Goal: Task Accomplishment & Management: Use online tool/utility

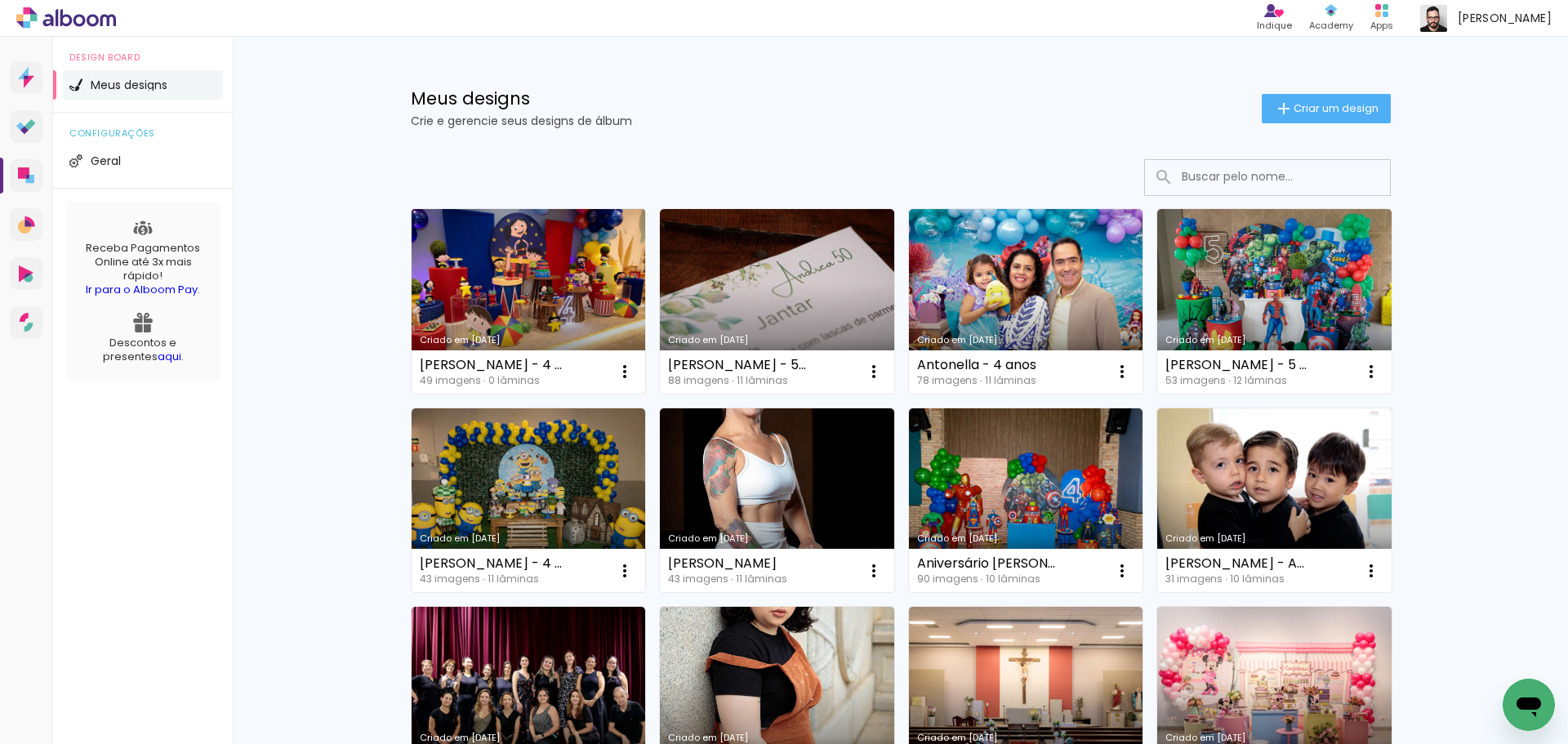
click at [523, 289] on link "Criado em [DATE]" at bounding box center [529, 301] width 235 height 184
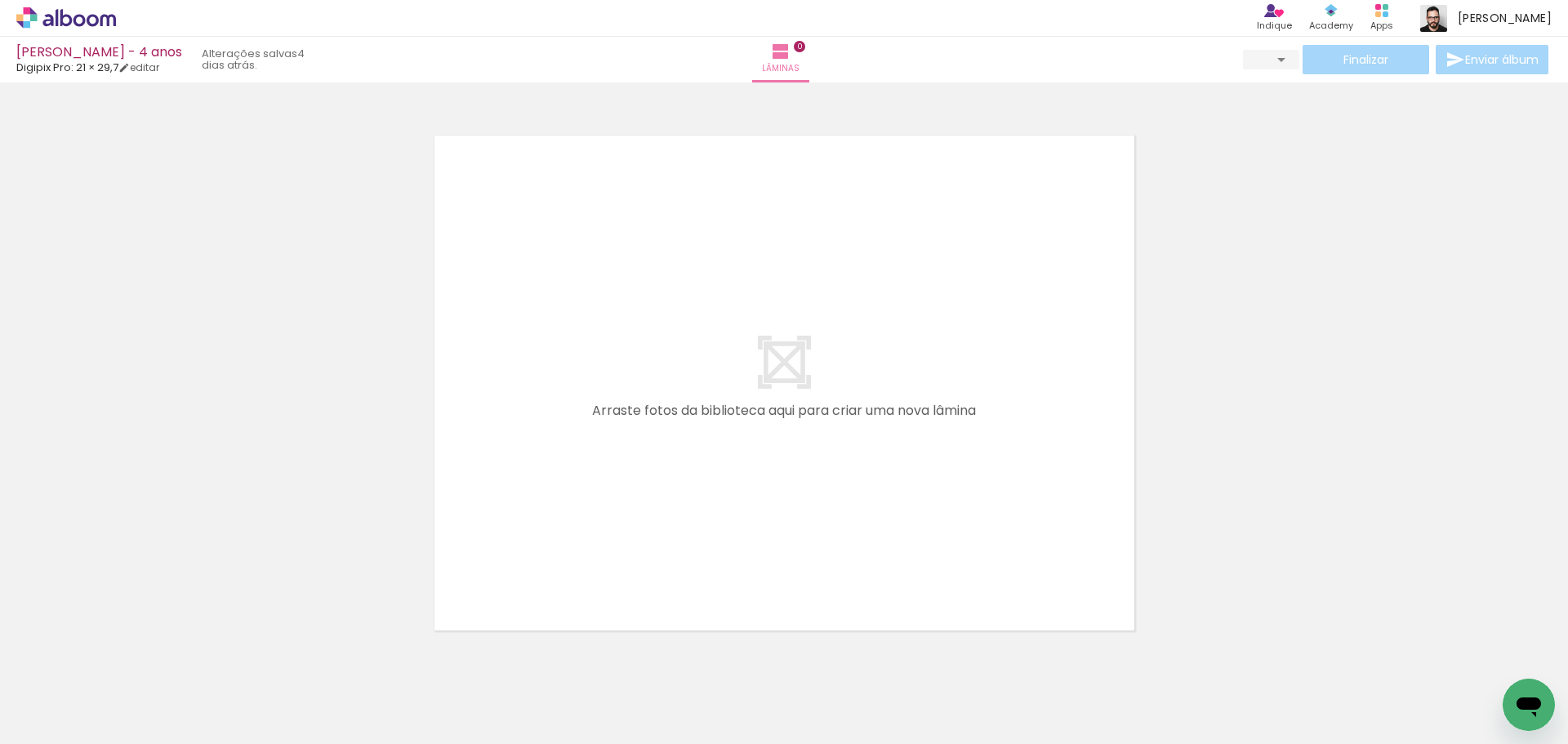
scroll to position [52, 0]
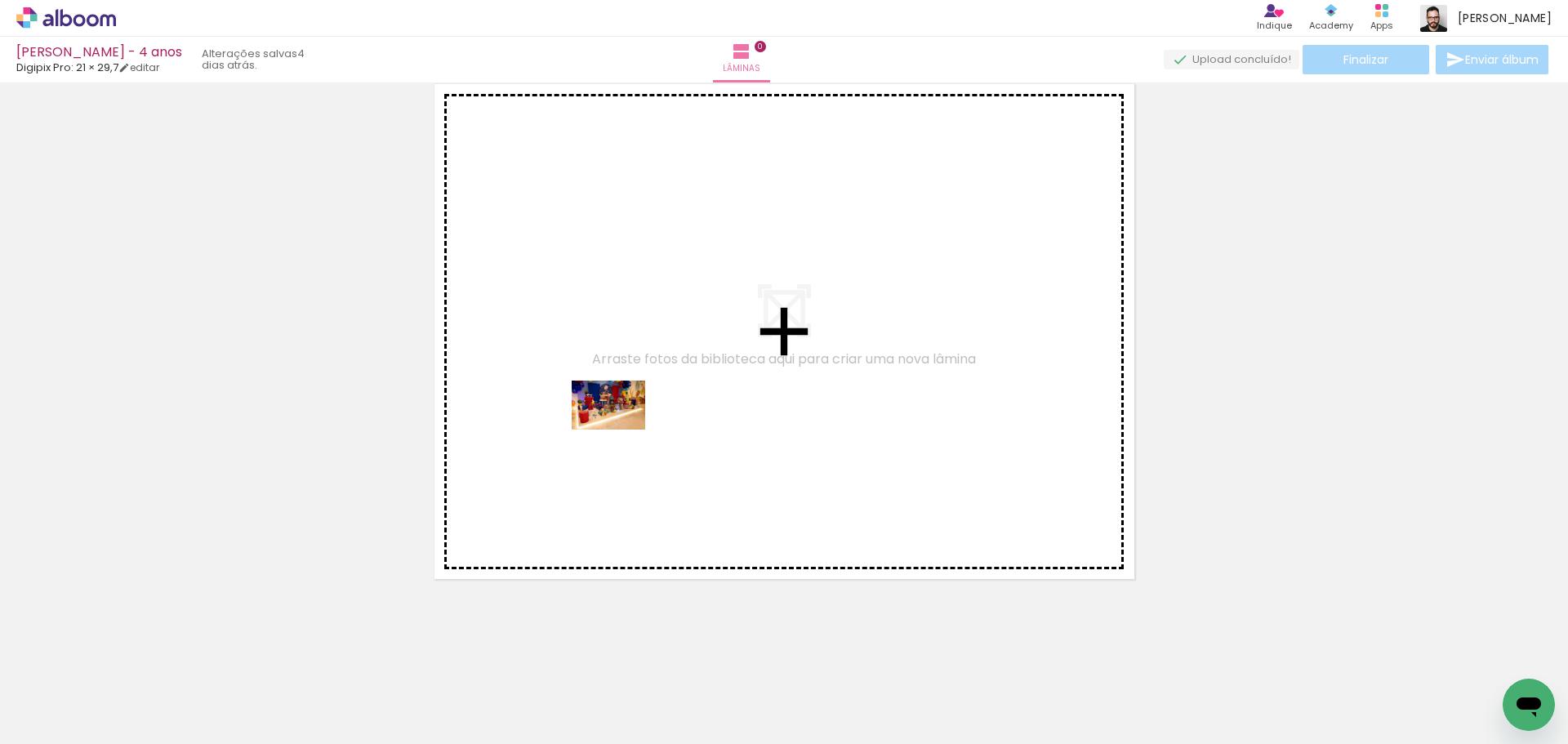
drag, startPoint x: 168, startPoint y: 702, endPoint x: 621, endPoint y: 429, distance: 528.9
click at [621, 429] on quentale-workspace at bounding box center [784, 372] width 1568 height 744
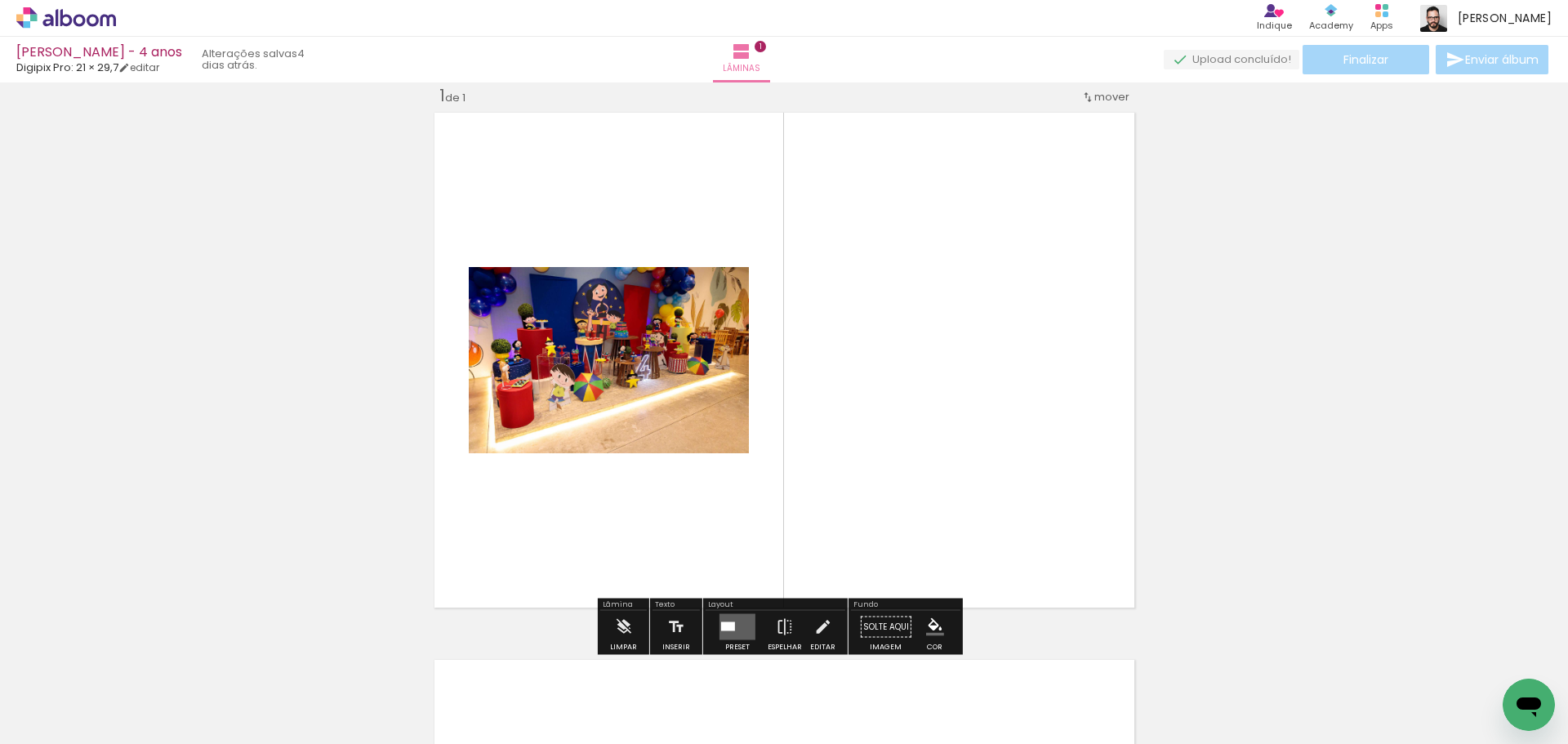
scroll to position [22, 0]
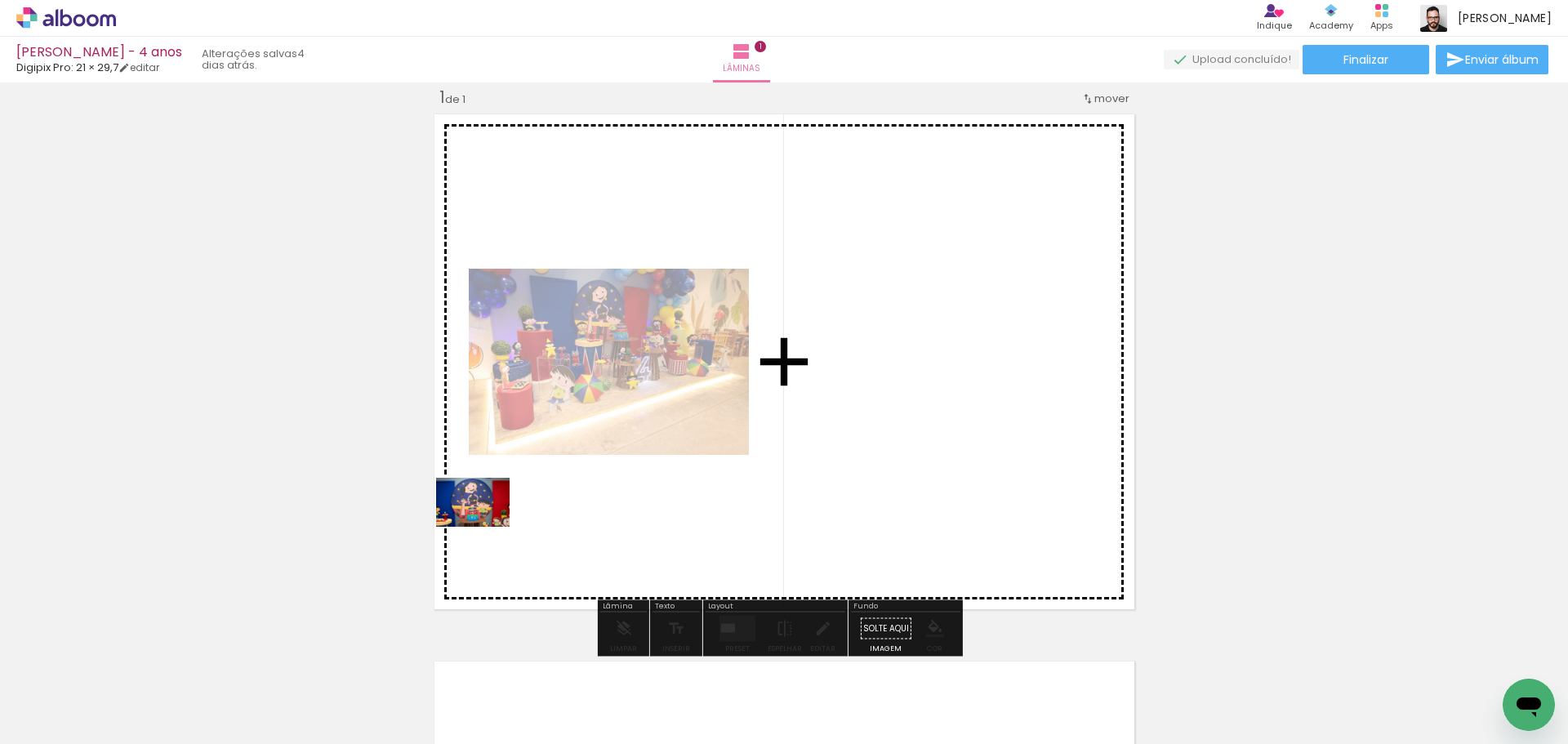
drag, startPoint x: 264, startPoint y: 687, endPoint x: 485, endPoint y: 527, distance: 272.8
click at [485, 527] on quentale-workspace at bounding box center [784, 372] width 1568 height 744
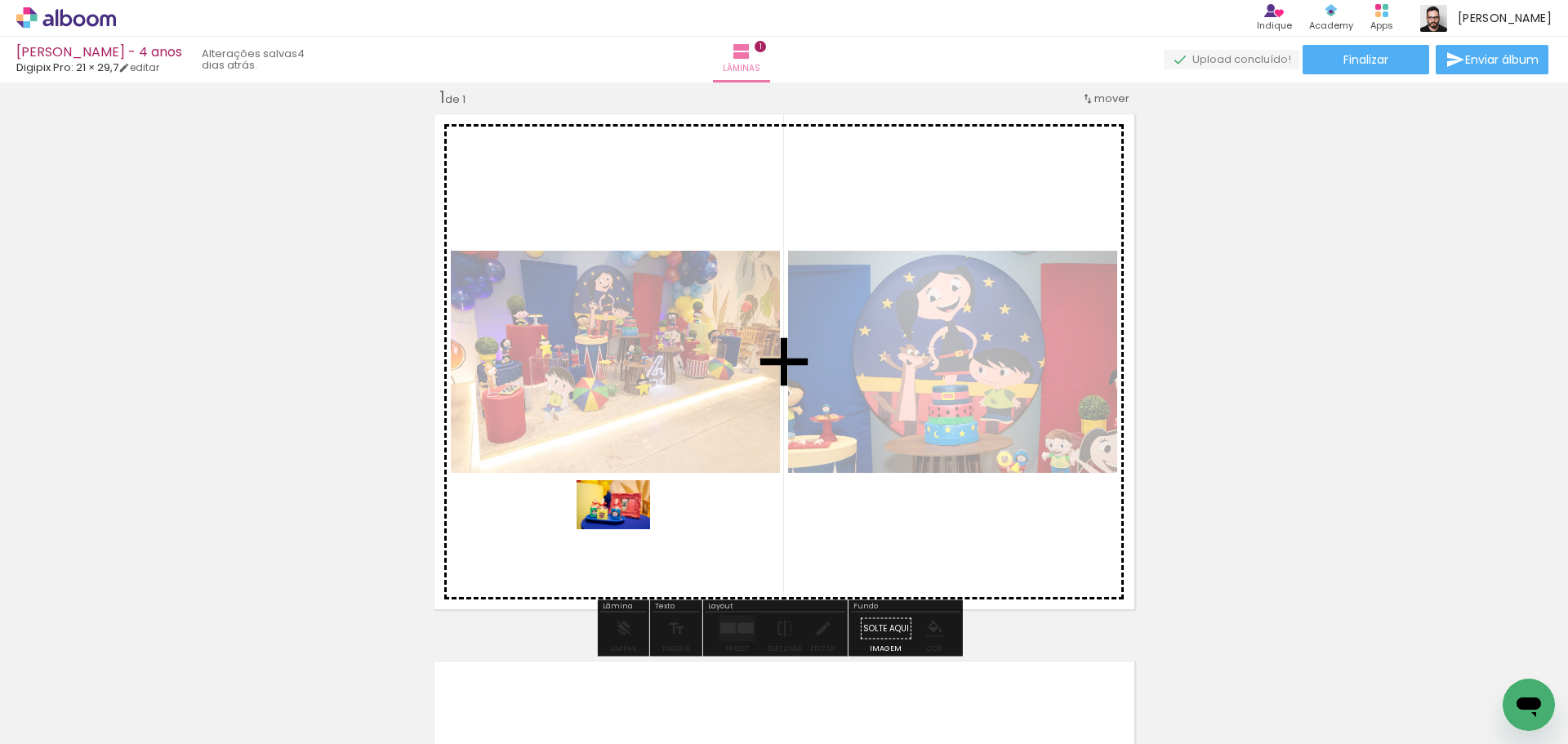
drag, startPoint x: 324, startPoint y: 690, endPoint x: 626, endPoint y: 529, distance: 342.2
click at [626, 529] on quentale-workspace at bounding box center [784, 372] width 1568 height 744
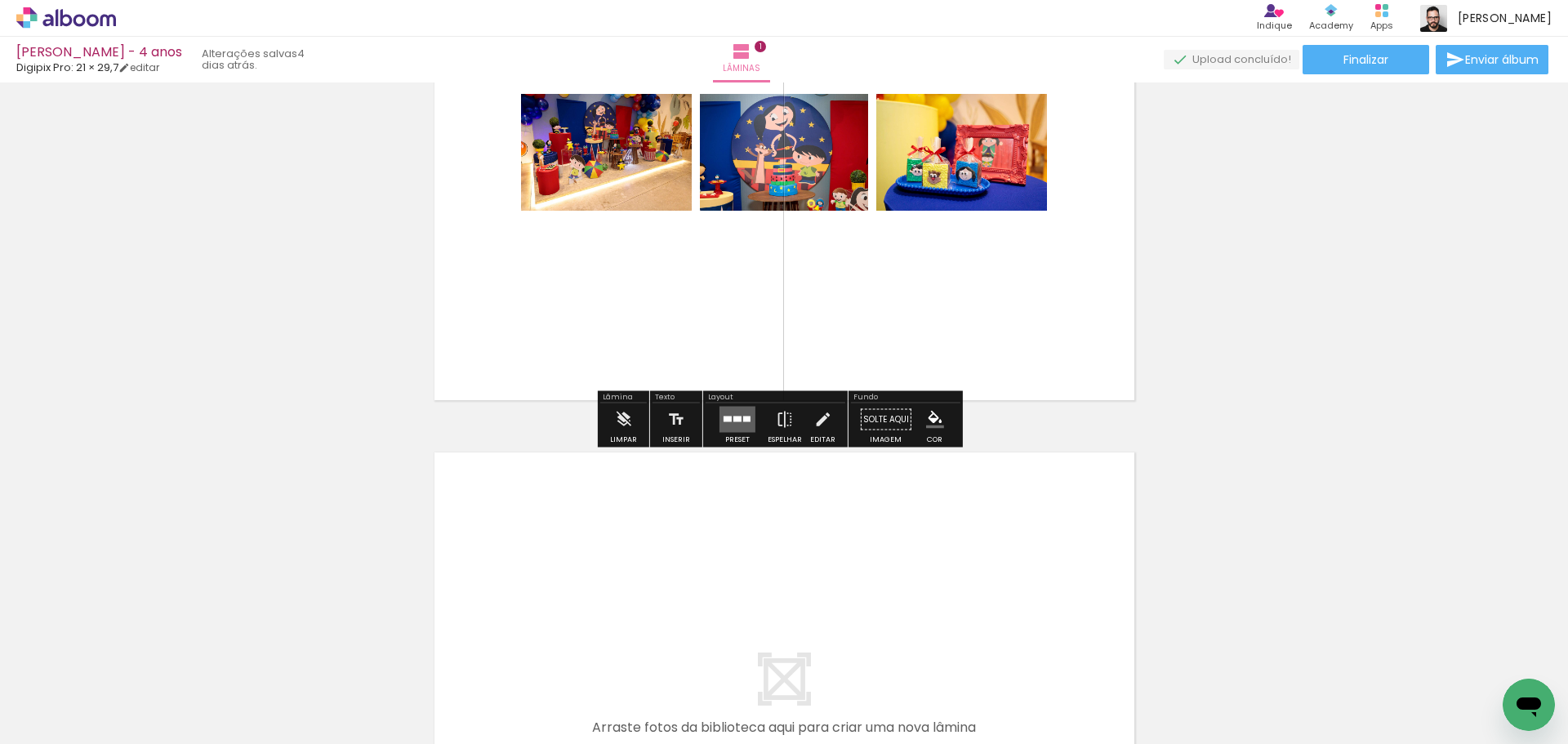
scroll to position [191, 0]
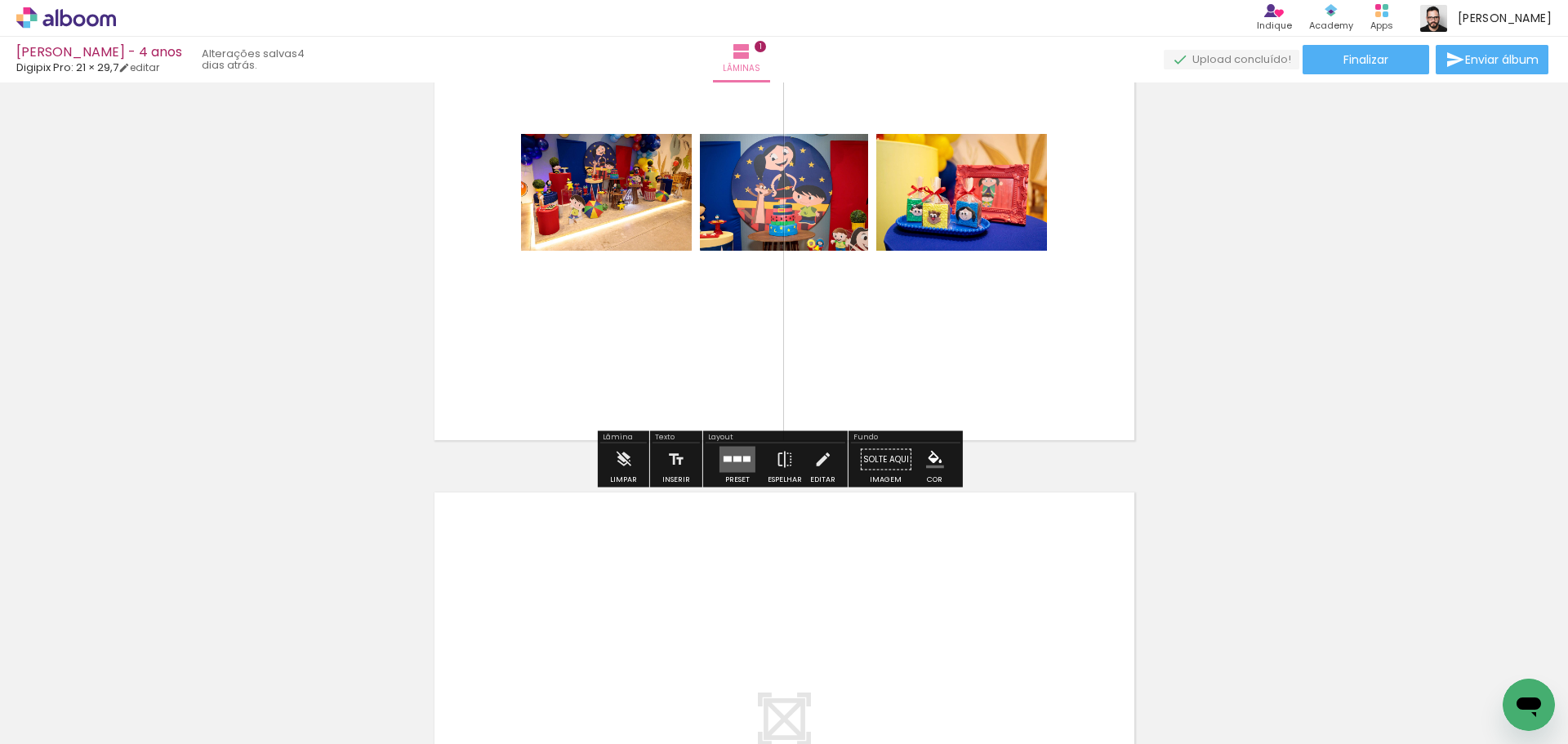
click at [254, 200] on div "Inserir lâmina 1 de 1" at bounding box center [784, 446] width 1568 height 1095
drag, startPoint x: 1295, startPoint y: 321, endPoint x: 1277, endPoint y: 322, distance: 18.0
click at [1295, 321] on div "Inserir lâmina 1 de 1" at bounding box center [784, 446] width 1568 height 1095
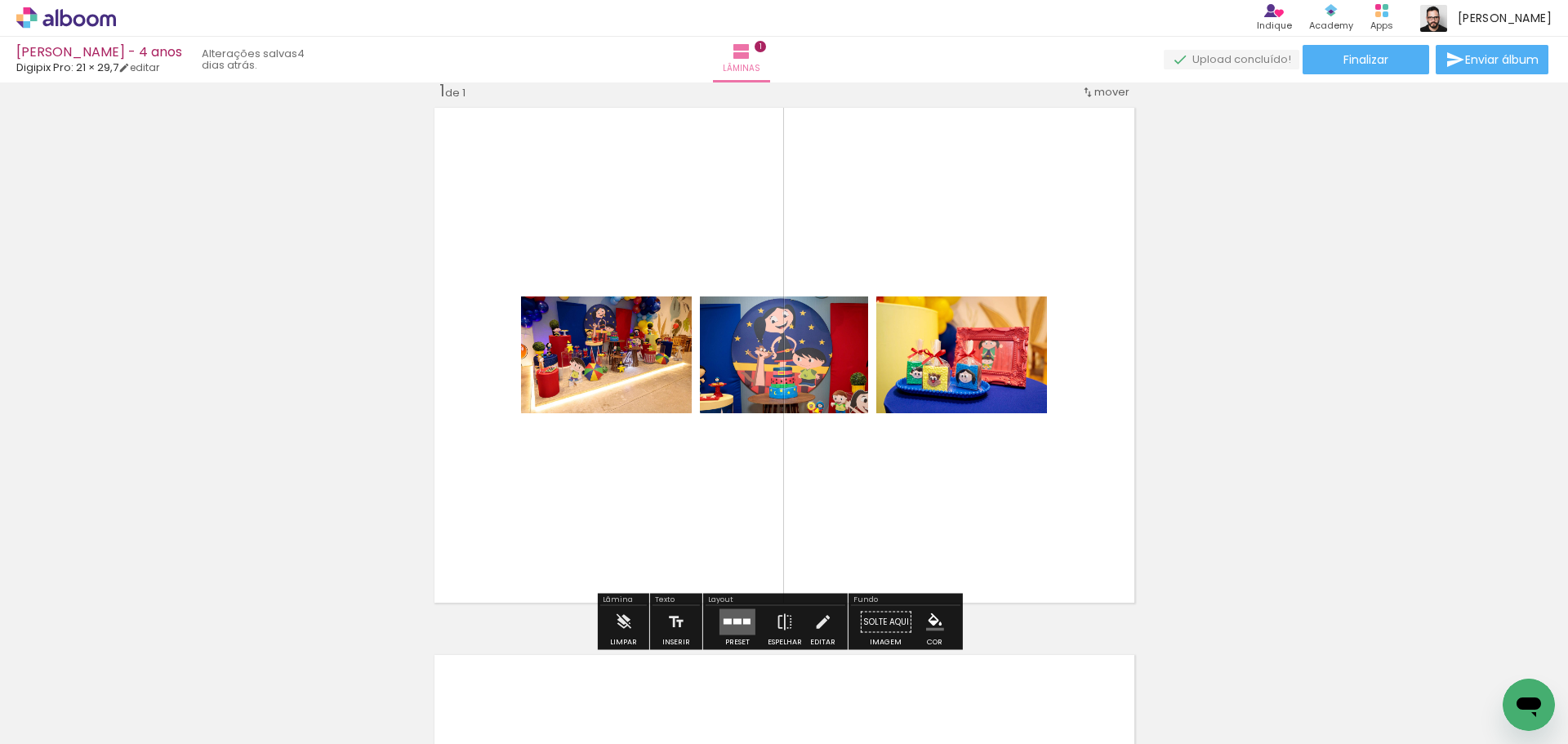
scroll to position [27, 0]
click at [737, 620] on div at bounding box center [737, 622] width 8 height 6
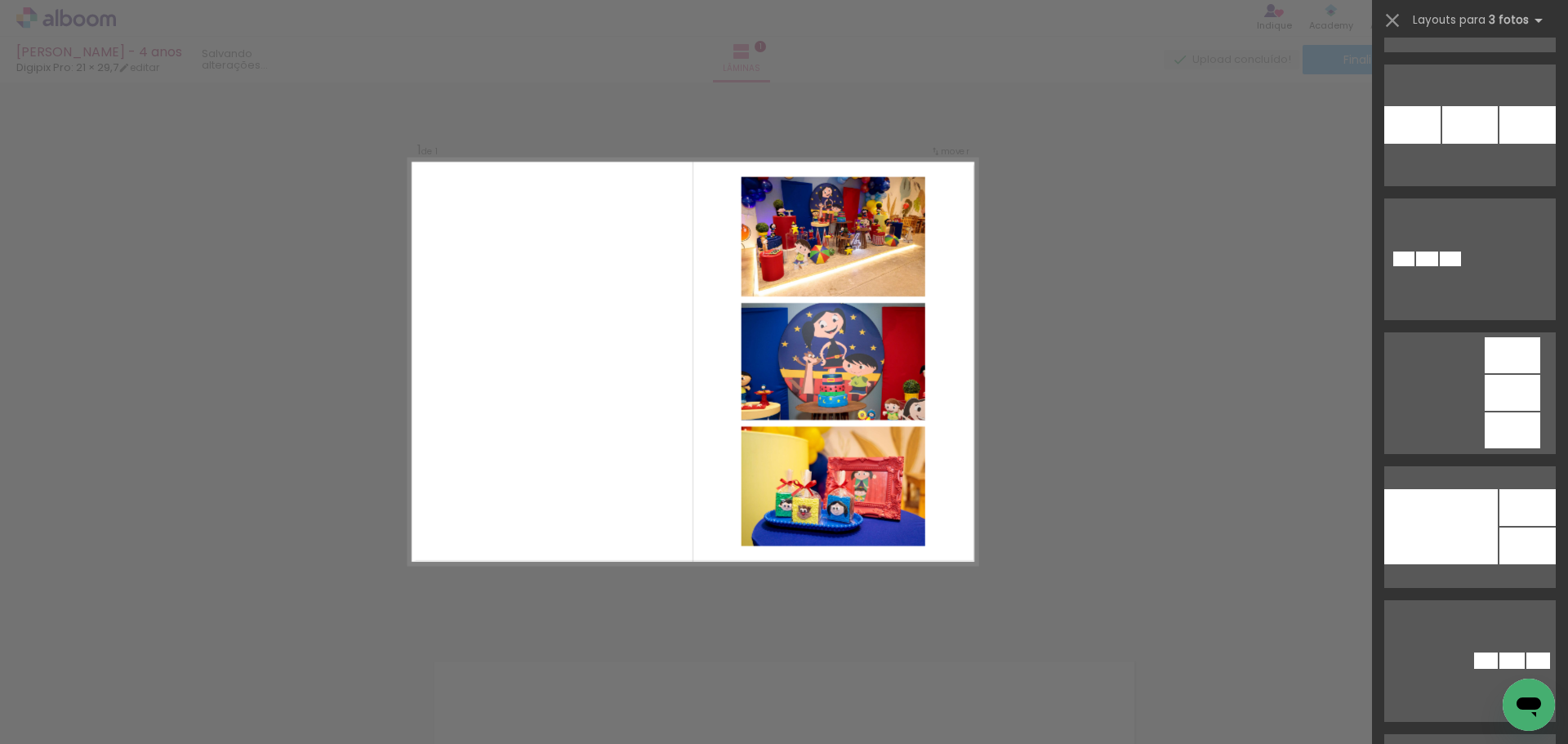
scroll to position [3347, 0]
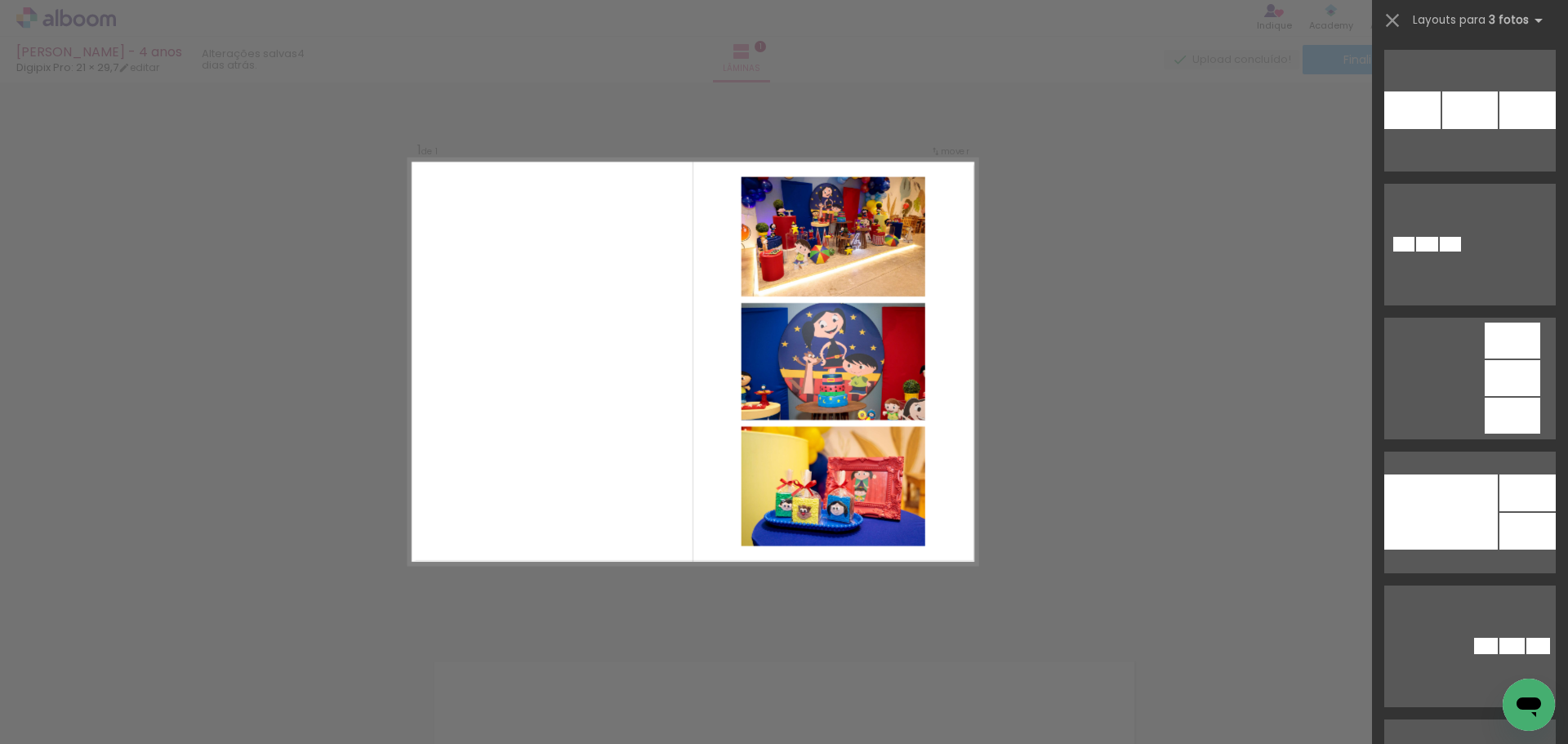
click at [1443, 338] on quentale-layouter at bounding box center [1470, 378] width 172 height 122
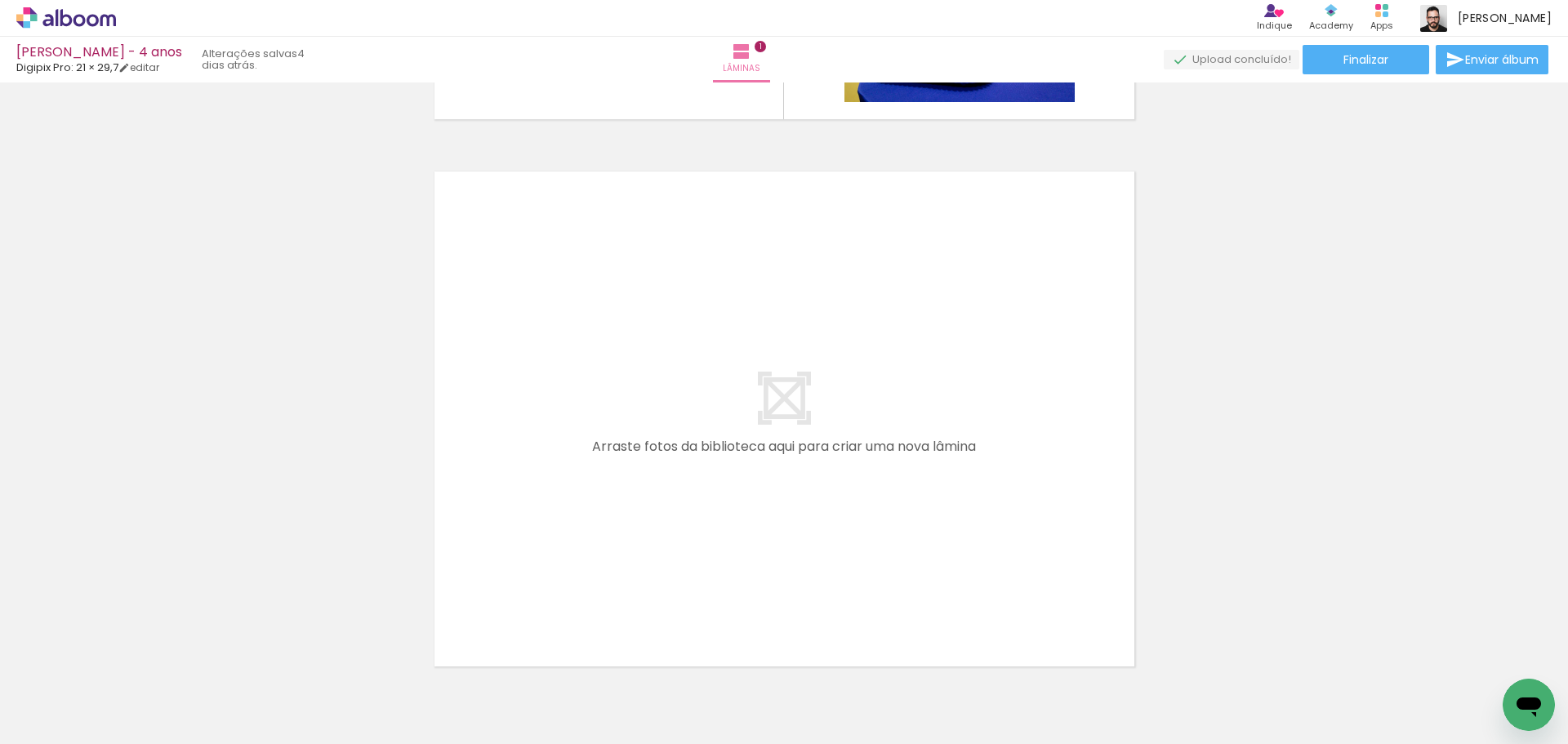
scroll to position [598, 0]
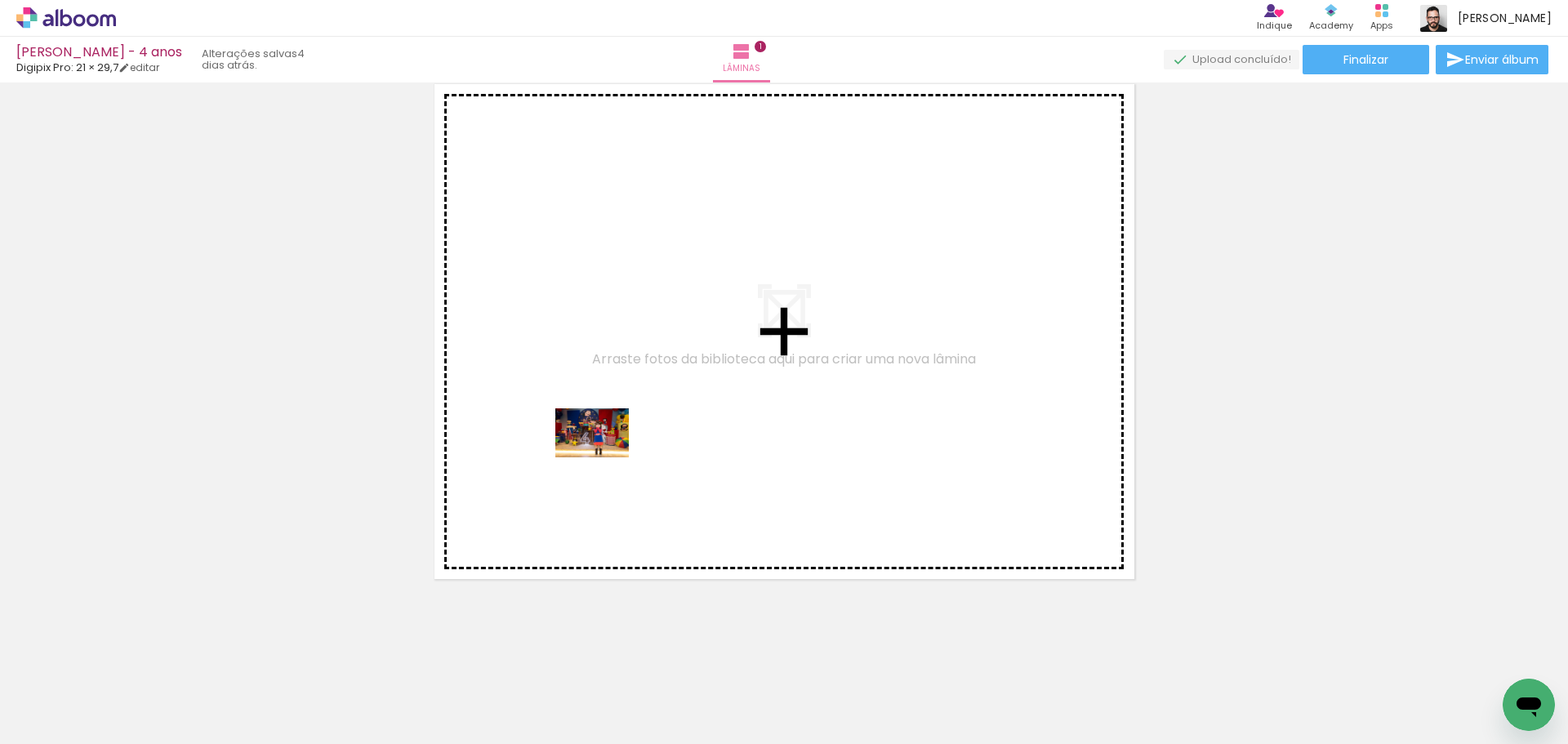
drag, startPoint x: 441, startPoint y: 696, endPoint x: 605, endPoint y: 457, distance: 289.9
click at [605, 457] on quentale-workspace at bounding box center [784, 372] width 1568 height 744
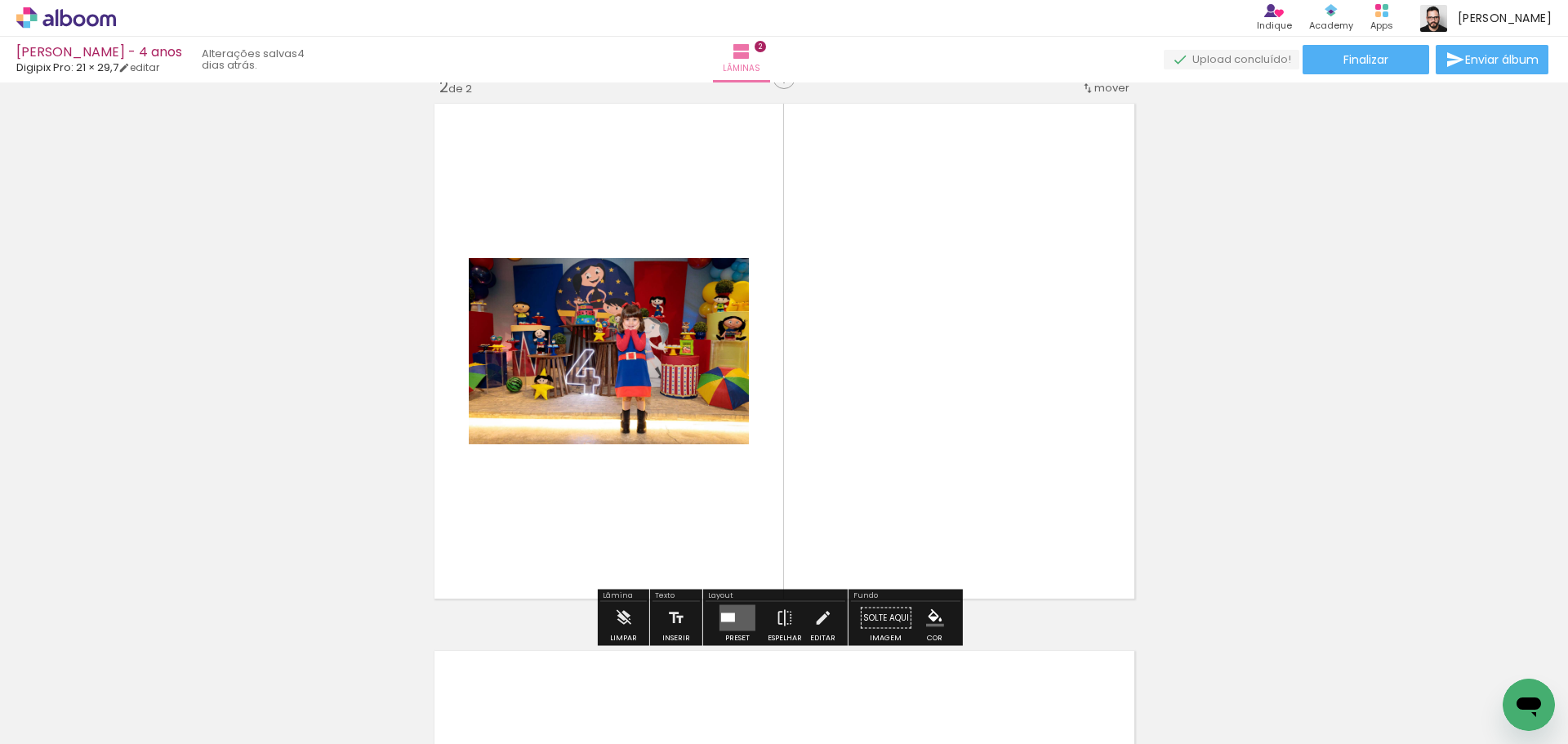
scroll to position [568, 0]
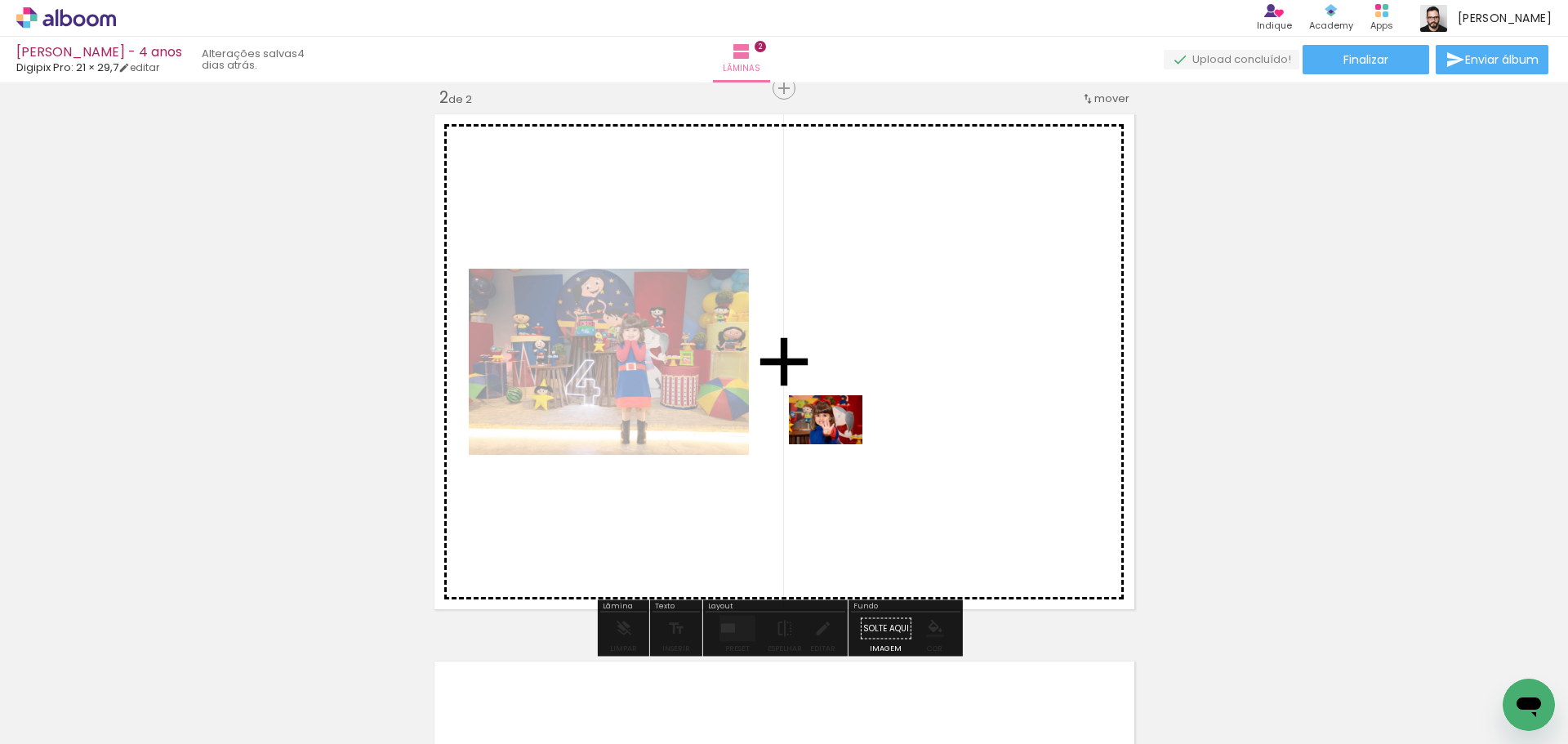
drag, startPoint x: 540, startPoint y: 692, endPoint x: 837, endPoint y: 444, distance: 386.9
click at [837, 444] on quentale-workspace at bounding box center [784, 372] width 1568 height 744
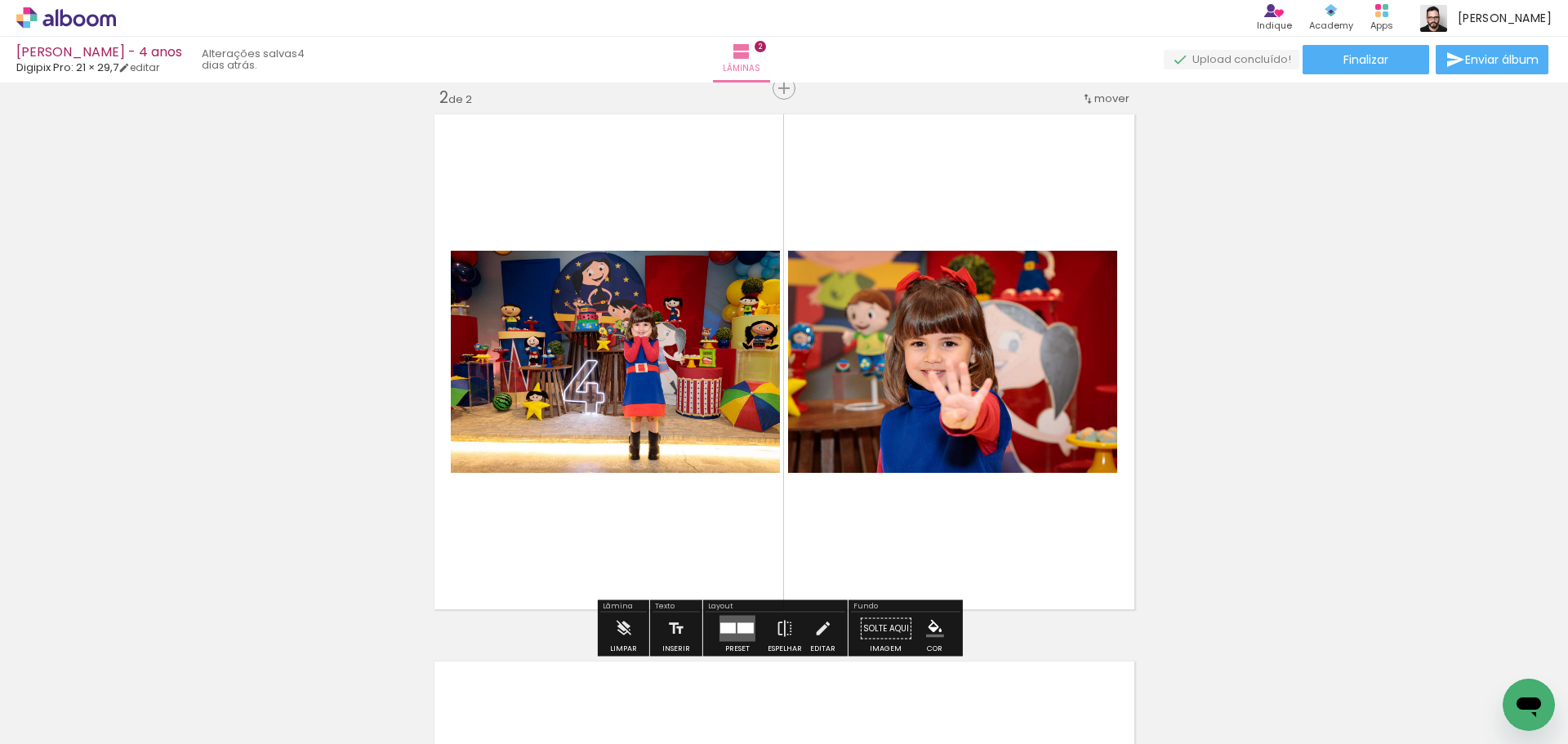
click at [737, 632] on div at bounding box center [745, 628] width 16 height 10
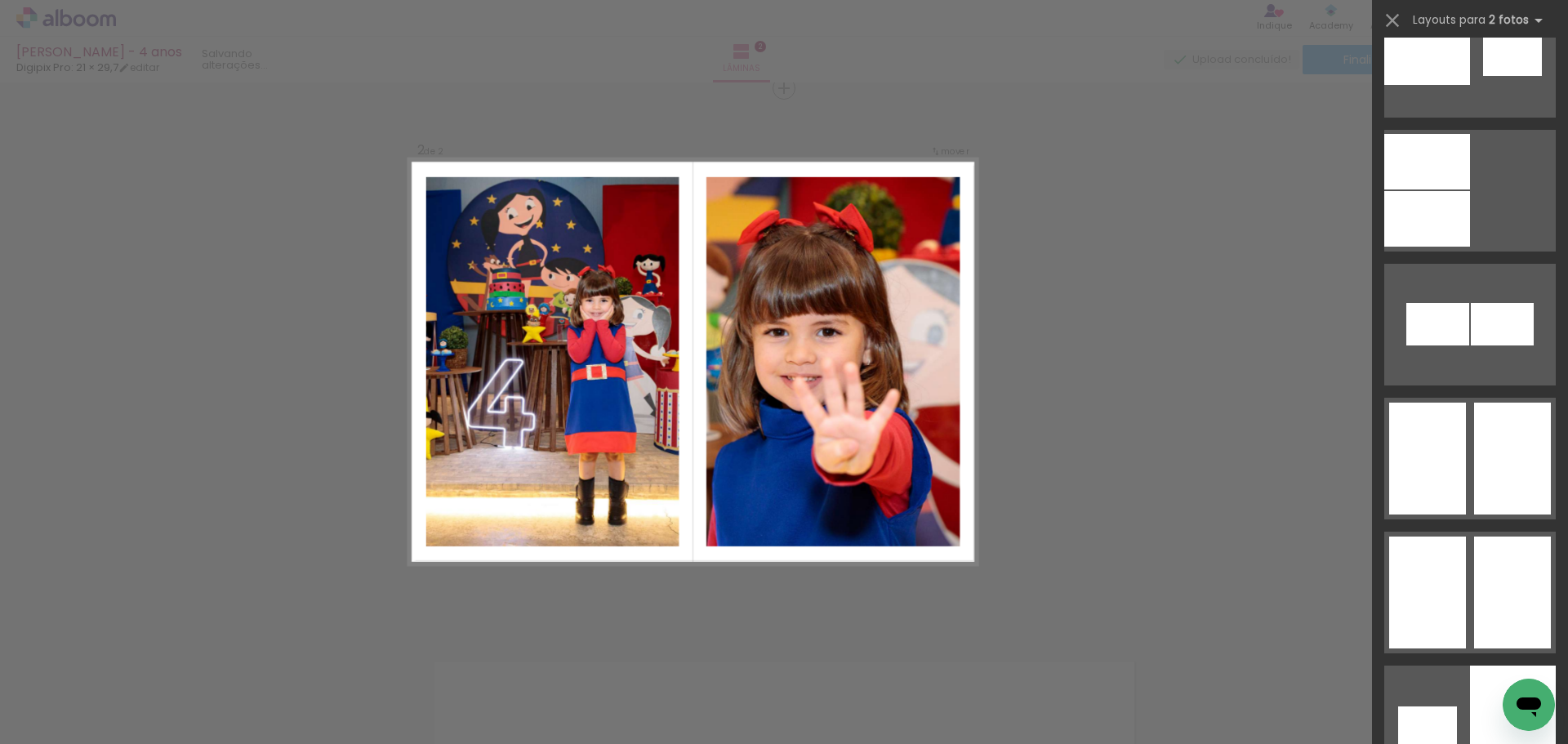
scroll to position [2612, 0]
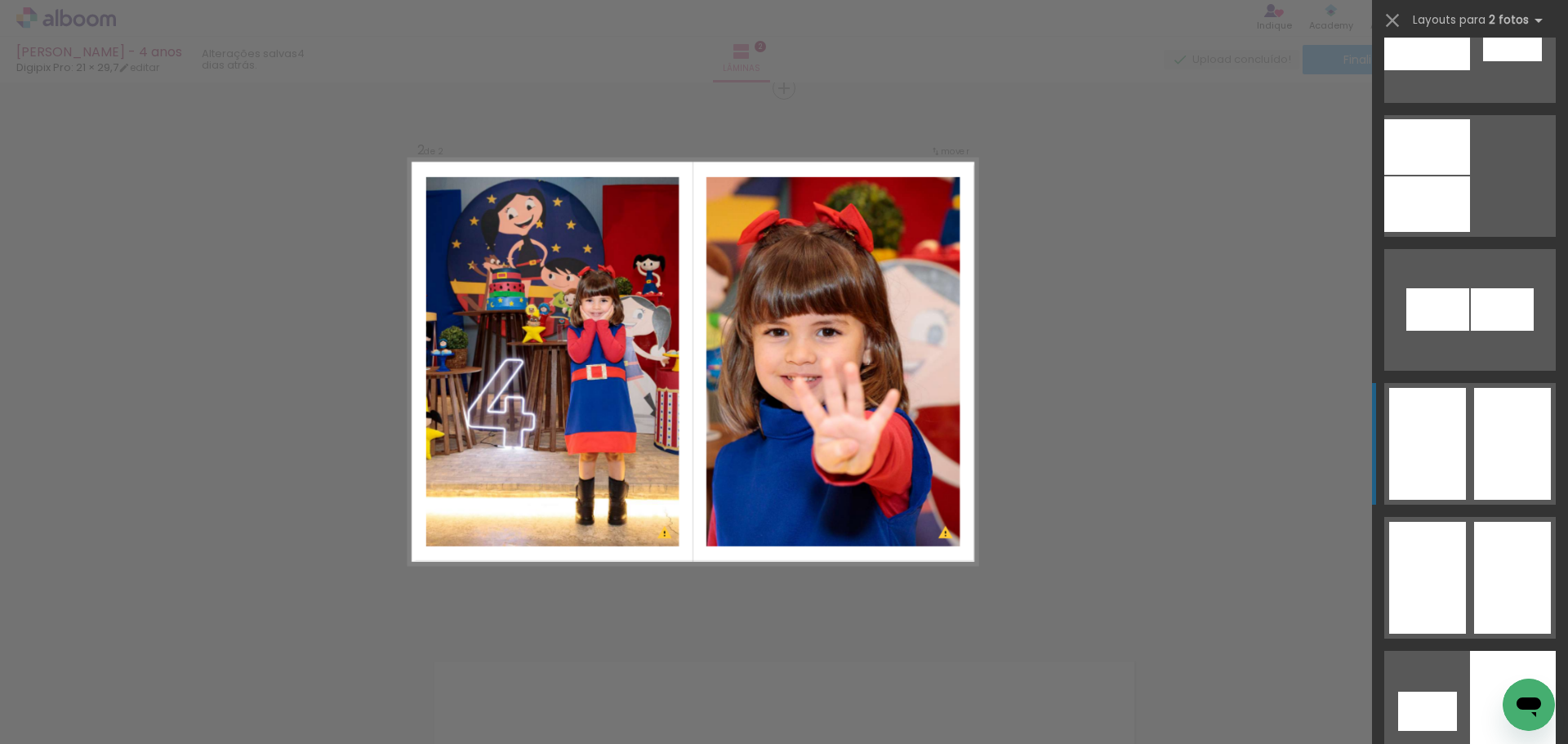
click at [1429, 449] on div at bounding box center [1427, 444] width 77 height 112
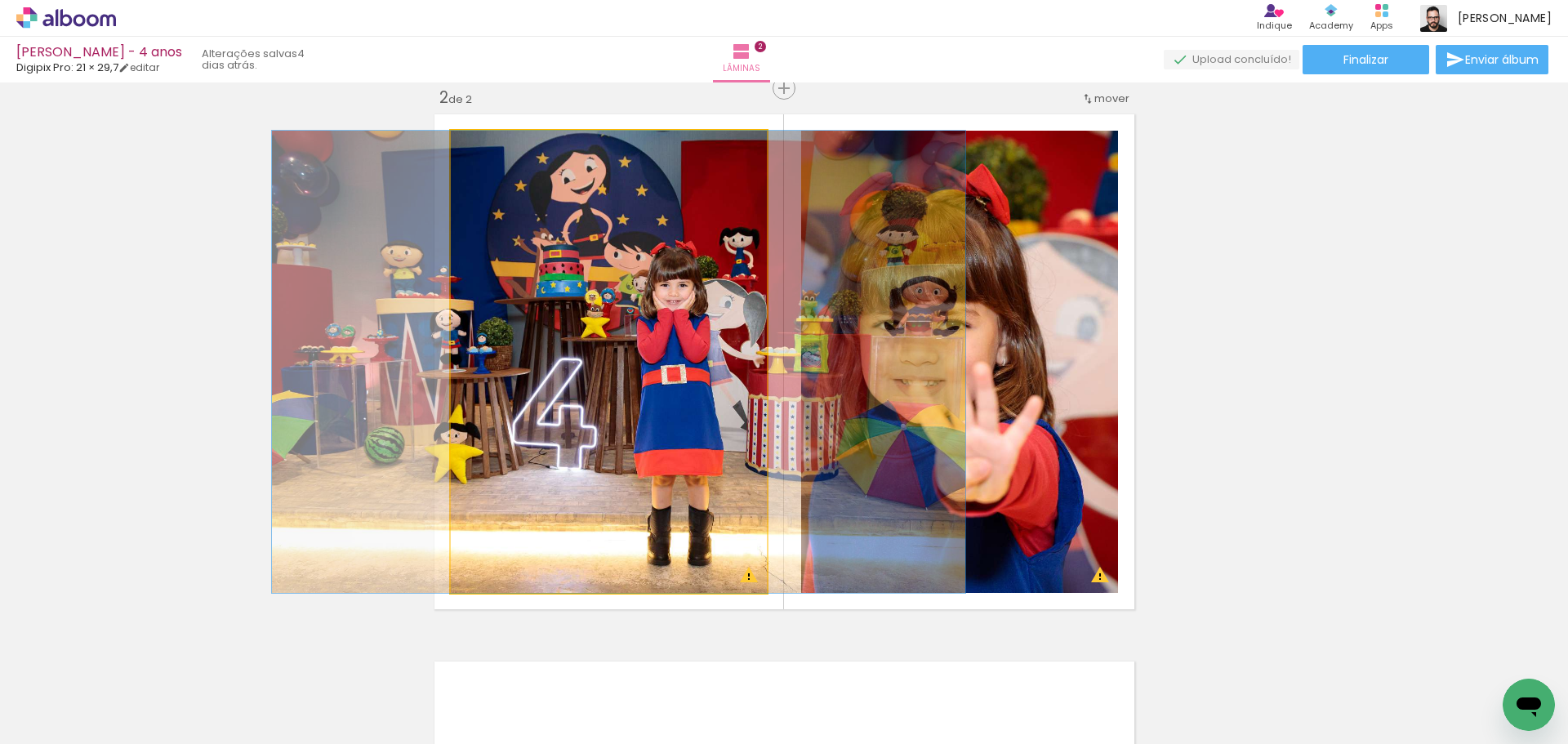
drag, startPoint x: 653, startPoint y: 398, endPoint x: 662, endPoint y: 398, distance: 9.0
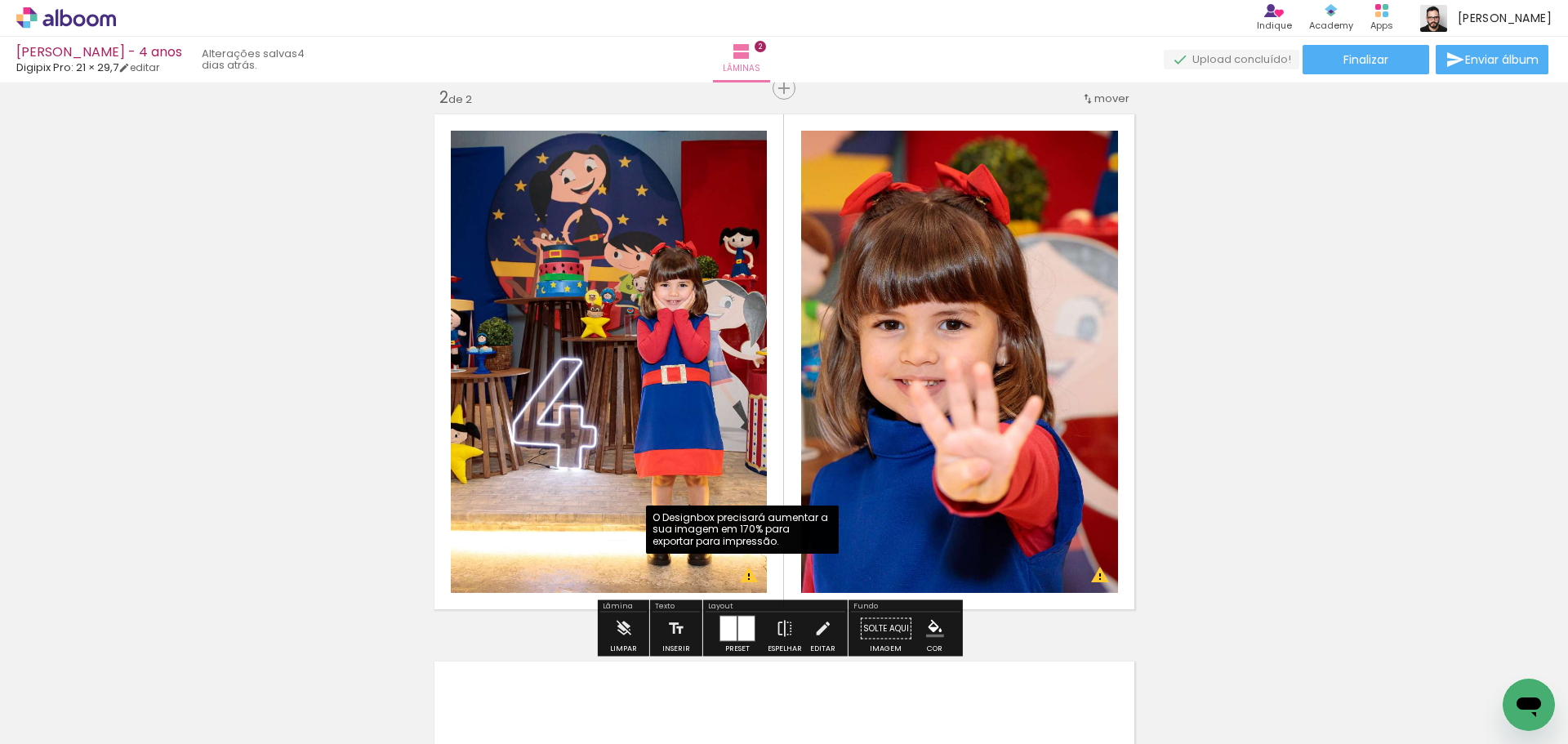
click at [742, 626] on div at bounding box center [746, 628] width 16 height 24
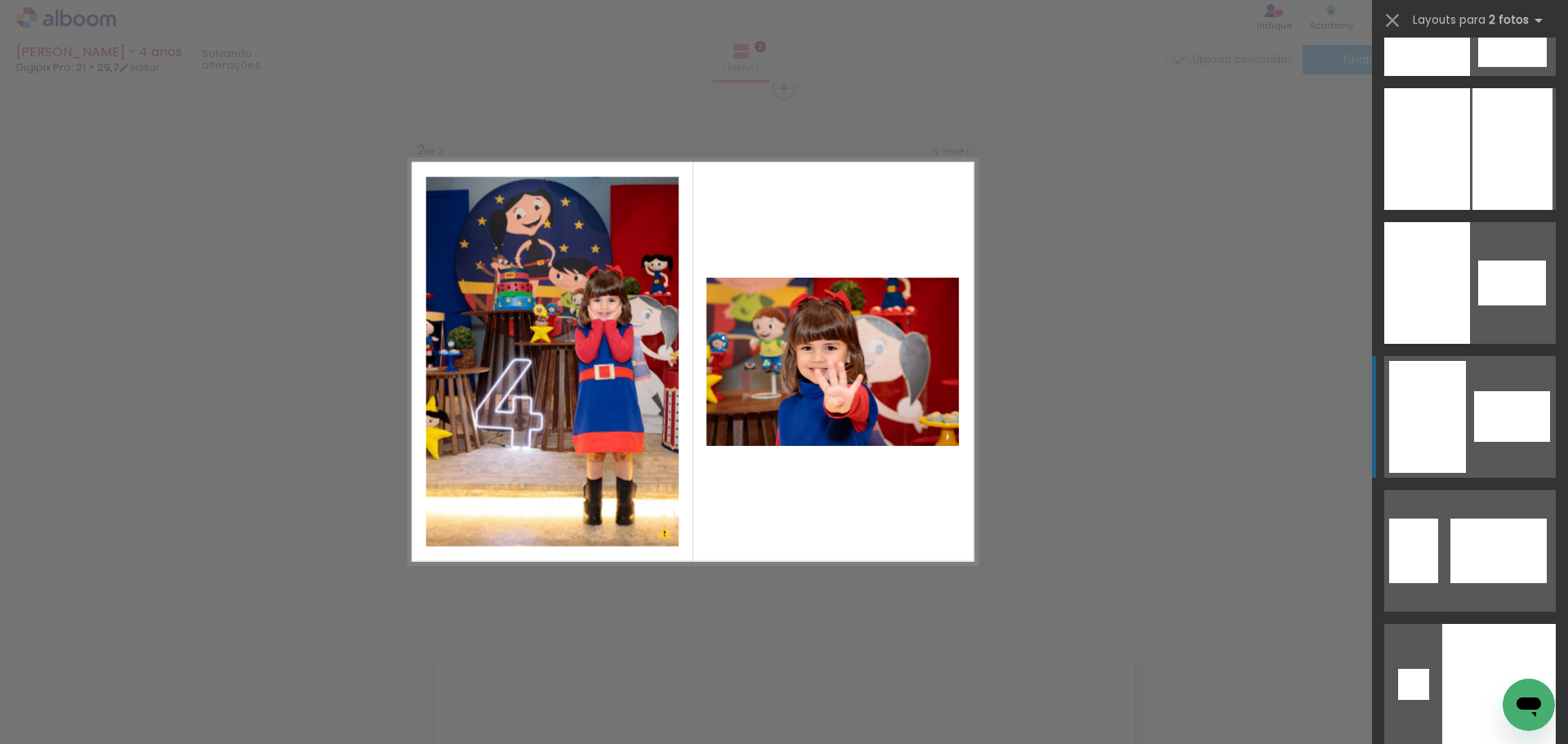
scroll to position [4816, 0]
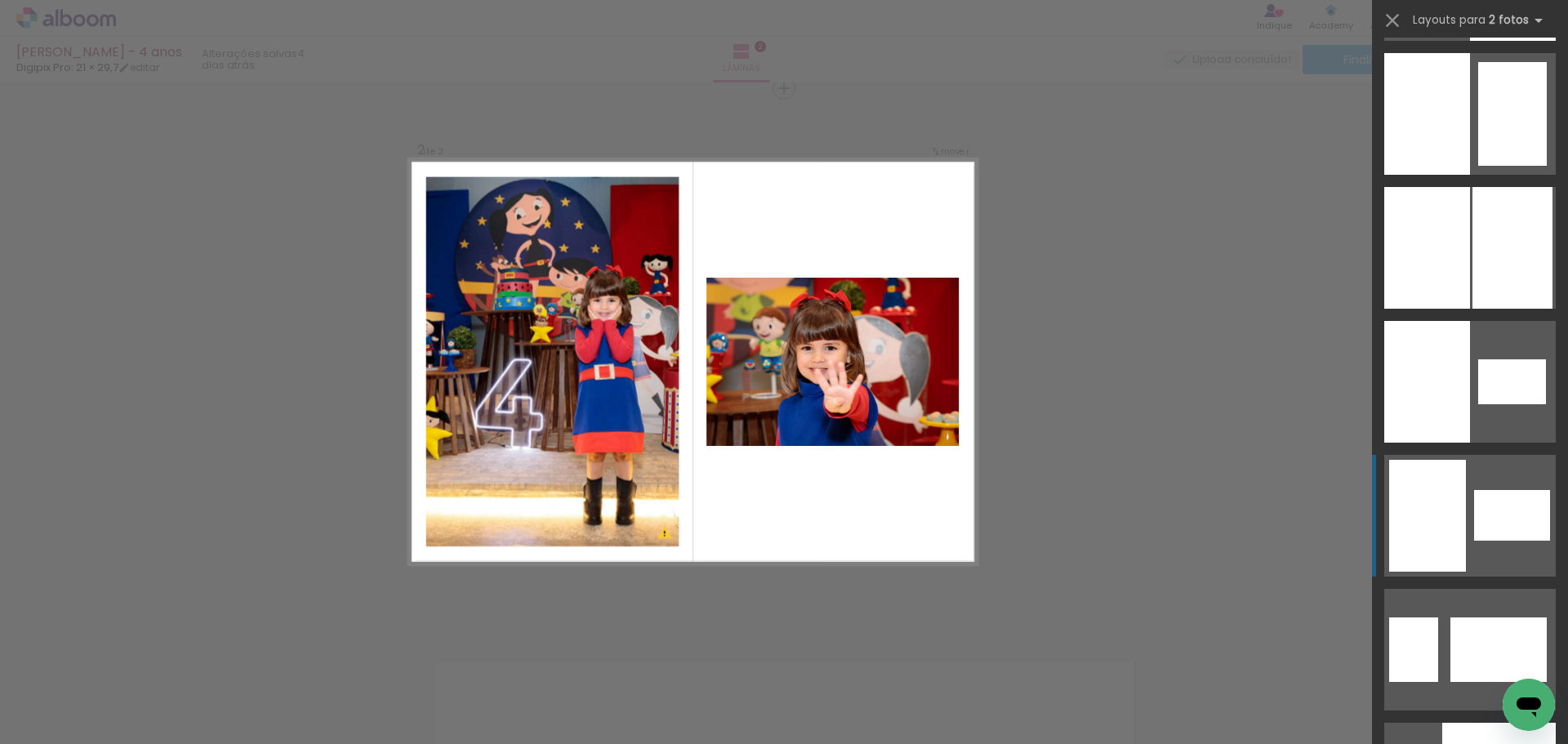
click at [1432, 548] on div at bounding box center [1427, 516] width 77 height 112
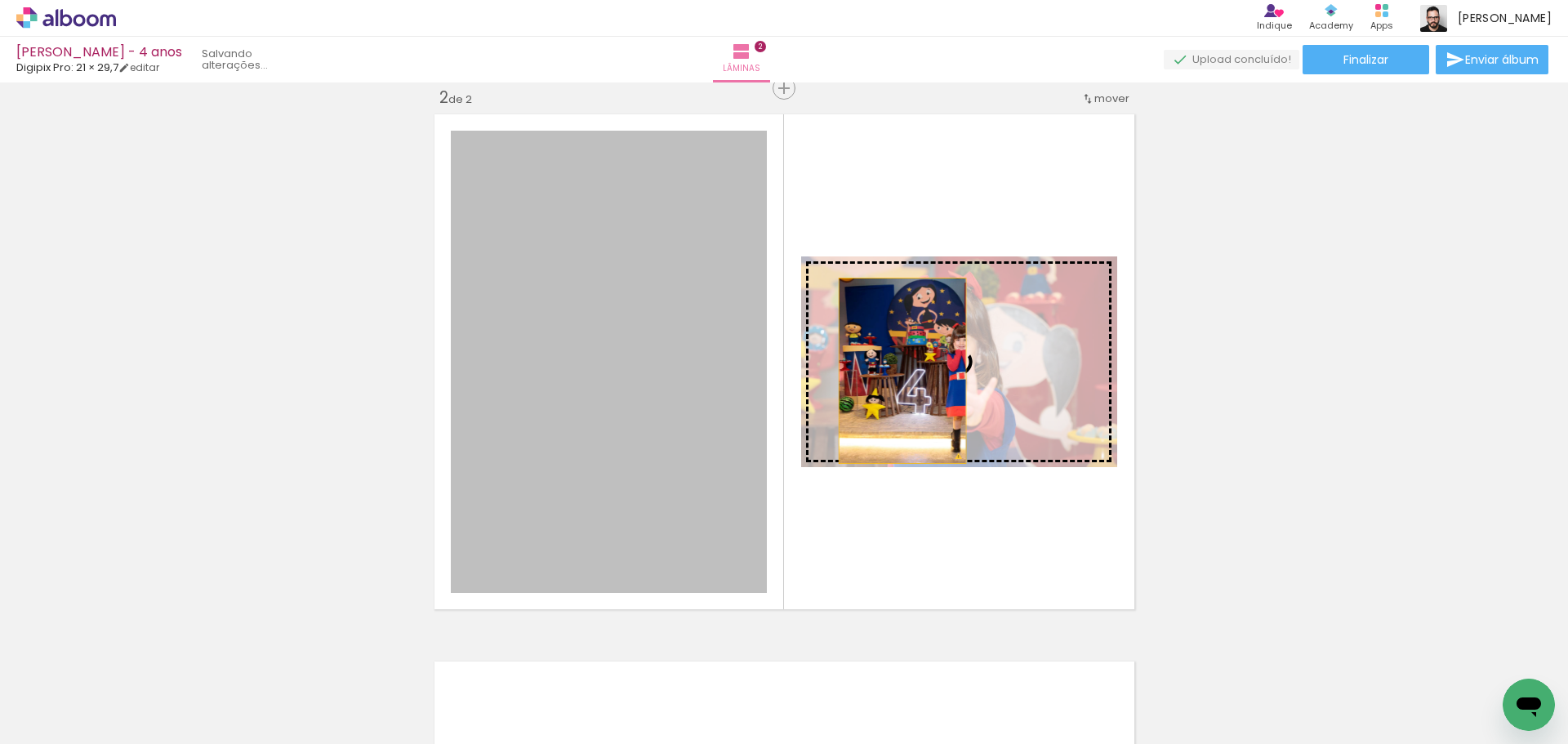
drag, startPoint x: 699, startPoint y: 361, endPoint x: 896, endPoint y: 372, distance: 197.3
click at [0, 0] on slot at bounding box center [0, 0] width 0 height 0
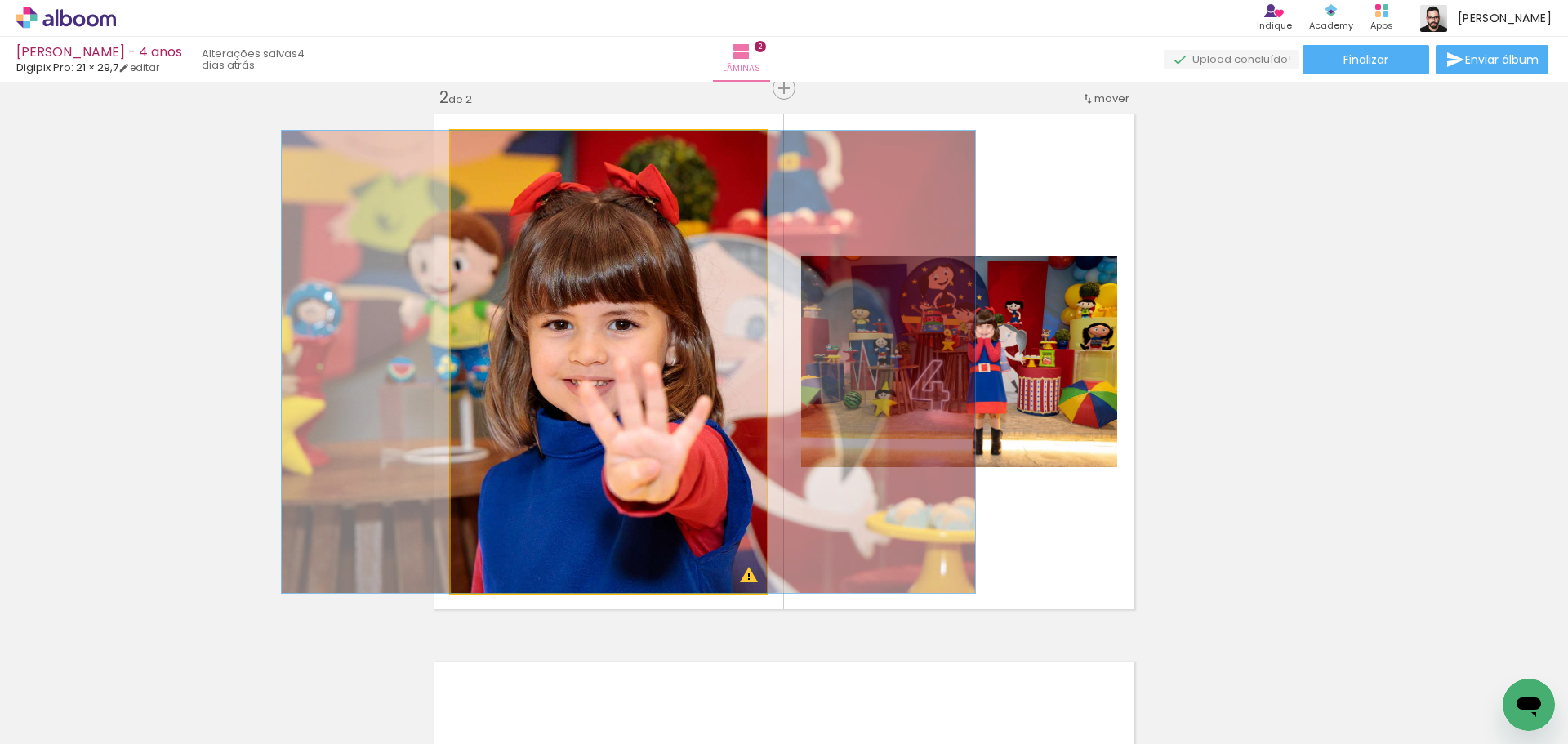
drag, startPoint x: 561, startPoint y: 395, endPoint x: 581, endPoint y: 394, distance: 20.0
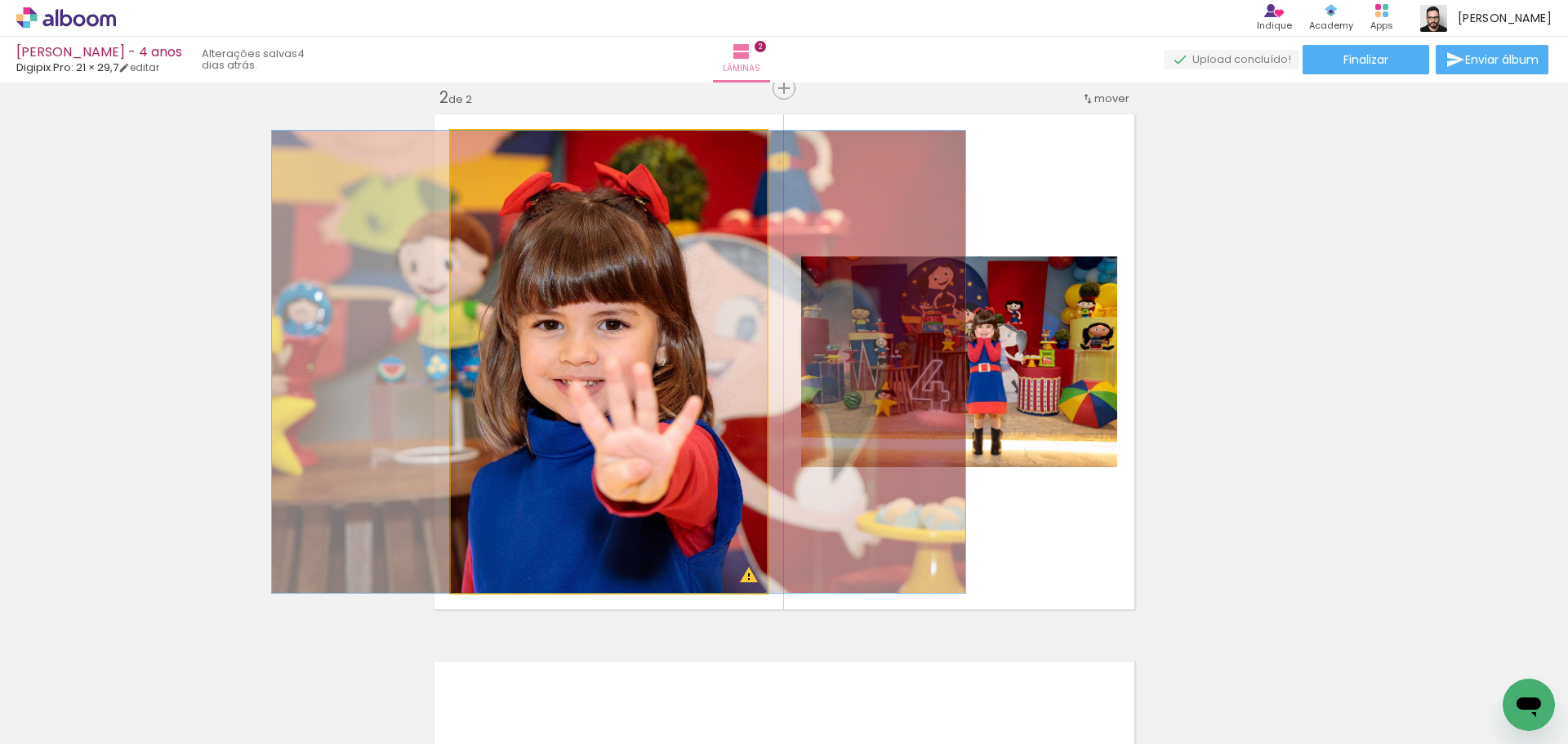
drag, startPoint x: 581, startPoint y: 395, endPoint x: 572, endPoint y: 391, distance: 9.8
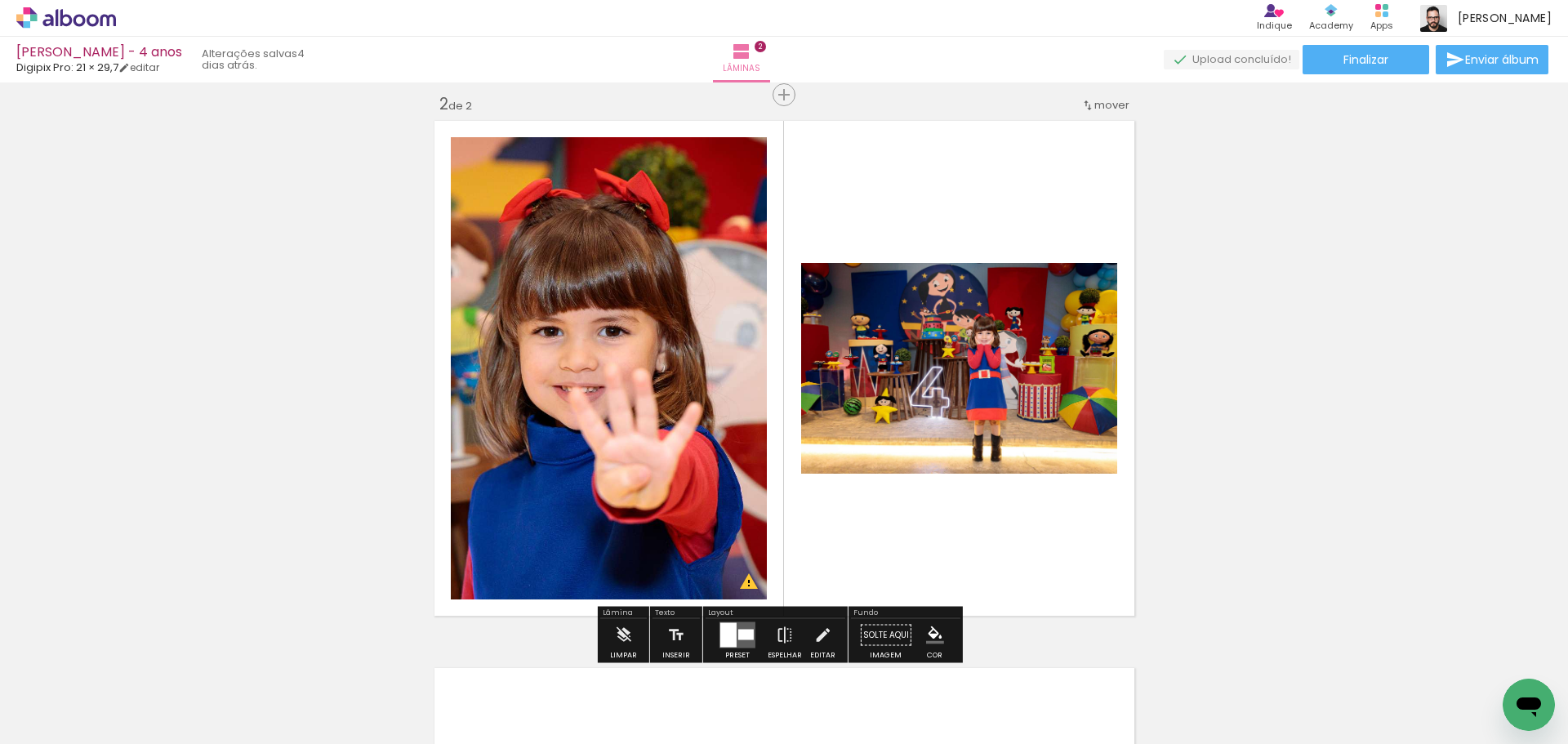
scroll to position [568, 0]
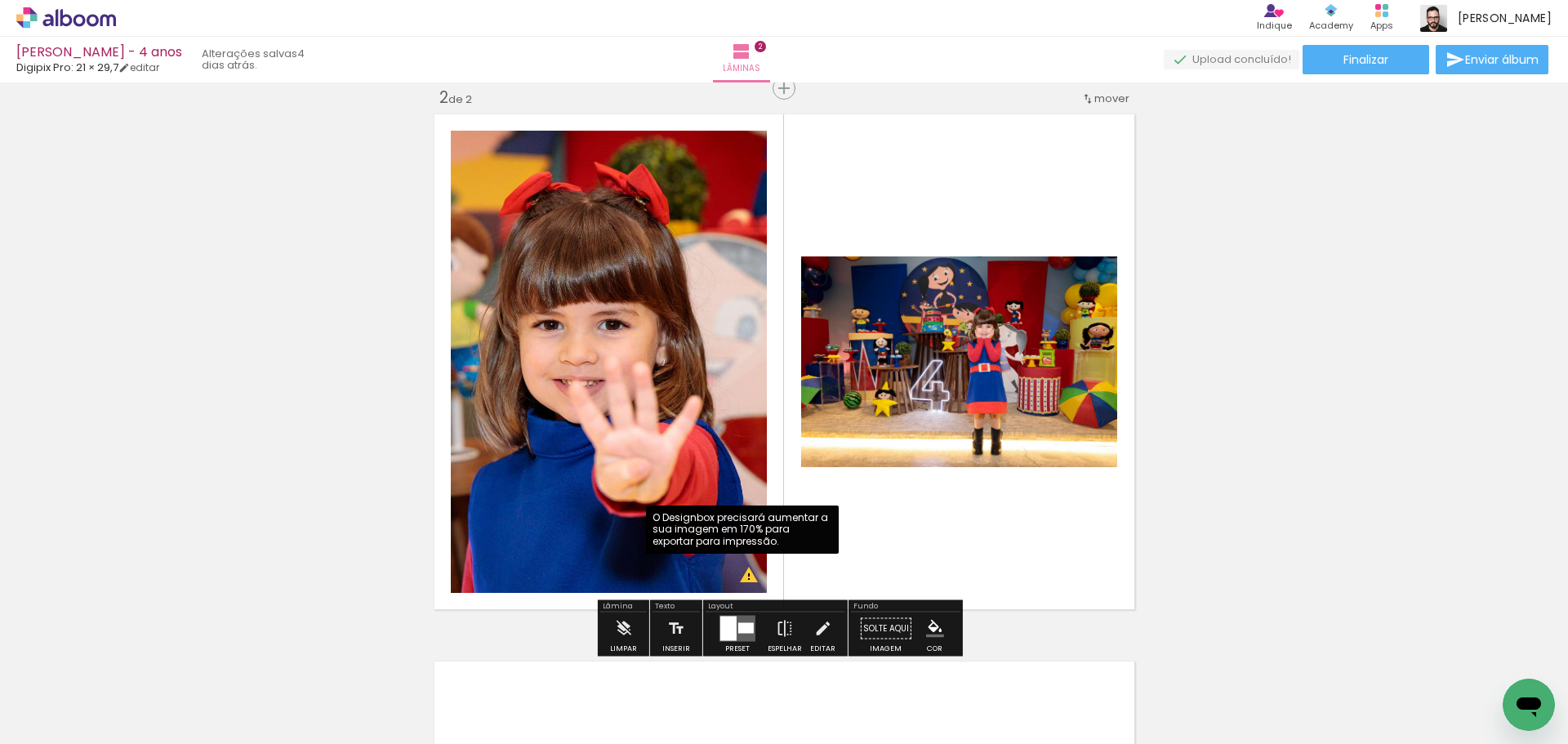
click at [738, 626] on div at bounding box center [746, 628] width 16 height 10
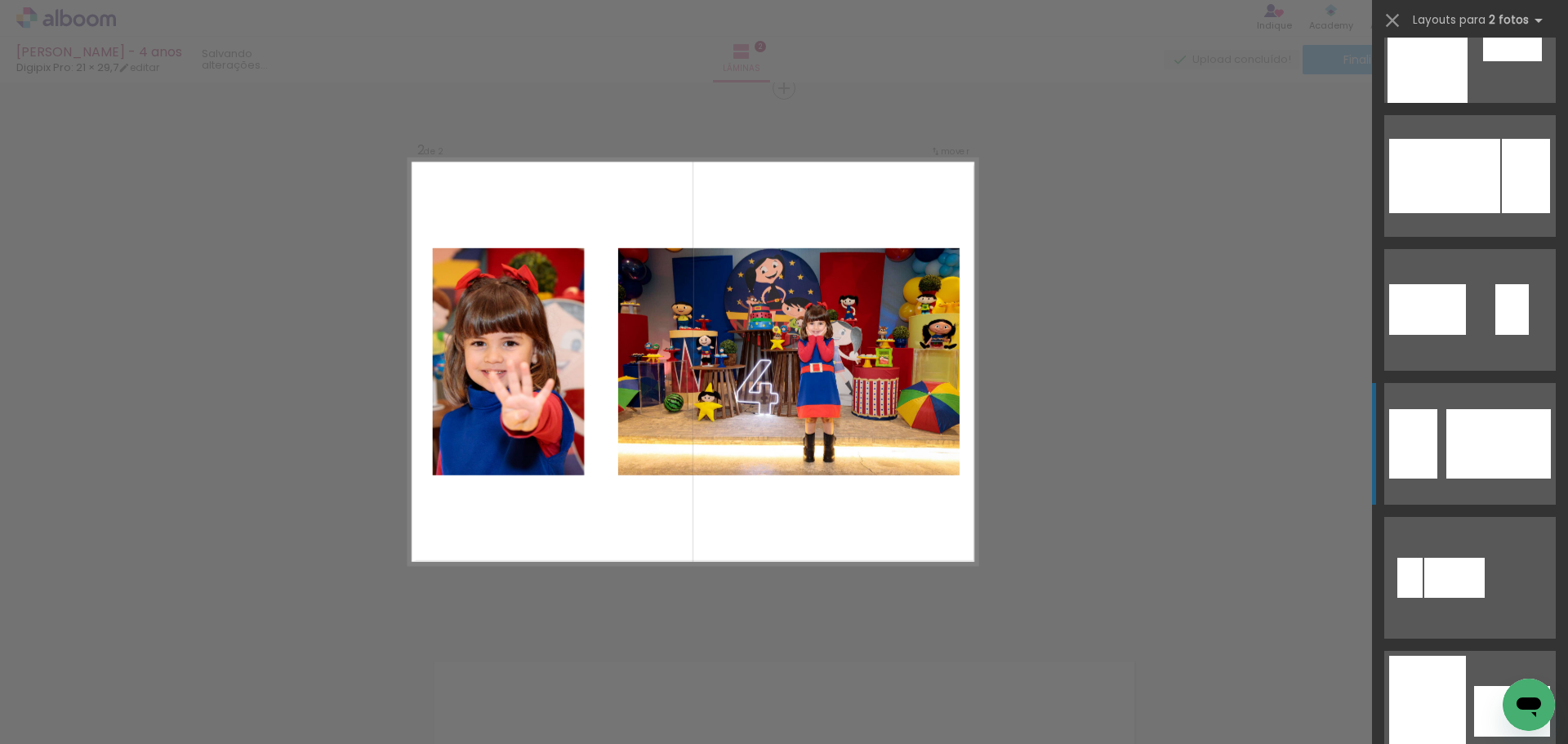
scroll to position [6854, 0]
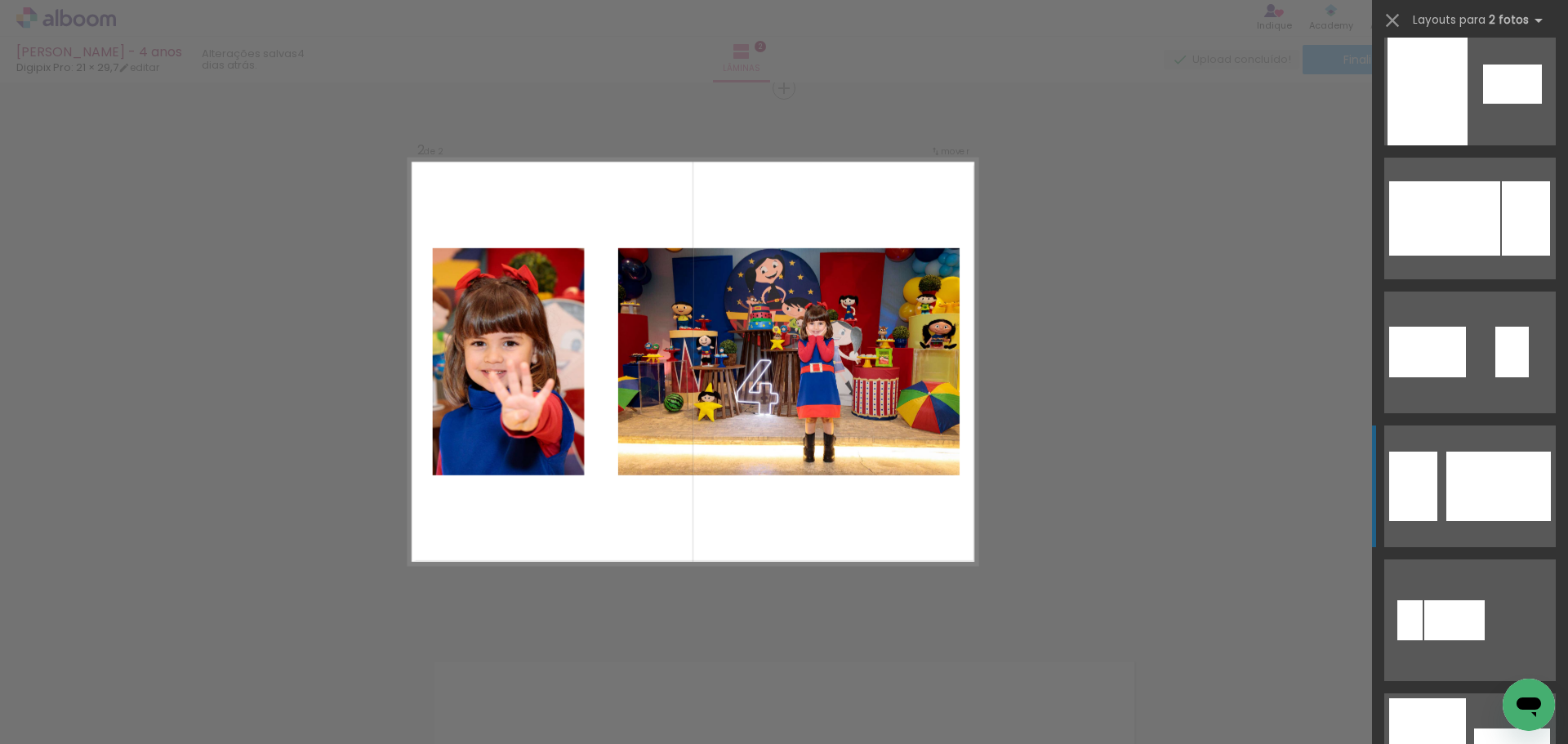
click at [1403, 447] on quentale-layouter at bounding box center [1470, 485] width 172 height 122
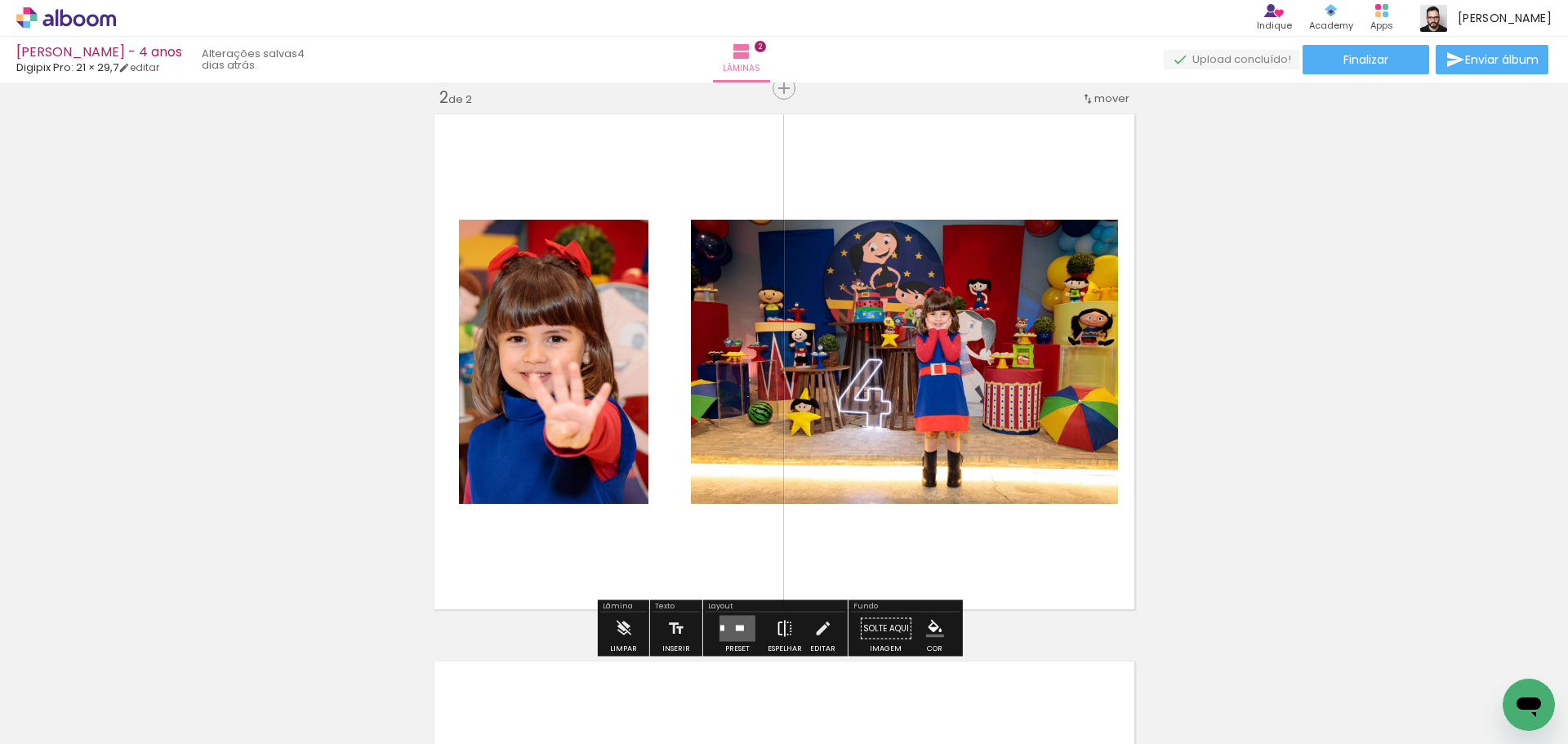
click at [782, 628] on iron-icon at bounding box center [785, 628] width 18 height 33
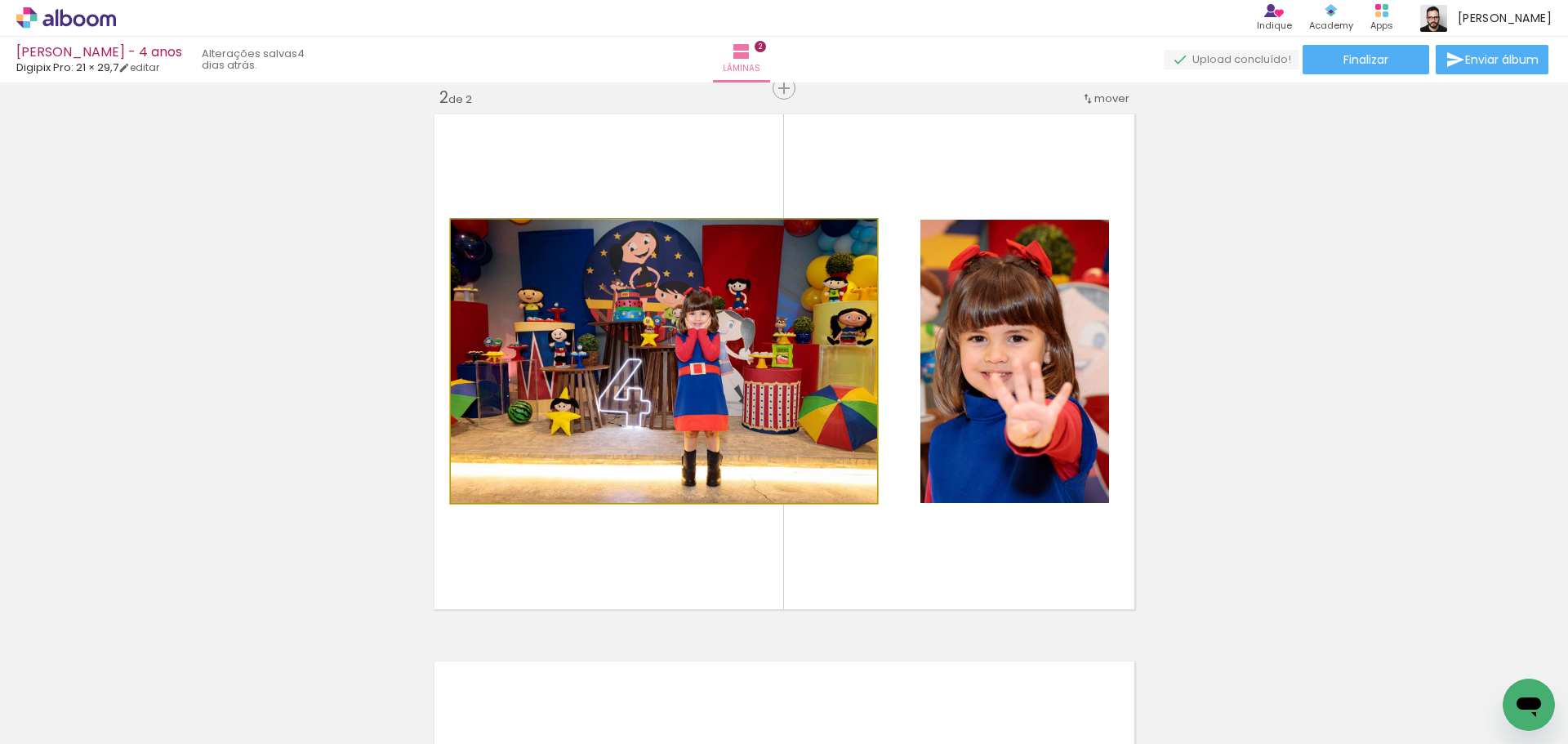
drag, startPoint x: 688, startPoint y: 429, endPoint x: 649, endPoint y: 423, distance: 39.5
drag, startPoint x: 651, startPoint y: 405, endPoint x: 653, endPoint y: 416, distance: 11.2
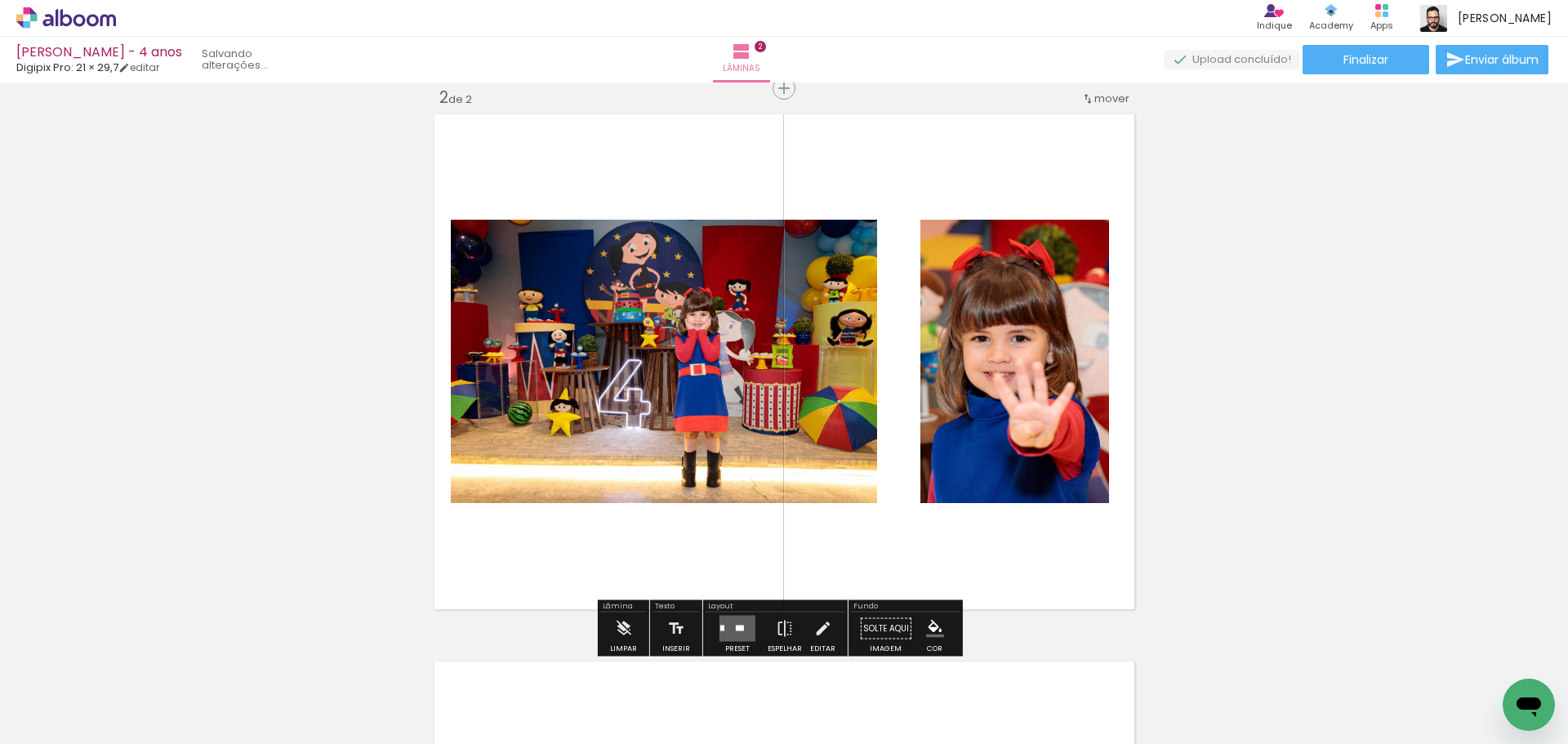
click at [1207, 487] on div "Inserir lâmina 1 de 2 Inserir lâmina 2 de 2" at bounding box center [784, 341] width 1568 height 1641
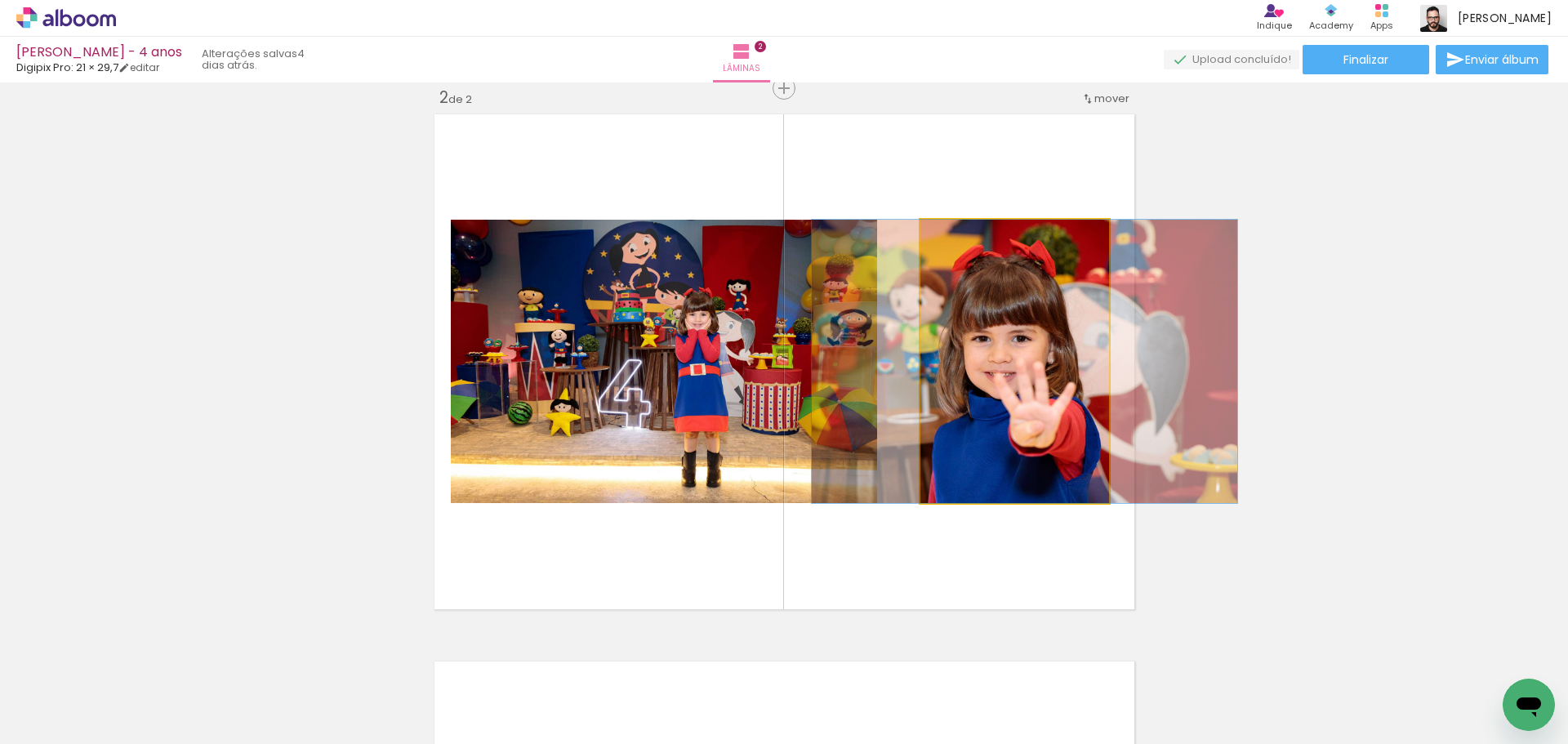
drag, startPoint x: 992, startPoint y: 401, endPoint x: 993, endPoint y: 392, distance: 9.1
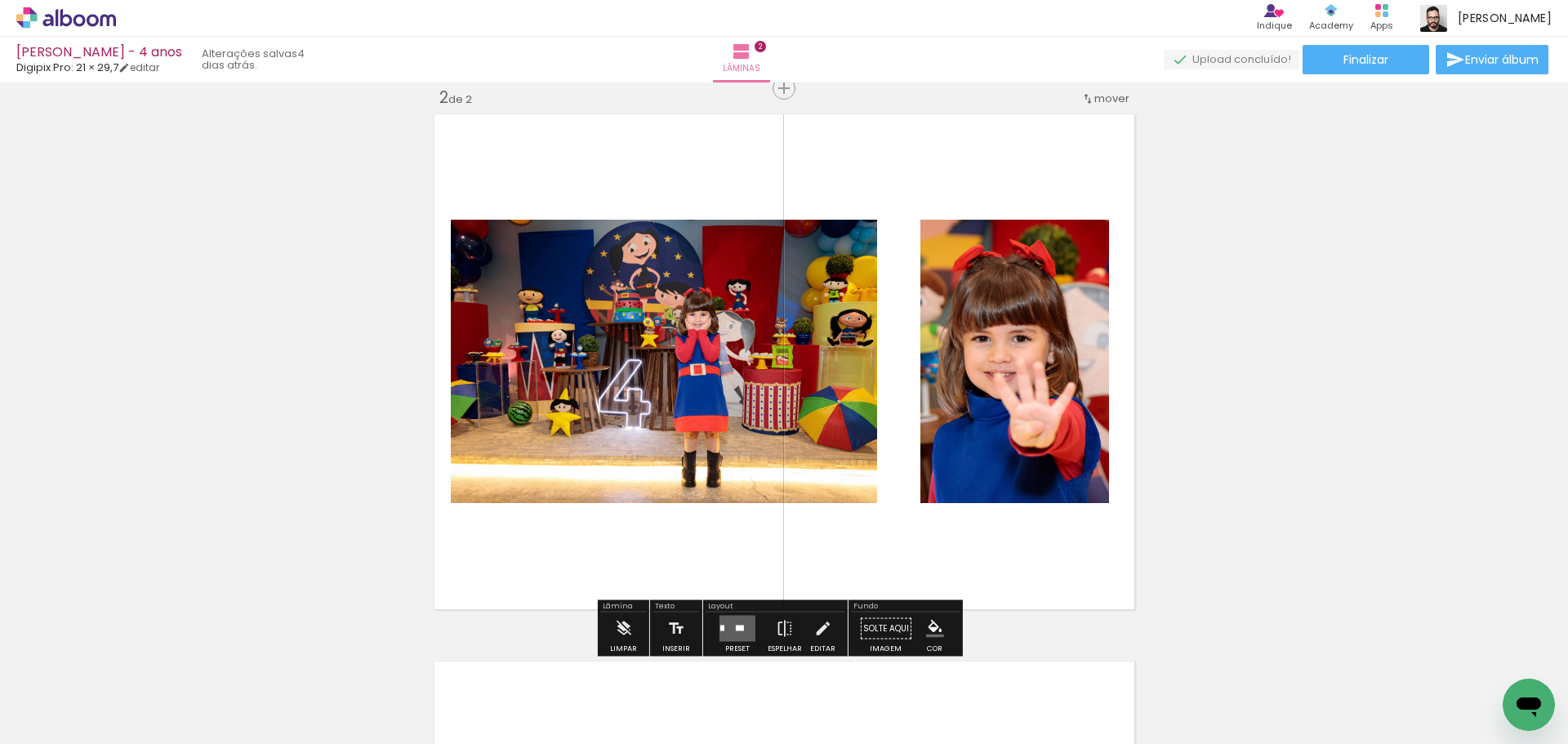
click at [1252, 491] on div "Inserir lâmina 1 de 2 Inserir lâmina 2 de 2" at bounding box center [784, 341] width 1568 height 1641
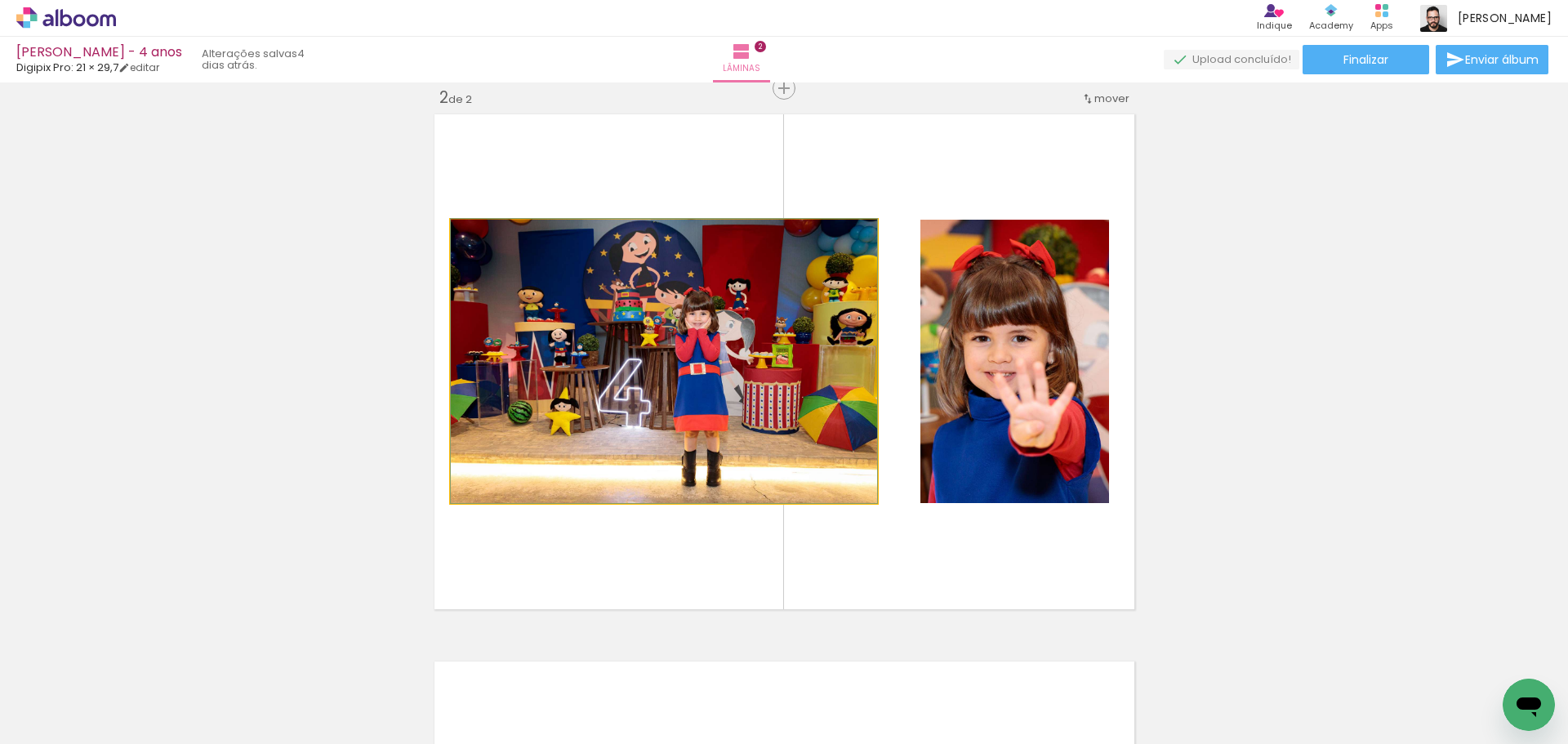
drag, startPoint x: 728, startPoint y: 409, endPoint x: 709, endPoint y: 394, distance: 24.2
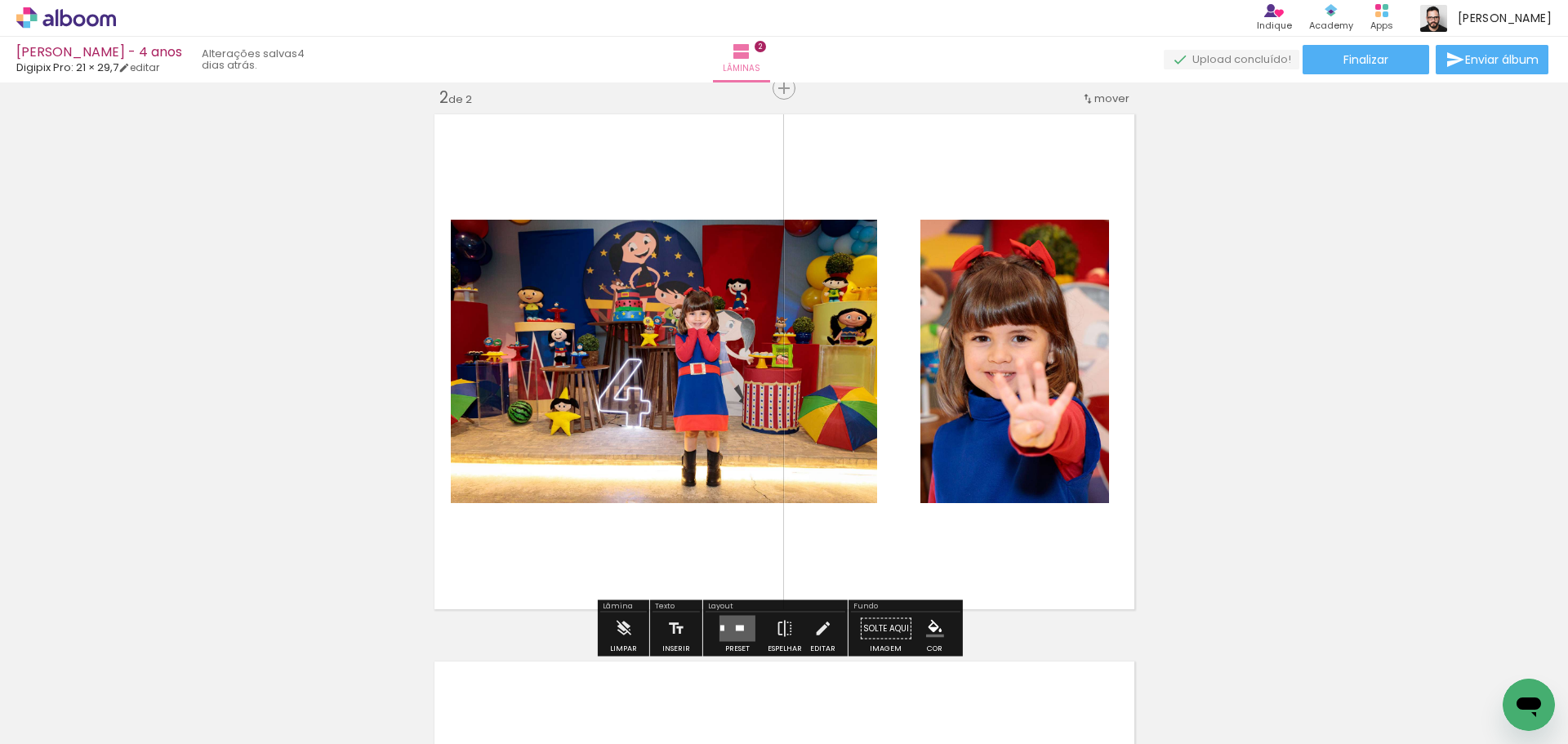
click at [1270, 447] on div "Inserir lâmina 1 de 2 Inserir lâmina 2 de 2" at bounding box center [784, 341] width 1568 height 1641
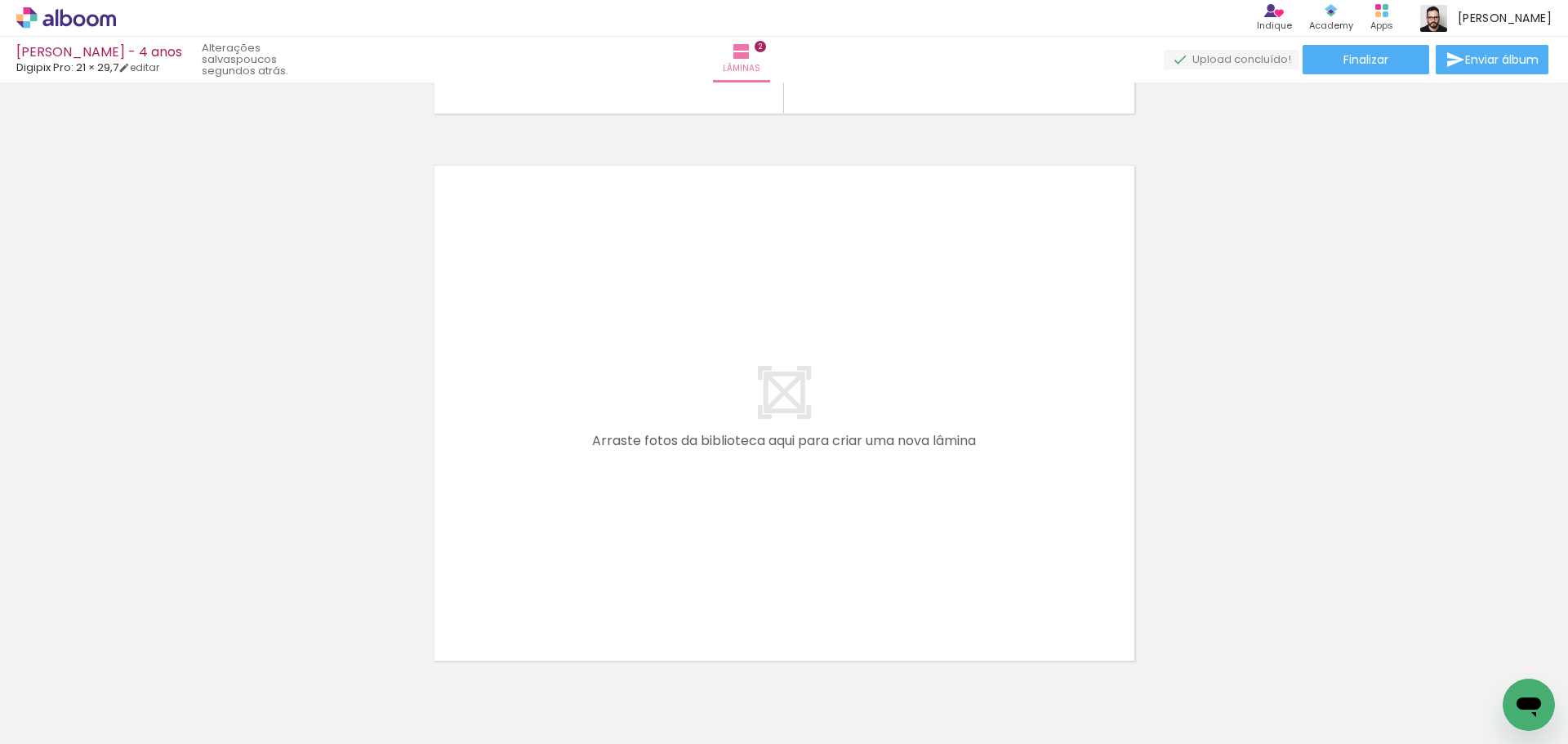
scroll to position [1145, 0]
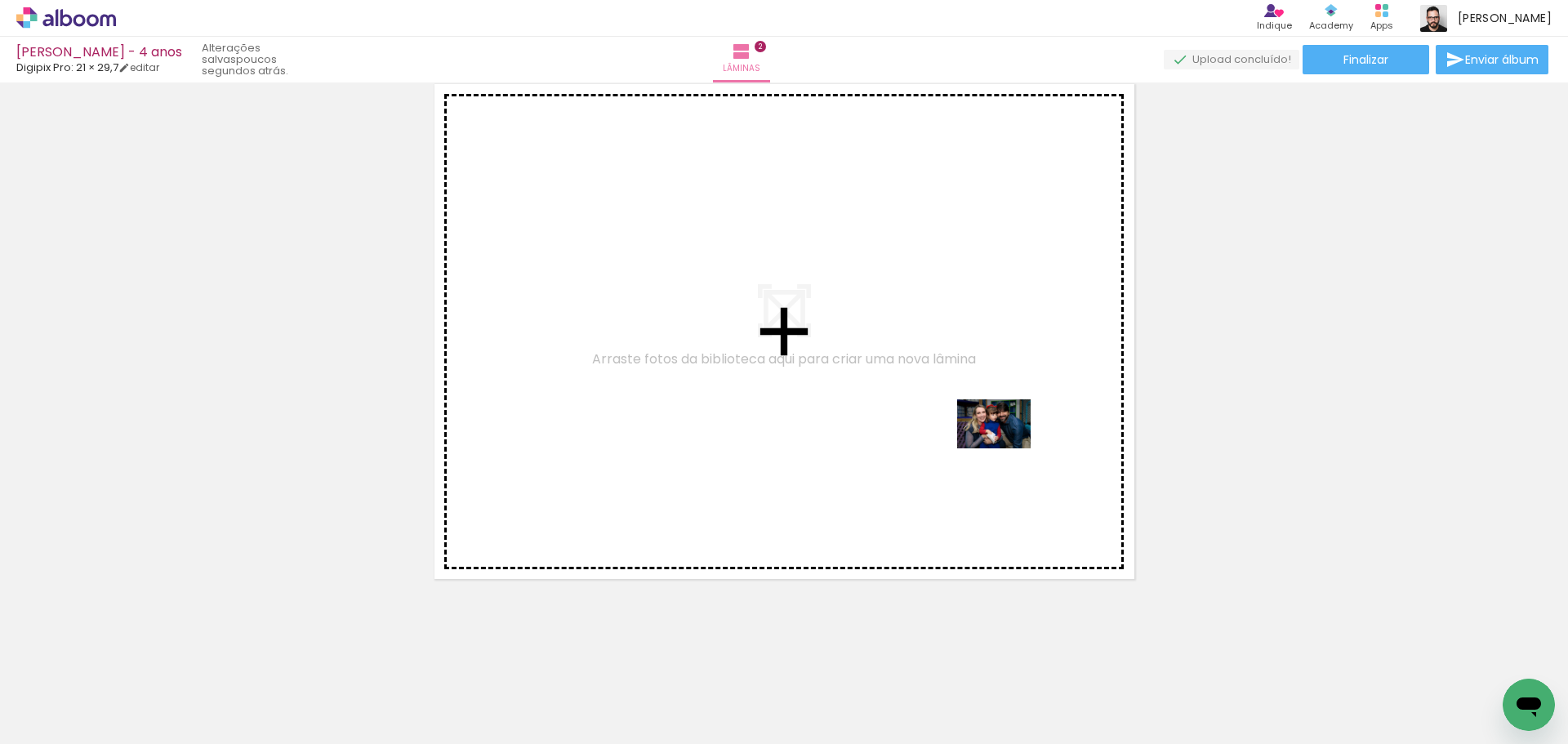
drag, startPoint x: 1143, startPoint y: 670, endPoint x: 1007, endPoint y: 448, distance: 260.3
click at [1007, 448] on quentale-workspace at bounding box center [784, 372] width 1568 height 744
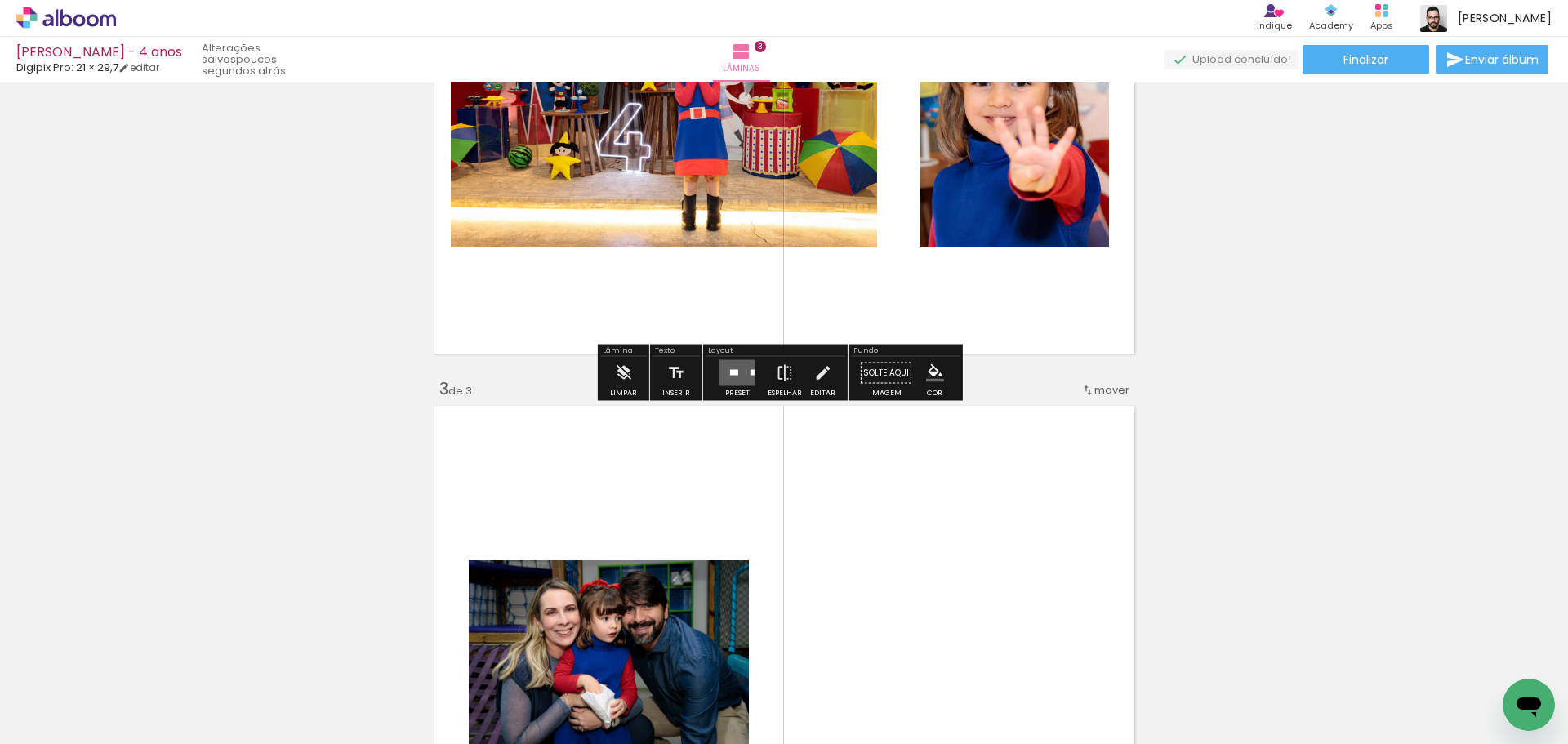
scroll to position [1061, 0]
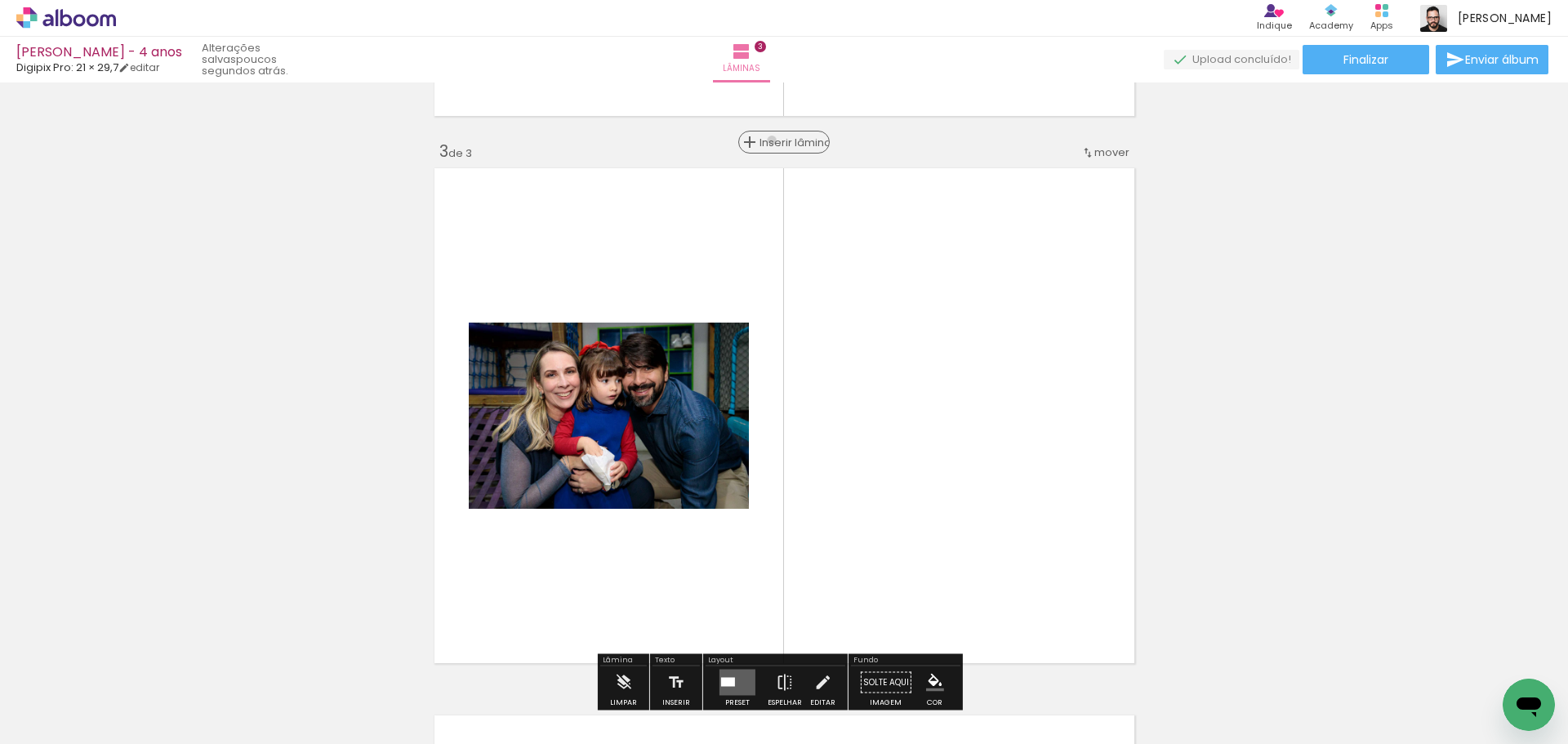
click at [776, 141] on span "Inserir lâmina" at bounding box center [792, 142] width 64 height 10
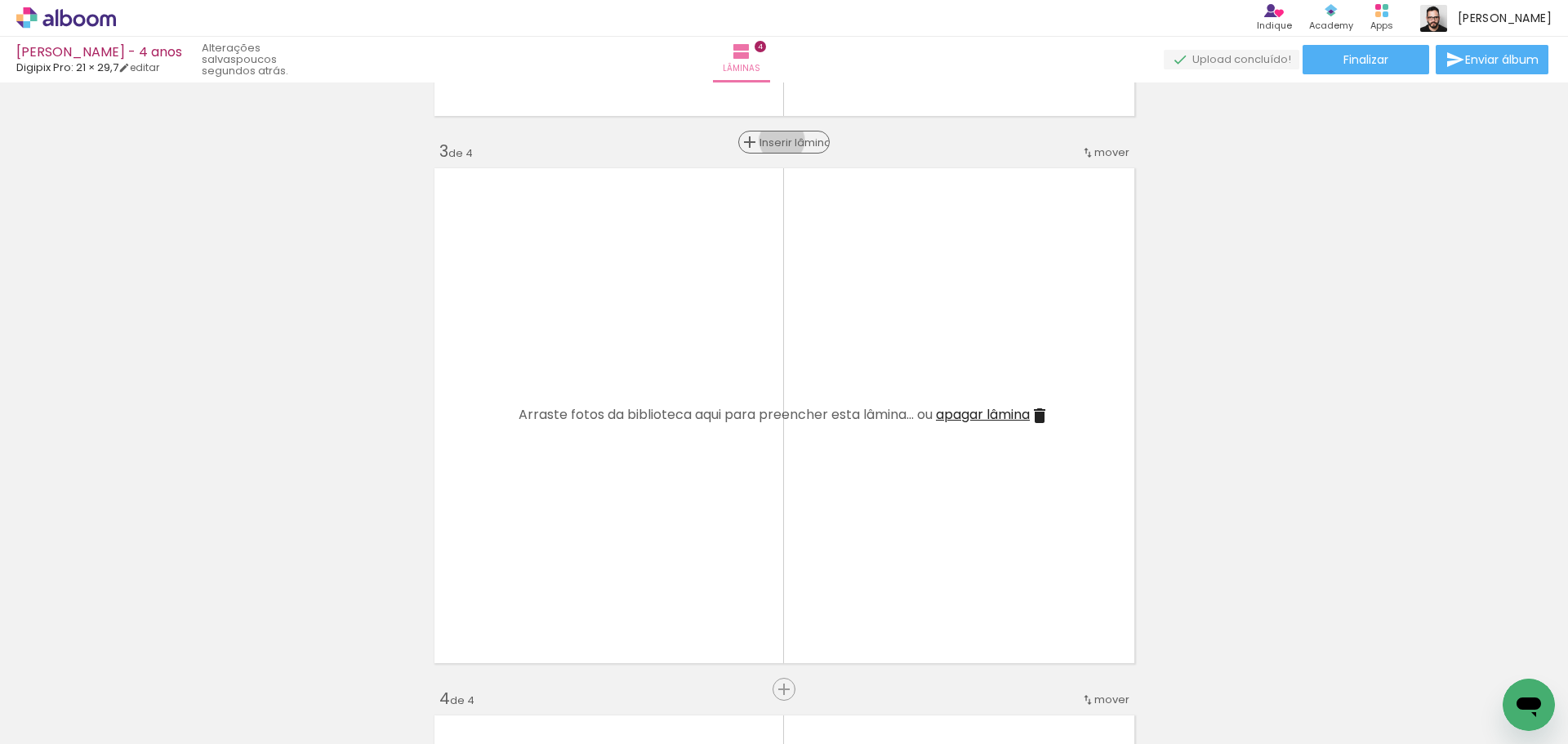
click at [776, 141] on span "Inserir lâmina" at bounding box center [792, 142] width 64 height 10
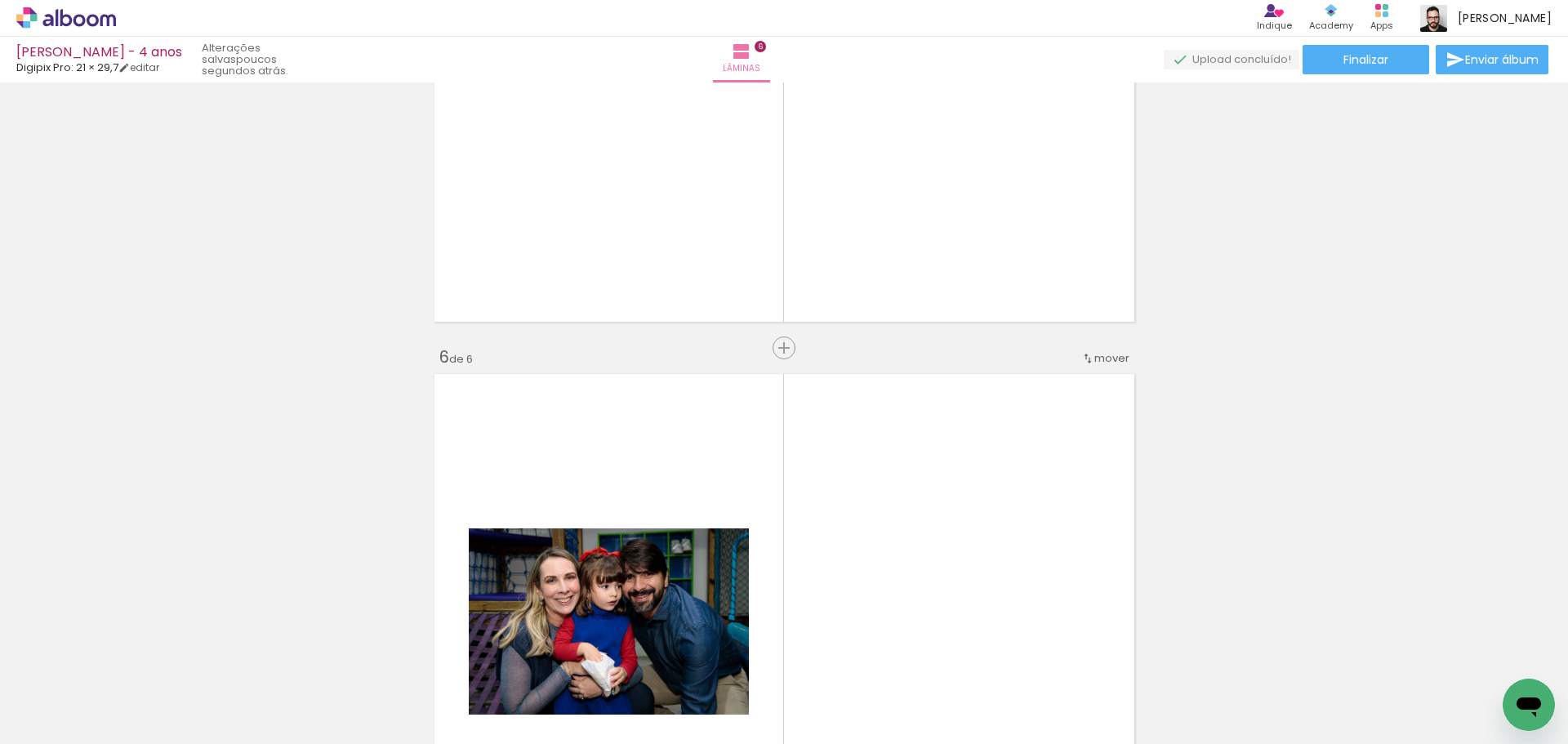
scroll to position [2449, 0]
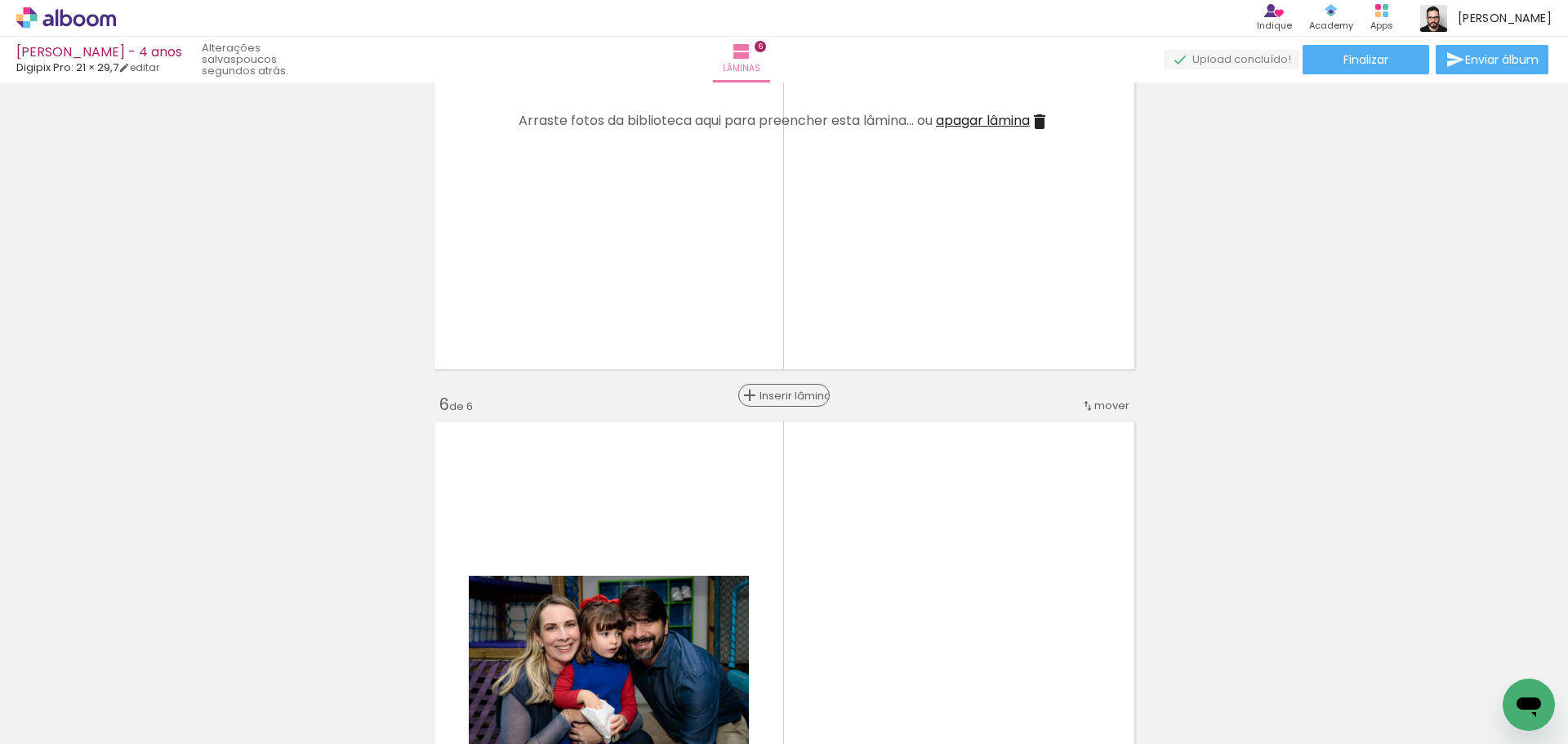
click at [782, 396] on span "Inserir lâmina" at bounding box center [792, 396] width 64 height 10
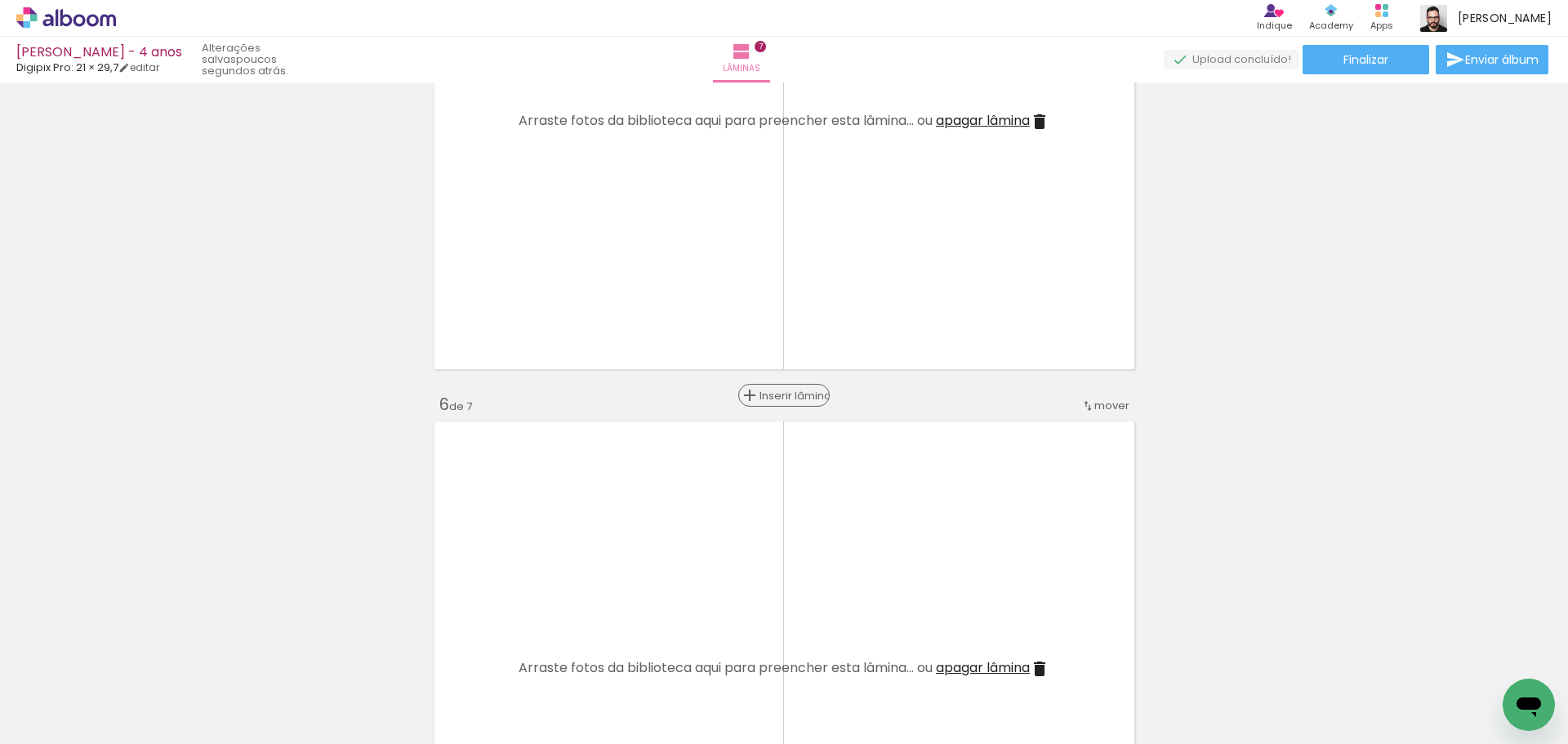
click at [782, 396] on span "Inserir lâmina" at bounding box center [792, 396] width 64 height 10
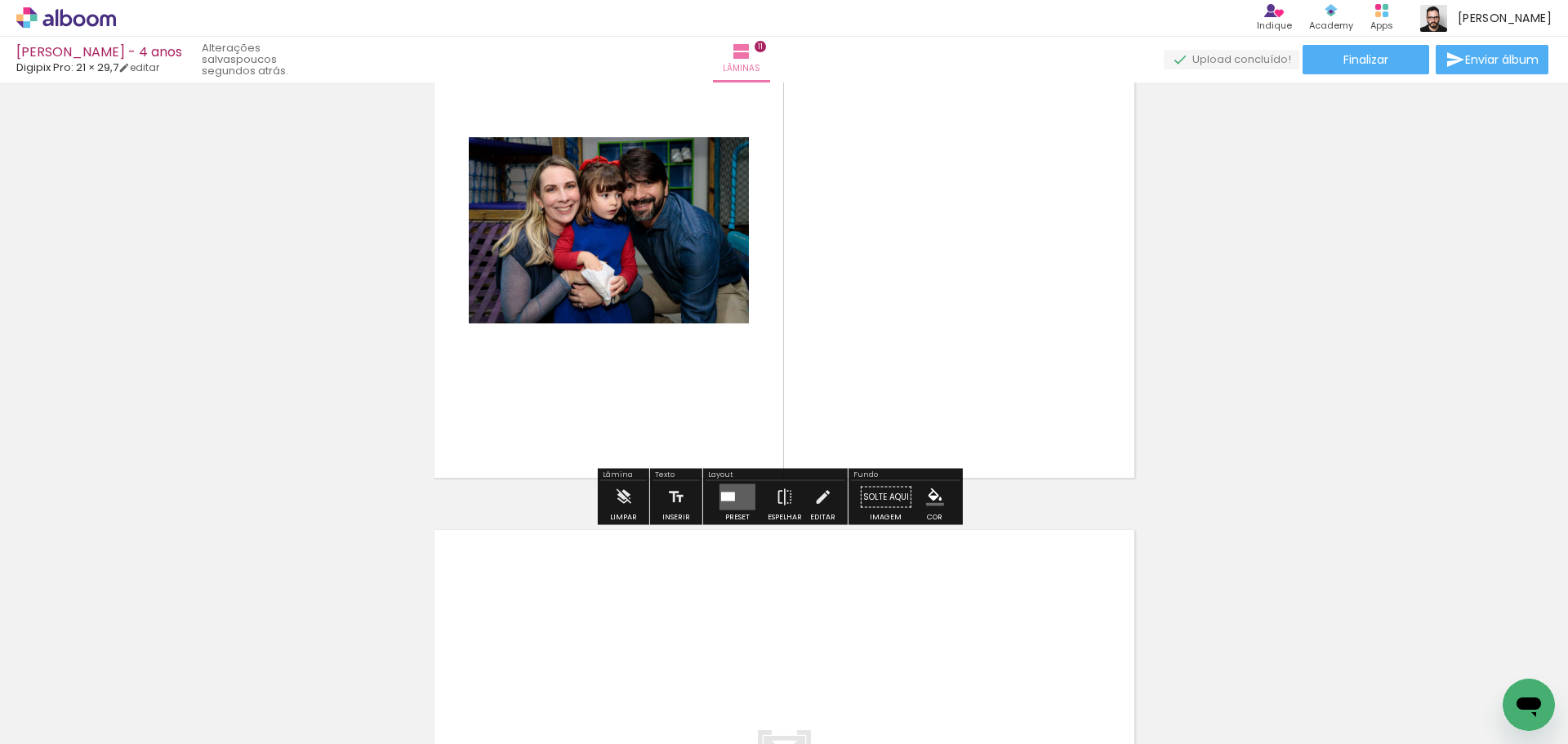
scroll to position [5632, 0]
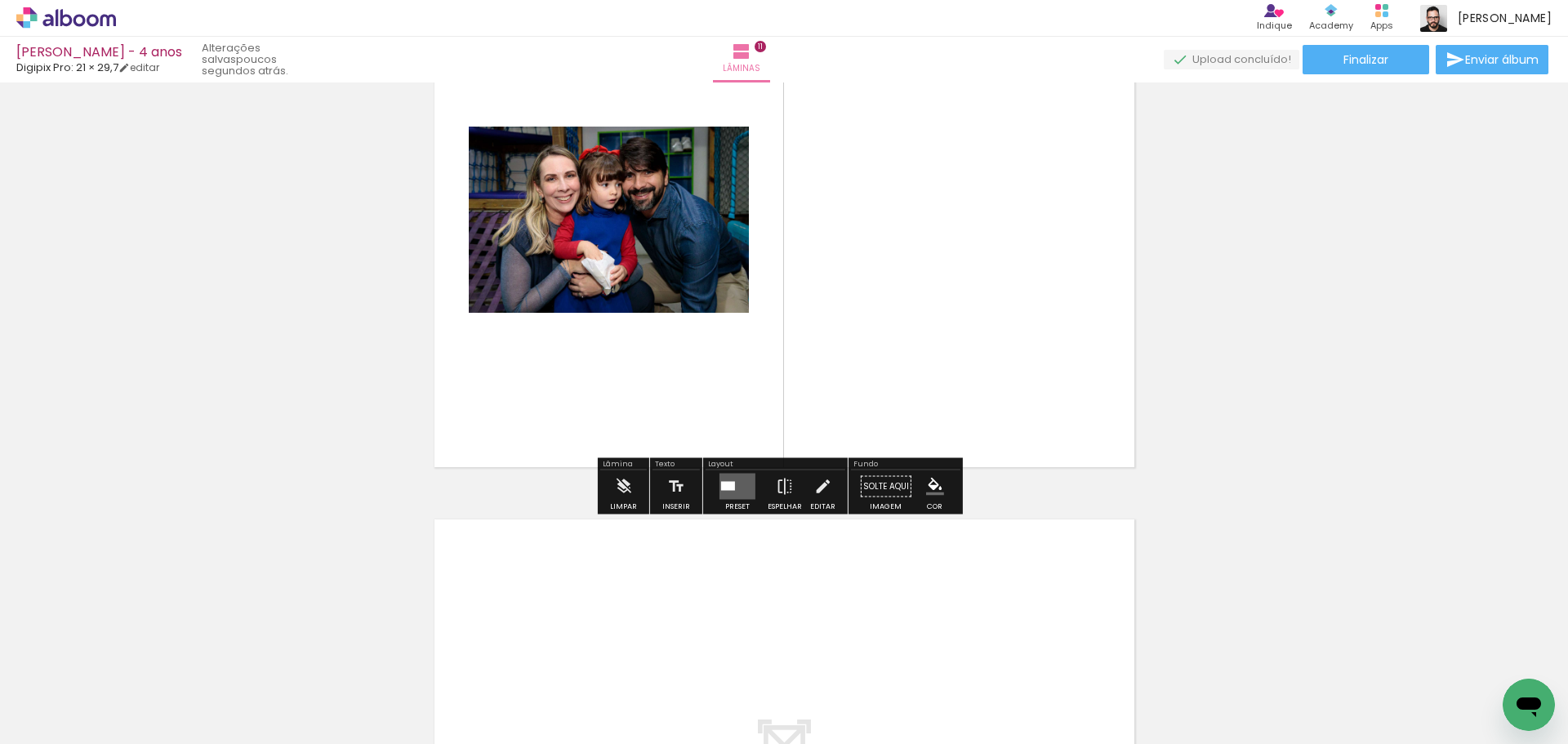
click at [749, 486] on quentale-layouter at bounding box center [737, 486] width 36 height 26
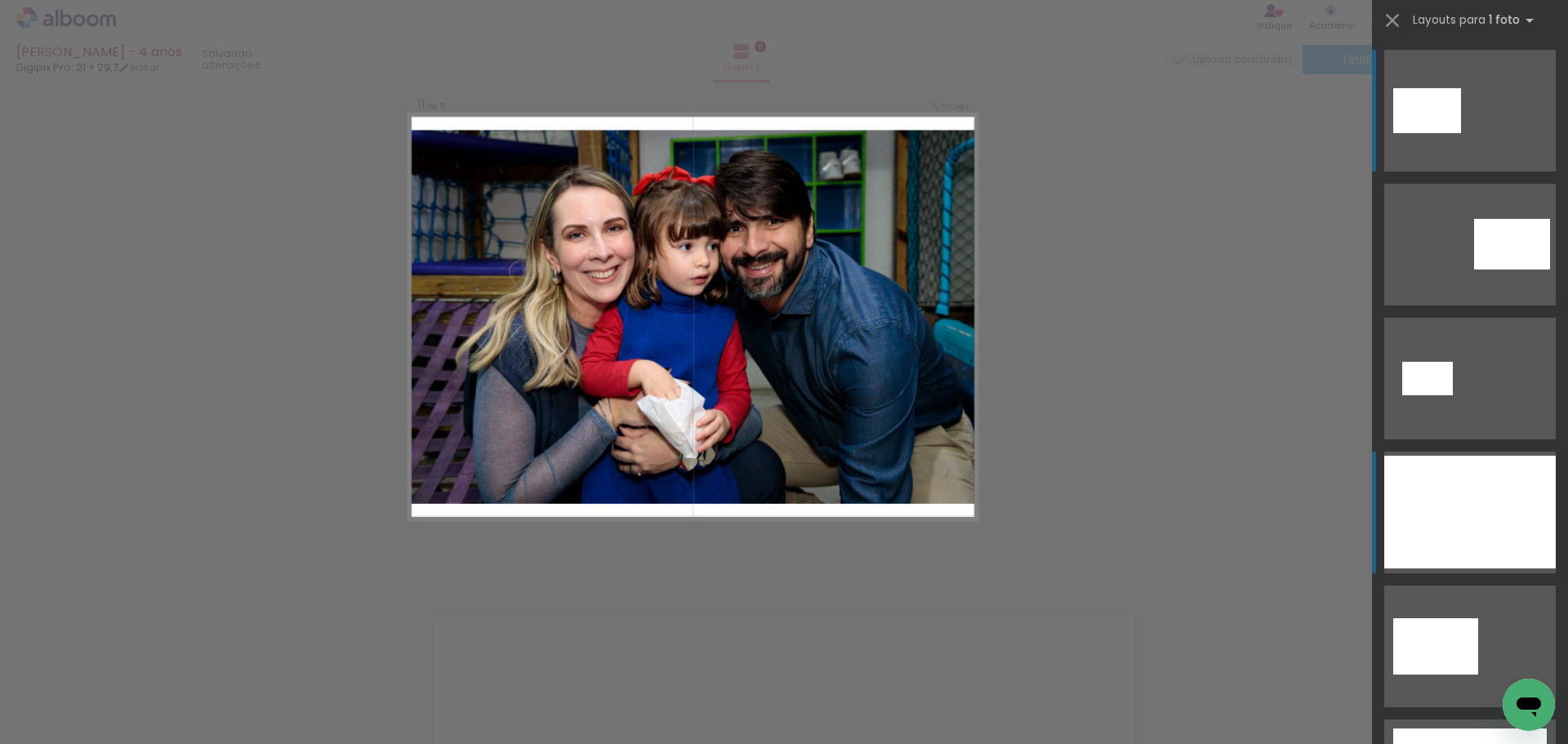
scroll to position [5491, 0]
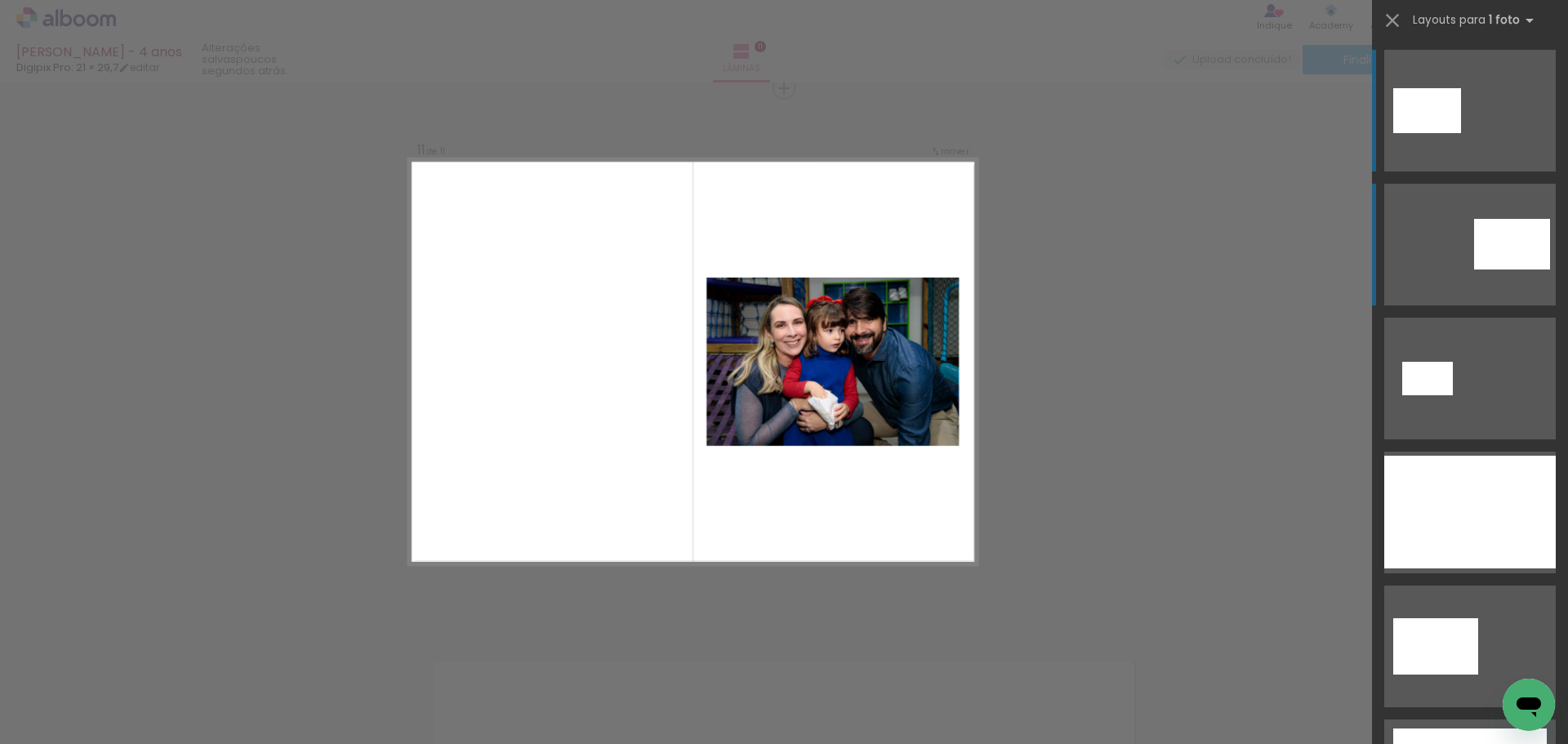
click at [1448, 242] on quentale-layouter at bounding box center [1470, 244] width 172 height 122
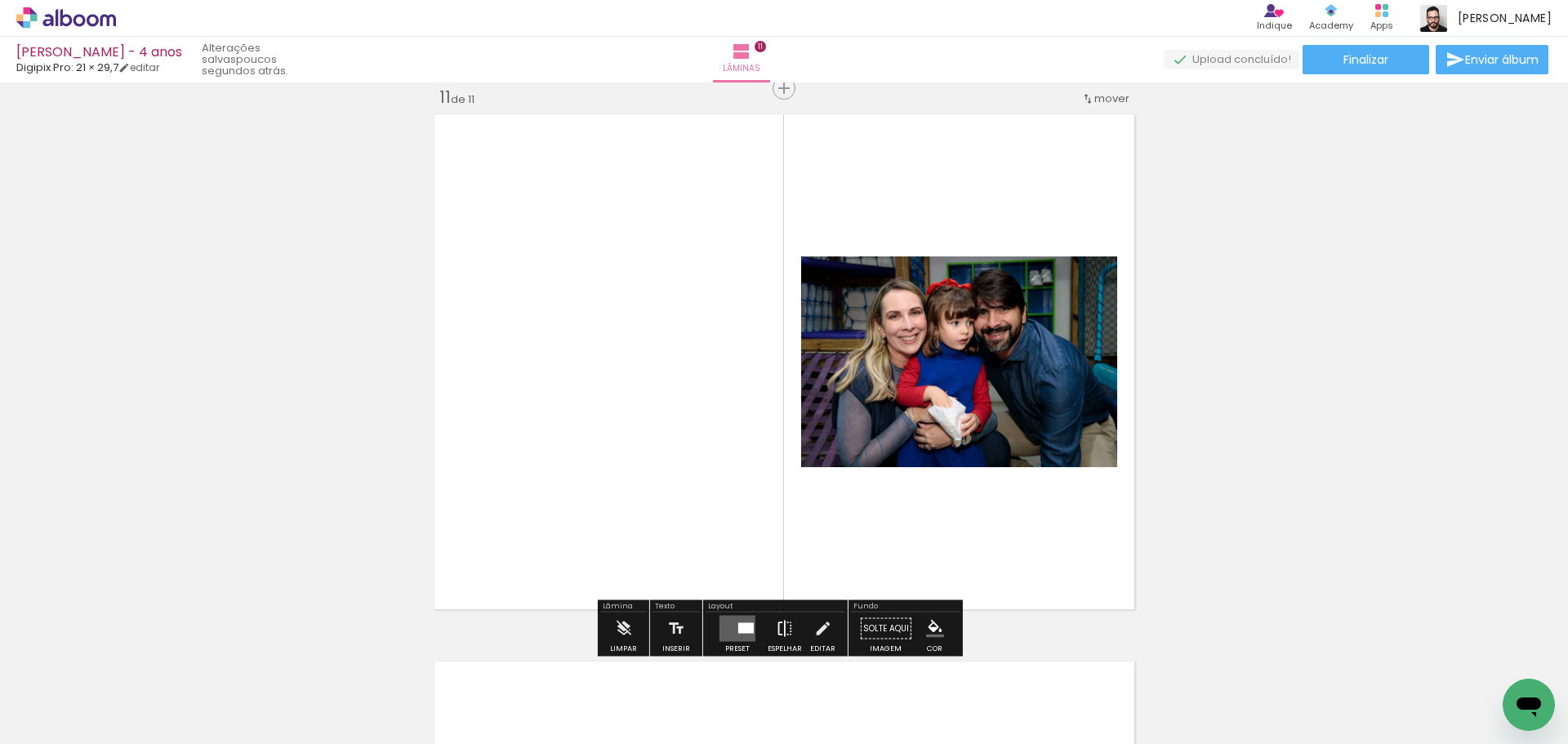
click at [781, 622] on iron-icon at bounding box center [785, 628] width 18 height 33
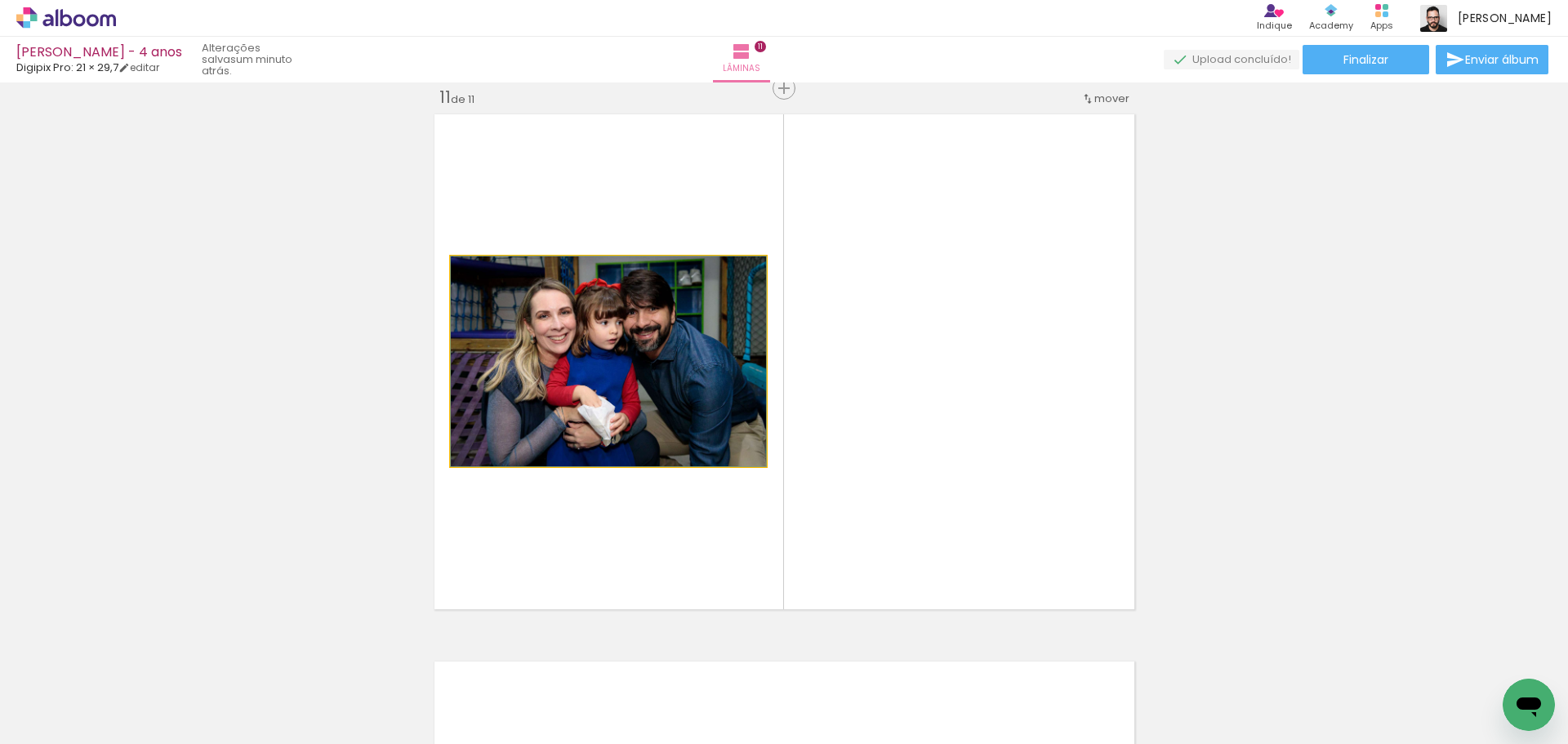
drag, startPoint x: 605, startPoint y: 377, endPoint x: 582, endPoint y: 366, distance: 25.5
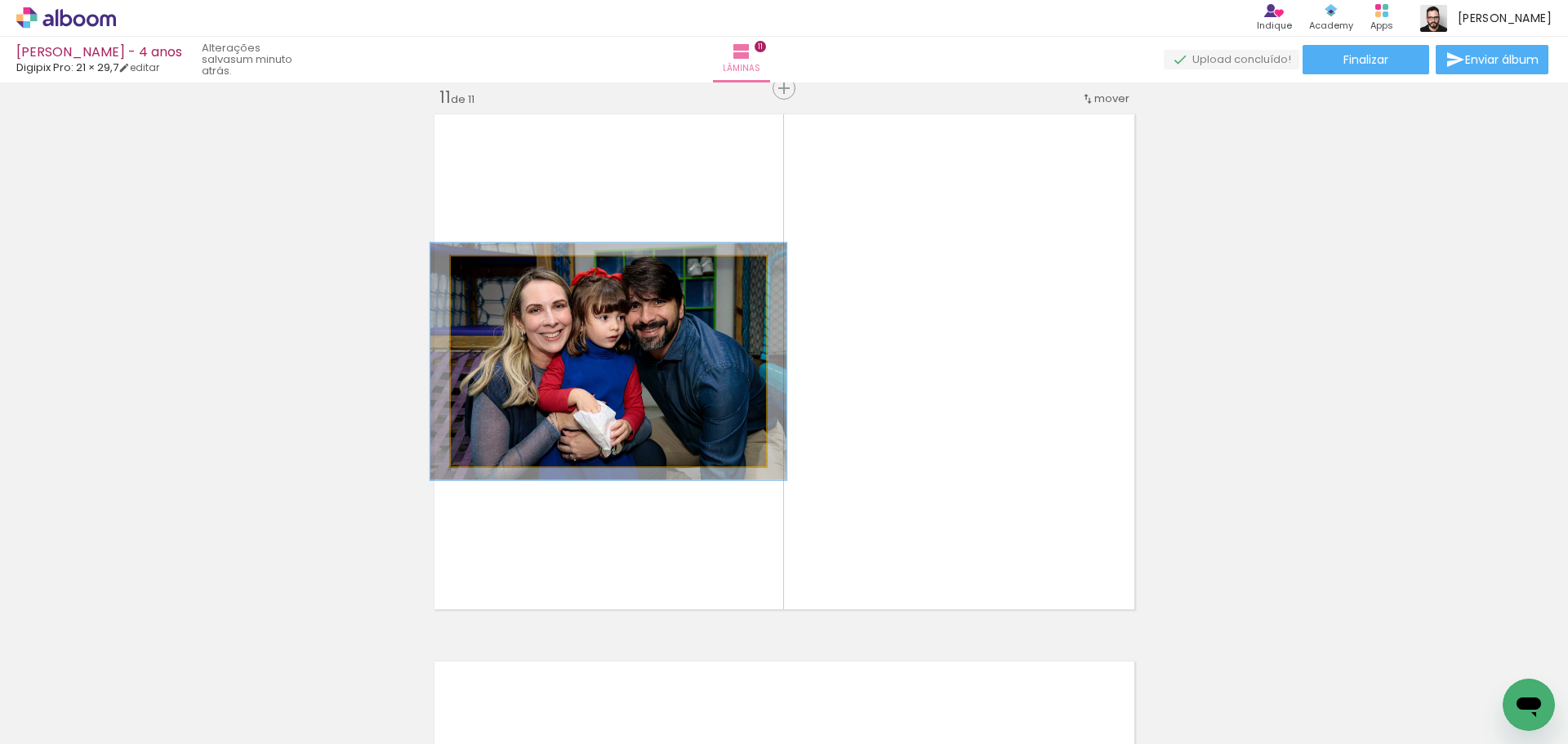
click at [492, 277] on div at bounding box center [495, 273] width 15 height 15
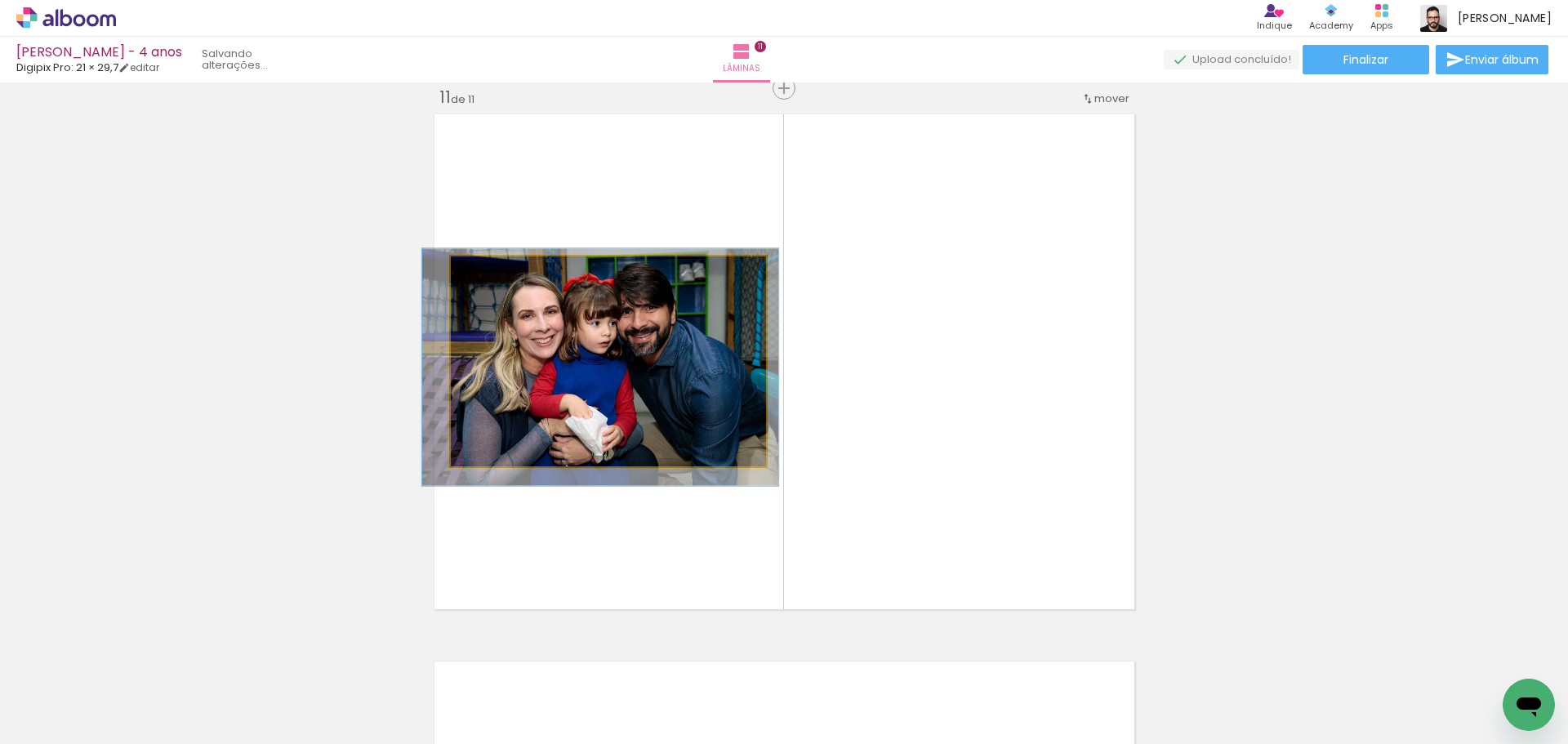
drag, startPoint x: 664, startPoint y: 397, endPoint x: 655, endPoint y: 403, distance: 10.8
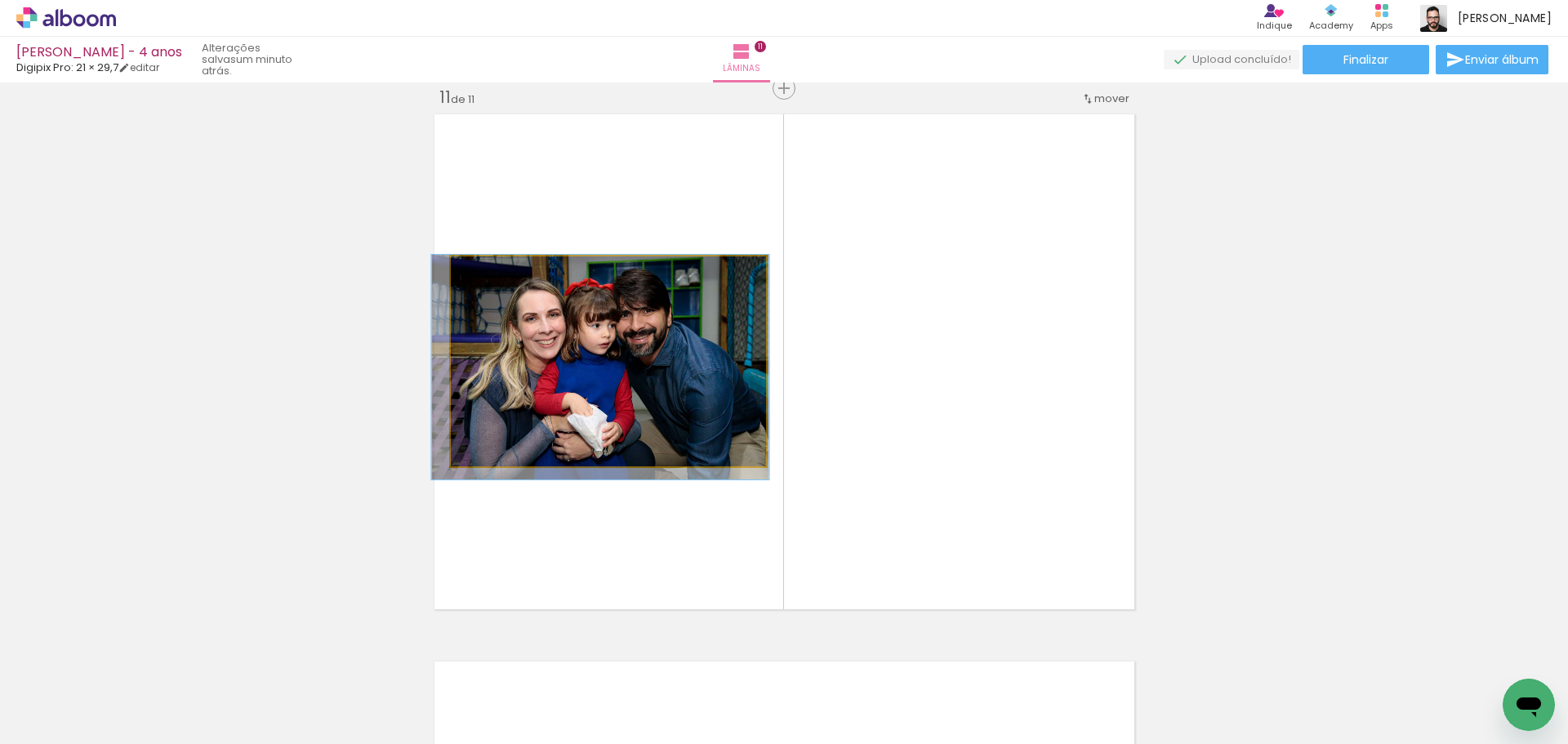
type paper-slider "107"
click at [496, 277] on div at bounding box center [493, 273] width 26 height 26
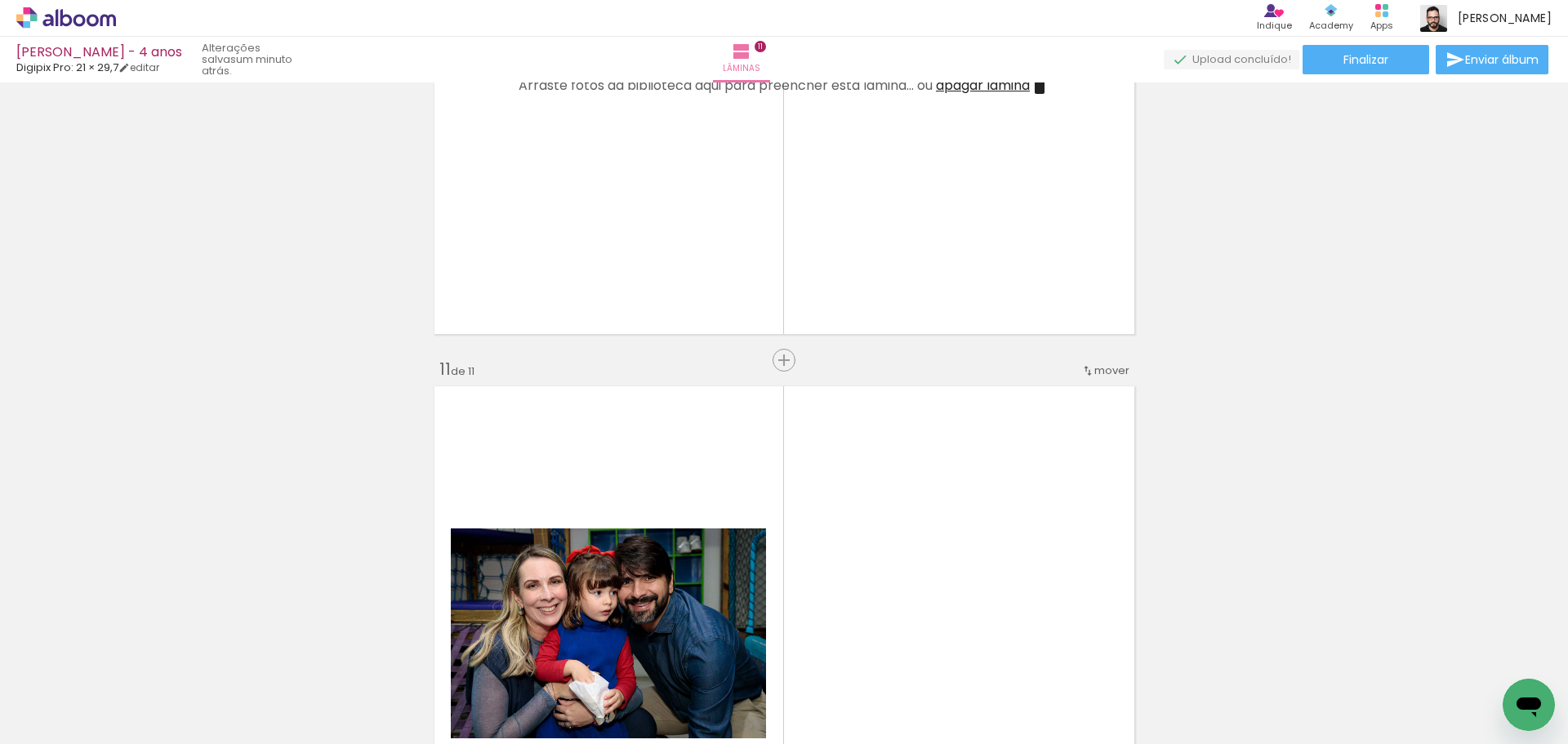
scroll to position [5082, 0]
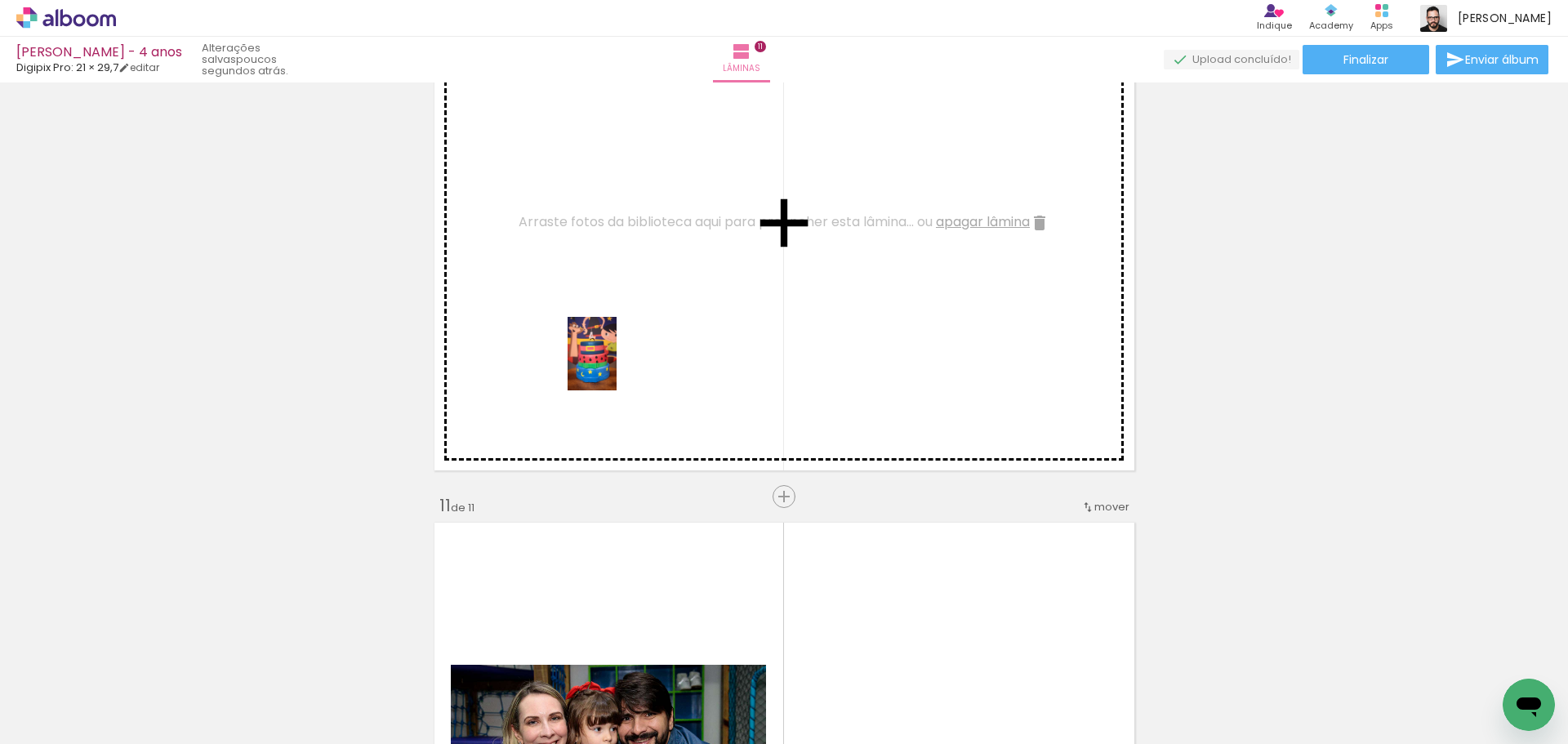
drag, startPoint x: 317, startPoint y: 696, endPoint x: 617, endPoint y: 366, distance: 446.0
click at [617, 366] on quentale-workspace at bounding box center [784, 372] width 1568 height 744
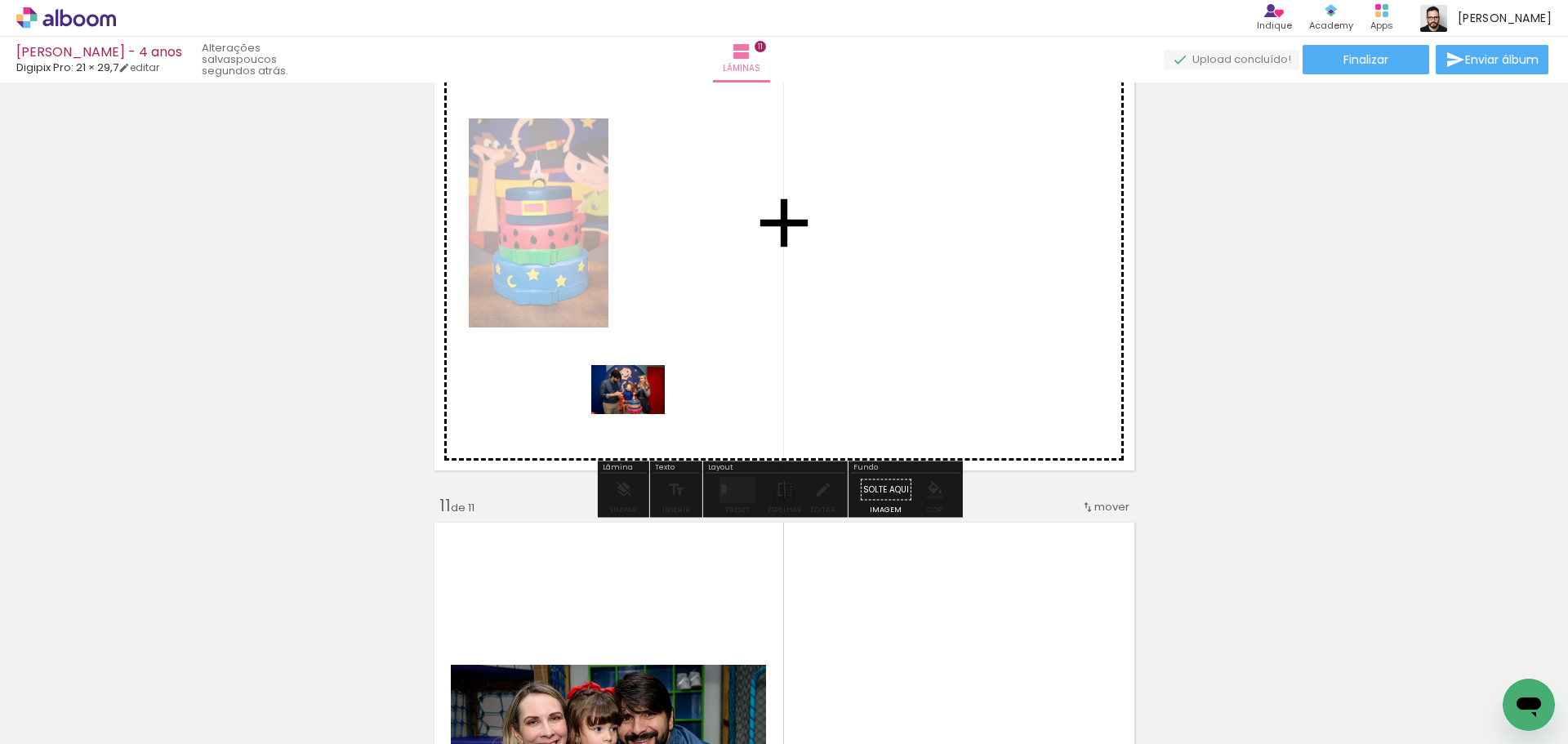
drag, startPoint x: 405, startPoint y: 685, endPoint x: 595, endPoint y: 504, distance: 262.4
click at [642, 414] on quentale-workspace at bounding box center [784, 372] width 1568 height 744
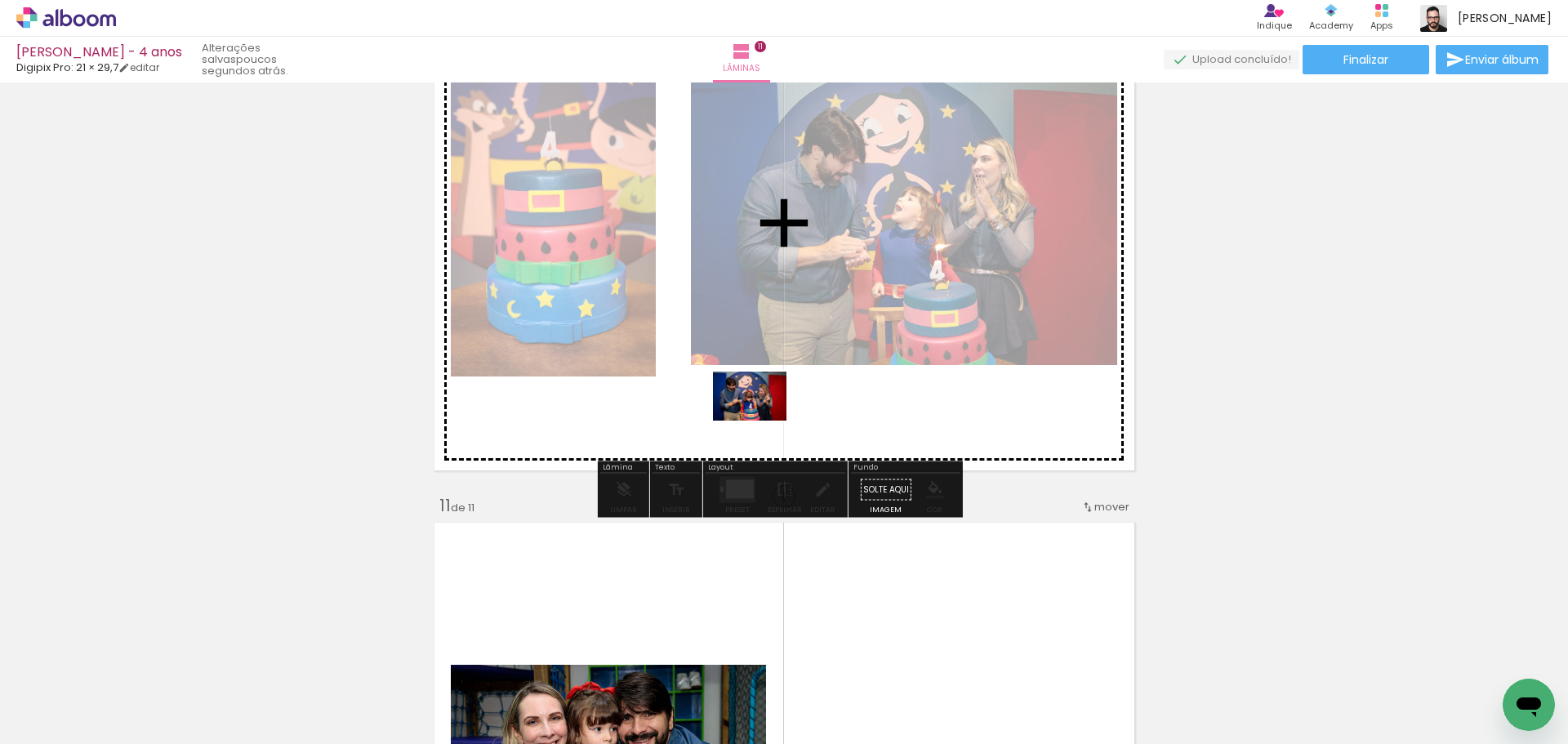
drag, startPoint x: 514, startPoint y: 671, endPoint x: 762, endPoint y: 421, distance: 352.1
click at [762, 421] on quentale-workspace at bounding box center [784, 372] width 1568 height 744
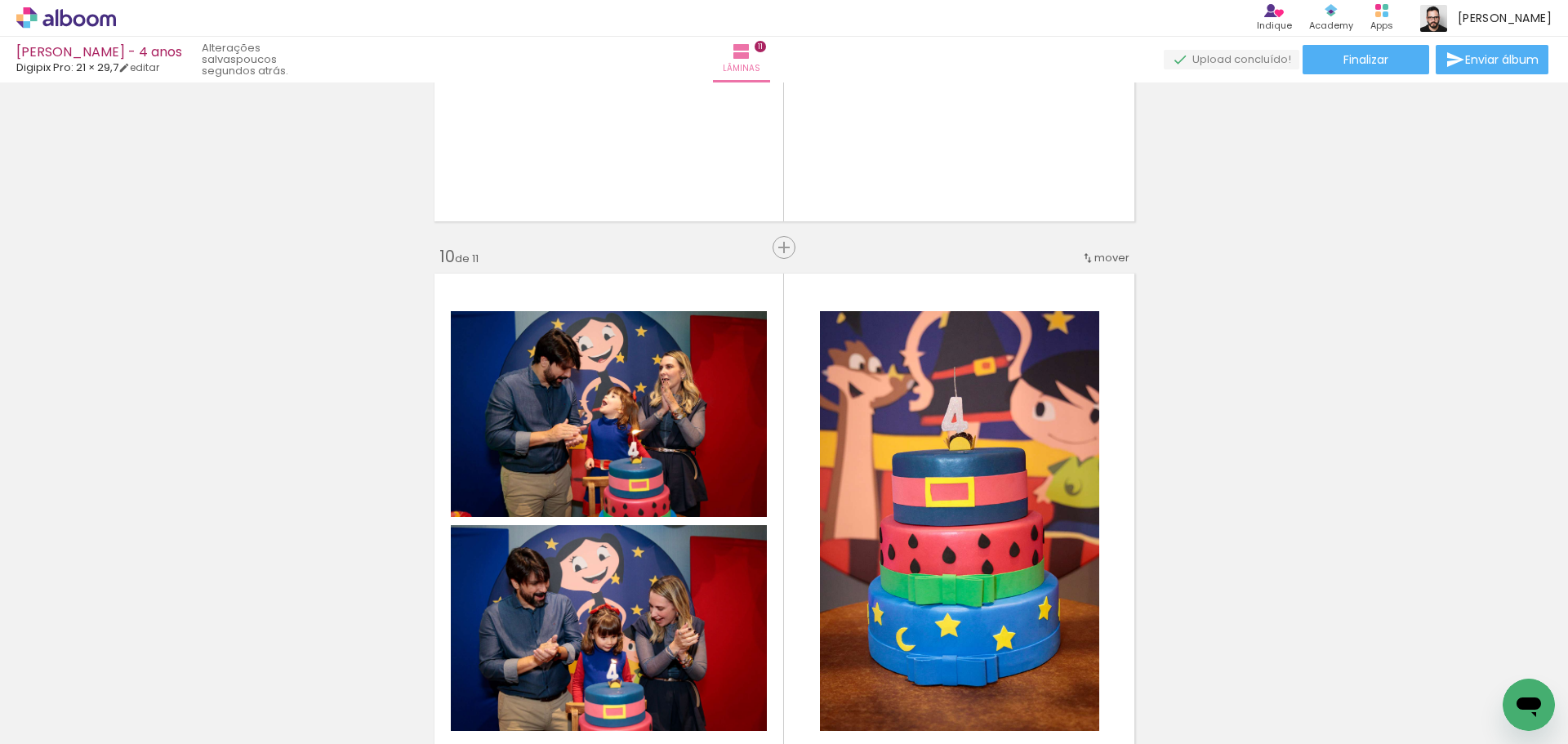
scroll to position [4755, 0]
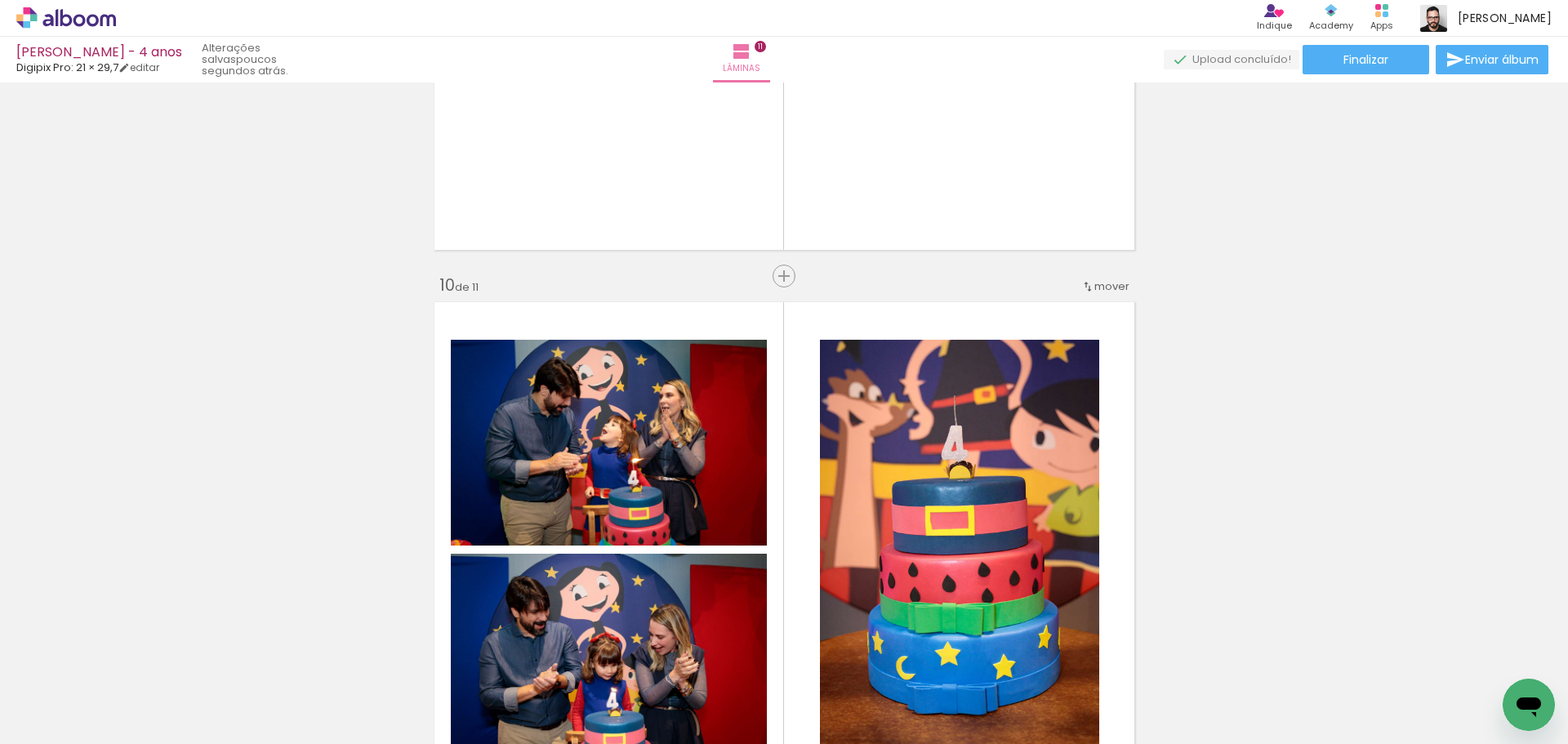
click at [1094, 287] on span "mover" at bounding box center [1112, 286] width 35 height 16
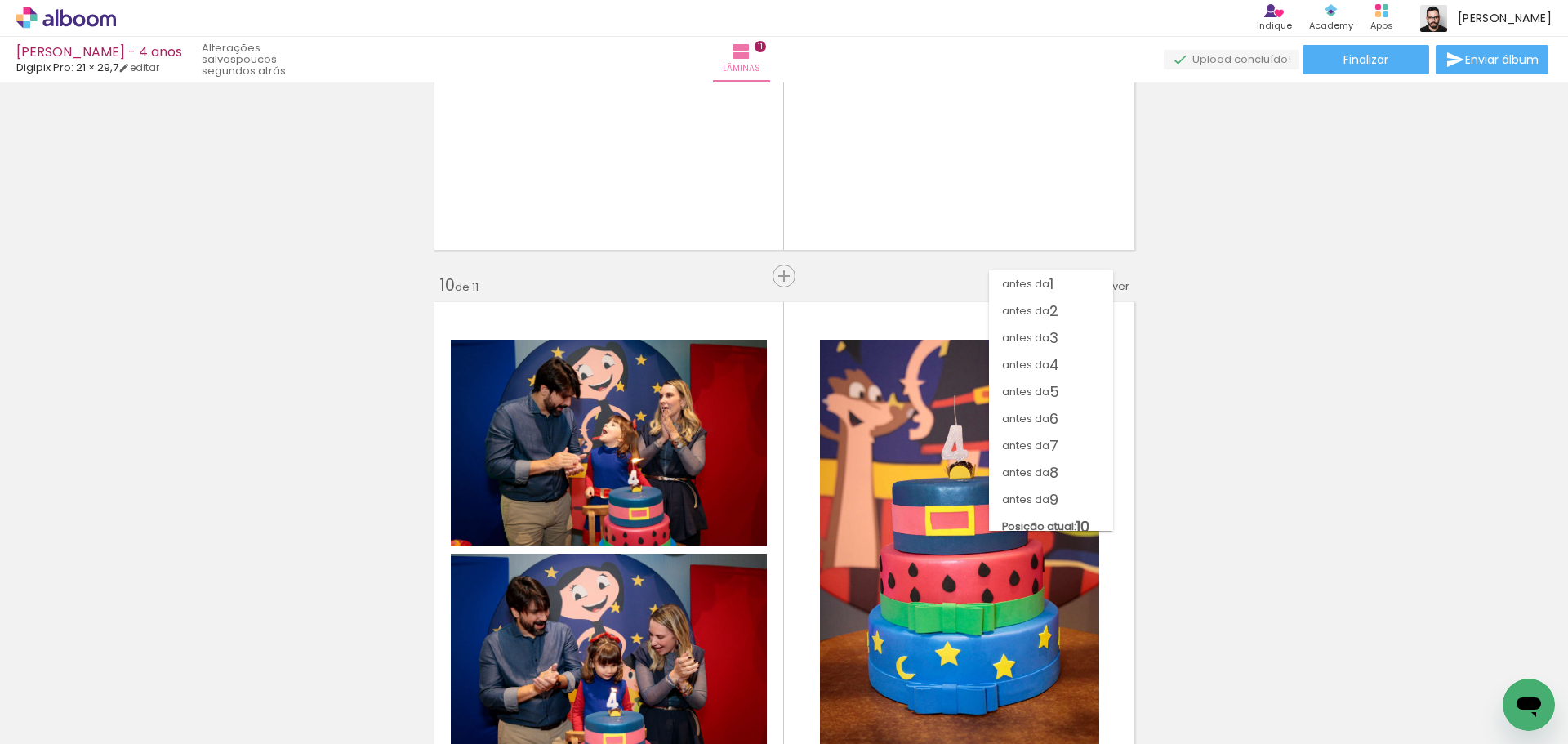
scroll to position [22, 0]
click at [1043, 469] on span "antes da" at bounding box center [1025, 478] width 47 height 27
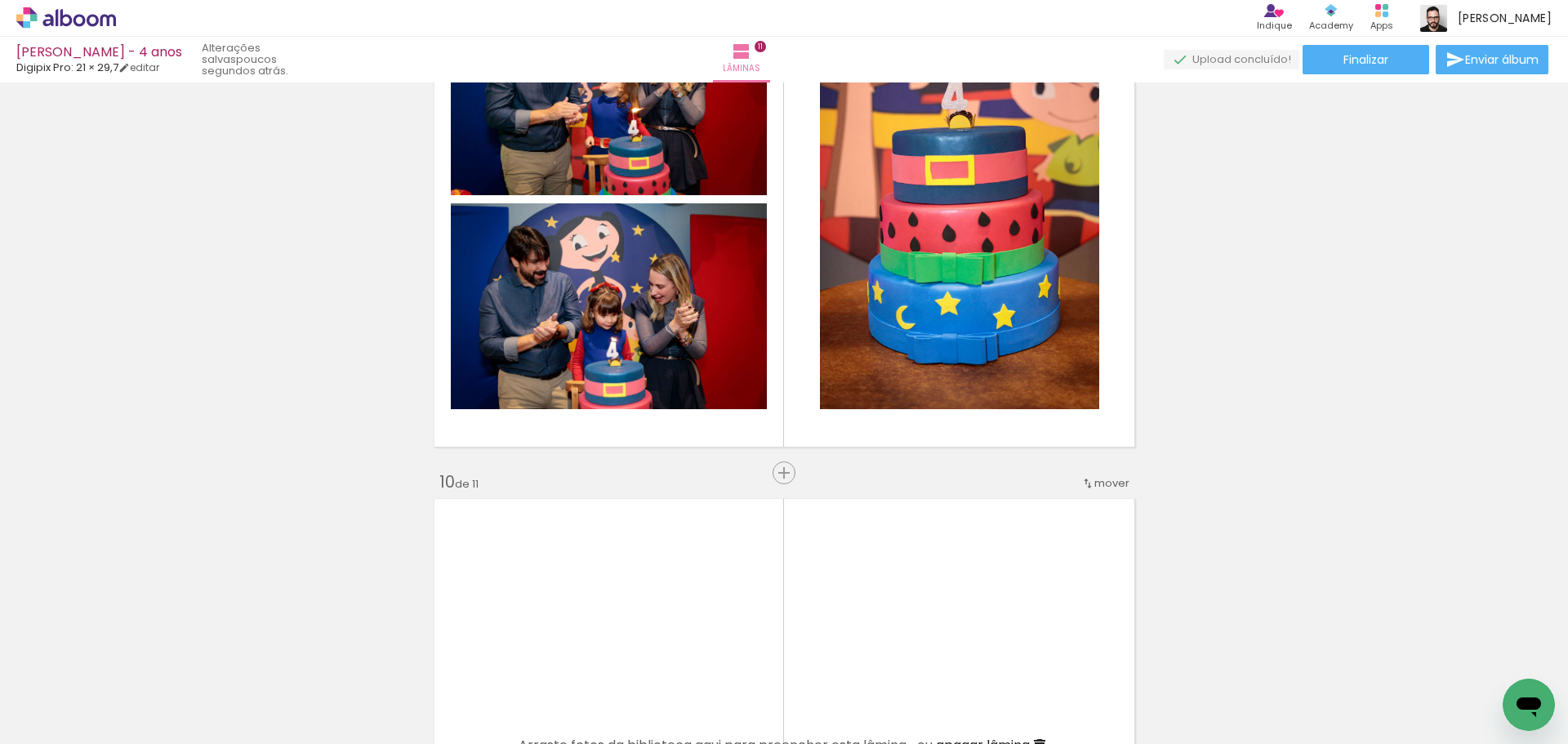
scroll to position [4560, 0]
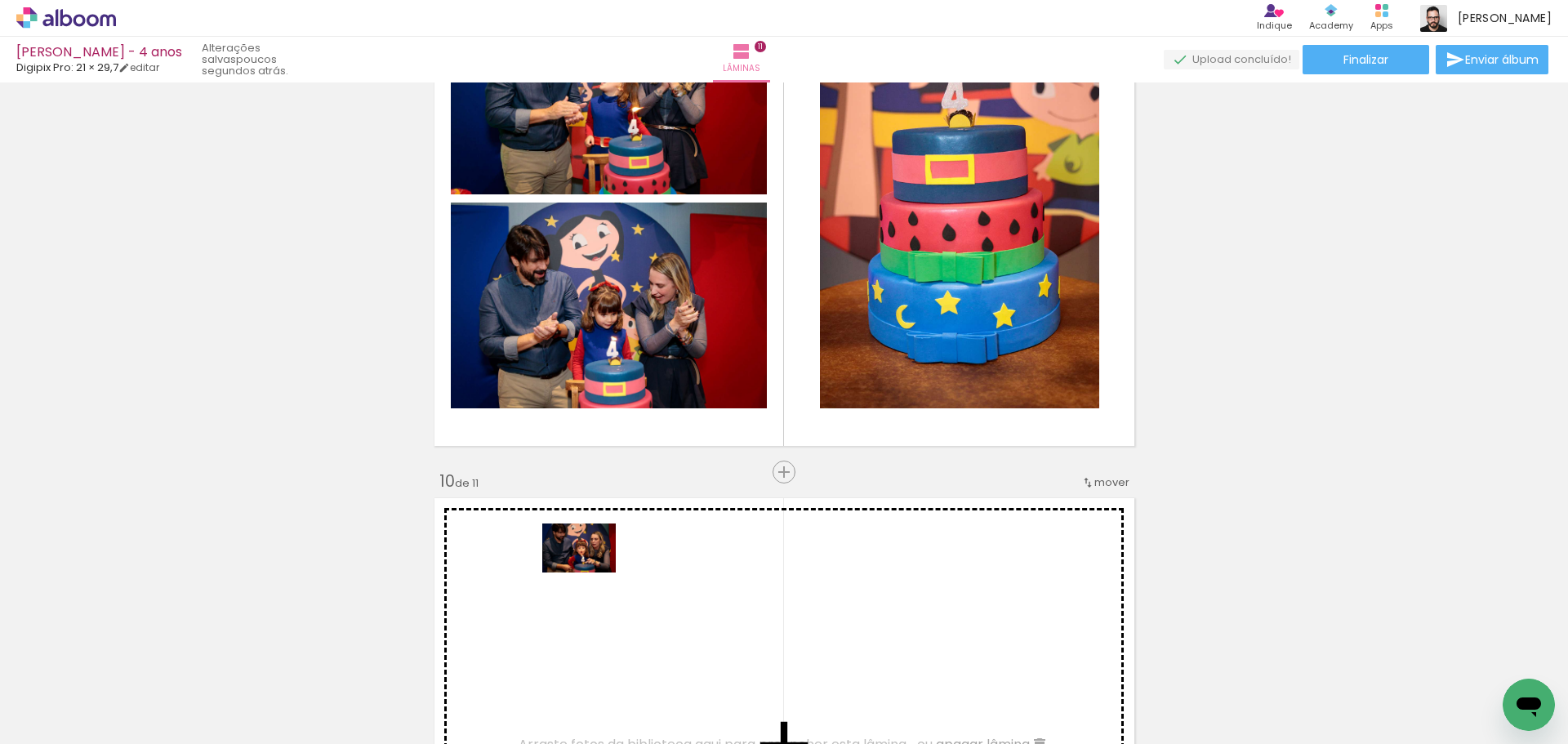
drag, startPoint x: 583, startPoint y: 675, endPoint x: 592, endPoint y: 572, distance: 103.4
click at [592, 572] on quentale-workspace at bounding box center [784, 372] width 1568 height 744
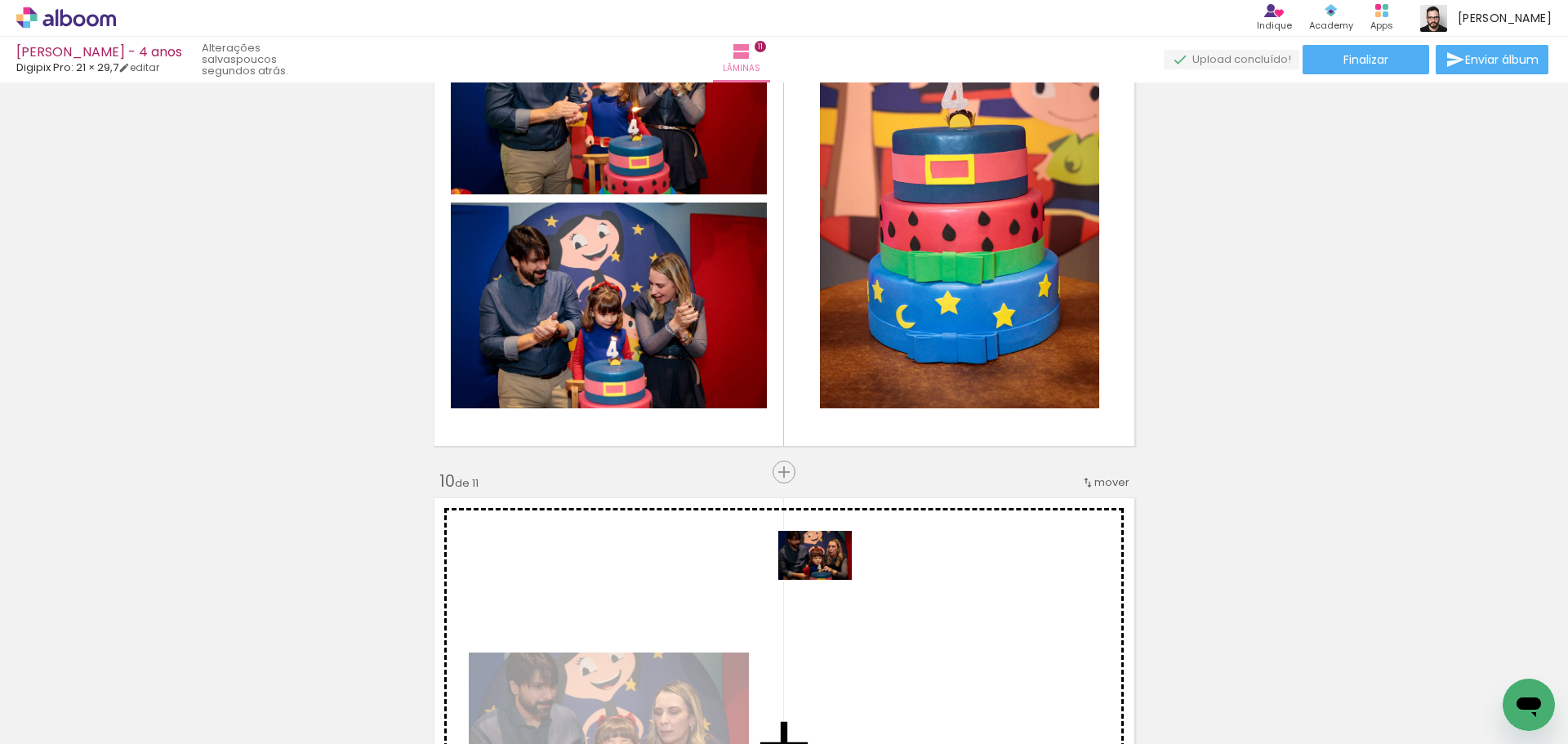
drag, startPoint x: 685, startPoint y: 690, endPoint x: 827, endPoint y: 579, distance: 180.2
click at [827, 579] on quentale-workspace at bounding box center [784, 372] width 1568 height 744
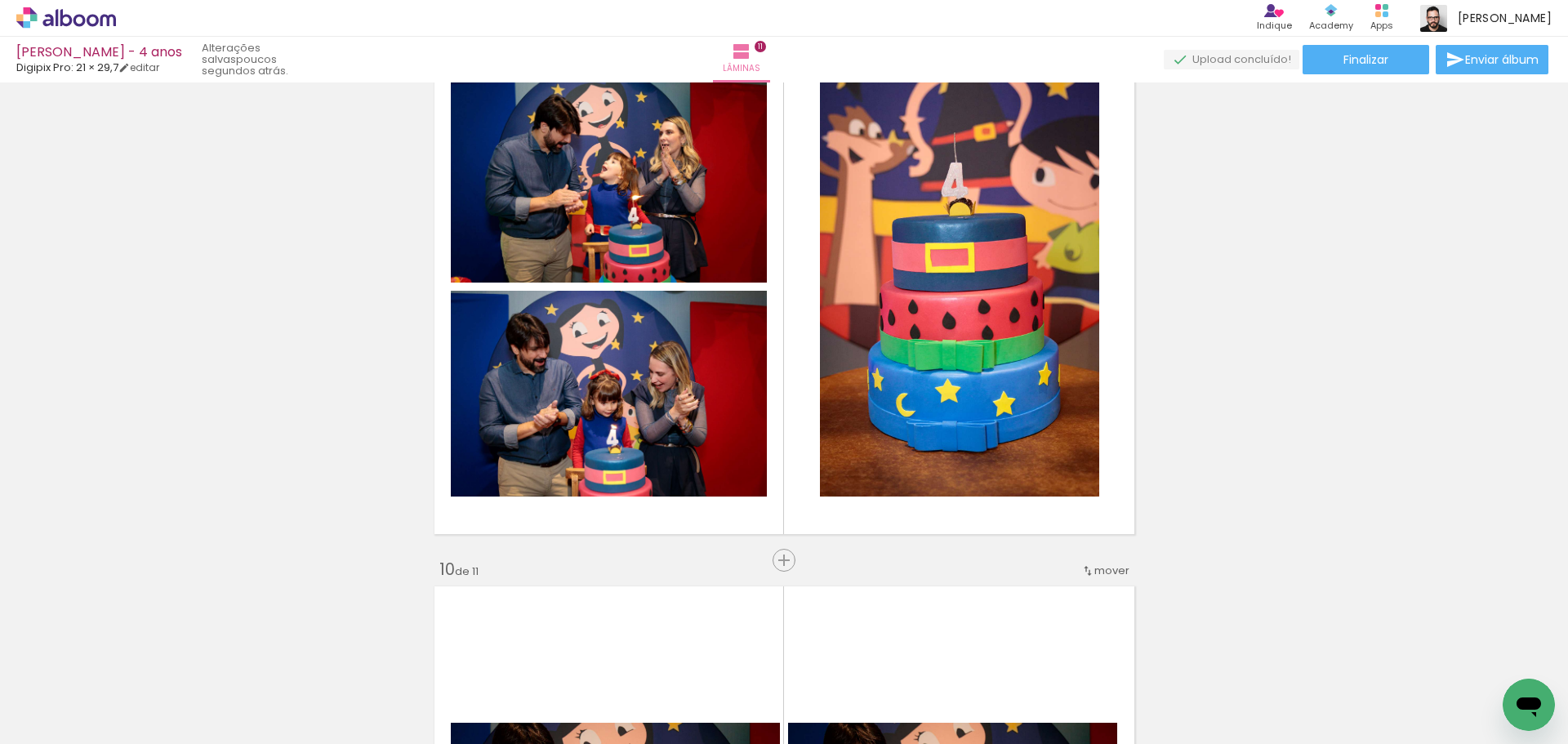
scroll to position [4478, 0]
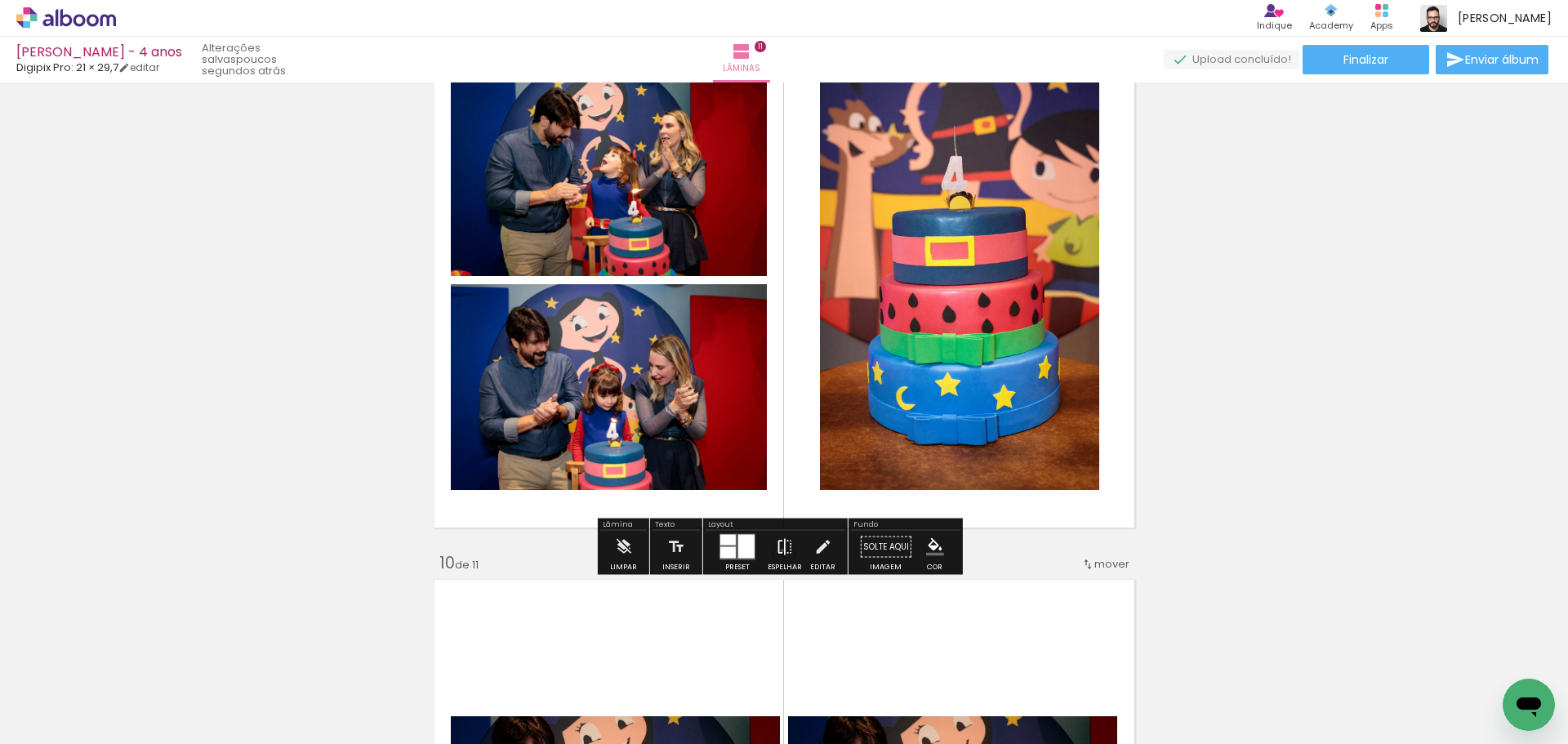
click at [778, 550] on iron-icon at bounding box center [785, 547] width 18 height 33
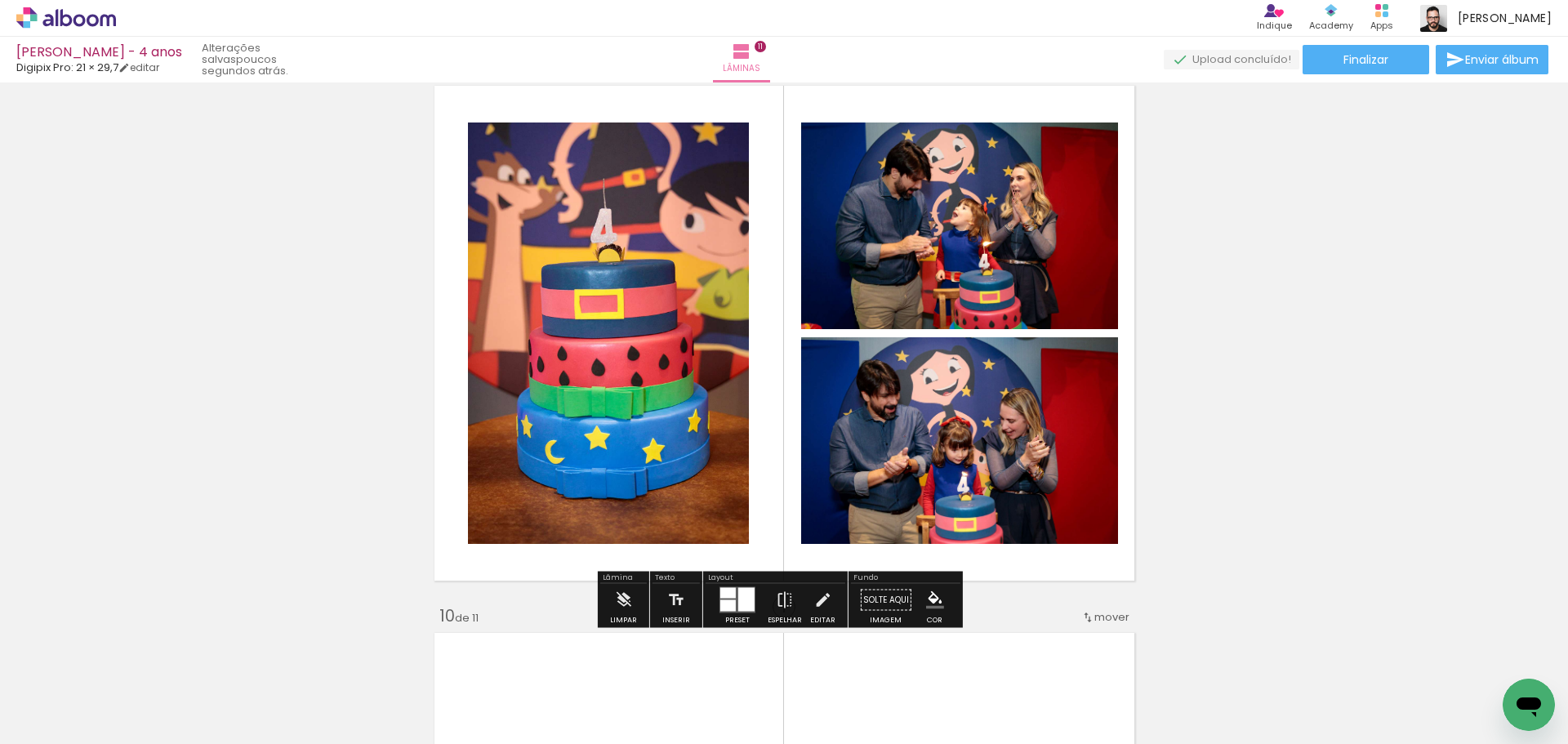
scroll to position [4397, 0]
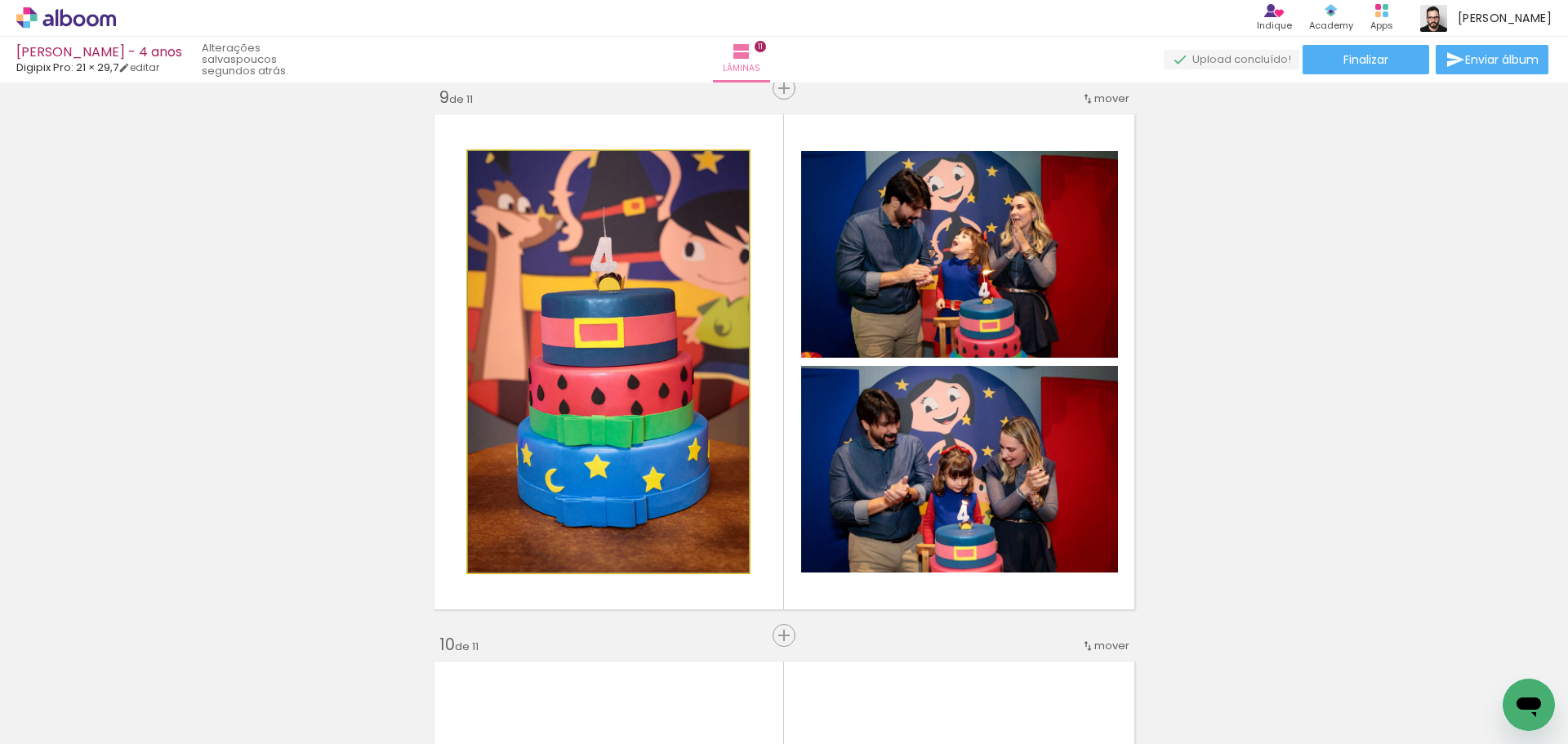
drag, startPoint x: 635, startPoint y: 418, endPoint x: 617, endPoint y: 433, distance: 23.4
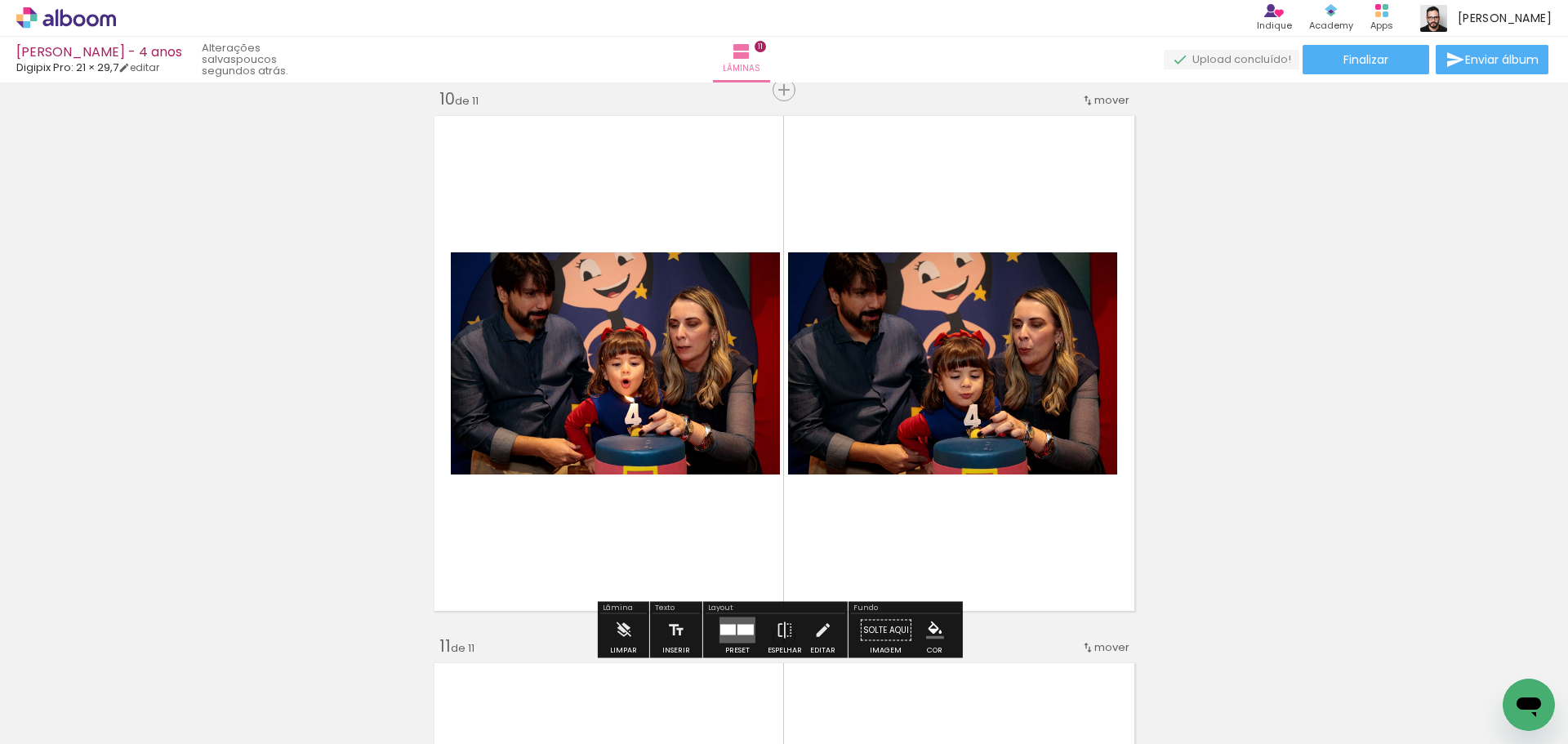
scroll to position [4968, 0]
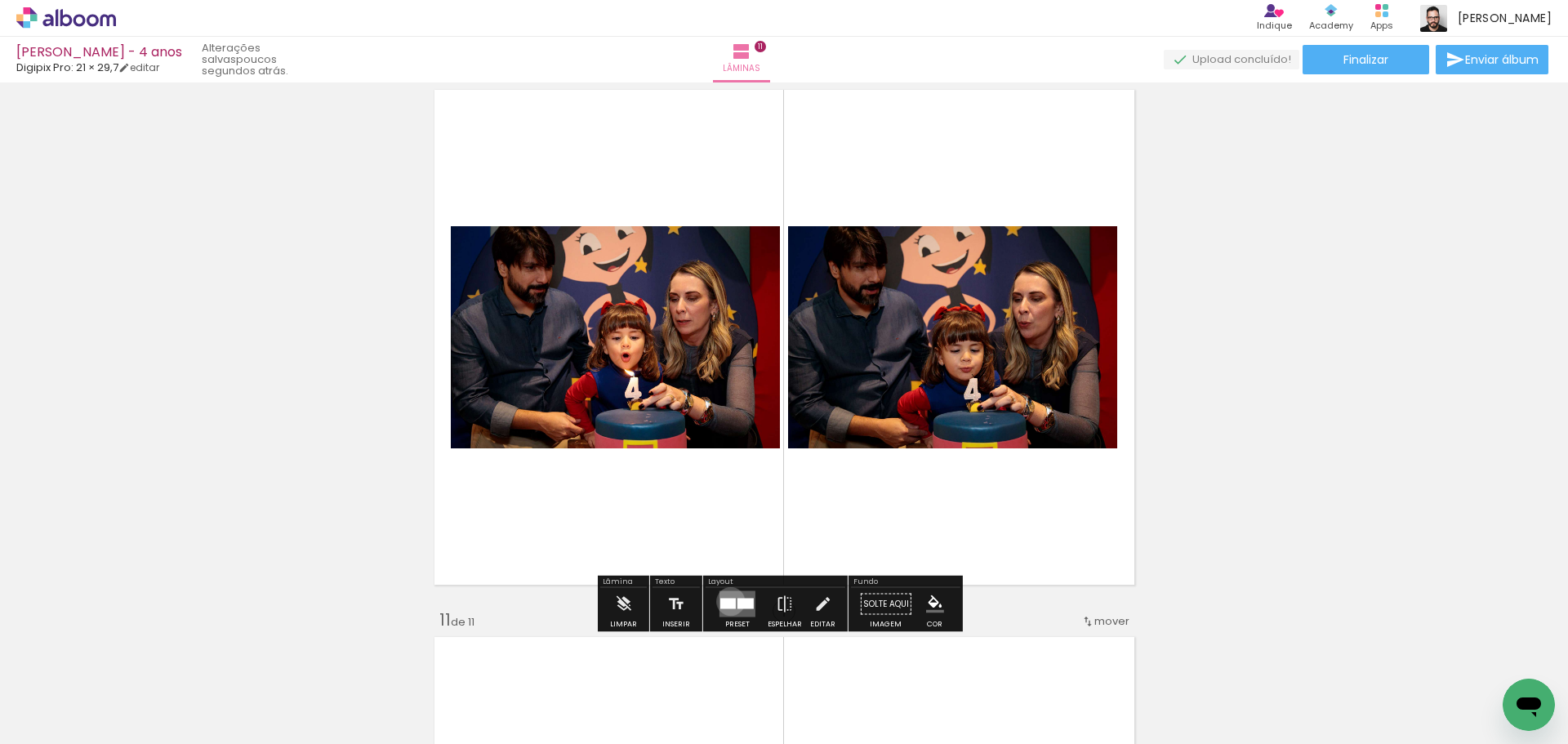
click at [727, 601] on div at bounding box center [728, 603] width 16 height 10
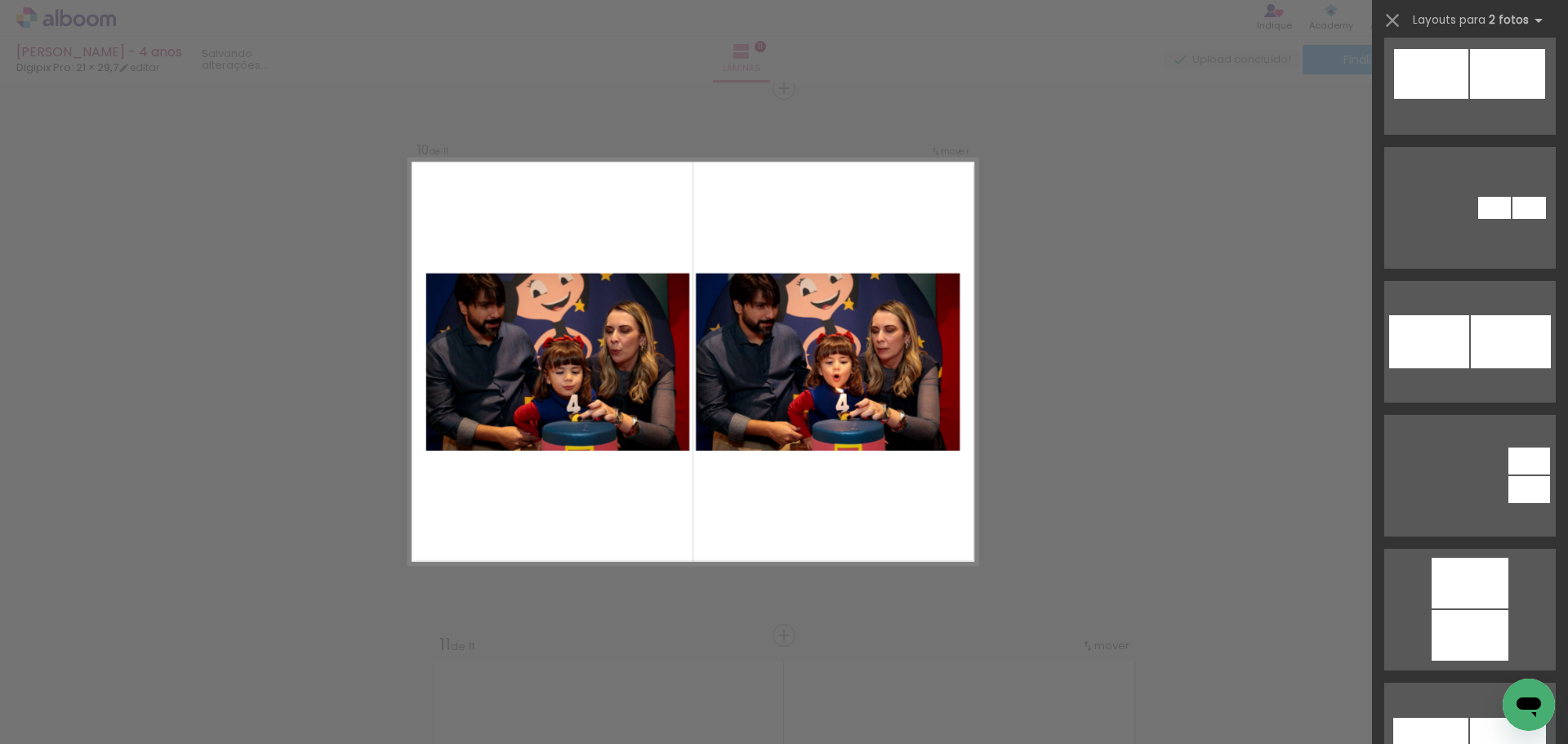
scroll to position [1714, 0]
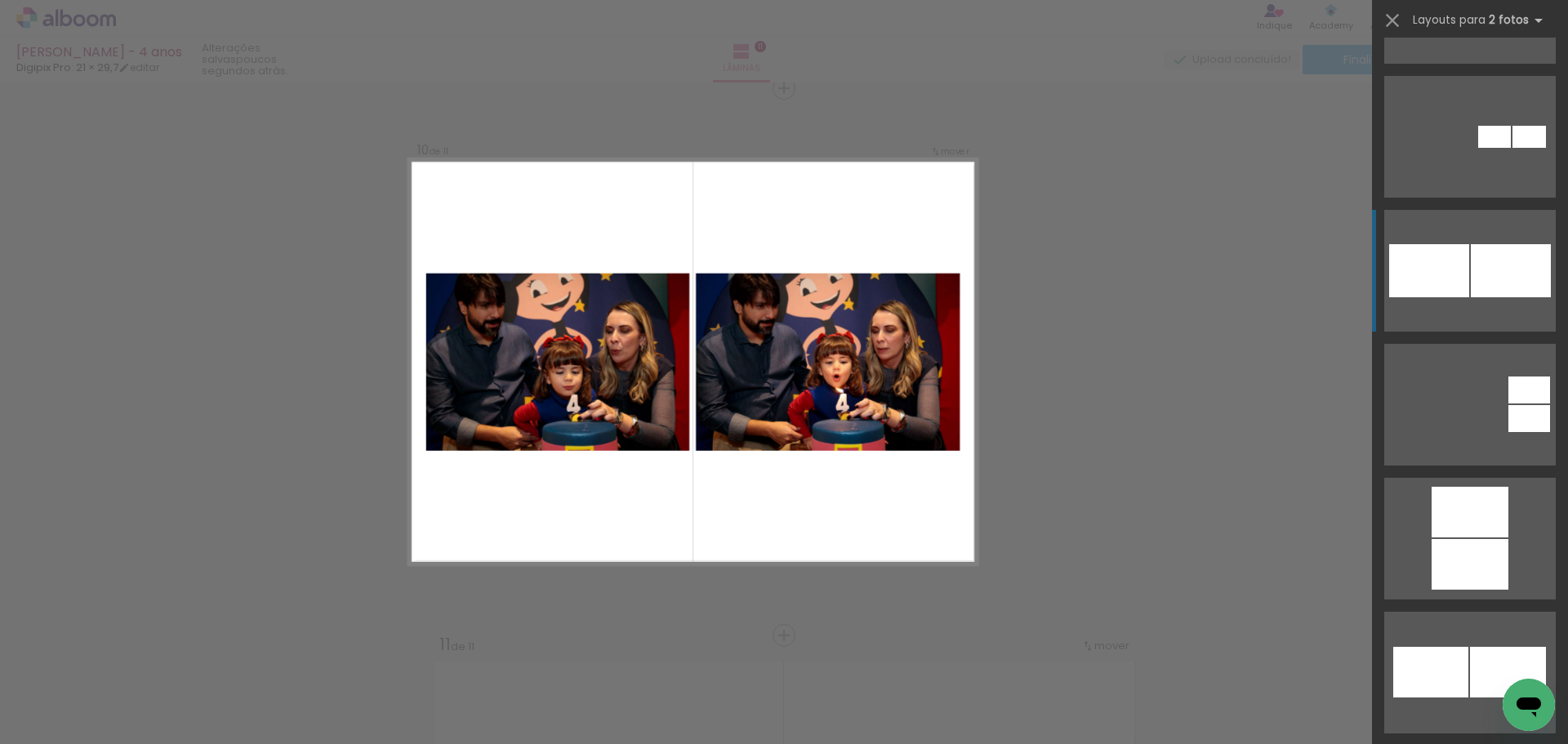
click at [1439, 288] on div at bounding box center [1429, 271] width 80 height 53
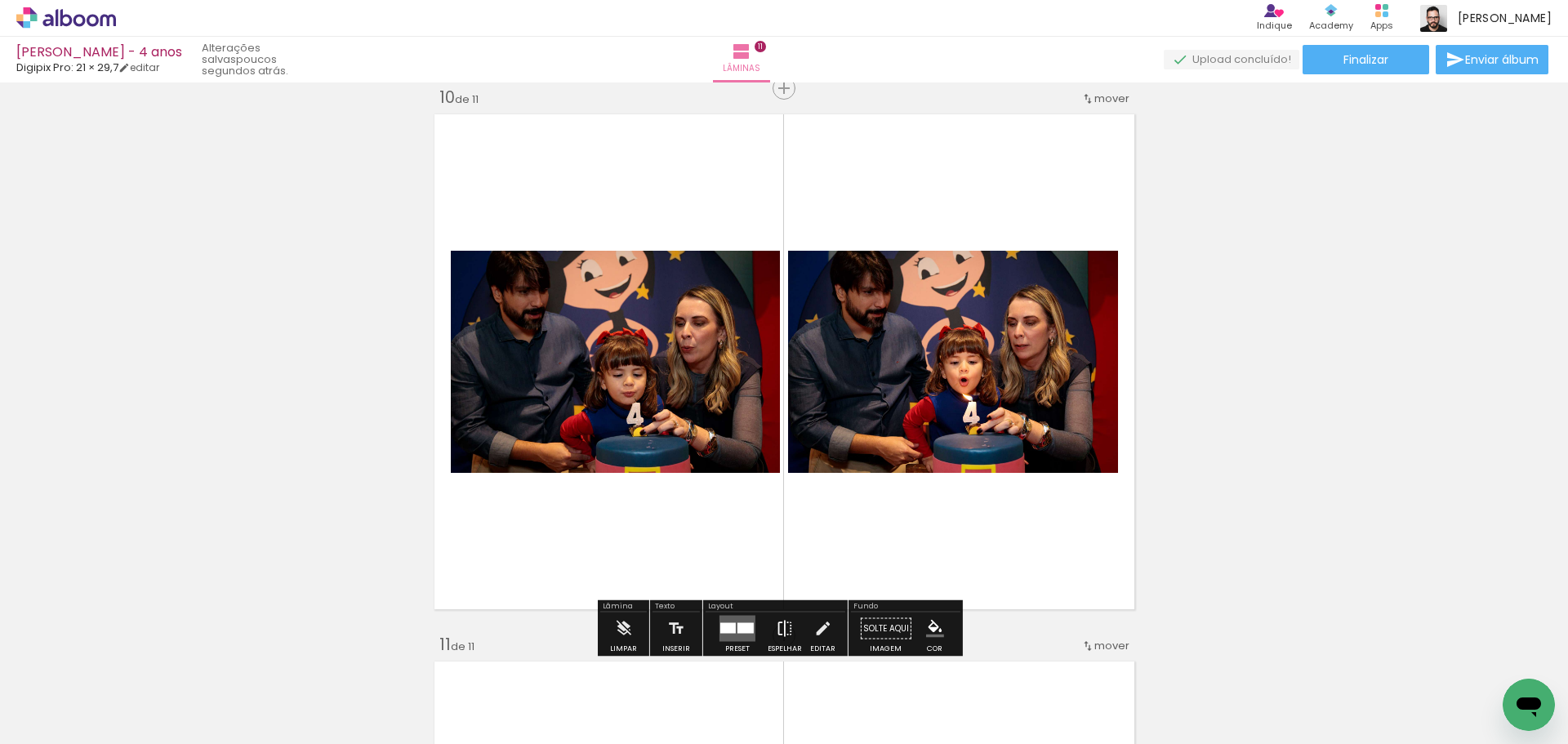
click at [781, 625] on iron-icon at bounding box center [785, 628] width 18 height 33
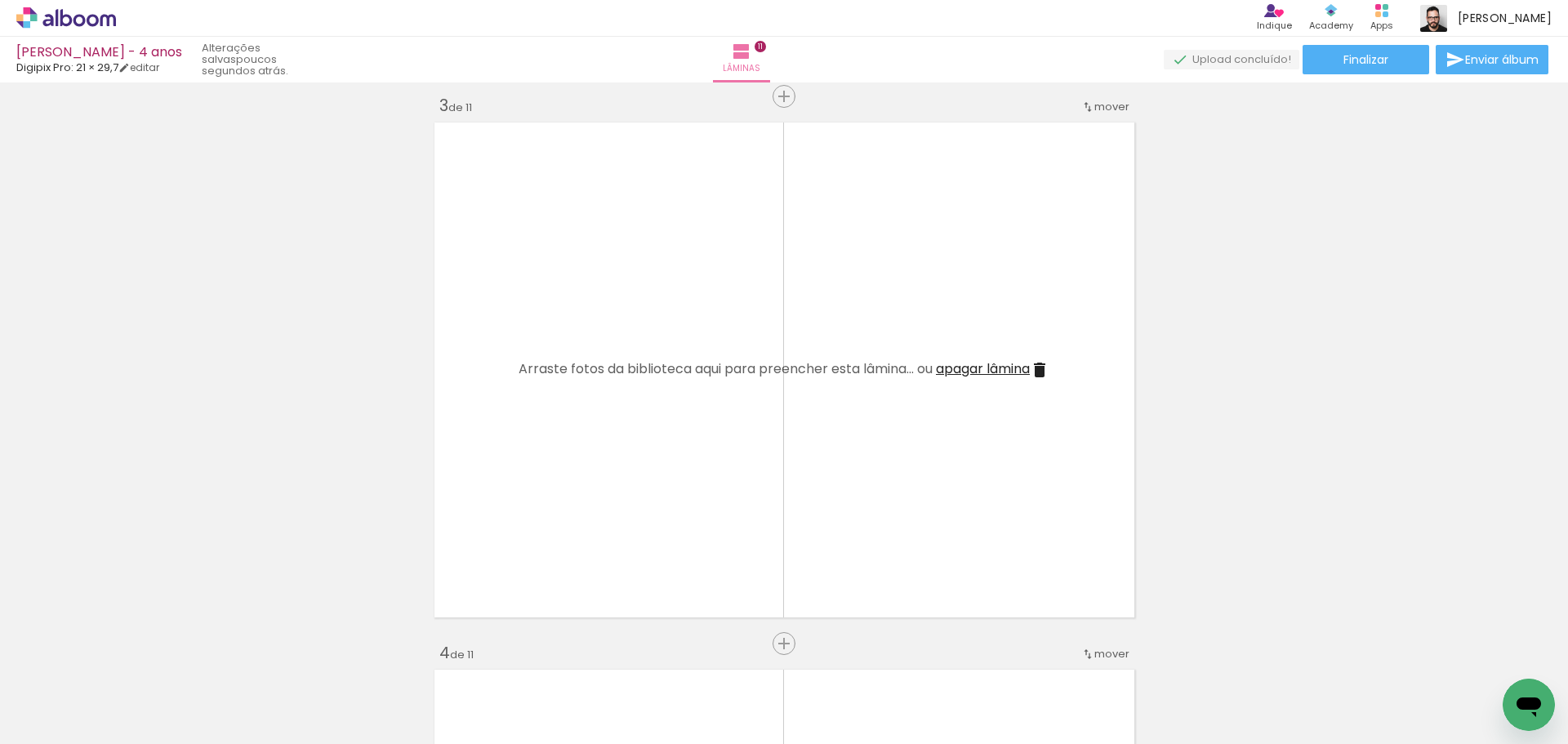
scroll to position [0, 175]
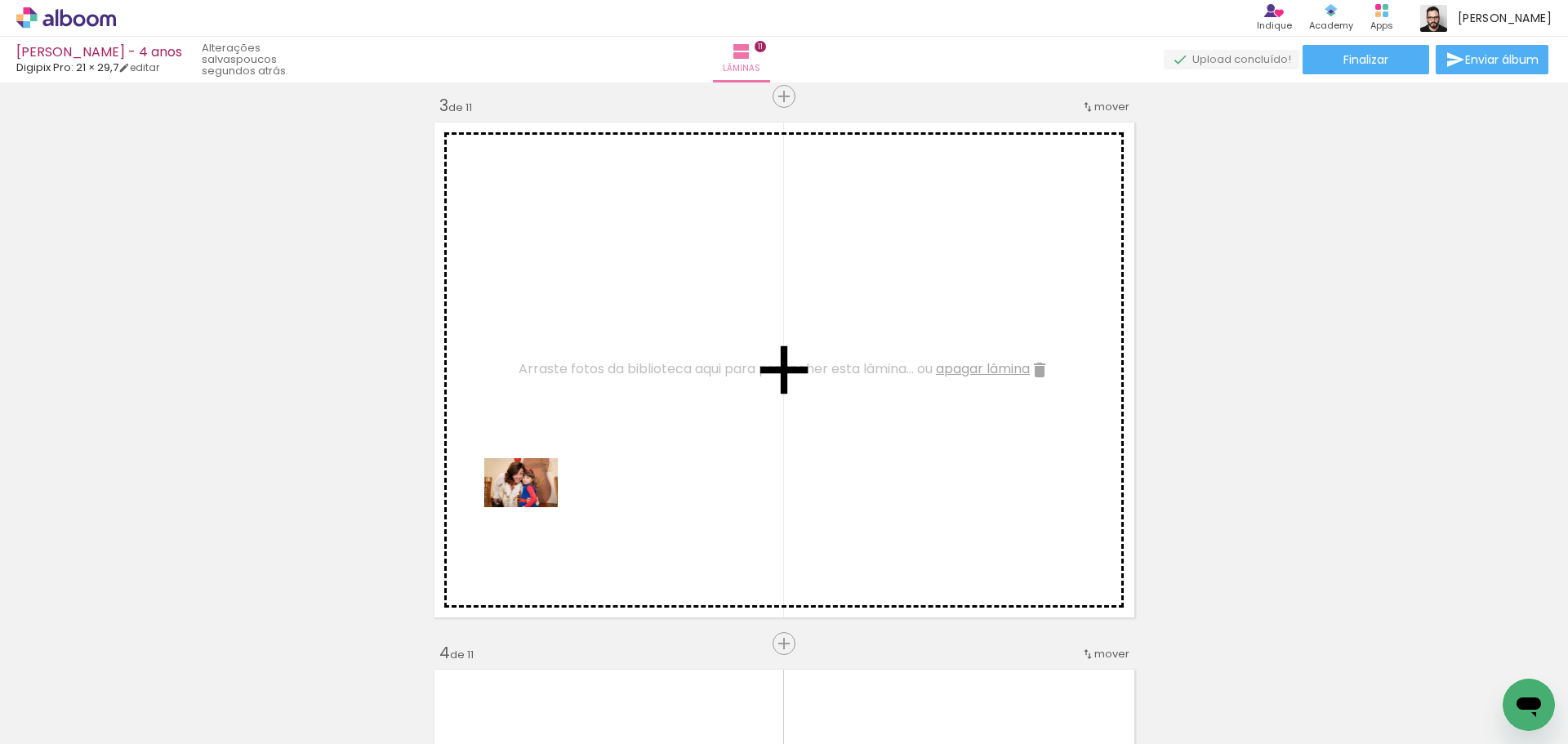
drag, startPoint x: 463, startPoint y: 690, endPoint x: 533, endPoint y: 507, distance: 195.9
click at [533, 507] on quentale-workspace at bounding box center [784, 372] width 1568 height 744
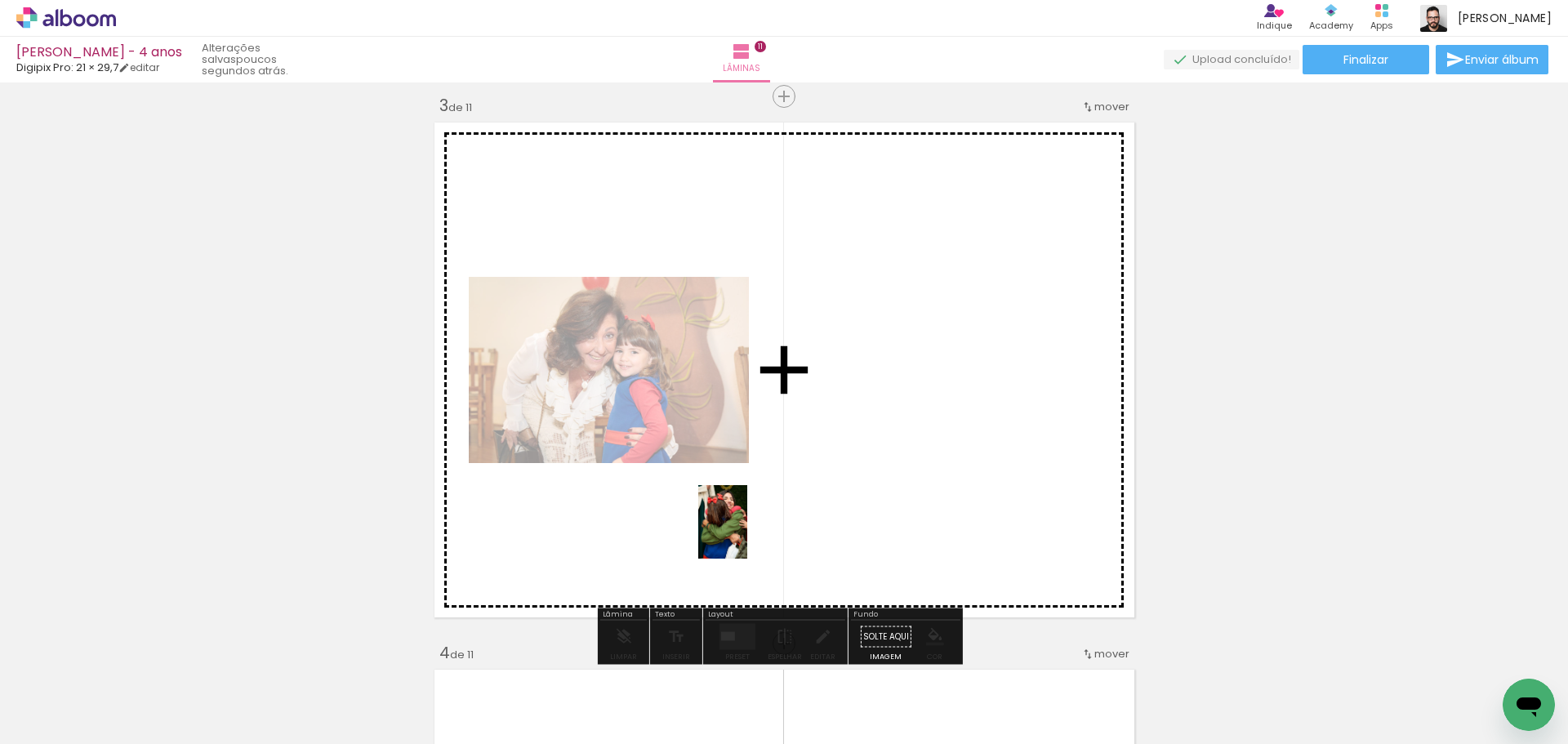
drag, startPoint x: 535, startPoint y: 684, endPoint x: 757, endPoint y: 530, distance: 270.2
click at [757, 530] on quentale-workspace at bounding box center [784, 372] width 1568 height 744
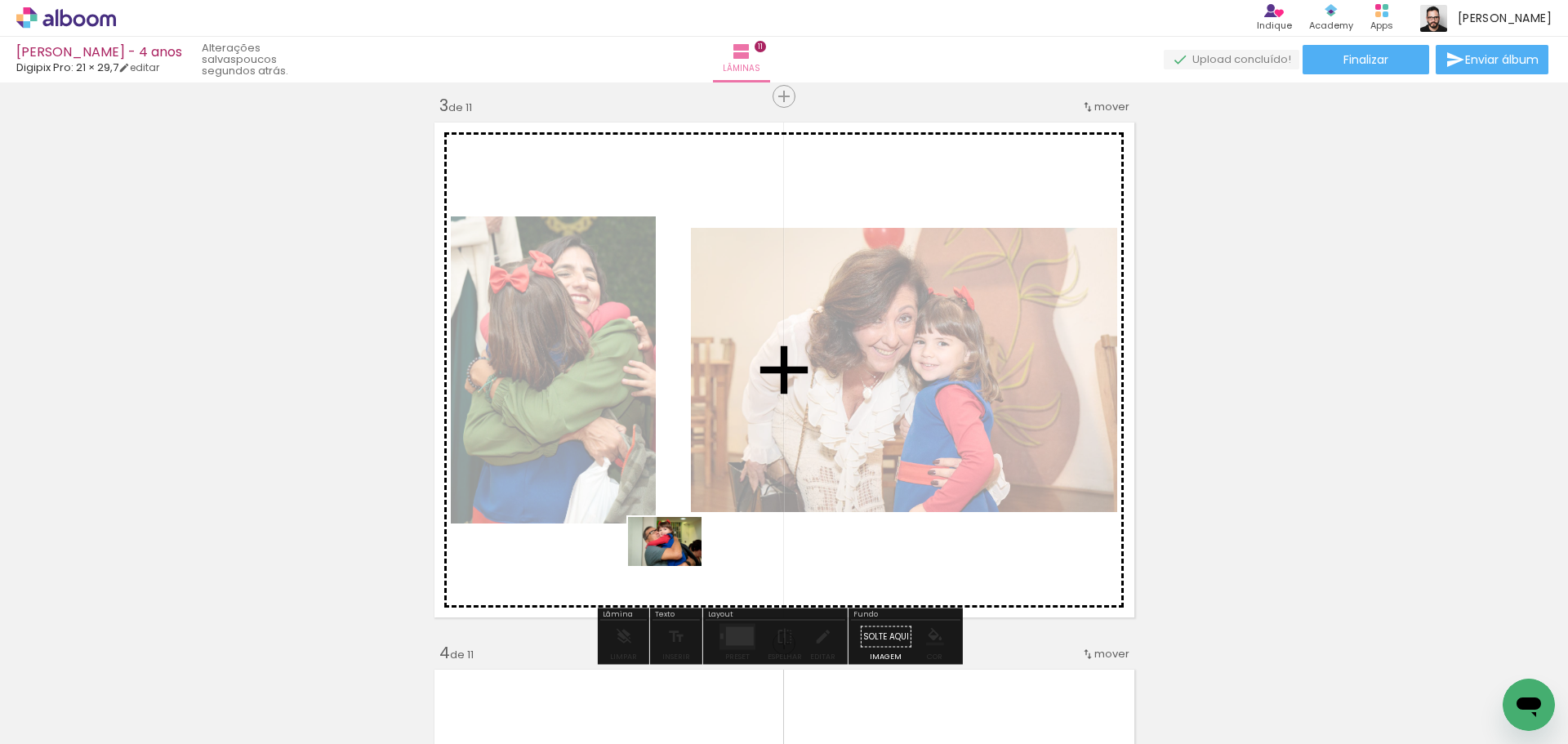
drag, startPoint x: 626, startPoint y: 678, endPoint x: 677, endPoint y: 566, distance: 123.1
click at [677, 566] on quentale-workspace at bounding box center [784, 372] width 1568 height 744
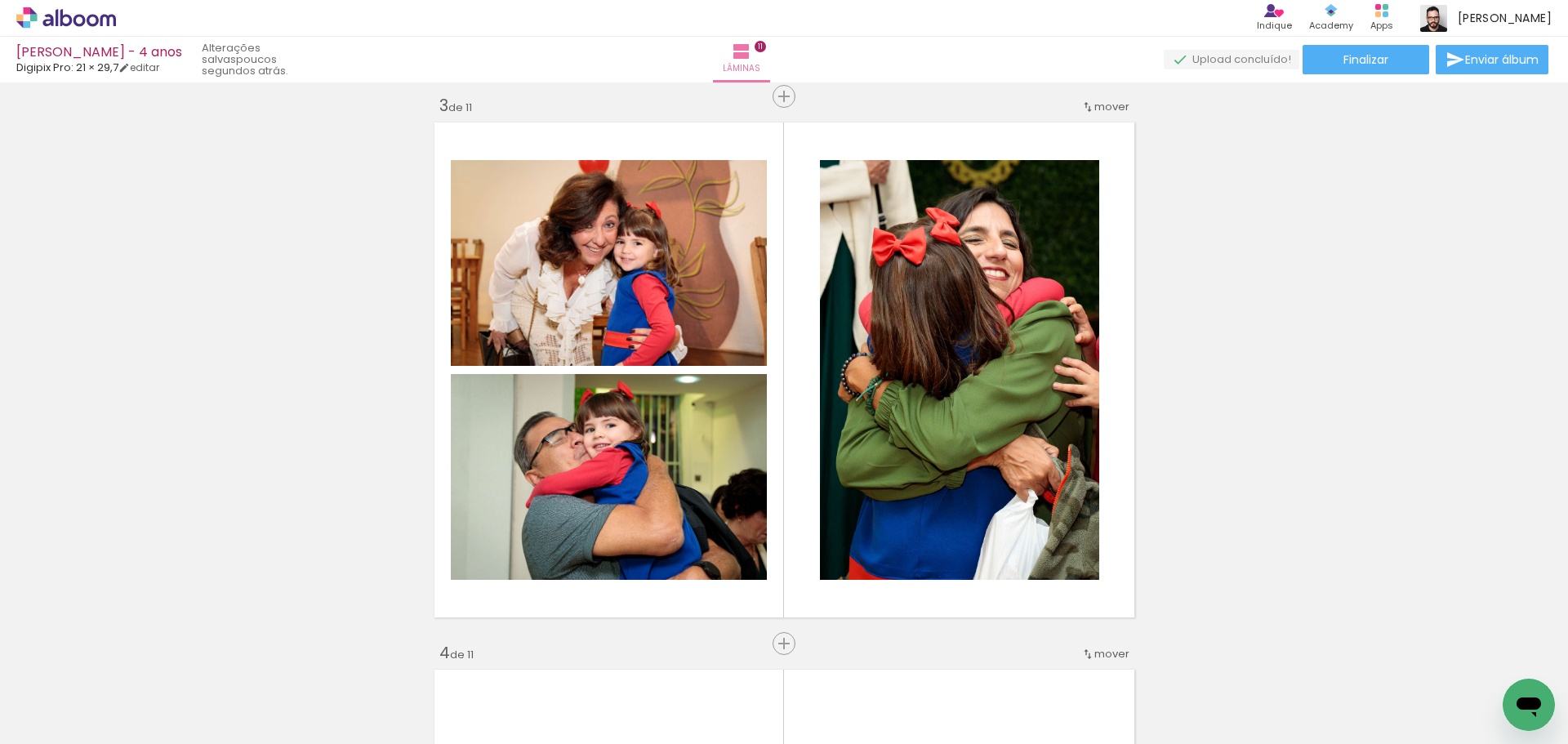
scroll to position [0, 3052]
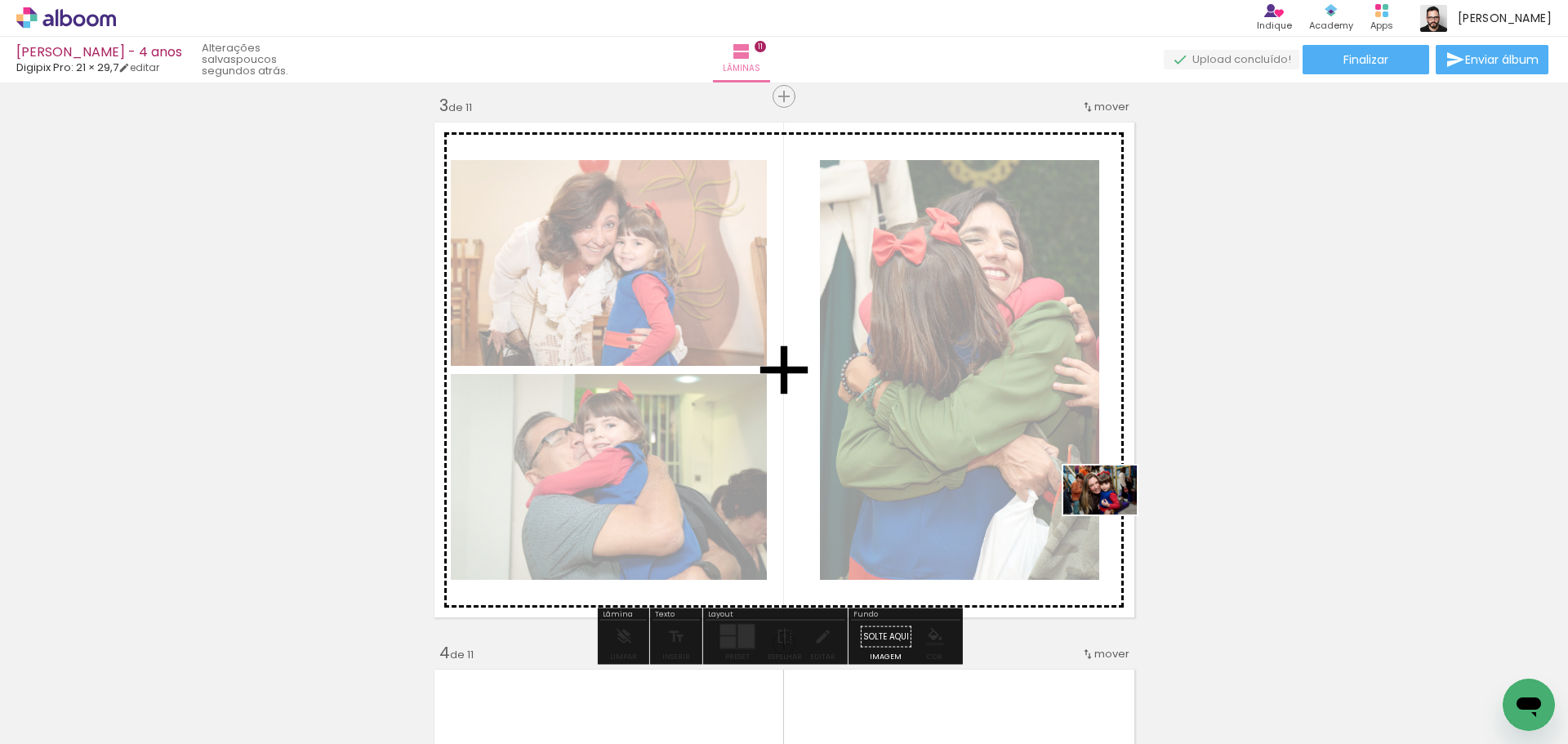
drag, startPoint x: 1479, startPoint y: 672, endPoint x: 1113, endPoint y: 515, distance: 398.3
click at [1113, 515] on quentale-workspace at bounding box center [784, 372] width 1568 height 744
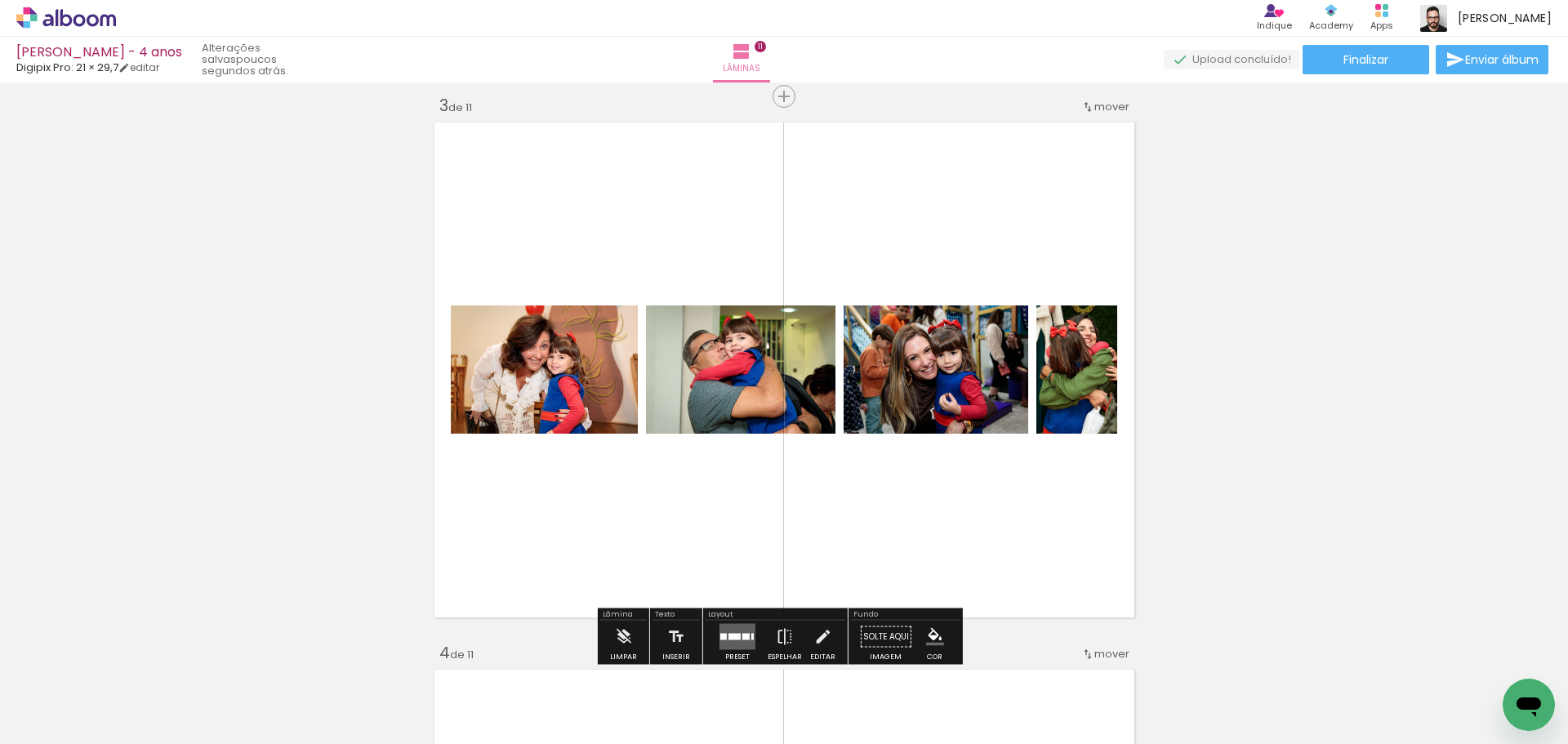
scroll to position [1189, 0]
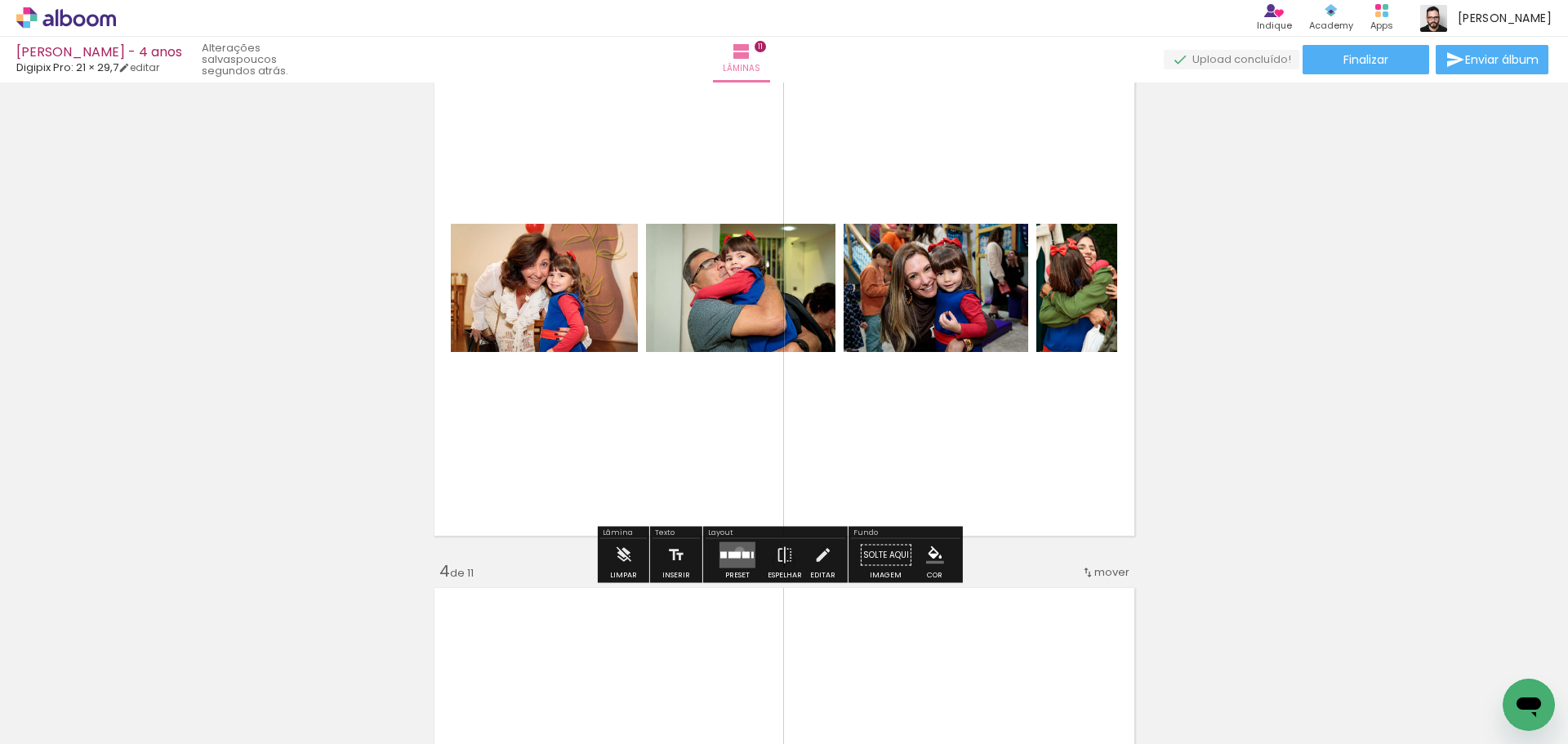
click at [736, 552] on div at bounding box center [735, 555] width 12 height 7
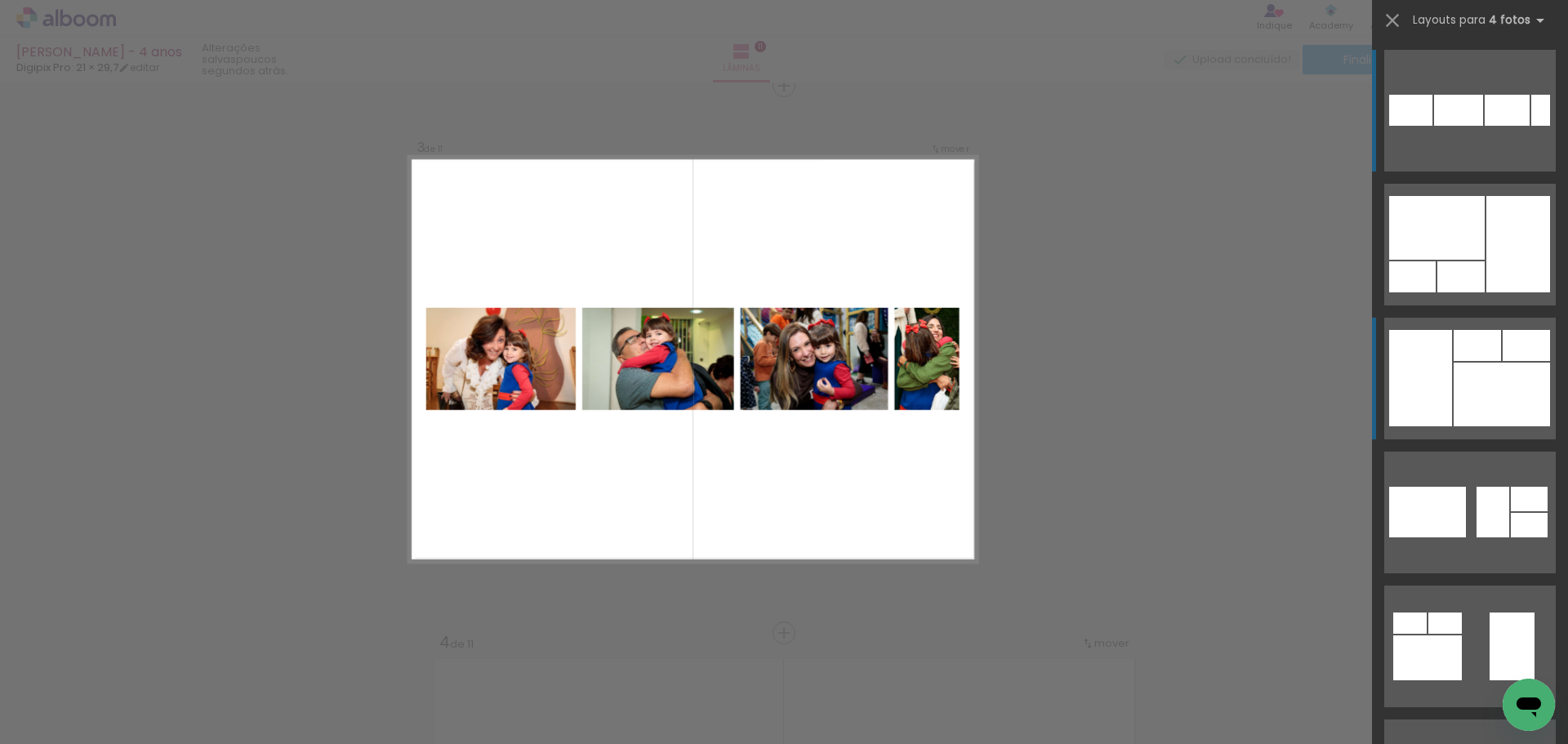
scroll to position [1115, 0]
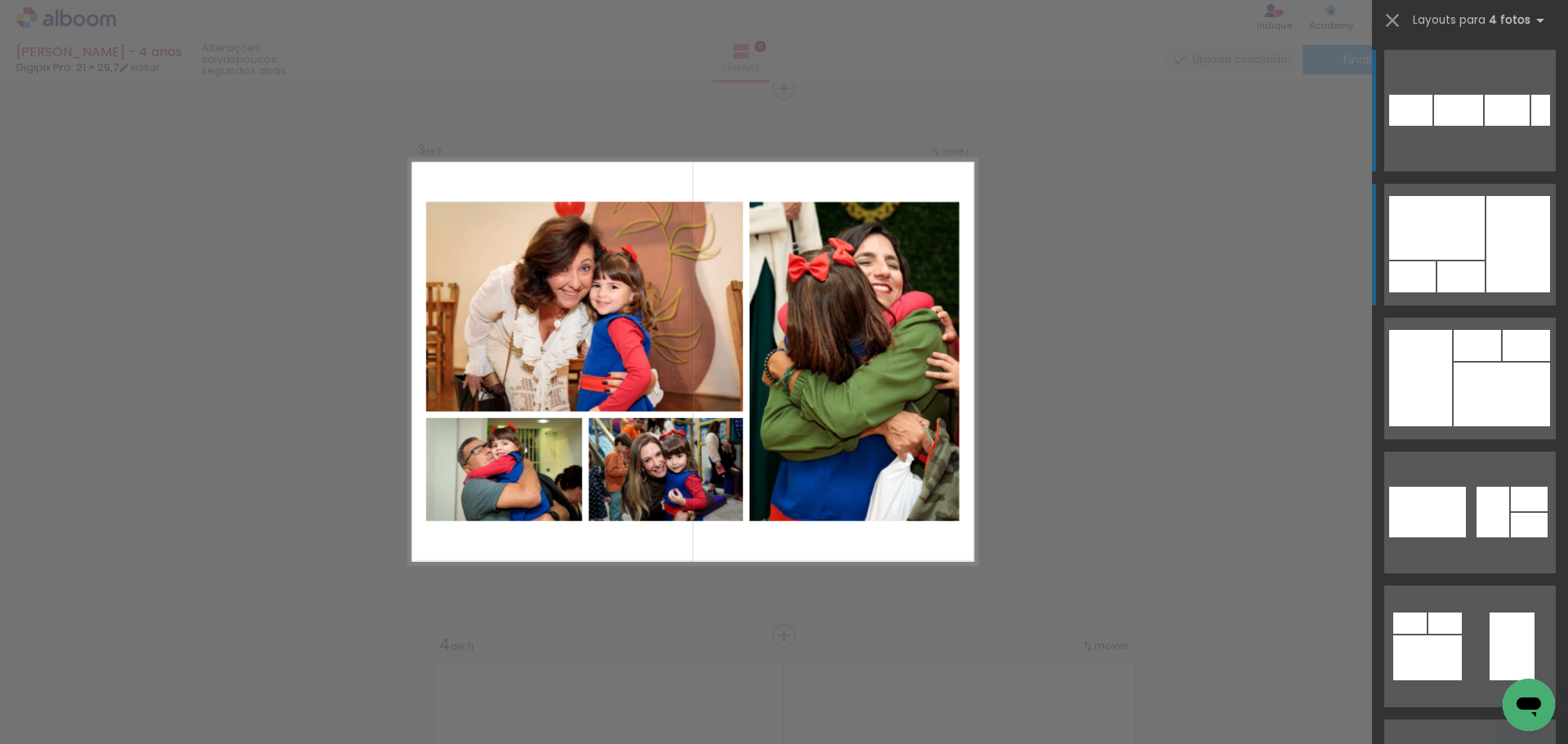
click at [1464, 253] on div at bounding box center [1437, 228] width 96 height 64
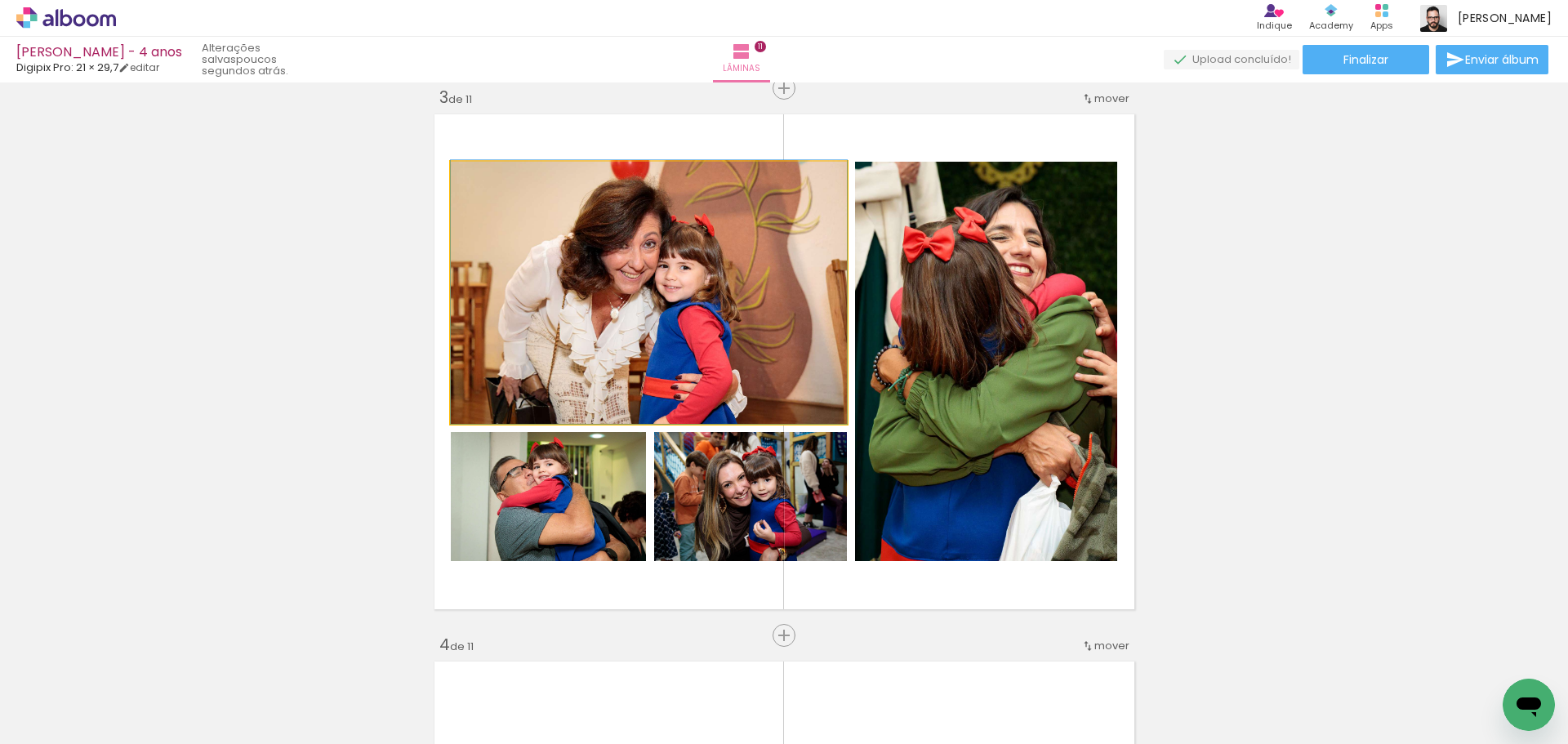
drag, startPoint x: 679, startPoint y: 346, endPoint x: 707, endPoint y: 333, distance: 30.9
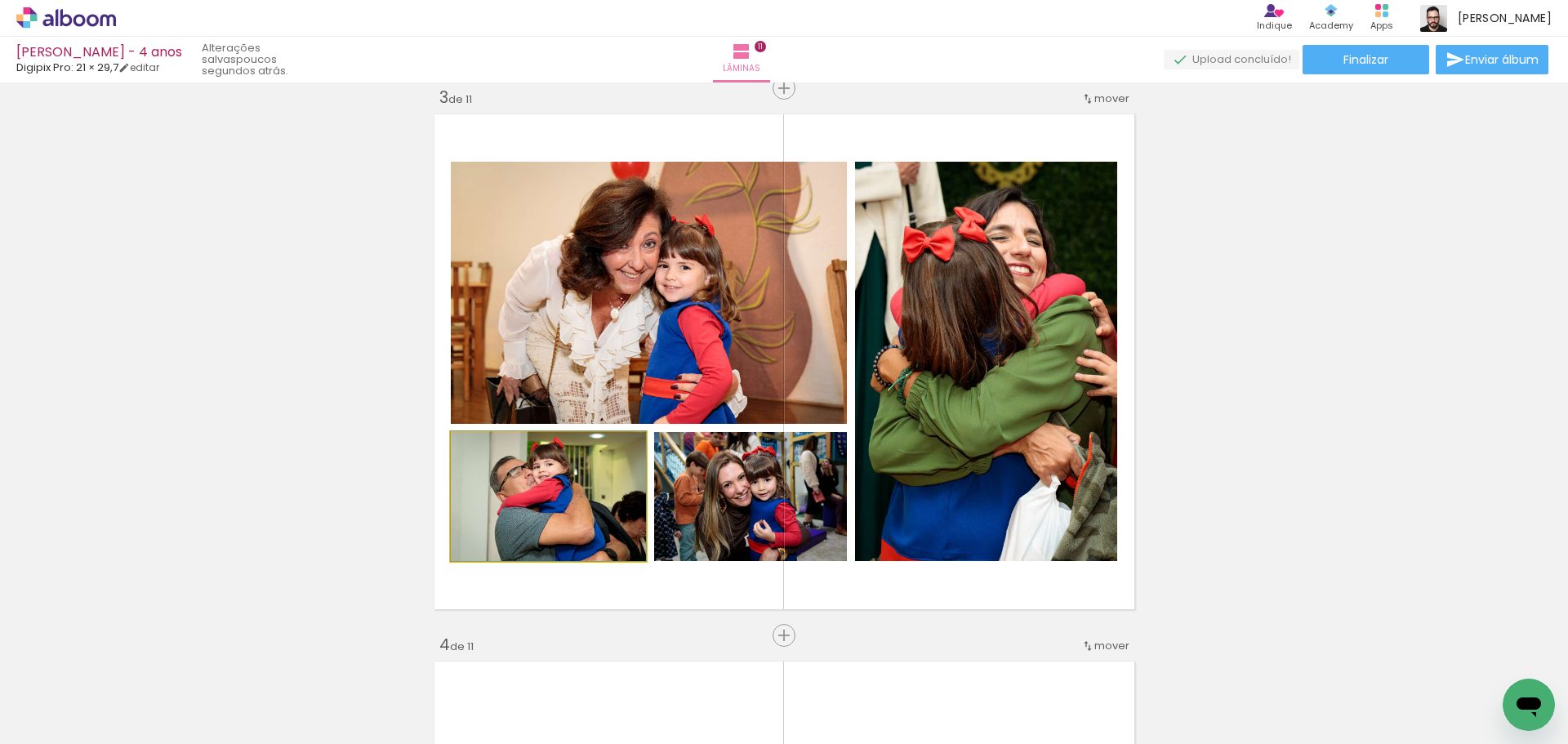
drag, startPoint x: 549, startPoint y: 507, endPoint x: 539, endPoint y: 498, distance: 13.5
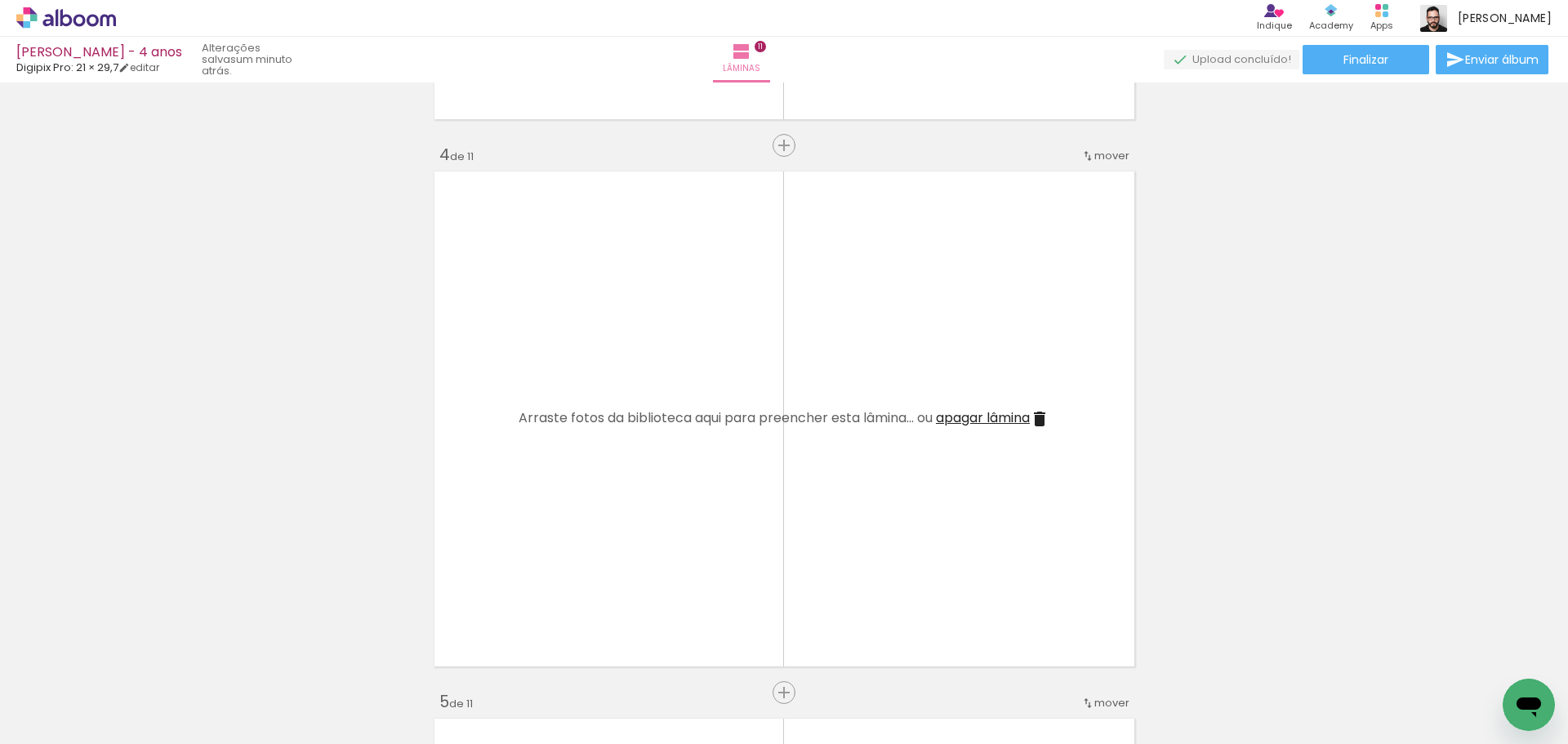
scroll to position [0, 829]
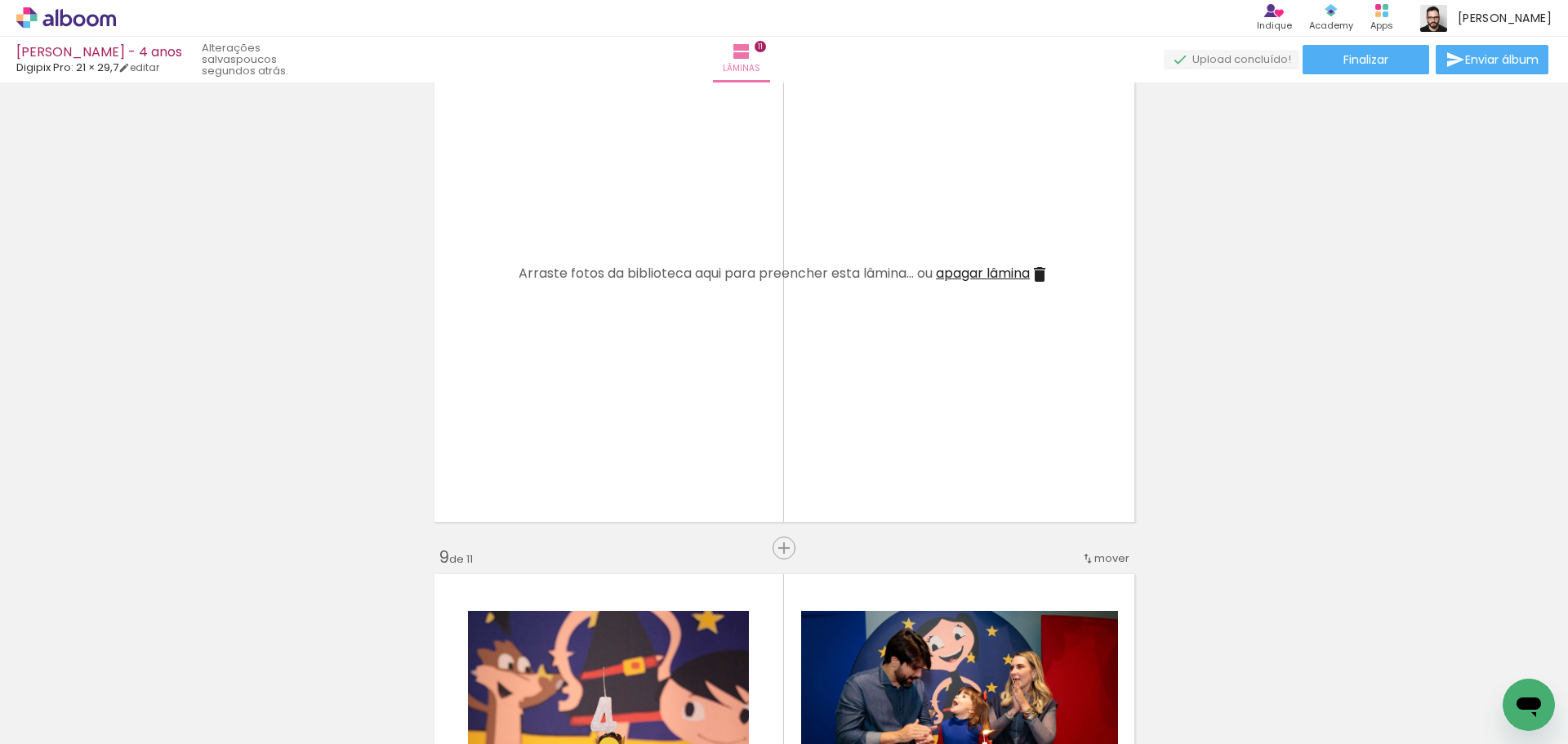
scroll to position [3891, 0]
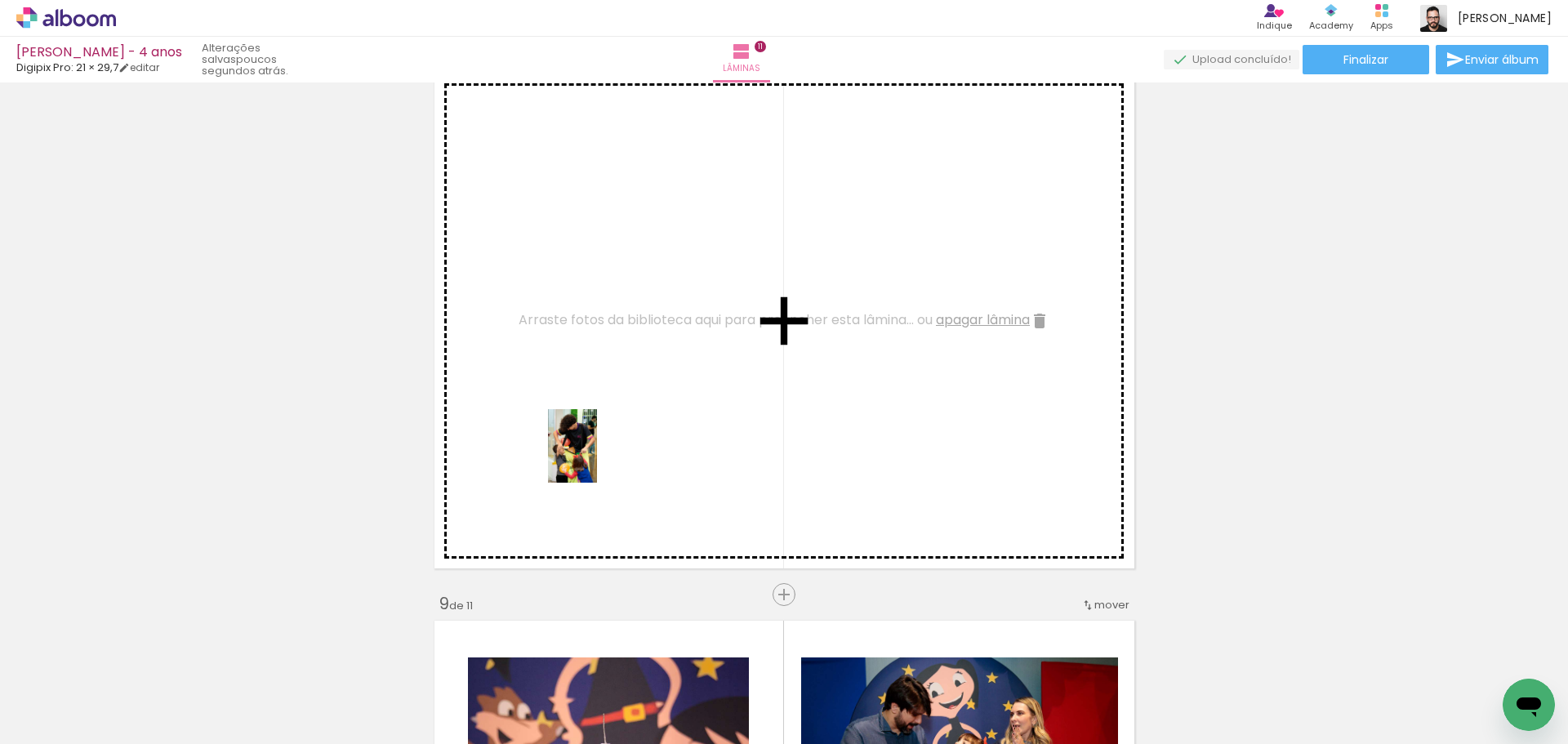
drag, startPoint x: 655, startPoint y: 697, endPoint x: 597, endPoint y: 458, distance: 245.9
click at [597, 458] on quentale-workspace at bounding box center [784, 372] width 1568 height 744
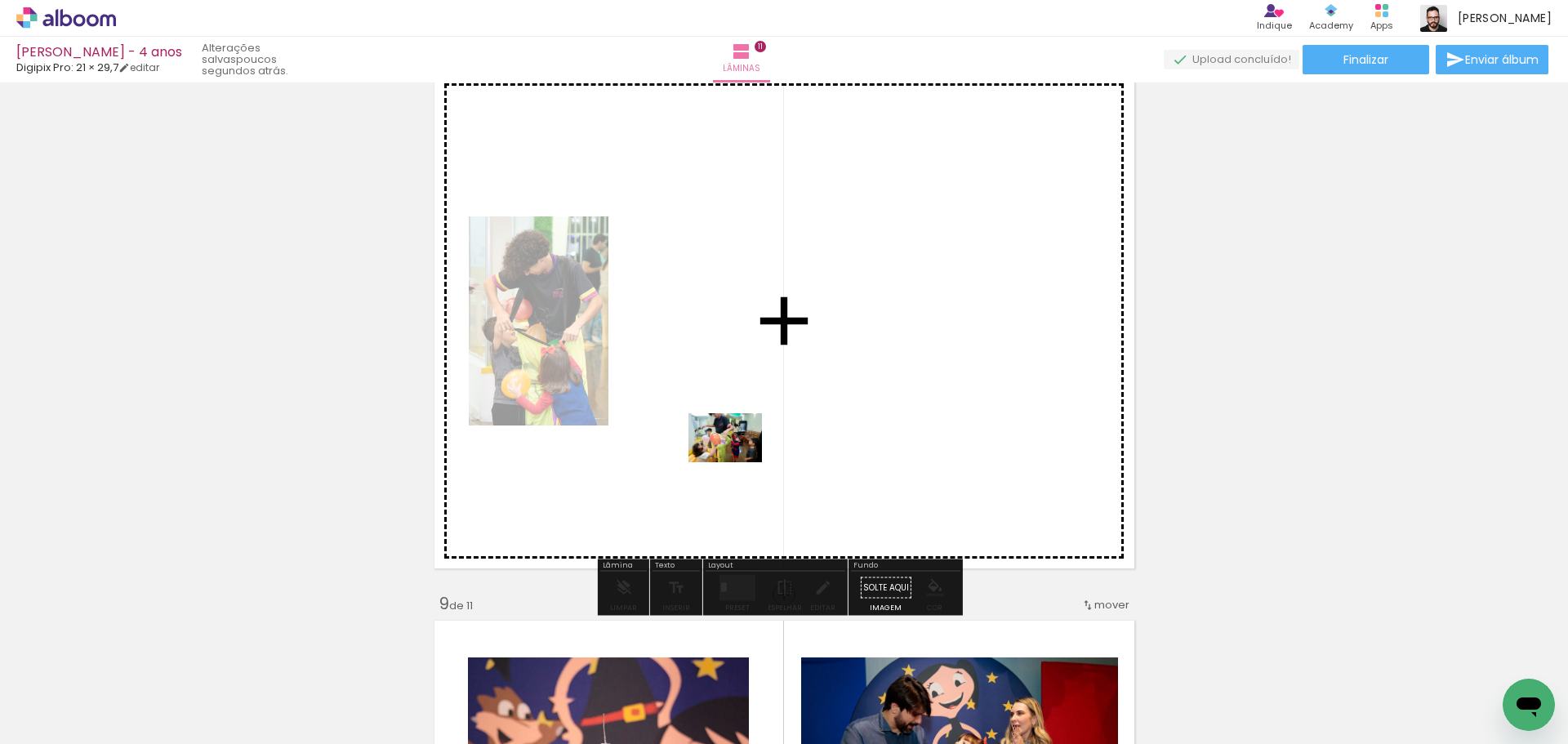
drag, startPoint x: 756, startPoint y: 638, endPoint x: 737, endPoint y: 462, distance: 177.0
click at [737, 462] on quentale-workspace at bounding box center [784, 372] width 1568 height 744
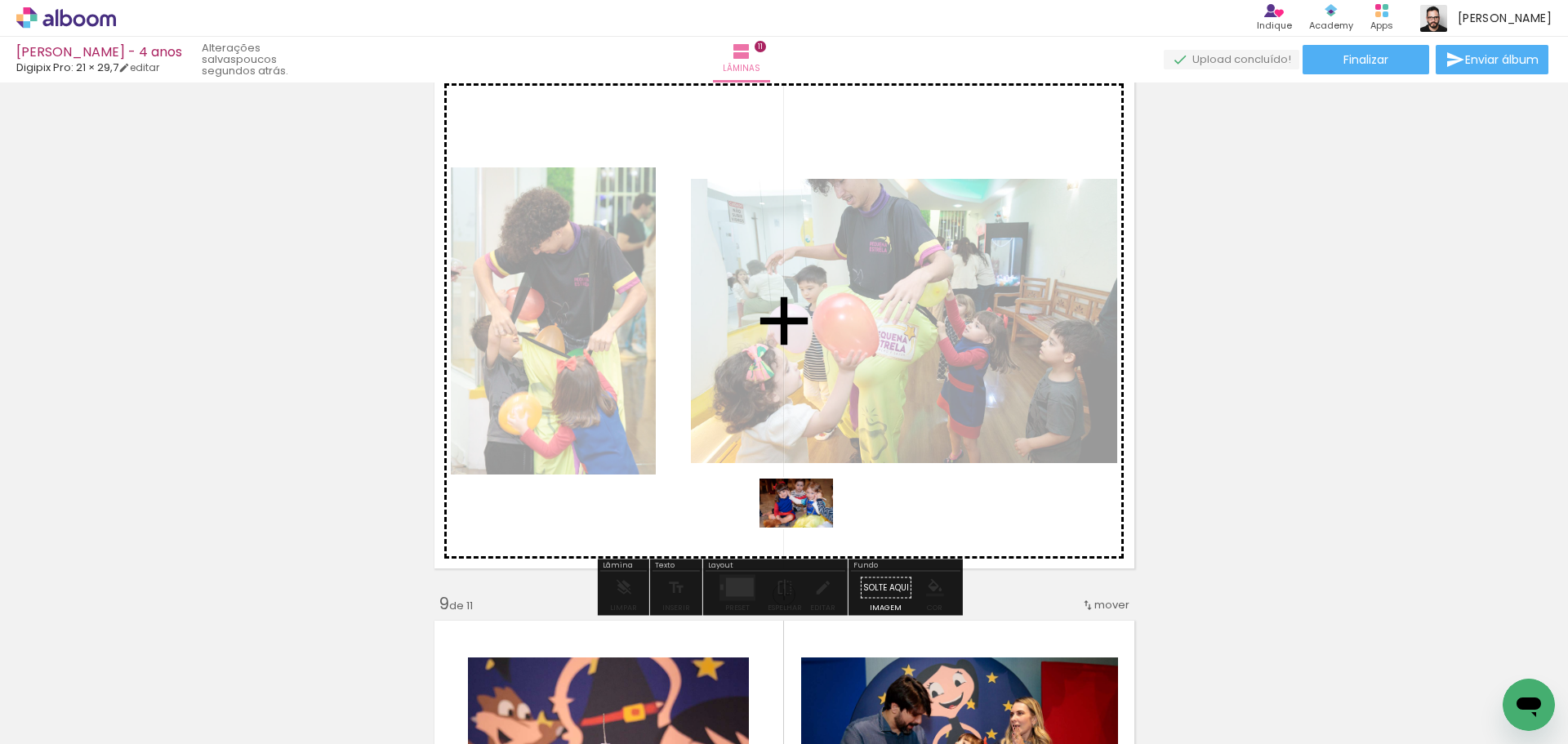
drag, startPoint x: 830, startPoint y: 687, endPoint x: 808, endPoint y: 528, distance: 160.5
click at [808, 528] on quentale-workspace at bounding box center [784, 372] width 1568 height 744
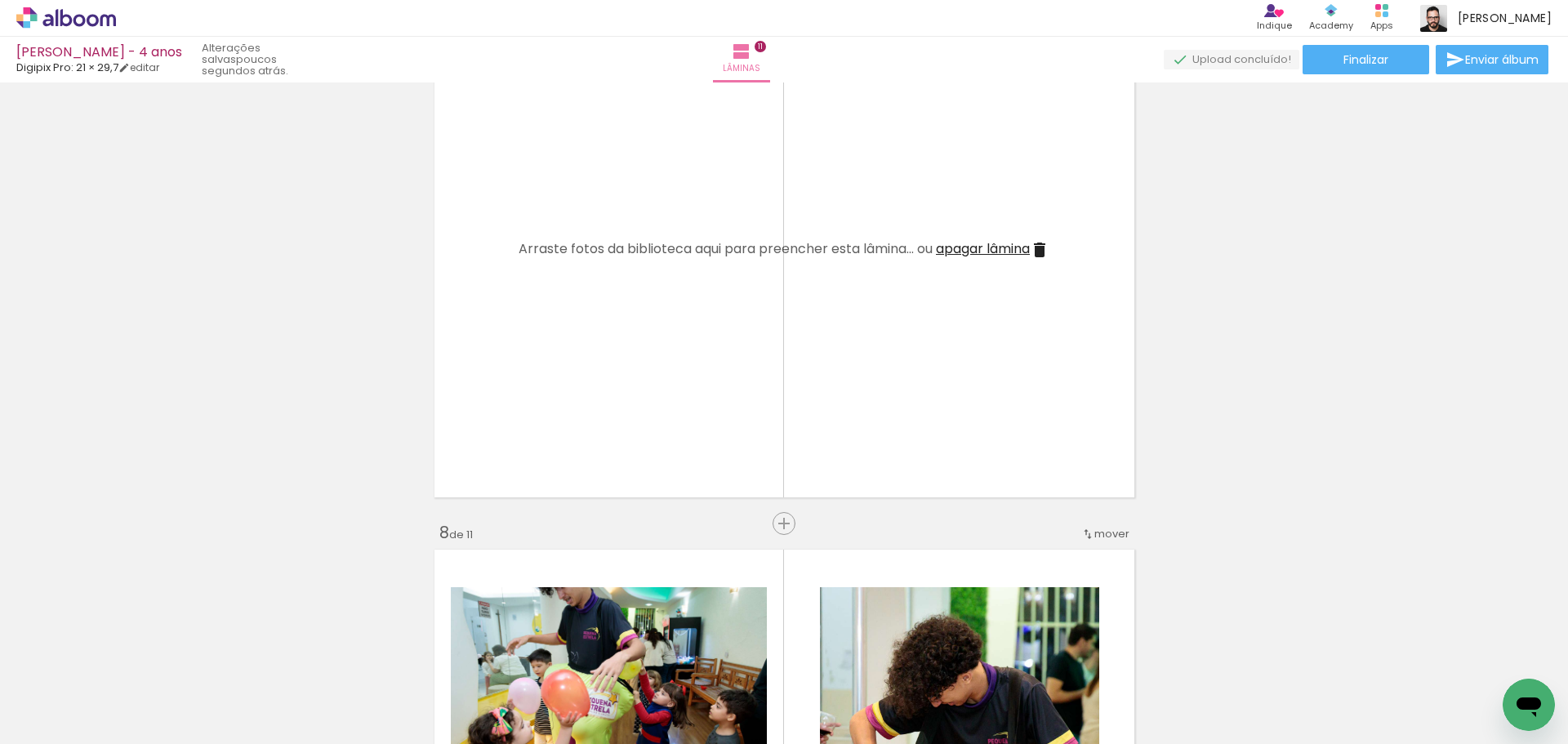
scroll to position [3401, 0]
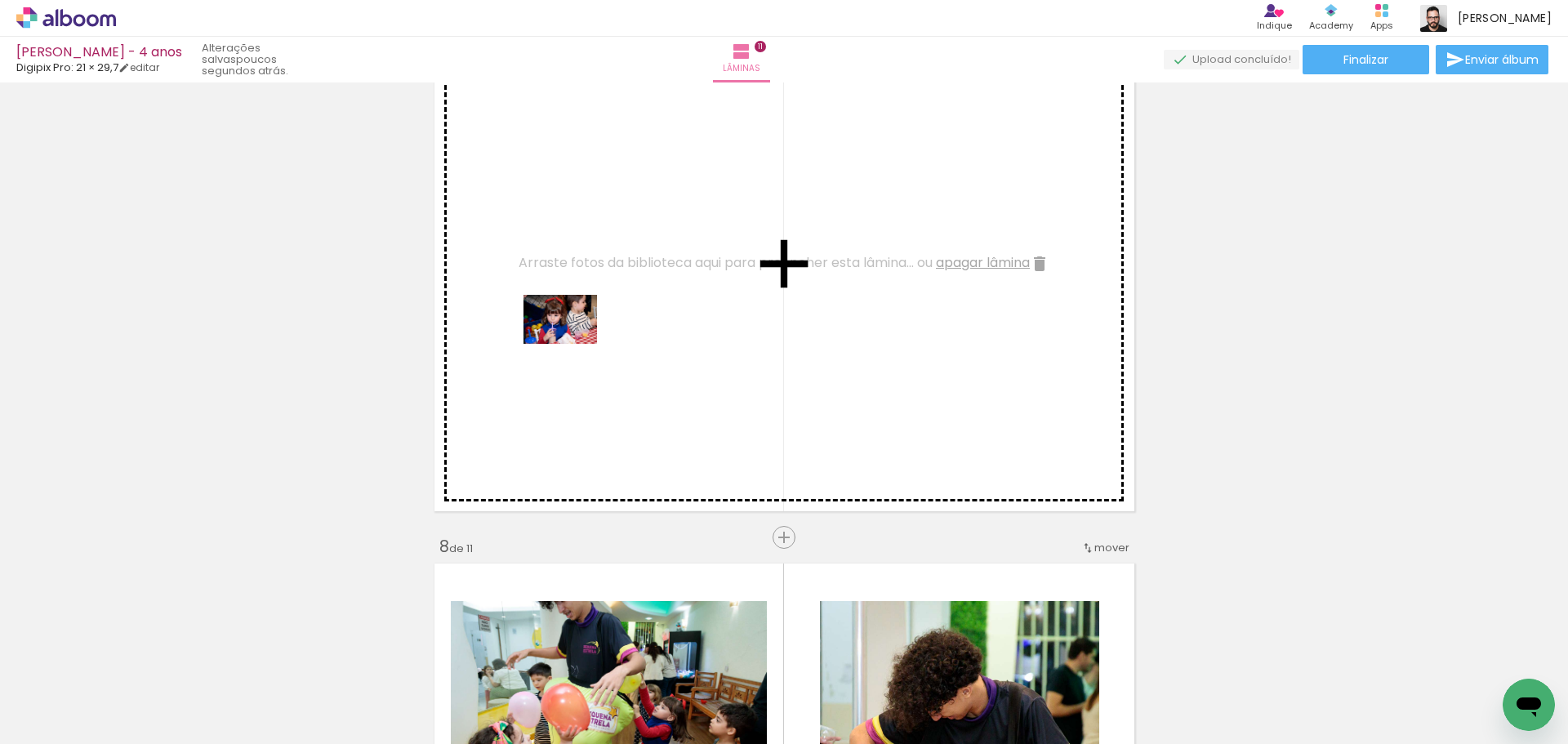
drag, startPoint x: 554, startPoint y: 695, endPoint x: 573, endPoint y: 344, distance: 351.5
click at [573, 344] on quentale-workspace at bounding box center [784, 372] width 1568 height 744
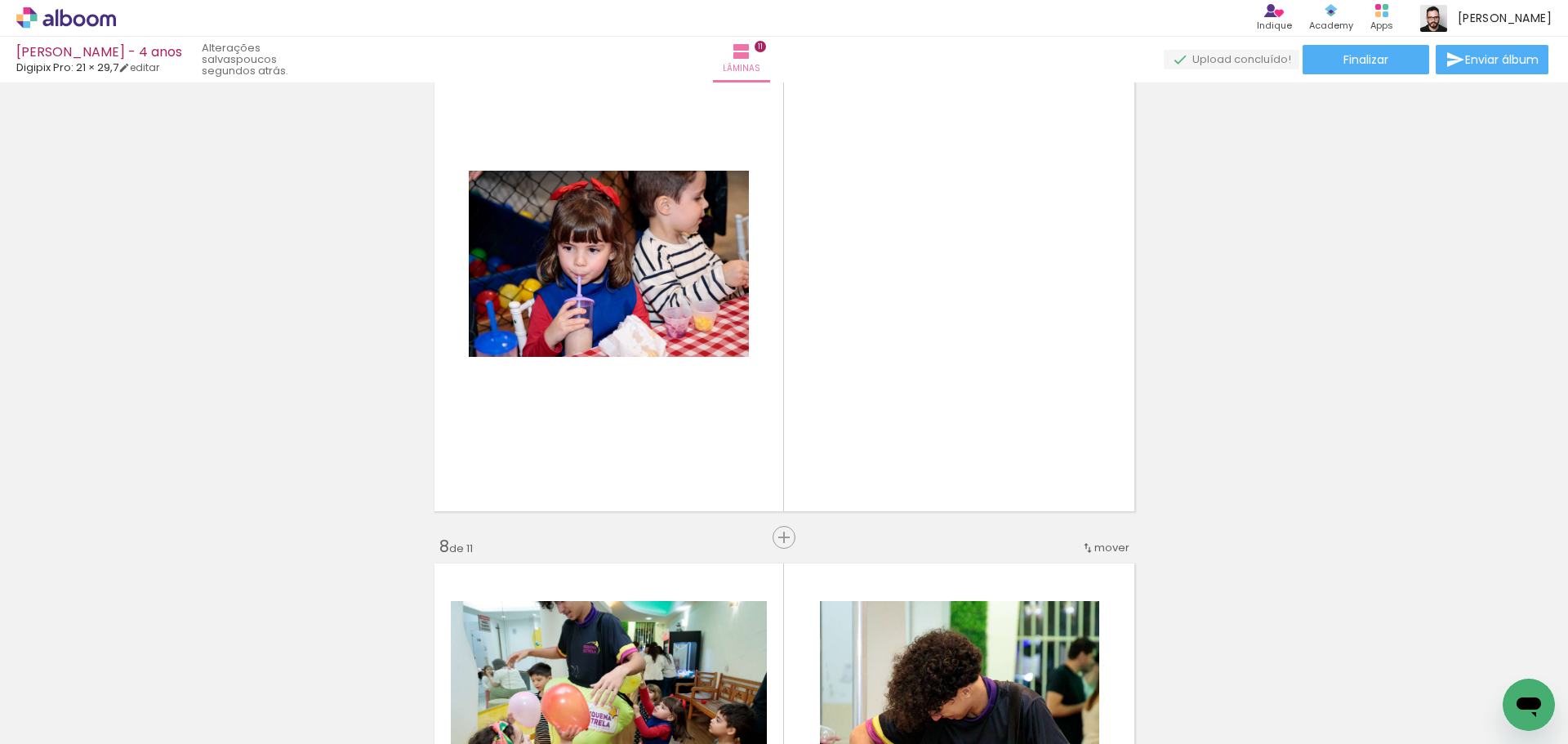
scroll to position [0, 2077]
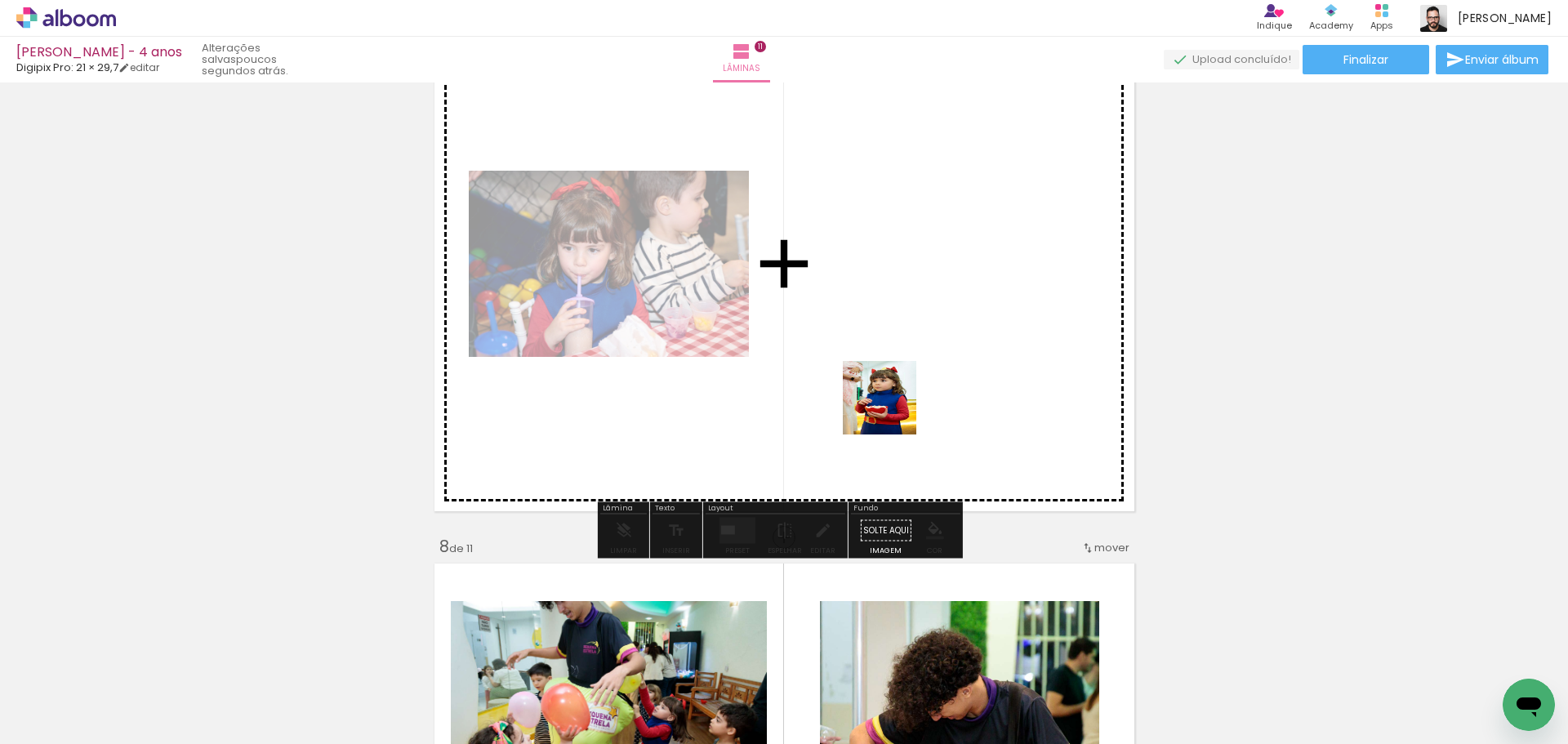
drag, startPoint x: 1118, startPoint y: 695, endPoint x: 888, endPoint y: 407, distance: 368.6
click at [888, 407] on quentale-workspace at bounding box center [784, 372] width 1568 height 744
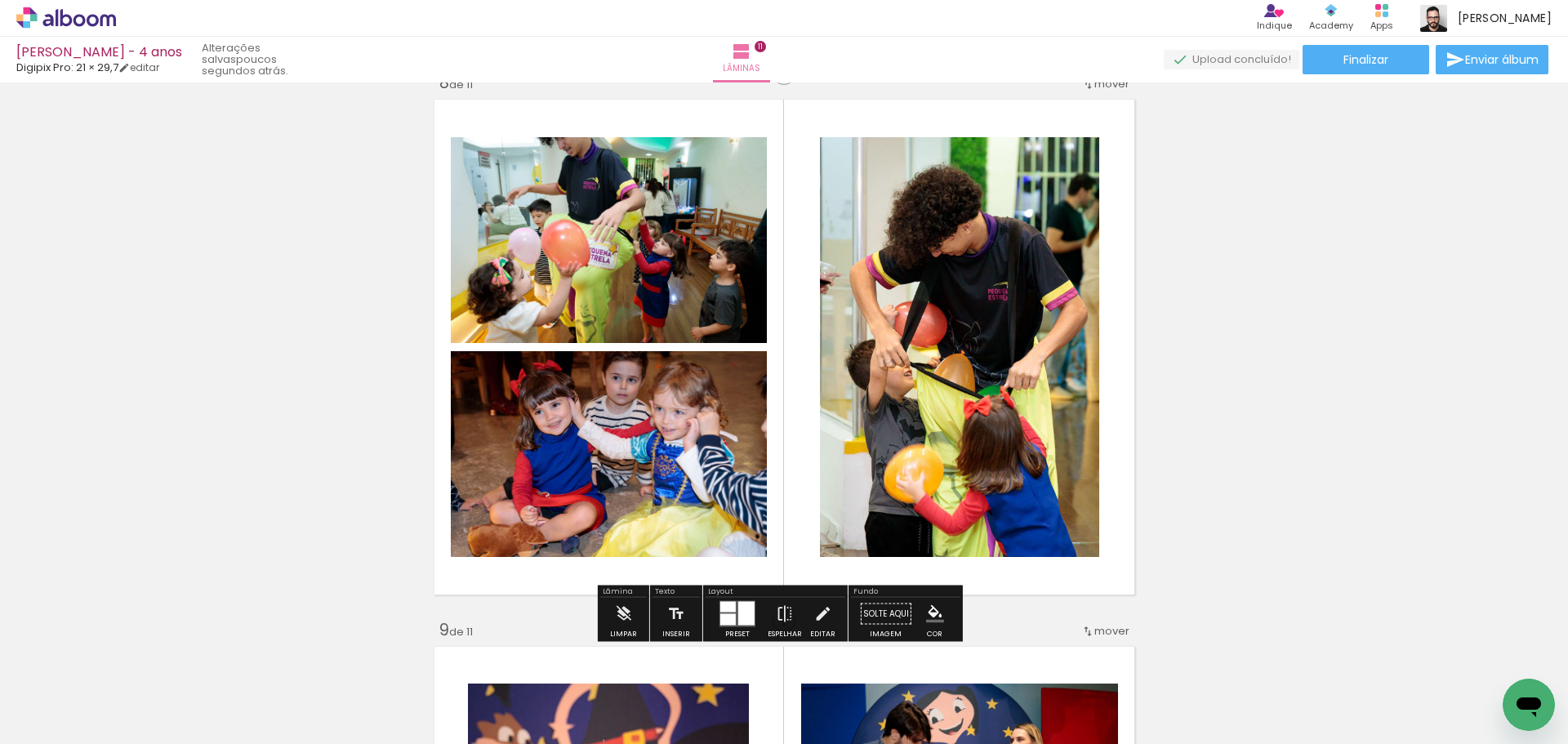
scroll to position [3891, 0]
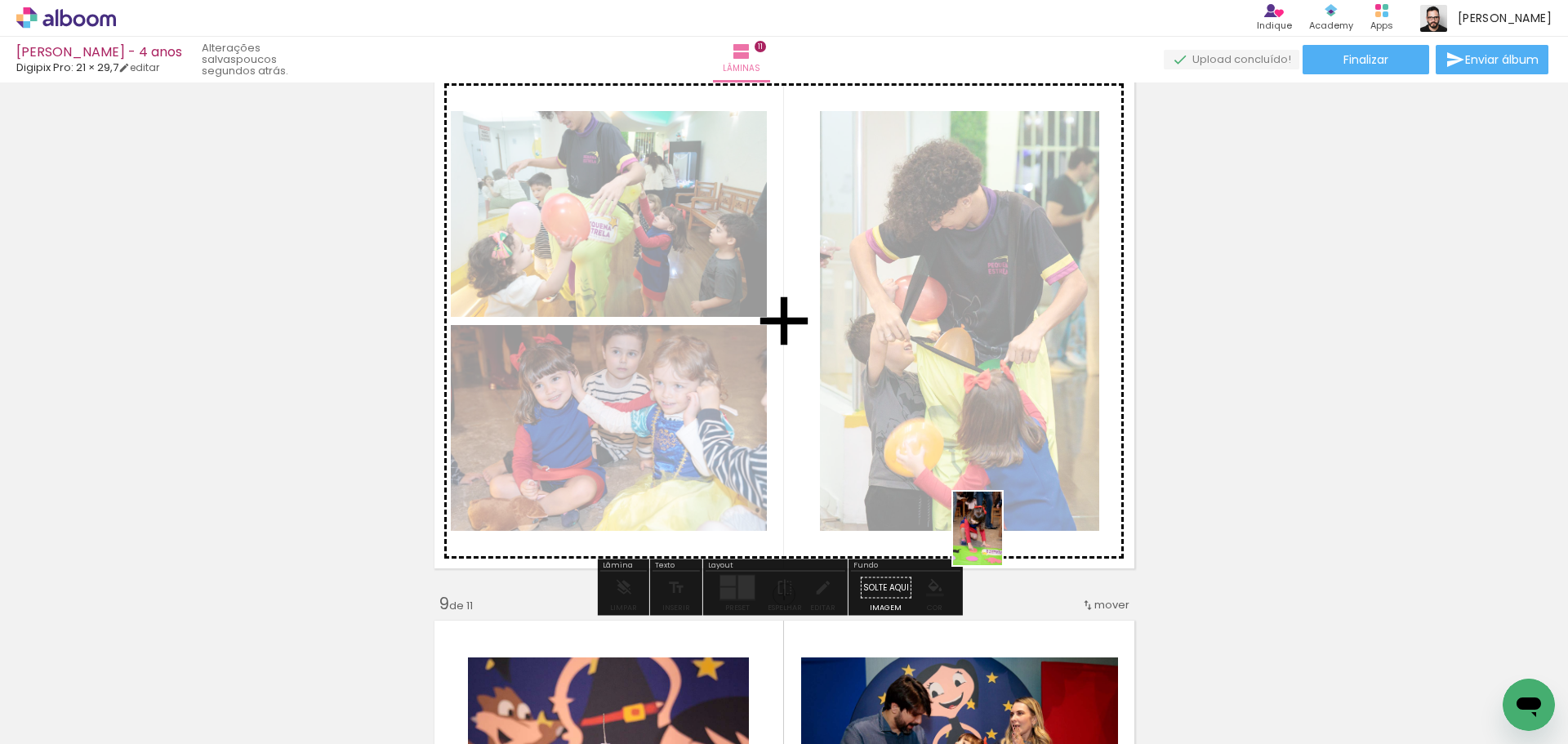
drag, startPoint x: 1057, startPoint y: 692, endPoint x: 1001, endPoint y: 541, distance: 161.0
click at [1001, 541] on quentale-workspace at bounding box center [784, 372] width 1568 height 744
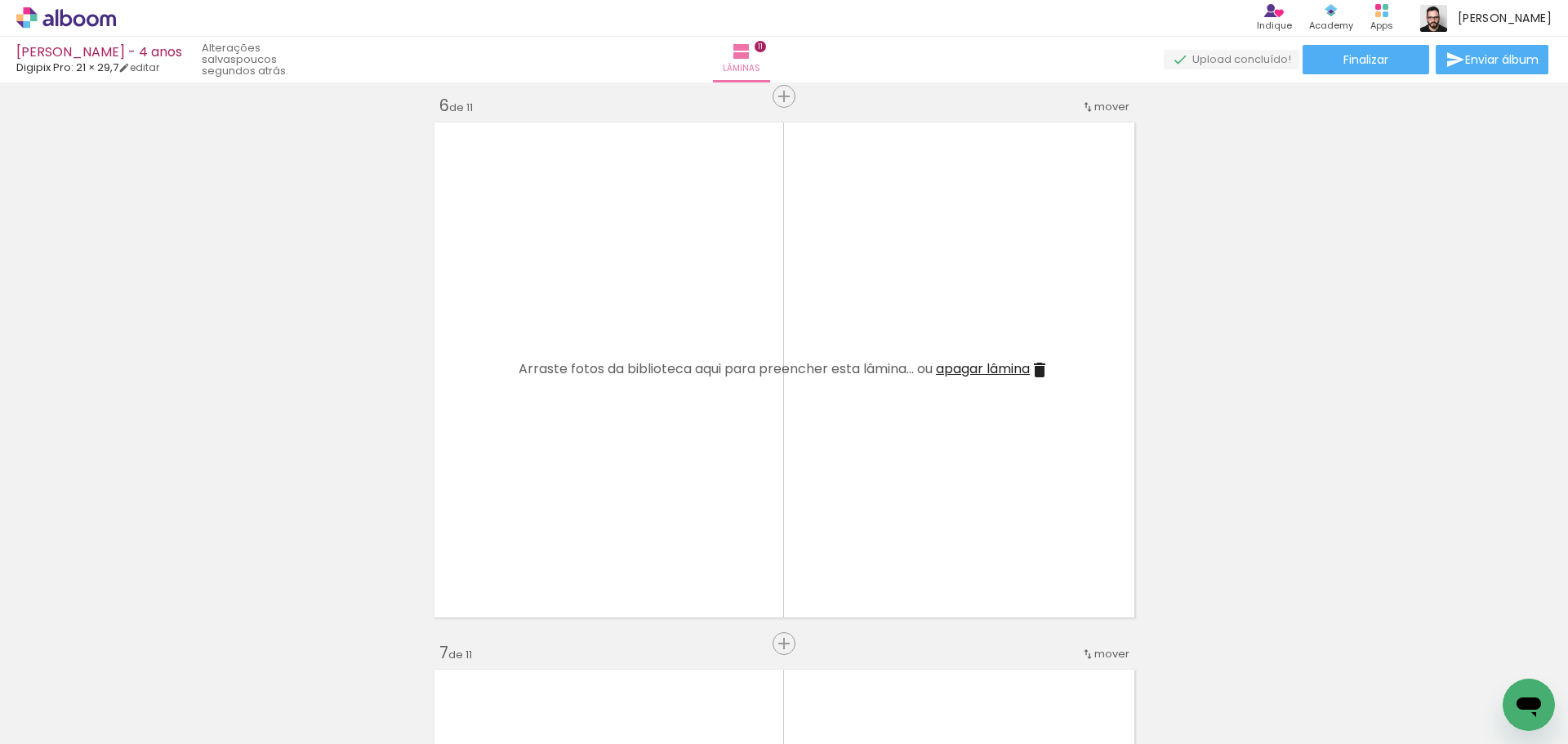
scroll to position [0, 1629]
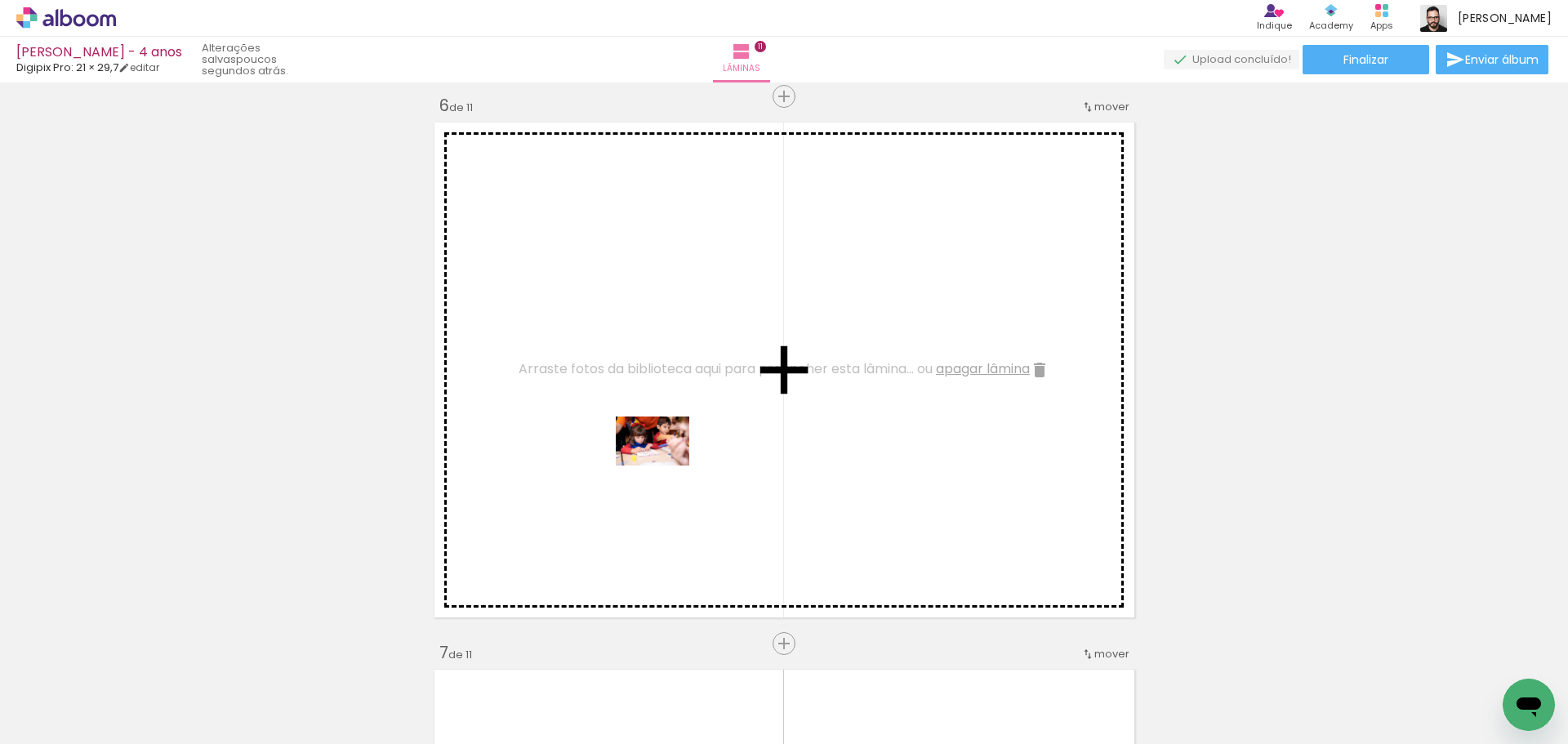
drag, startPoint x: 922, startPoint y: 695, endPoint x: 665, endPoint y: 466, distance: 344.2
click at [665, 466] on quentale-workspace at bounding box center [784, 372] width 1568 height 744
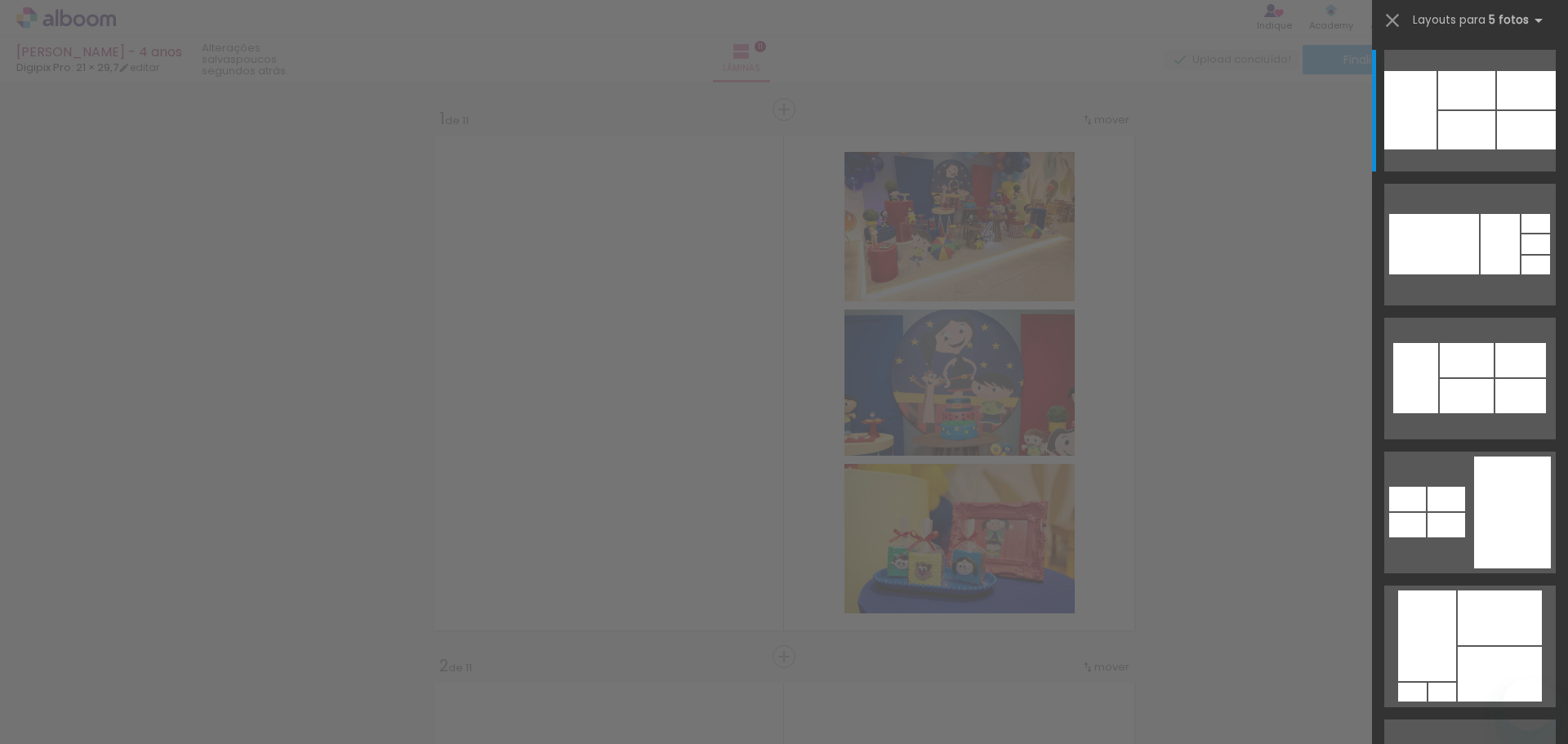
click at [1458, 591] on div at bounding box center [1500, 617] width 85 height 54
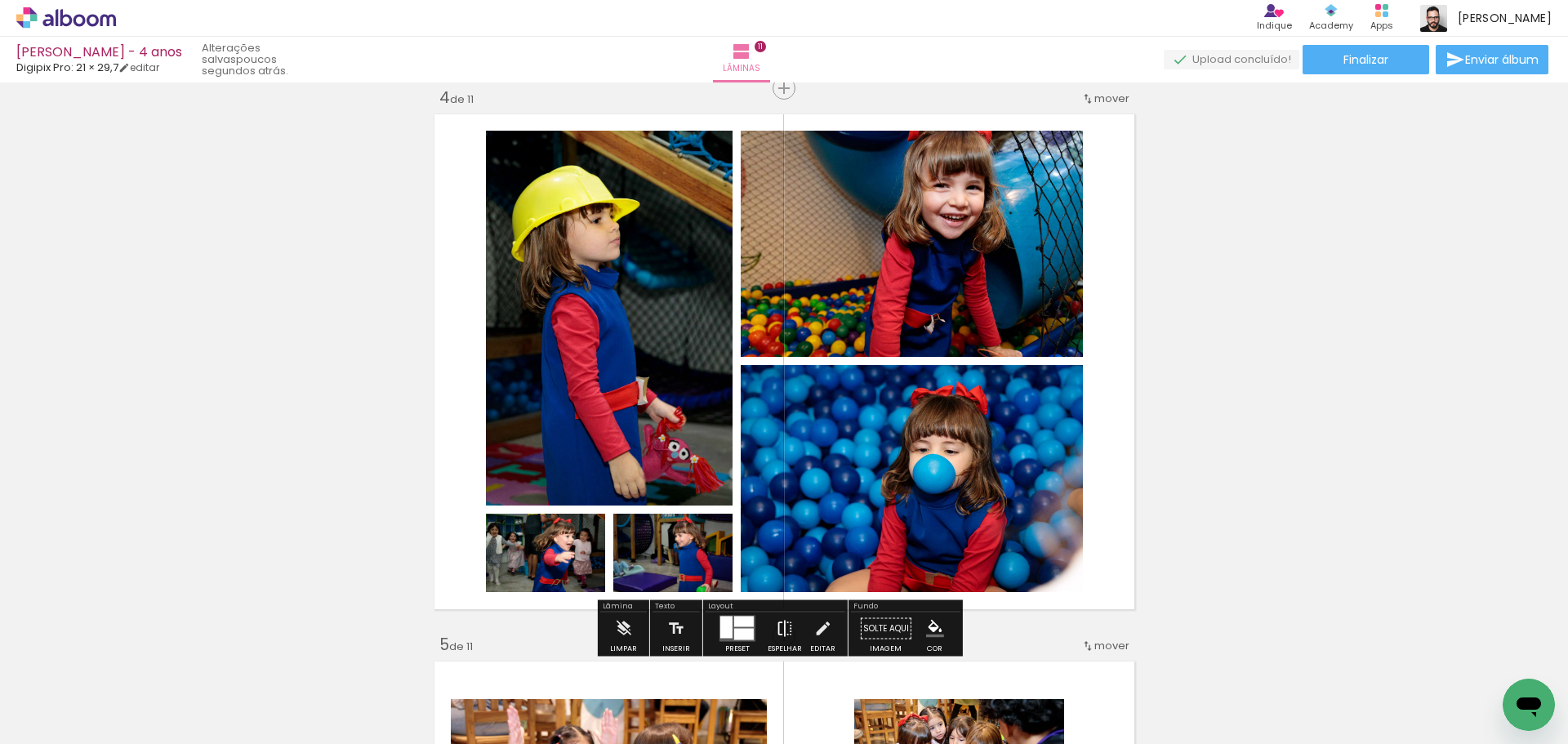
click at [777, 628] on iron-icon at bounding box center [785, 628] width 18 height 33
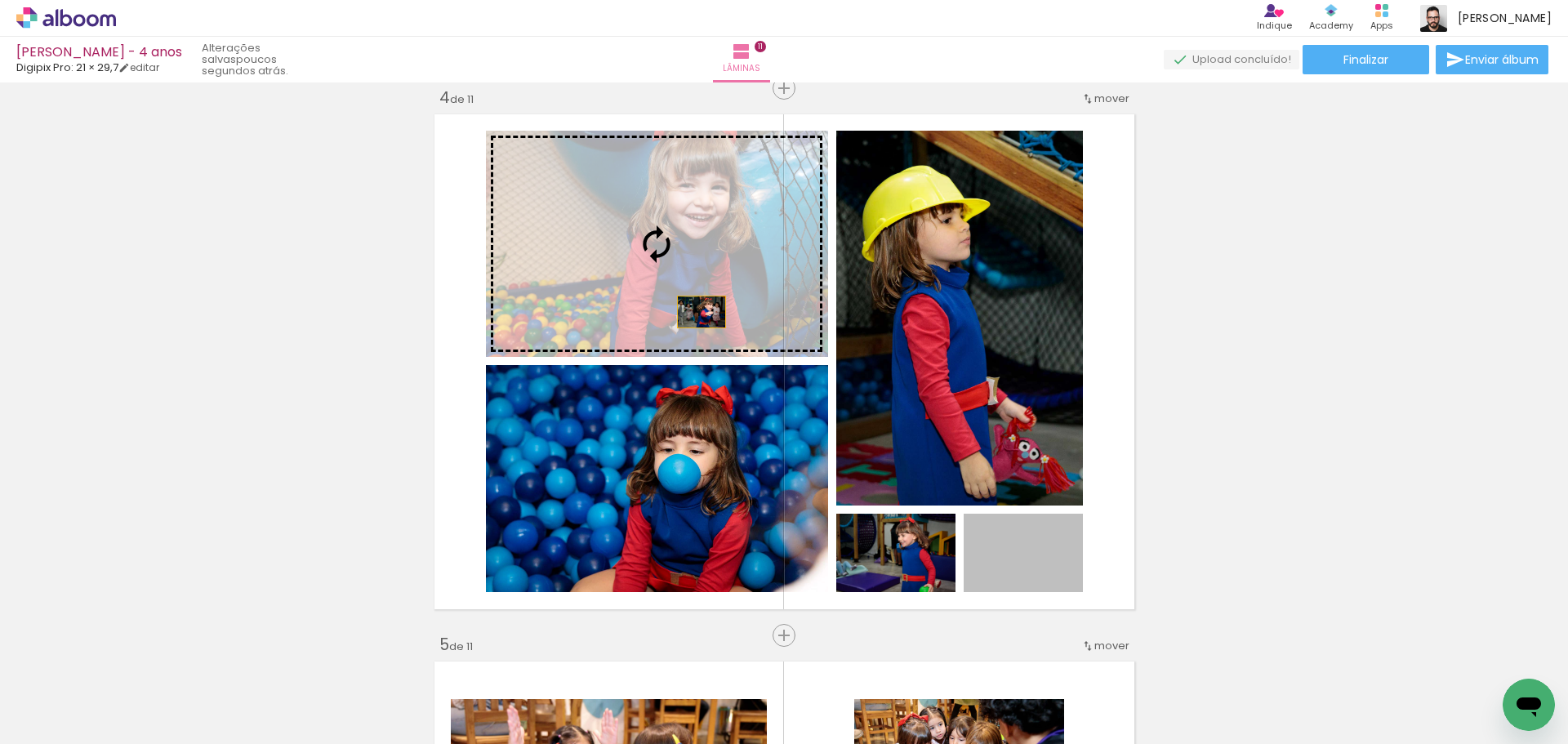
drag, startPoint x: 1044, startPoint y: 589, endPoint x: 695, endPoint y: 312, distance: 445.6
click at [0, 0] on slot at bounding box center [0, 0] width 0 height 0
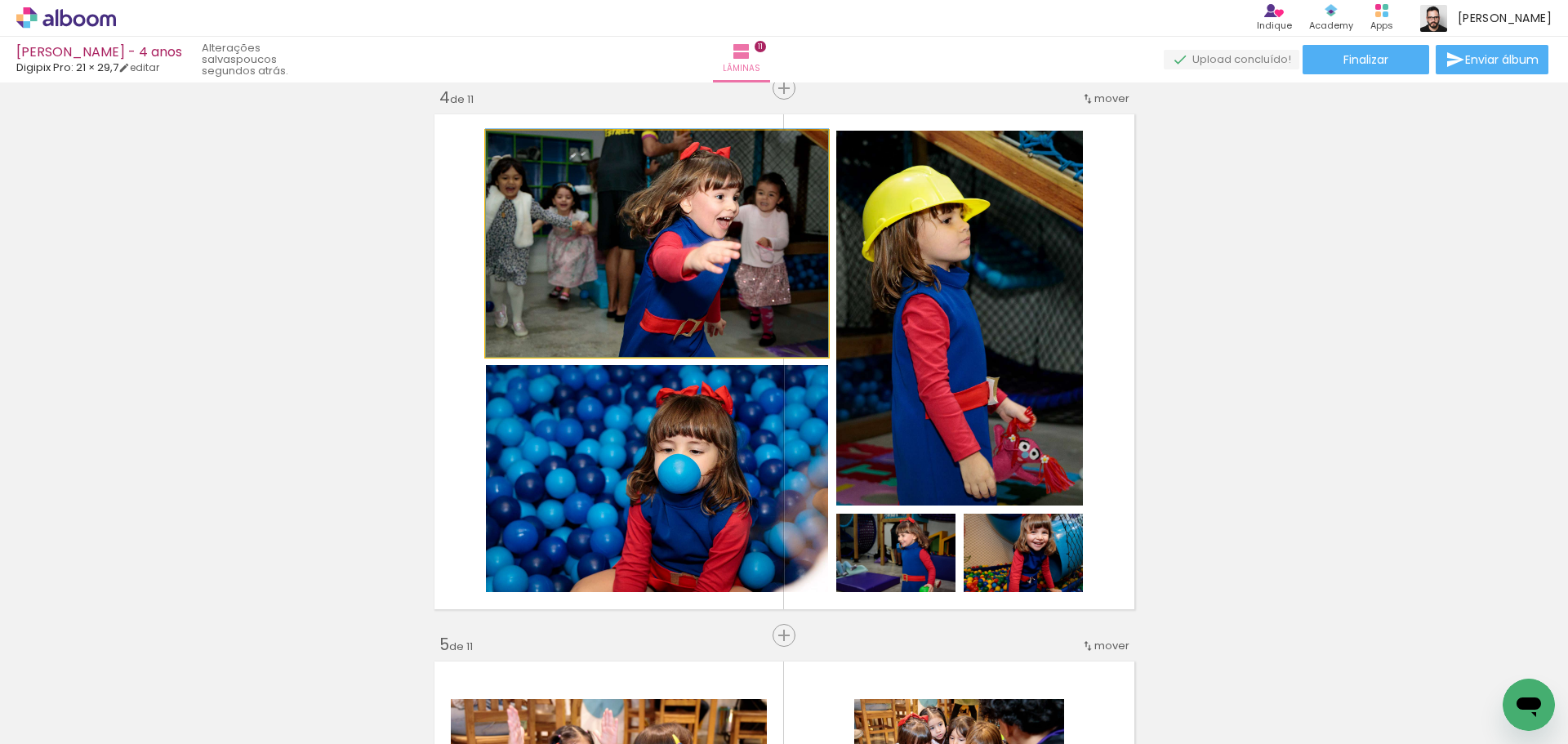
drag, startPoint x: 646, startPoint y: 319, endPoint x: 626, endPoint y: 307, distance: 23.3
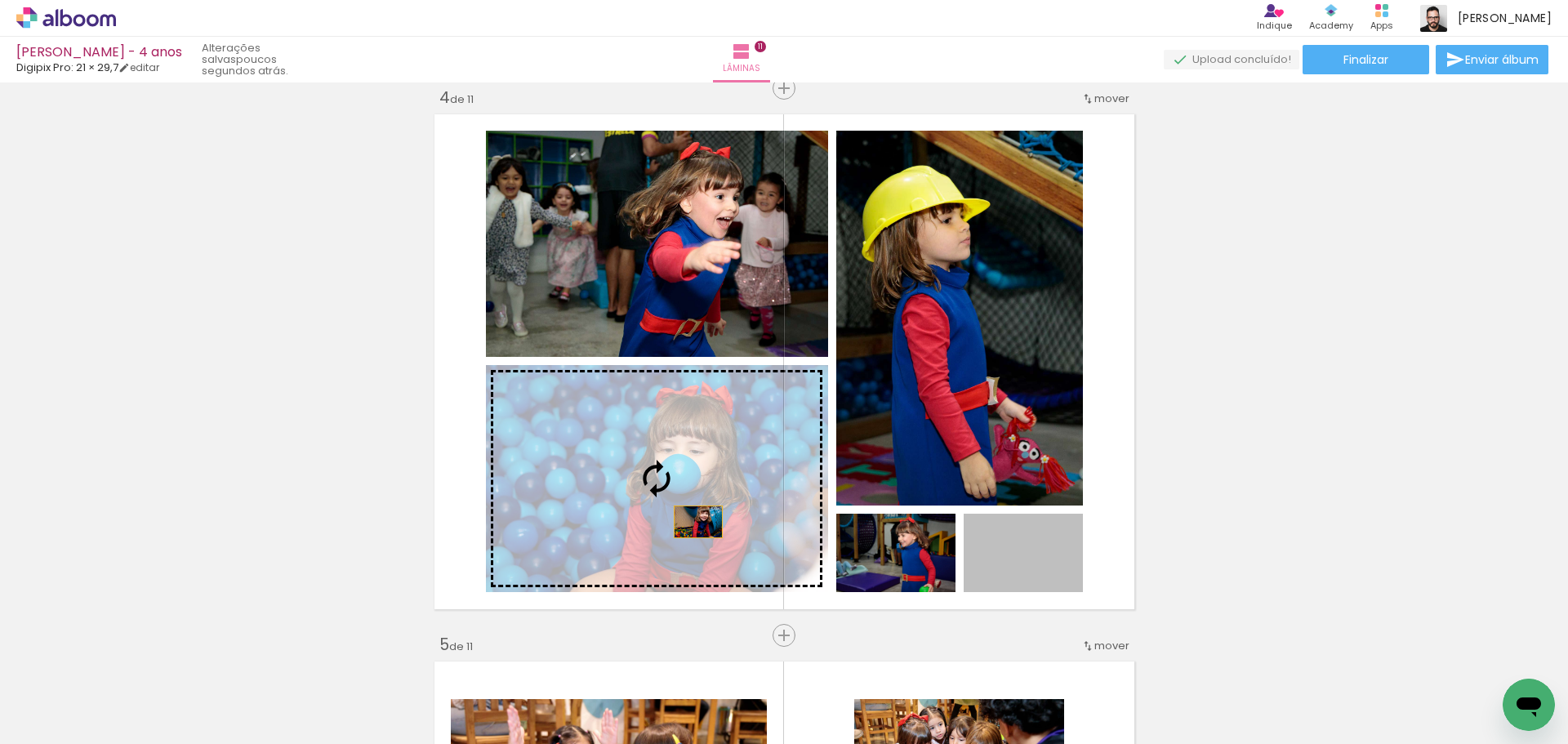
drag, startPoint x: 1044, startPoint y: 566, endPoint x: 692, endPoint y: 522, distance: 354.7
click at [0, 0] on slot at bounding box center [0, 0] width 0 height 0
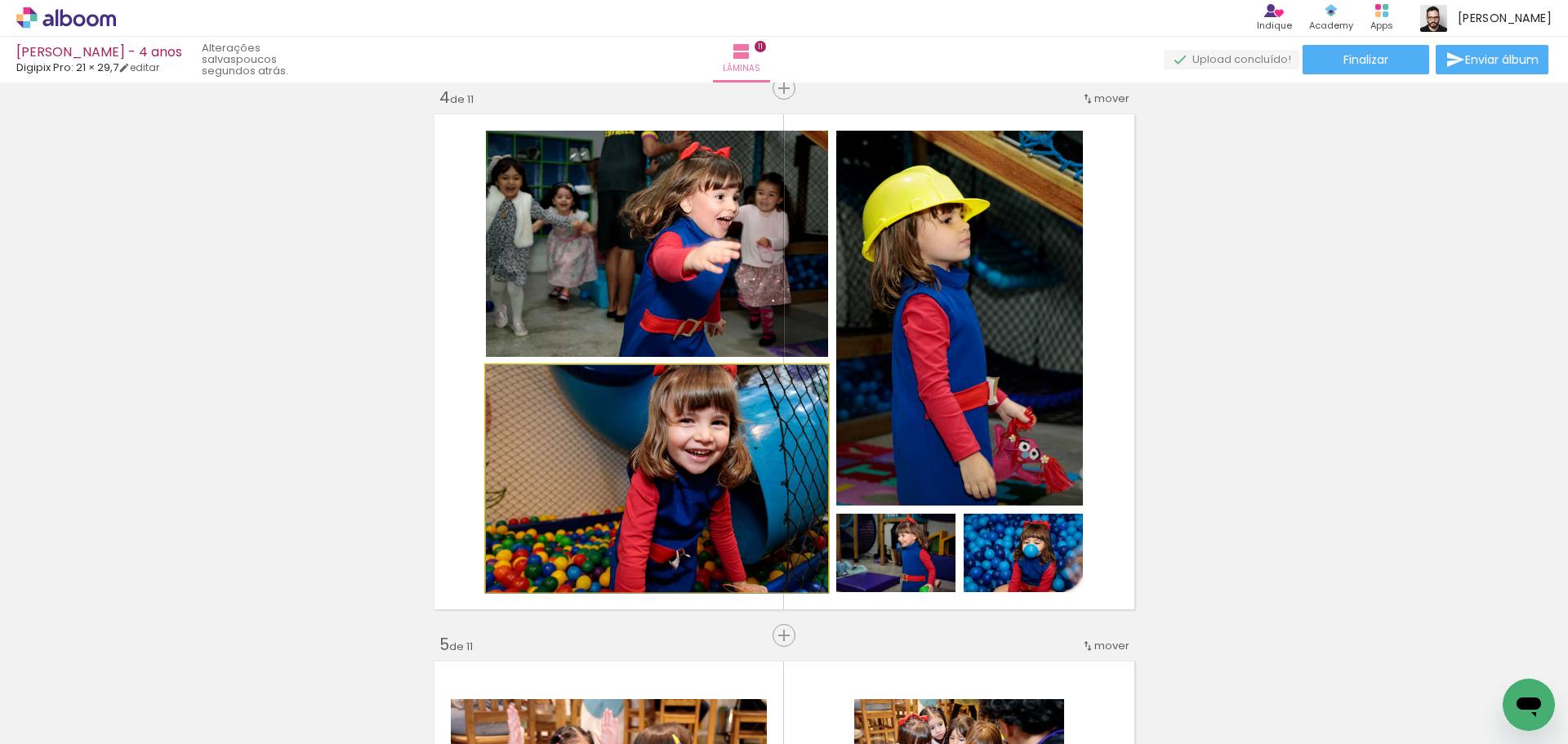
drag, startPoint x: 720, startPoint y: 537, endPoint x: 667, endPoint y: 557, distance: 56.6
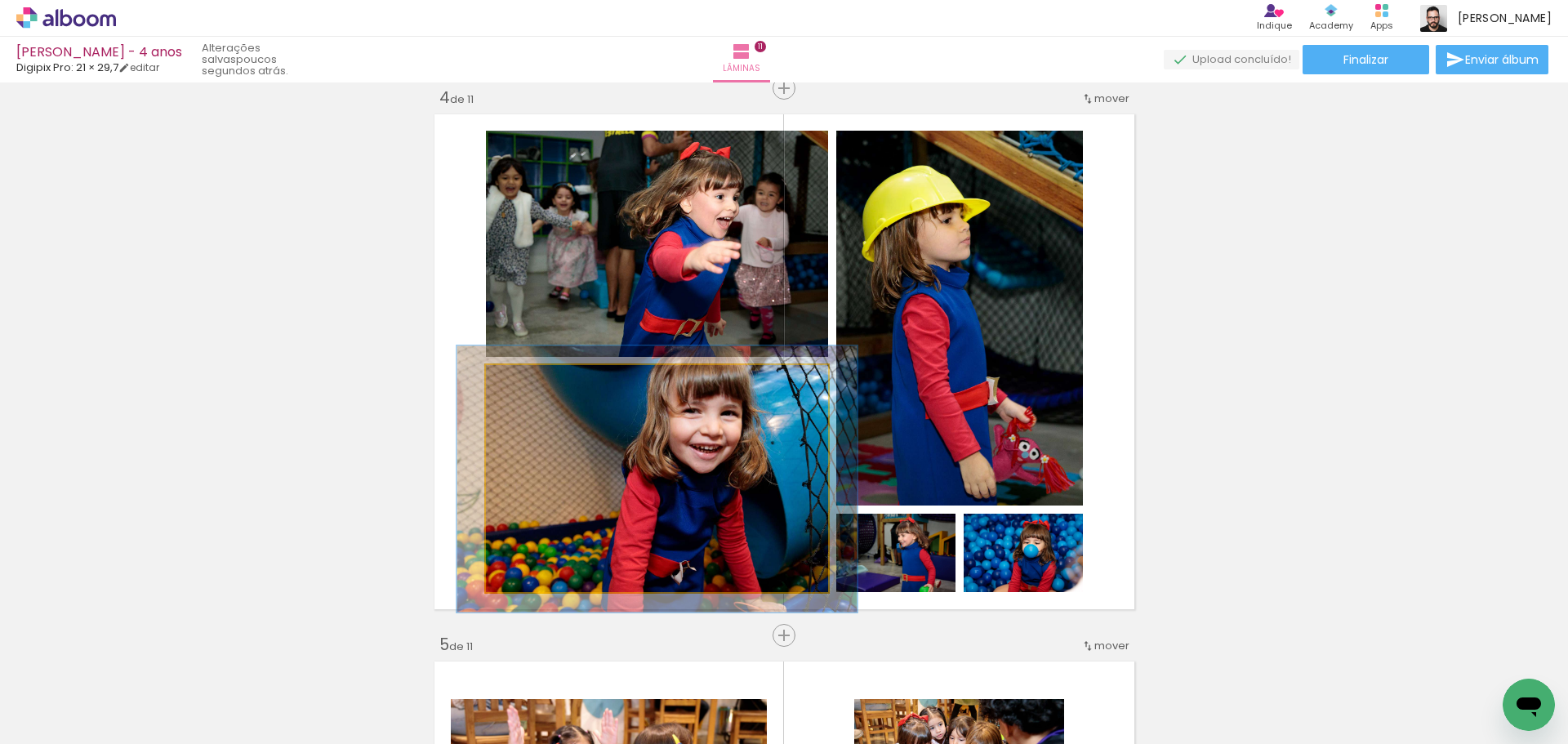
drag, startPoint x: 513, startPoint y: 383, endPoint x: 523, endPoint y: 387, distance: 10.8
type paper-slider "117"
click at [526, 387] on div at bounding box center [533, 382] width 15 height 15
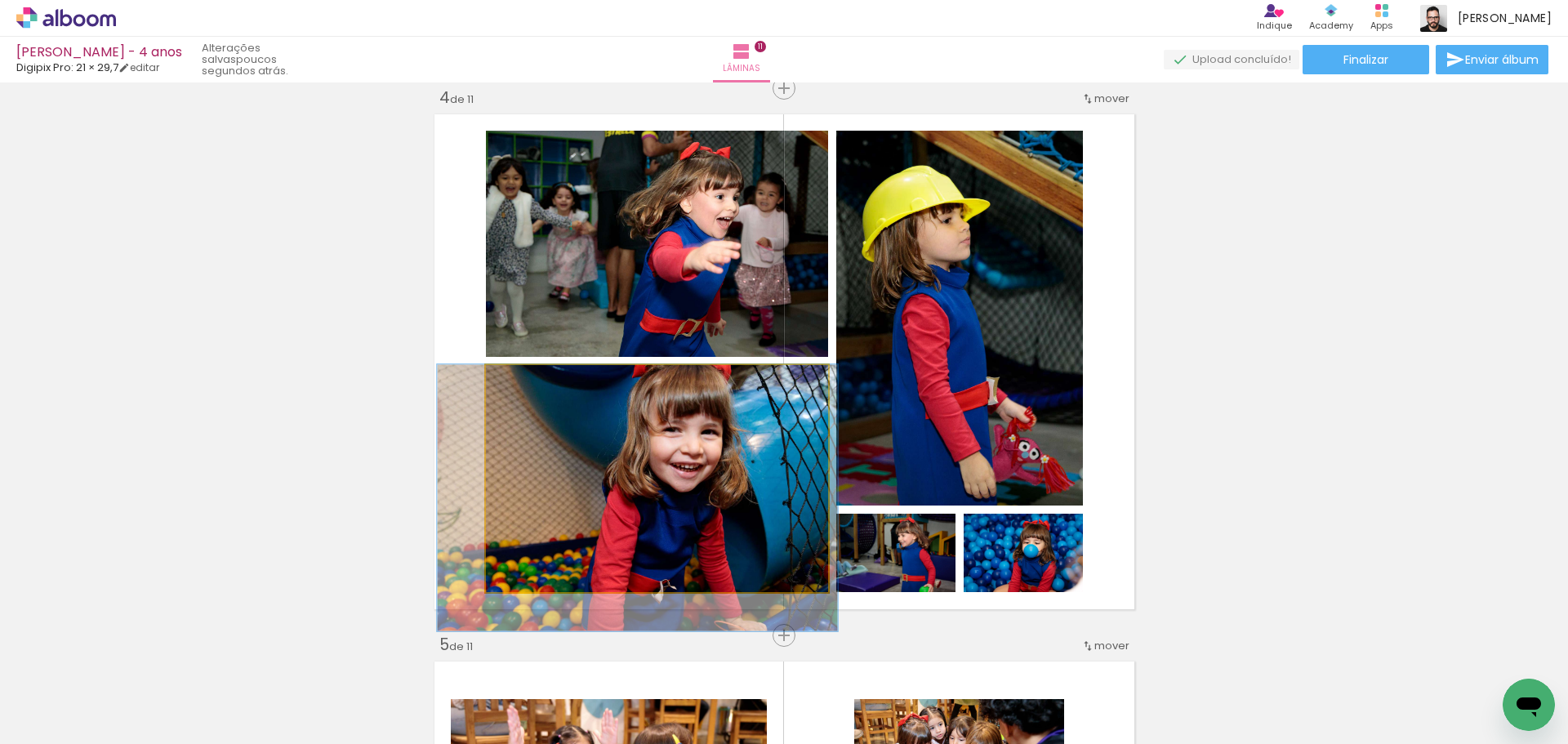
drag, startPoint x: 583, startPoint y: 453, endPoint x: 568, endPoint y: 478, distance: 29.2
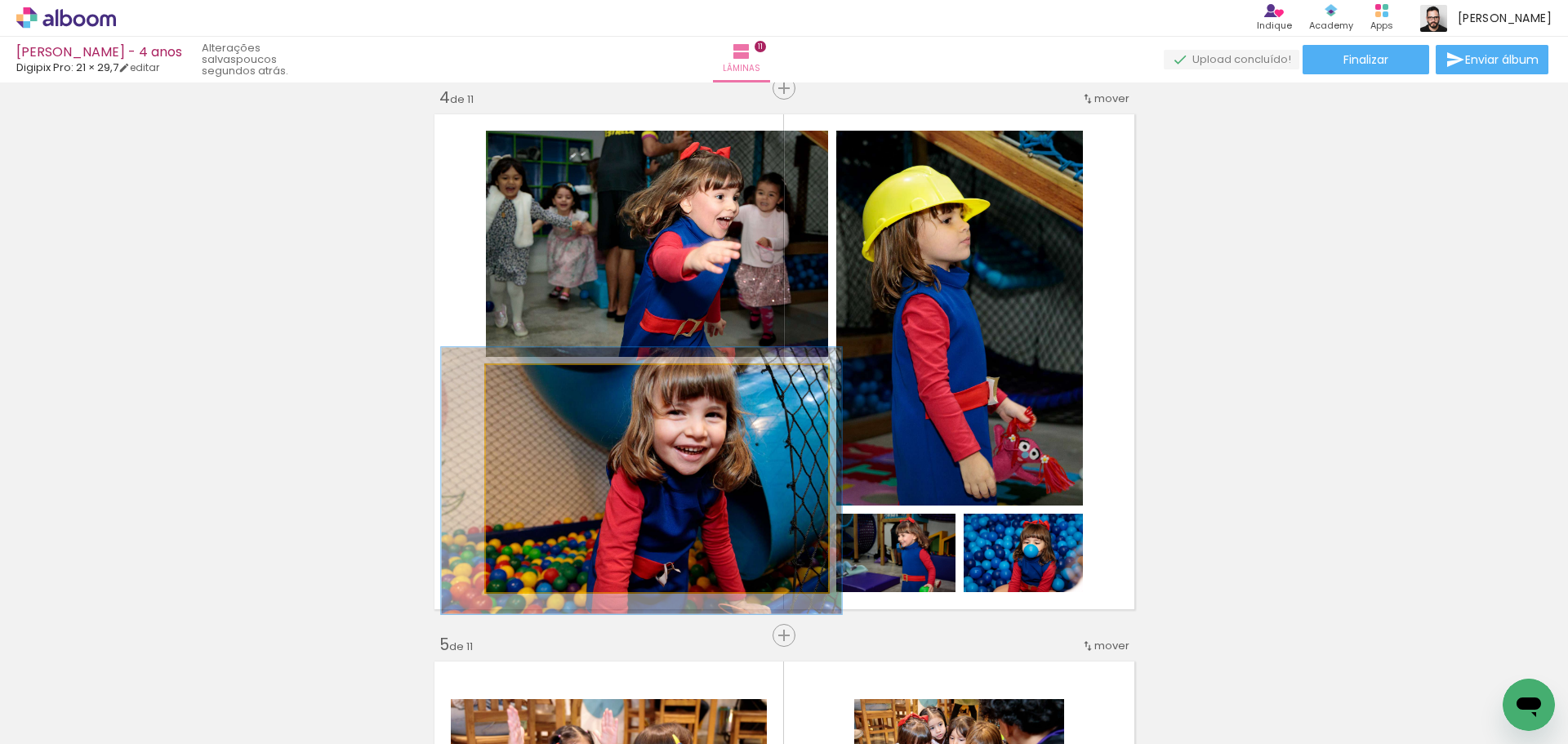
drag, startPoint x: 568, startPoint y: 478, endPoint x: 573, endPoint y: 461, distance: 17.7
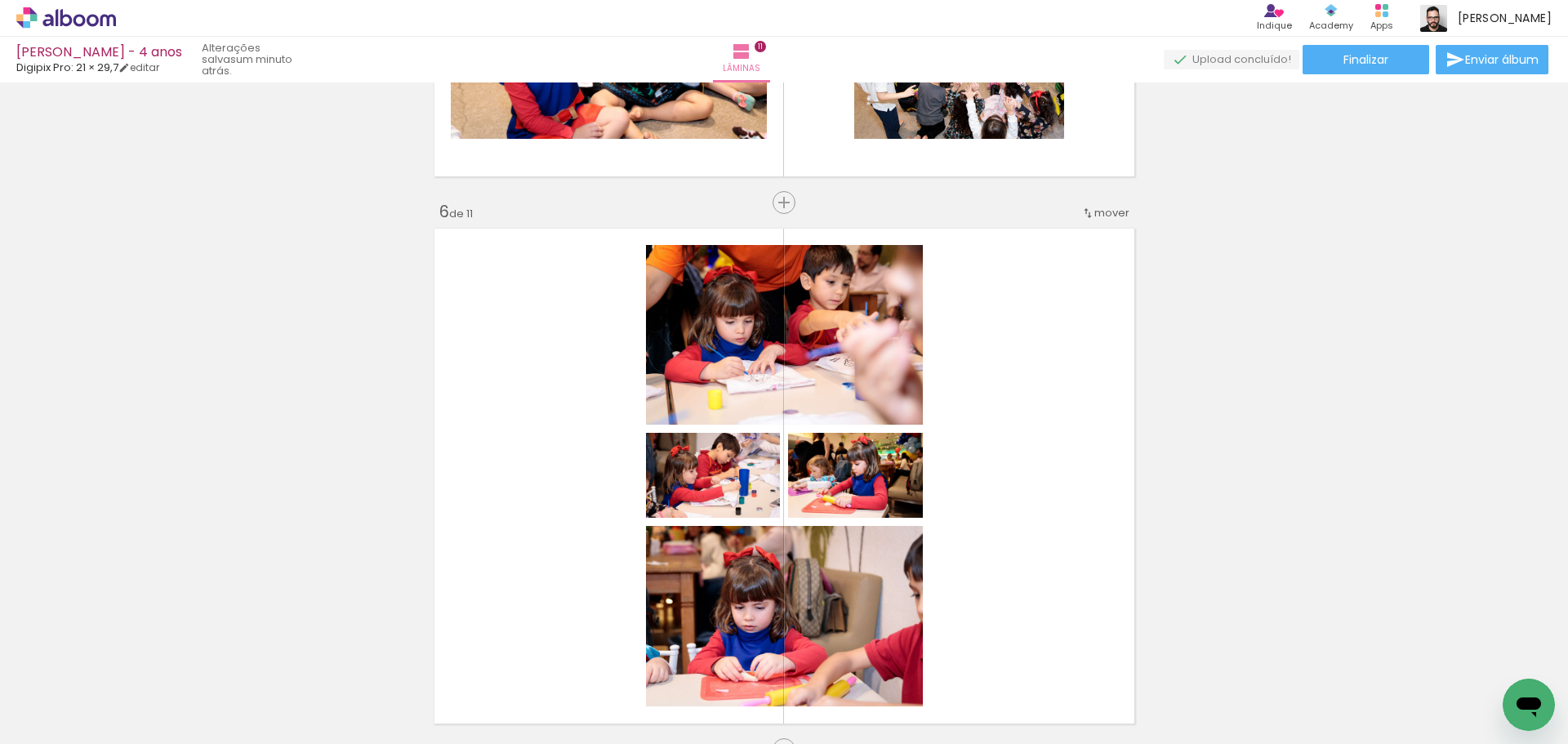
scroll to position [2723, 0]
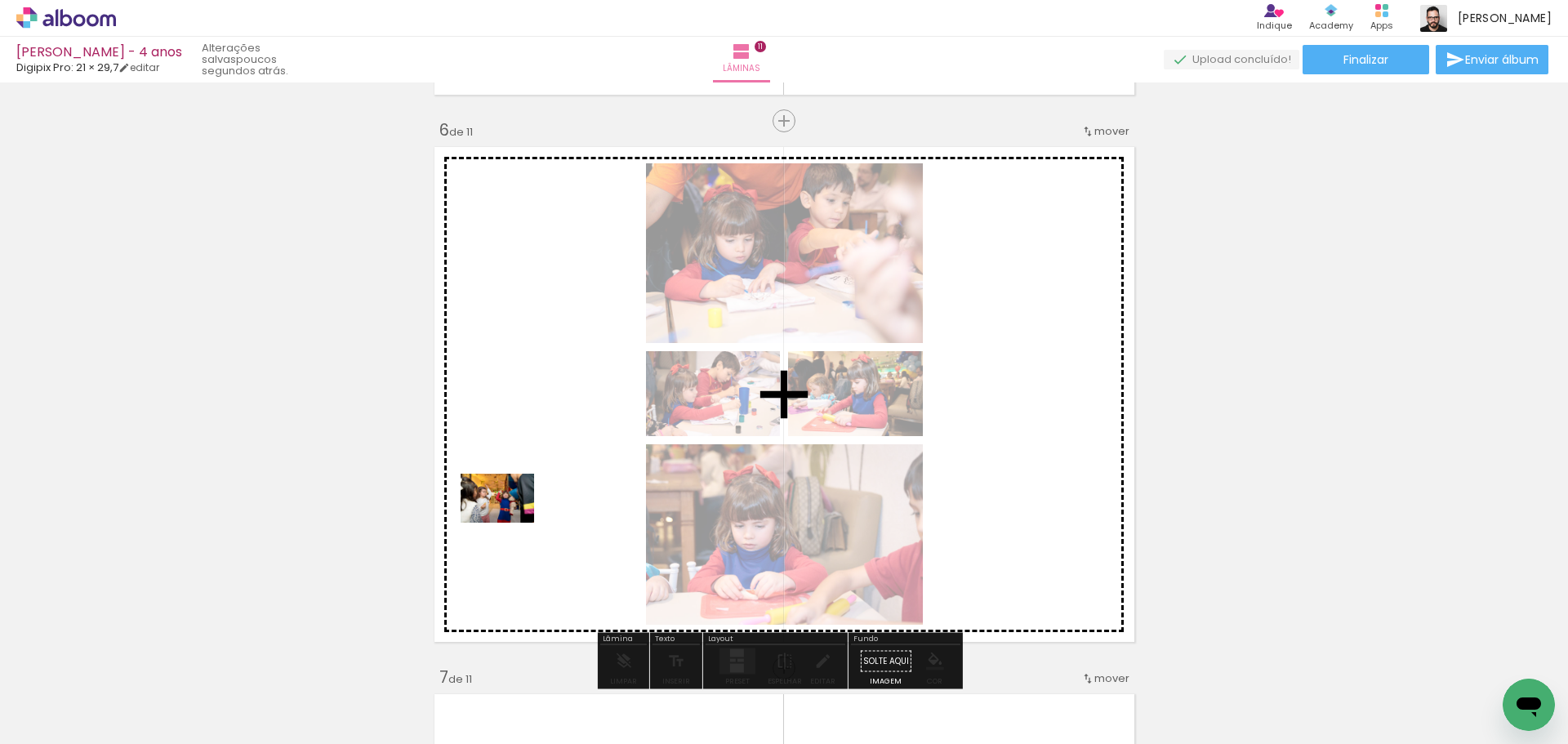
drag, startPoint x: 325, startPoint y: 692, endPoint x: 511, endPoint y: 522, distance: 252.0
click at [511, 522] on quentale-workspace at bounding box center [784, 372] width 1568 height 744
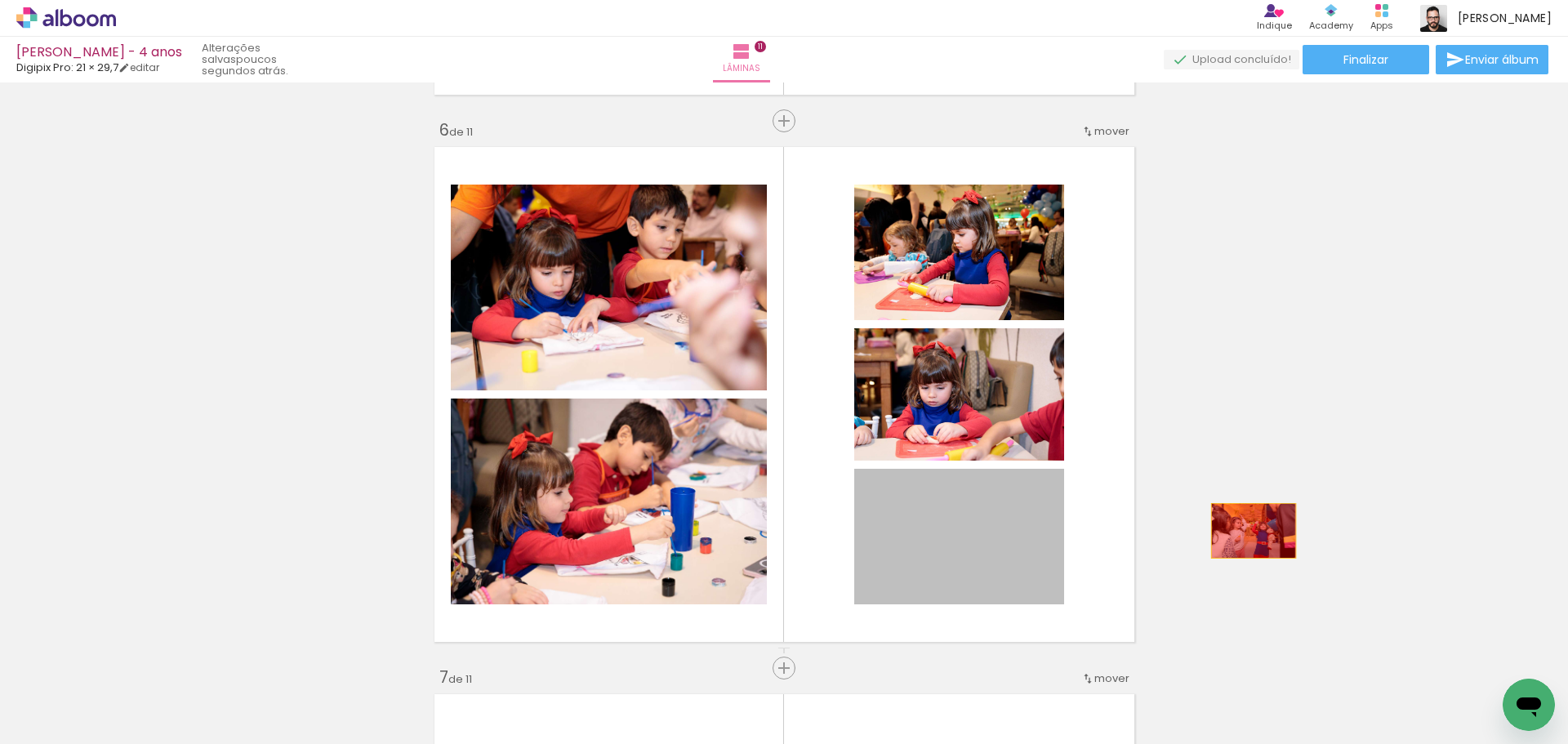
drag, startPoint x: 993, startPoint y: 573, endPoint x: 1247, endPoint y: 530, distance: 257.6
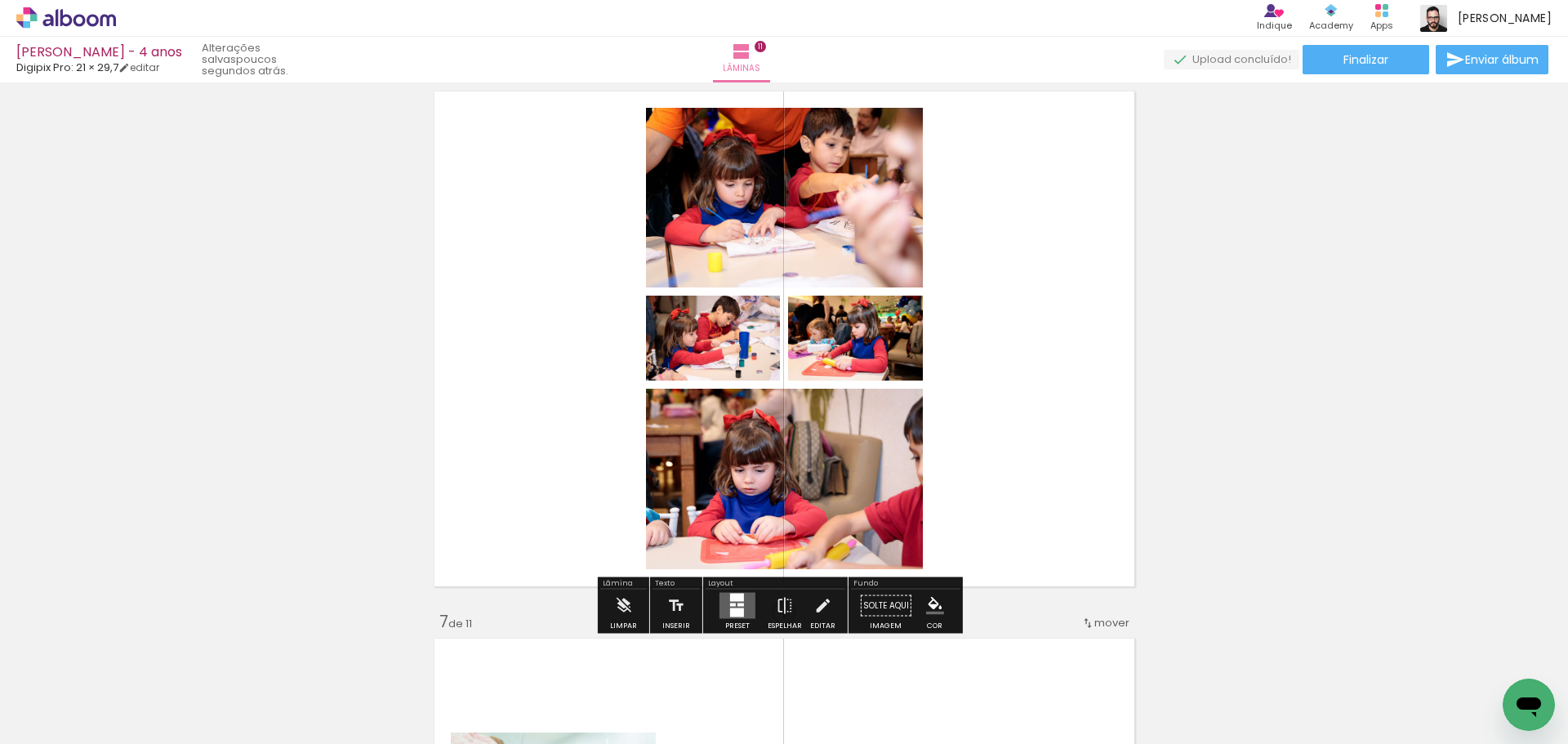
scroll to position [2804, 0]
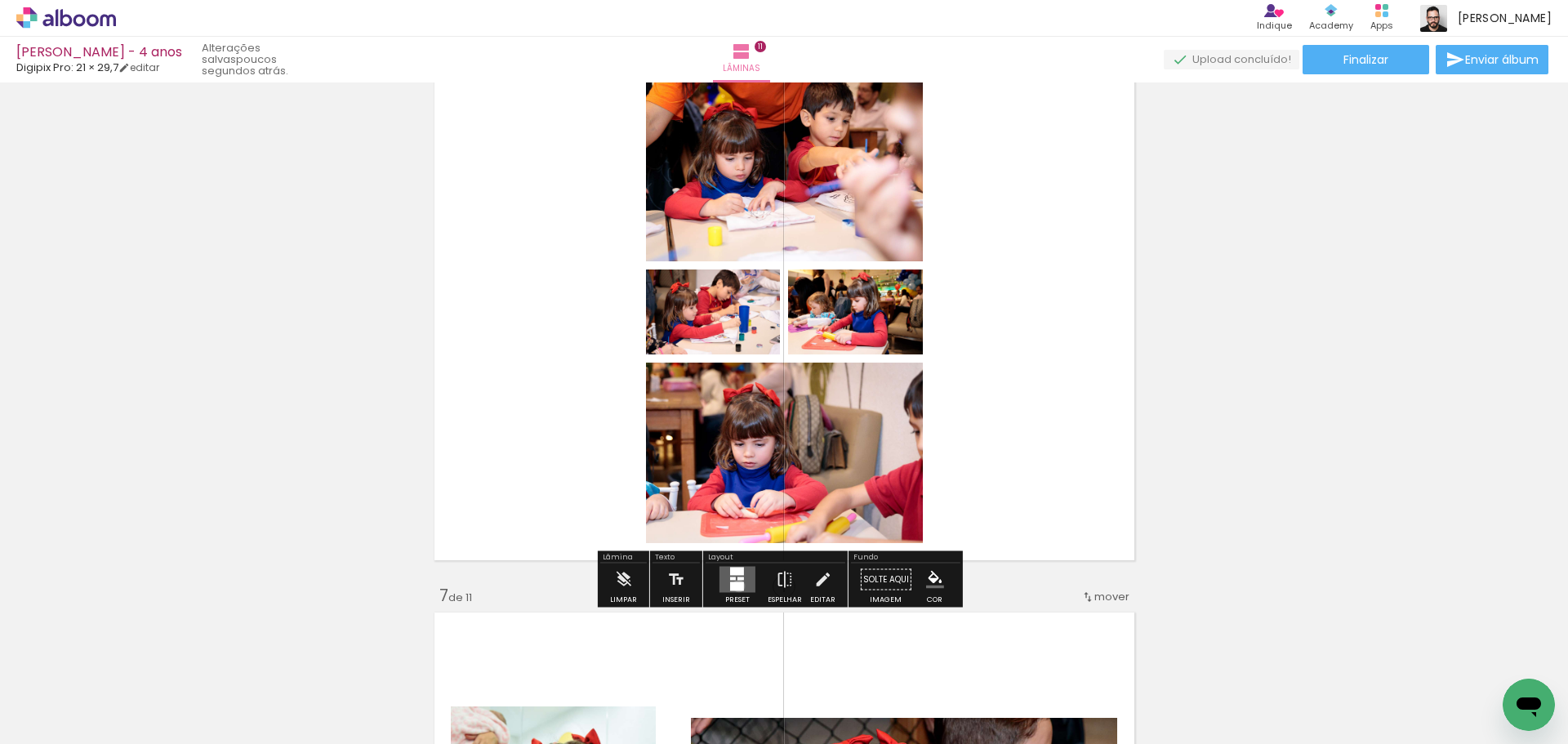
click at [735, 585] on div at bounding box center [737, 586] width 14 height 9
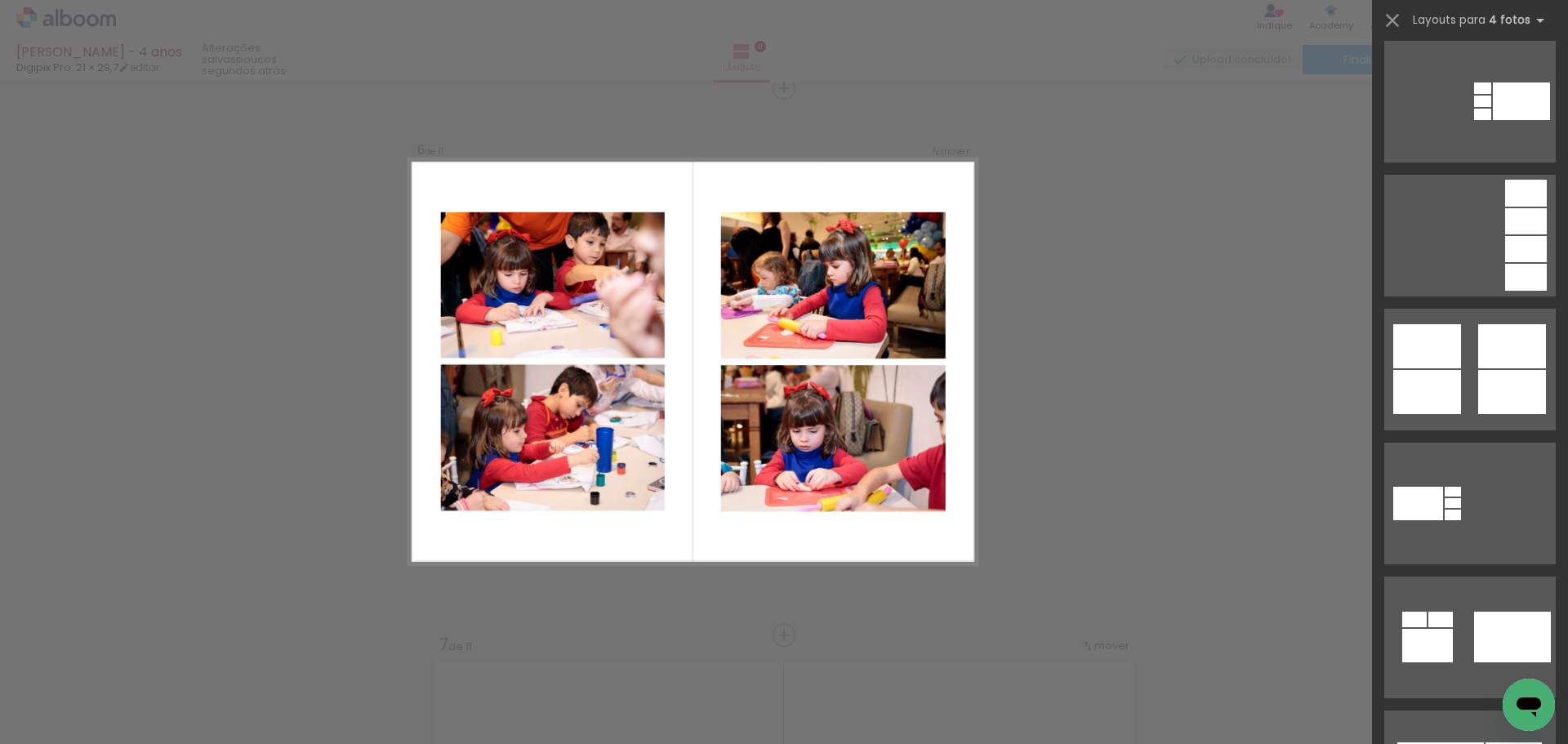
scroll to position [816, 0]
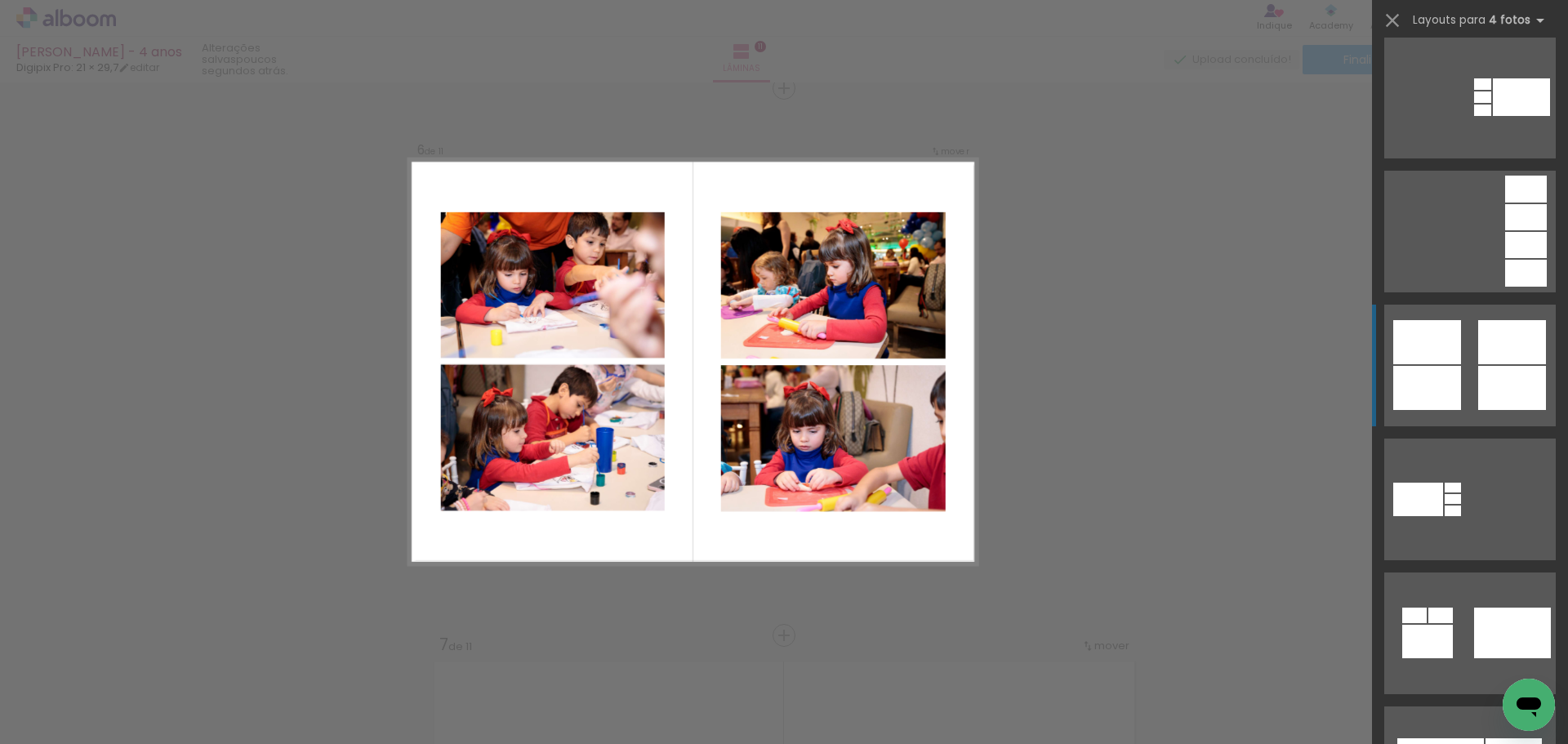
click at [1432, 401] on div at bounding box center [1427, 387] width 68 height 44
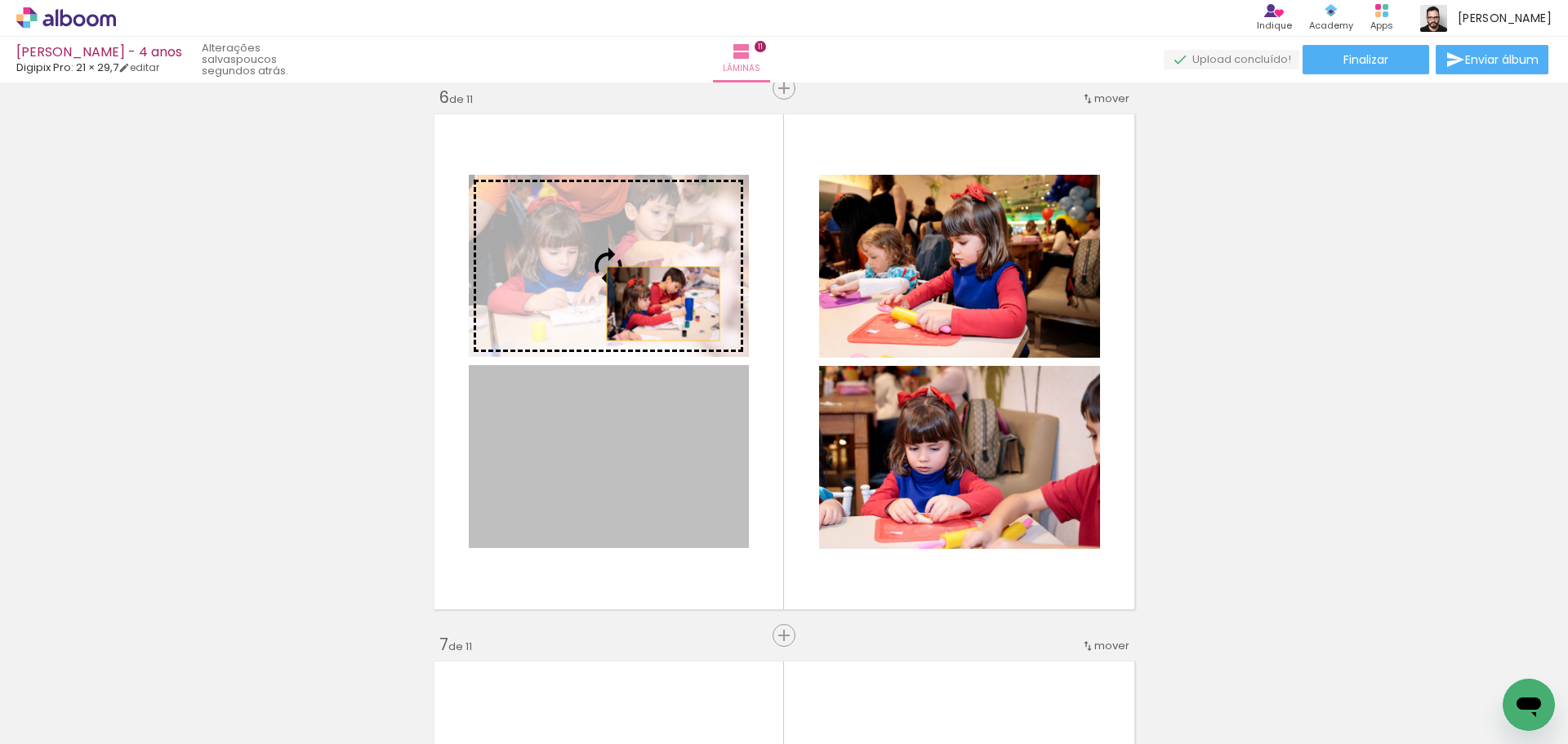
drag, startPoint x: 617, startPoint y: 449, endPoint x: 656, endPoint y: 303, distance: 151.1
click at [0, 0] on slot at bounding box center [0, 0] width 0 height 0
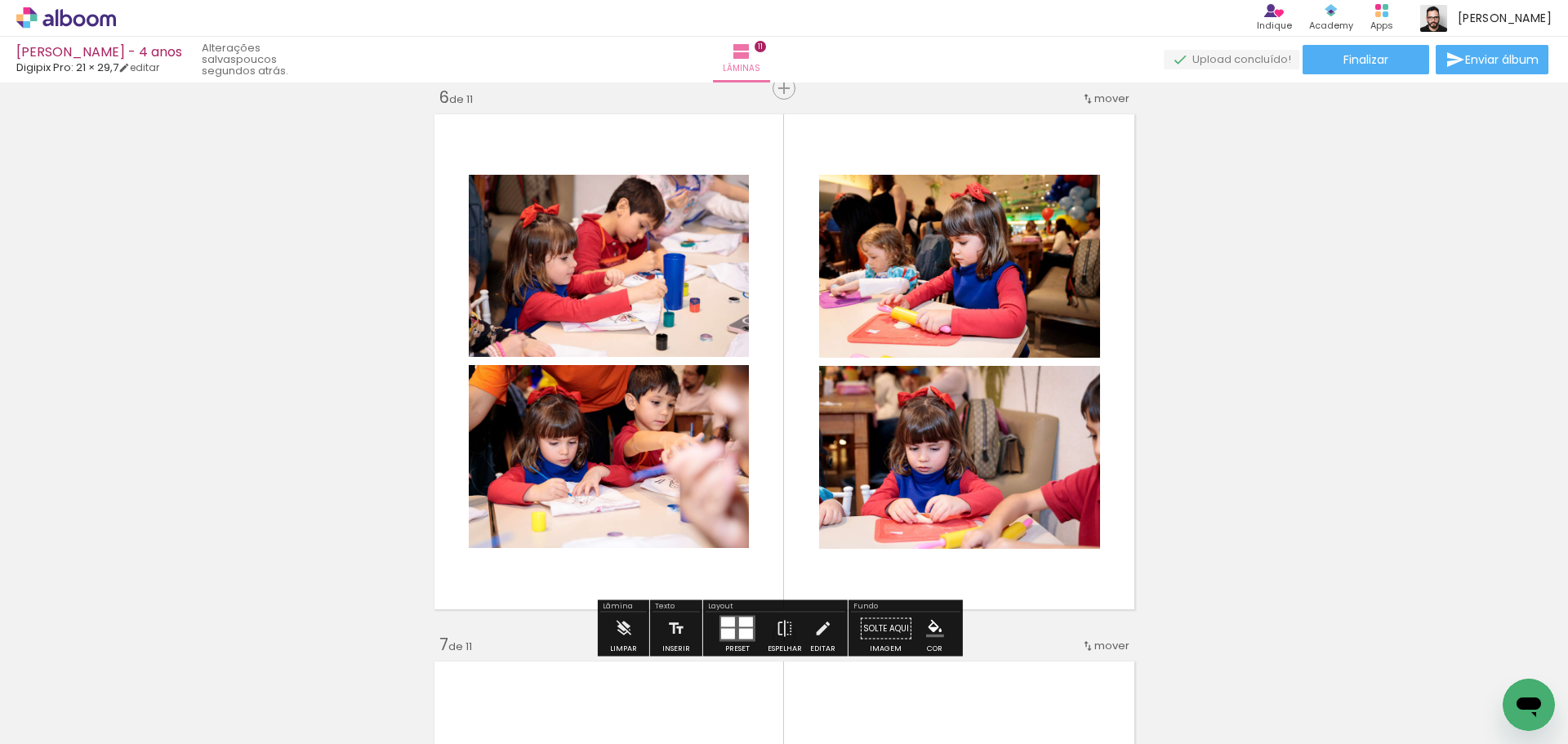
click at [327, 420] on div "Inserir lâmina 1 de 11 Inserir lâmina 2 de 11 Inserir lâmina 3 de 11 Inserir lâ…" at bounding box center [784, 615] width 1568 height 6564
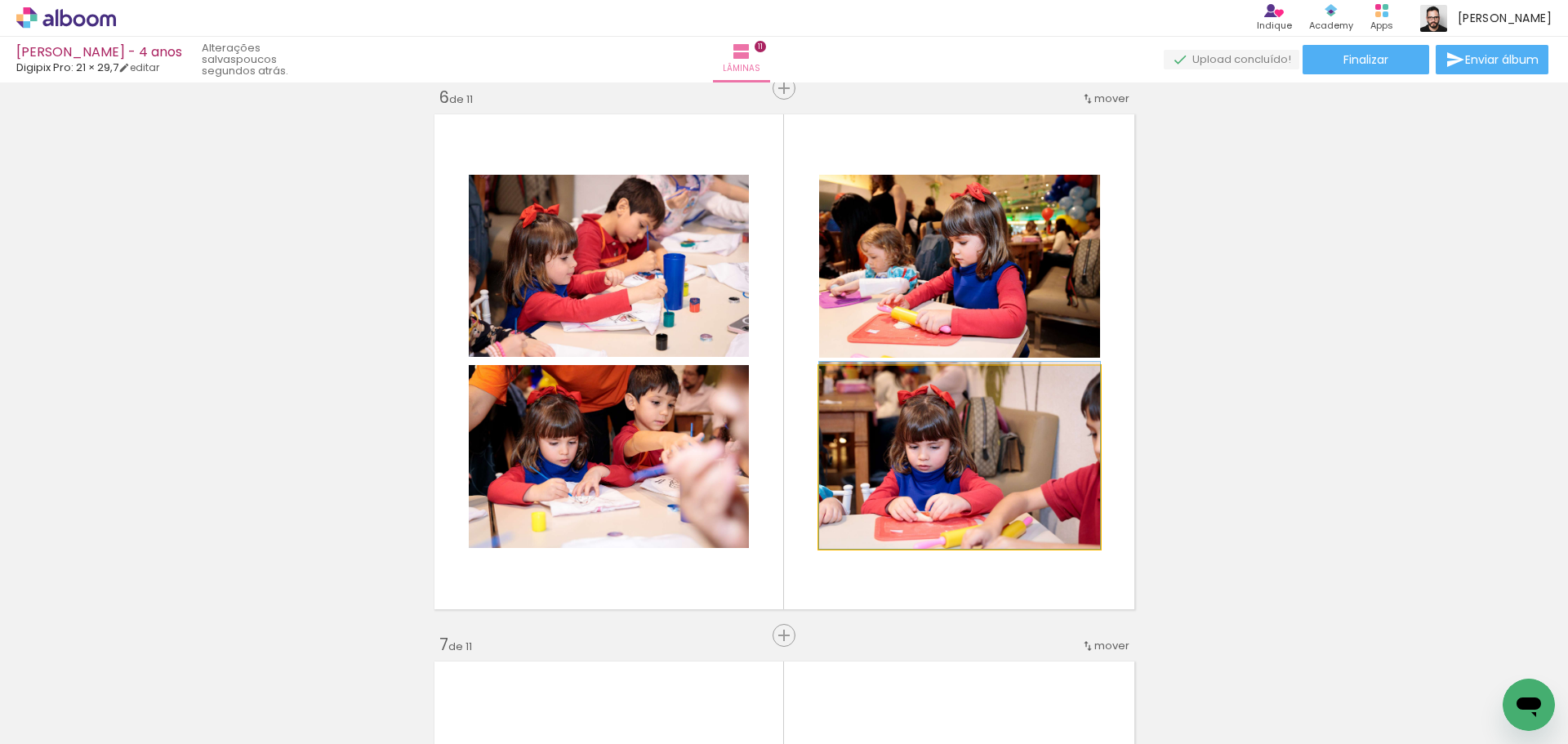
drag, startPoint x: 991, startPoint y: 514, endPoint x: 1067, endPoint y: 490, distance: 79.7
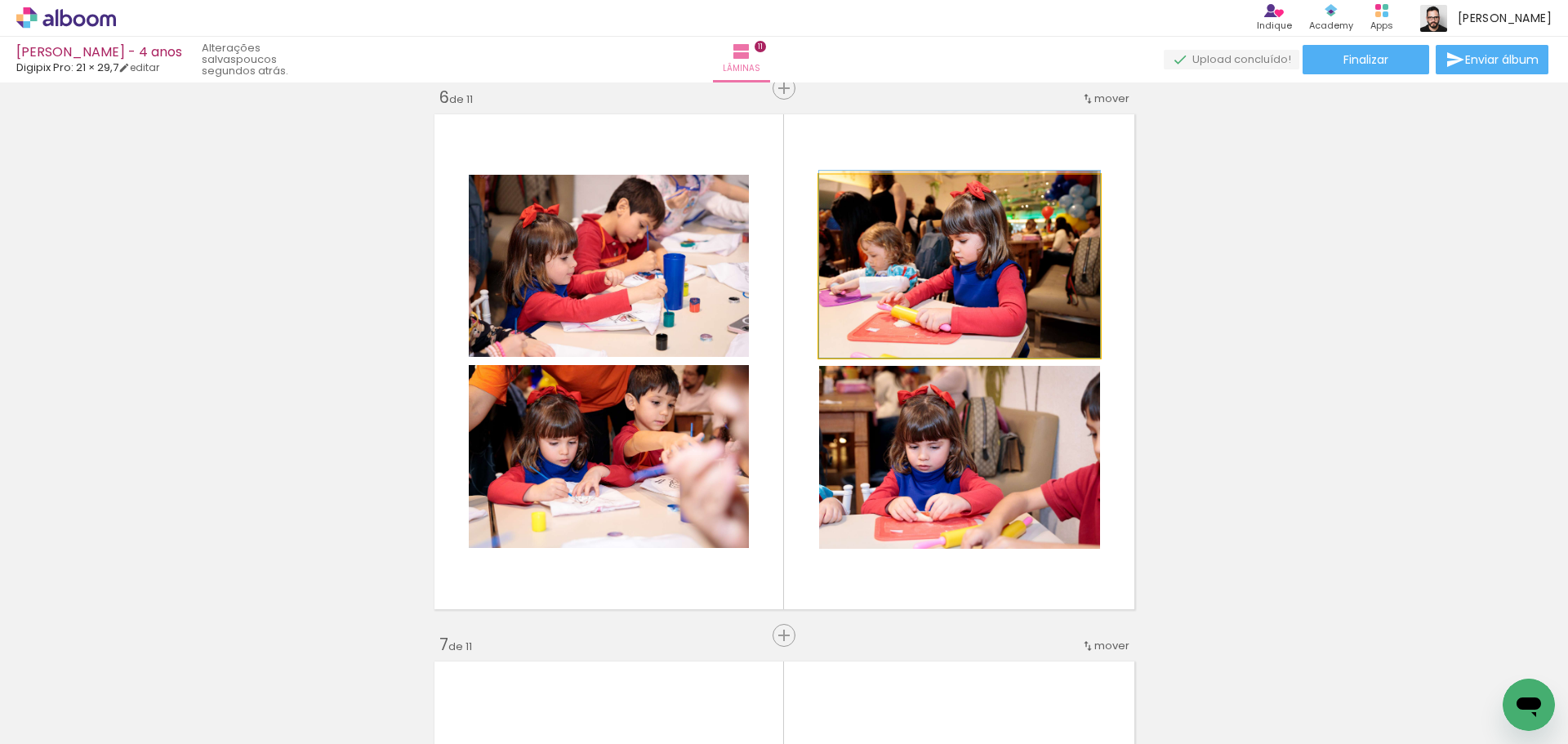
drag, startPoint x: 972, startPoint y: 278, endPoint x: 982, endPoint y: 278, distance: 10.0
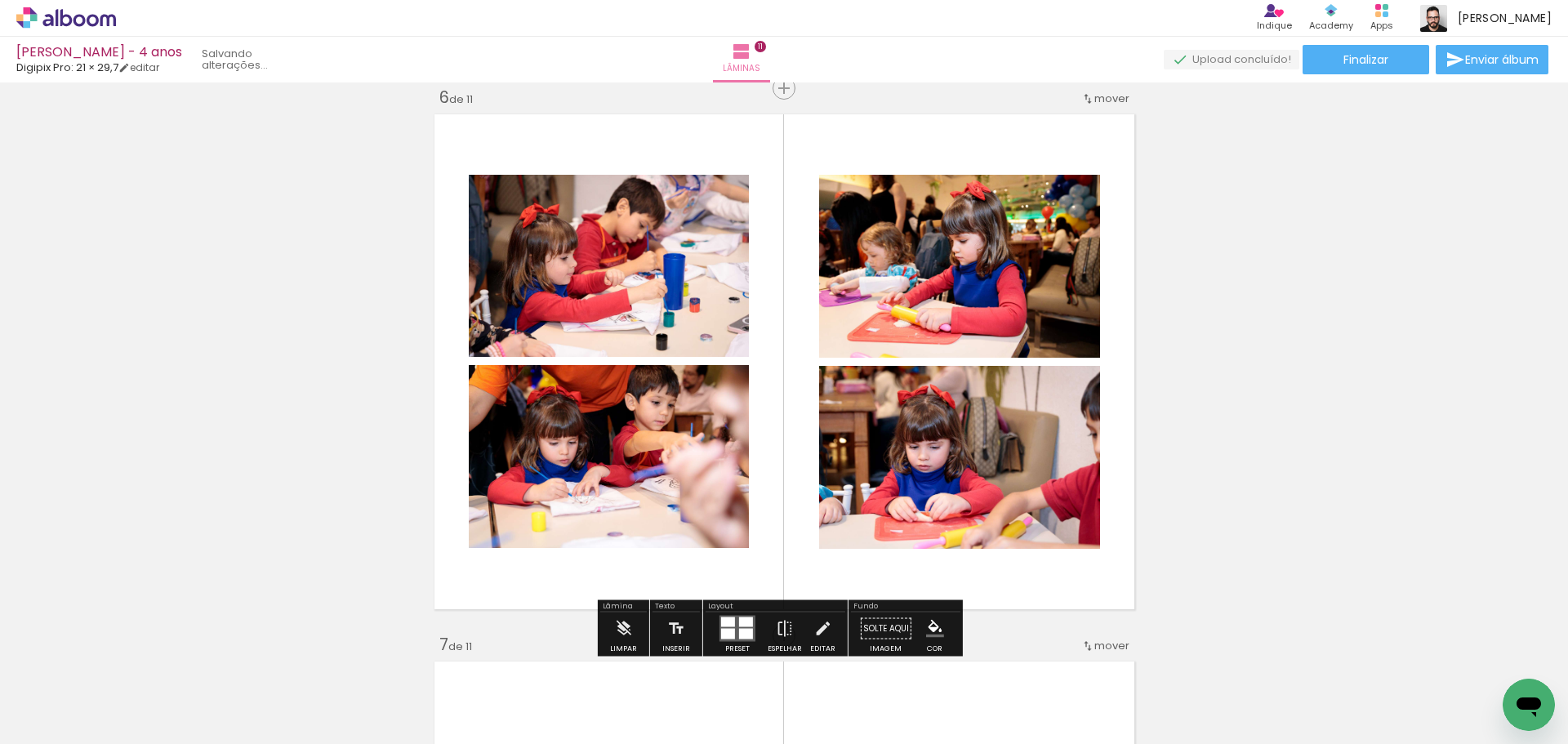
click at [1282, 345] on div "Inserir lâmina 1 de 11 Inserir lâmina 2 de 11 Inserir lâmina 3 de 11 Inserir lâ…" at bounding box center [784, 615] width 1568 height 6564
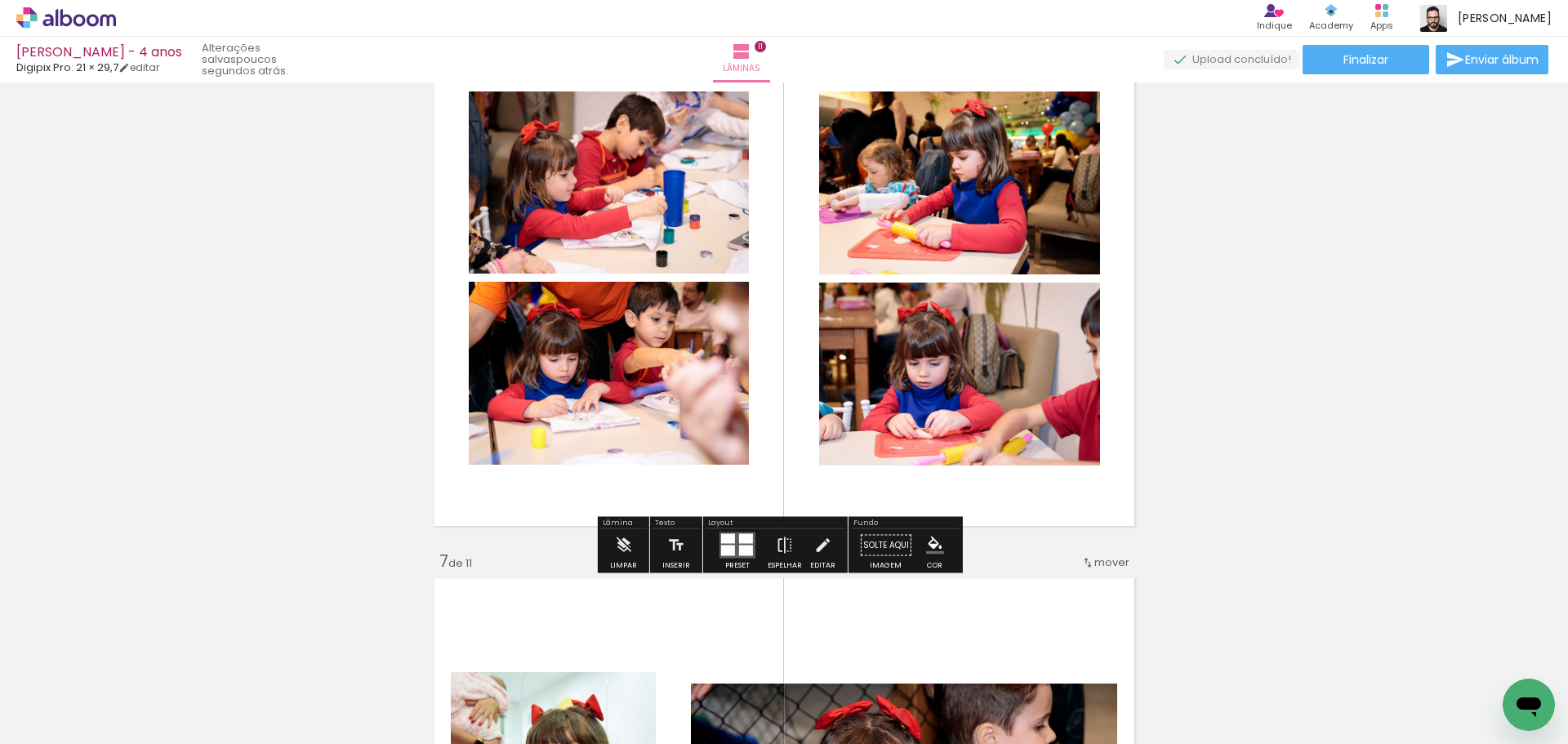
scroll to position [2756, 0]
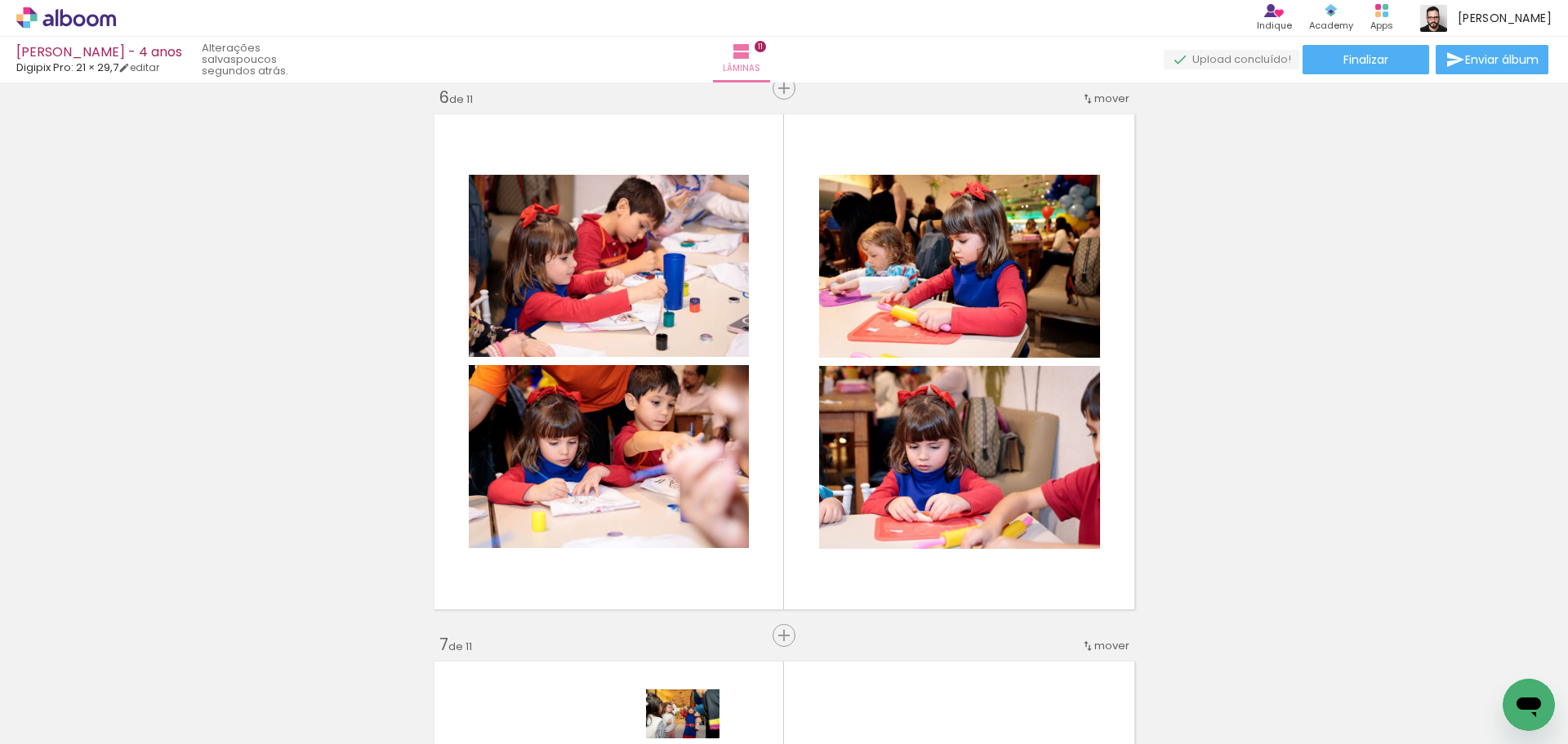
drag, startPoint x: 747, startPoint y: 729, endPoint x: 701, endPoint y: 737, distance: 46.7
click at [134, 738] on iron-horizontal-list at bounding box center [117, 692] width 33 height 102
drag, startPoint x: 720, startPoint y: 730, endPoint x: 768, endPoint y: 729, distance: 48.0
click at [0, 0] on slot at bounding box center [0, 0] width 0 height 0
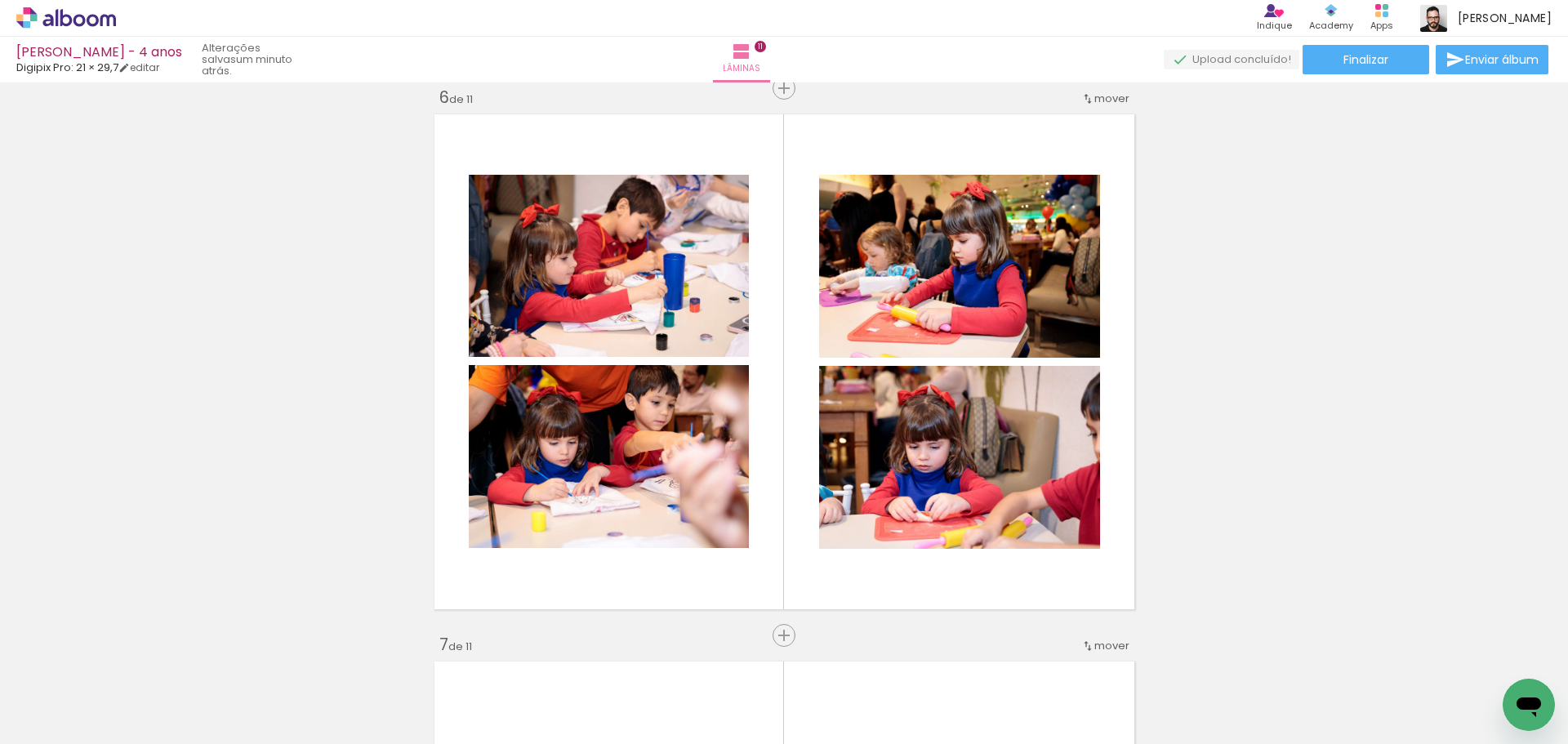
drag, startPoint x: 724, startPoint y: 738, endPoint x: 36, endPoint y: 33, distance: 985.1
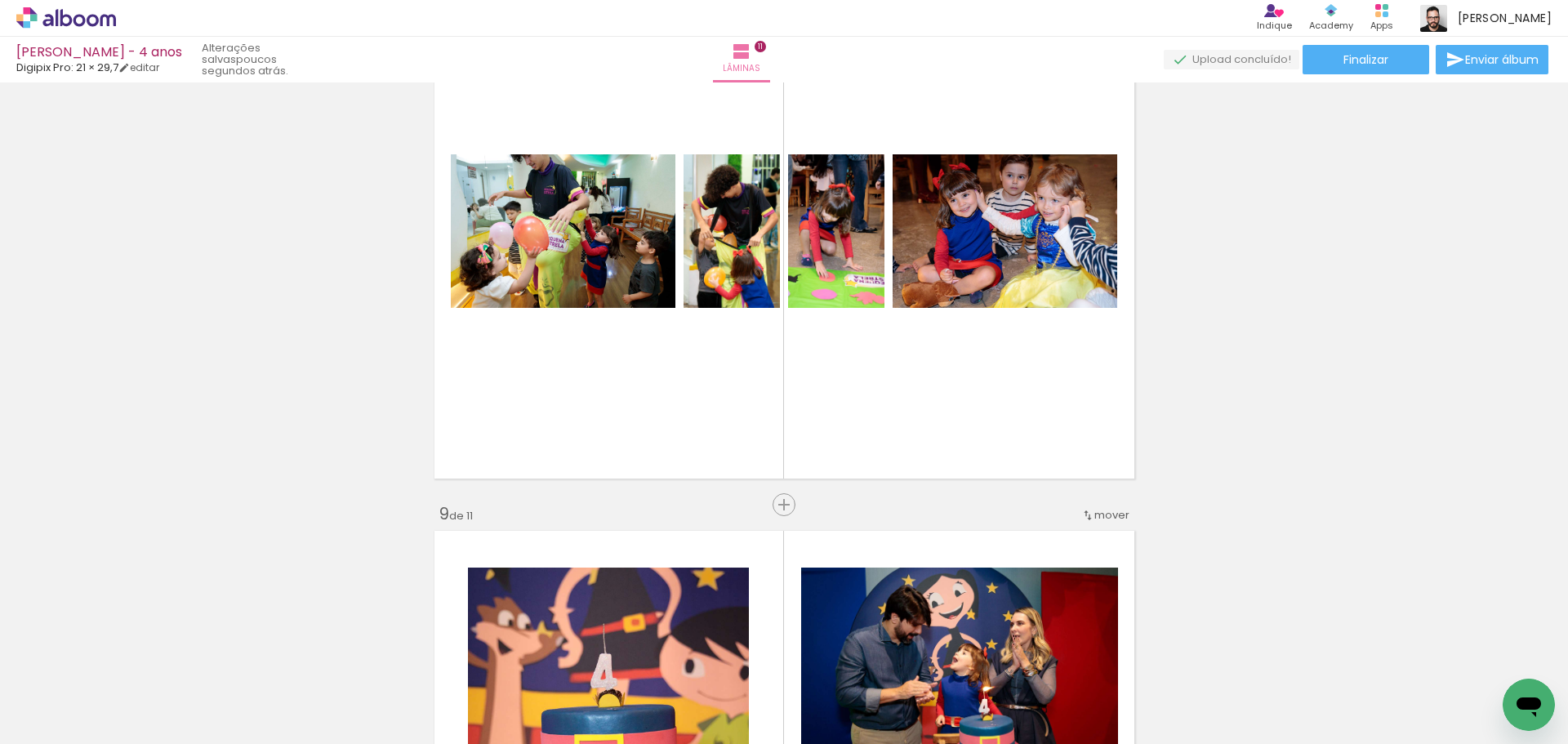
scroll to position [0, 3004]
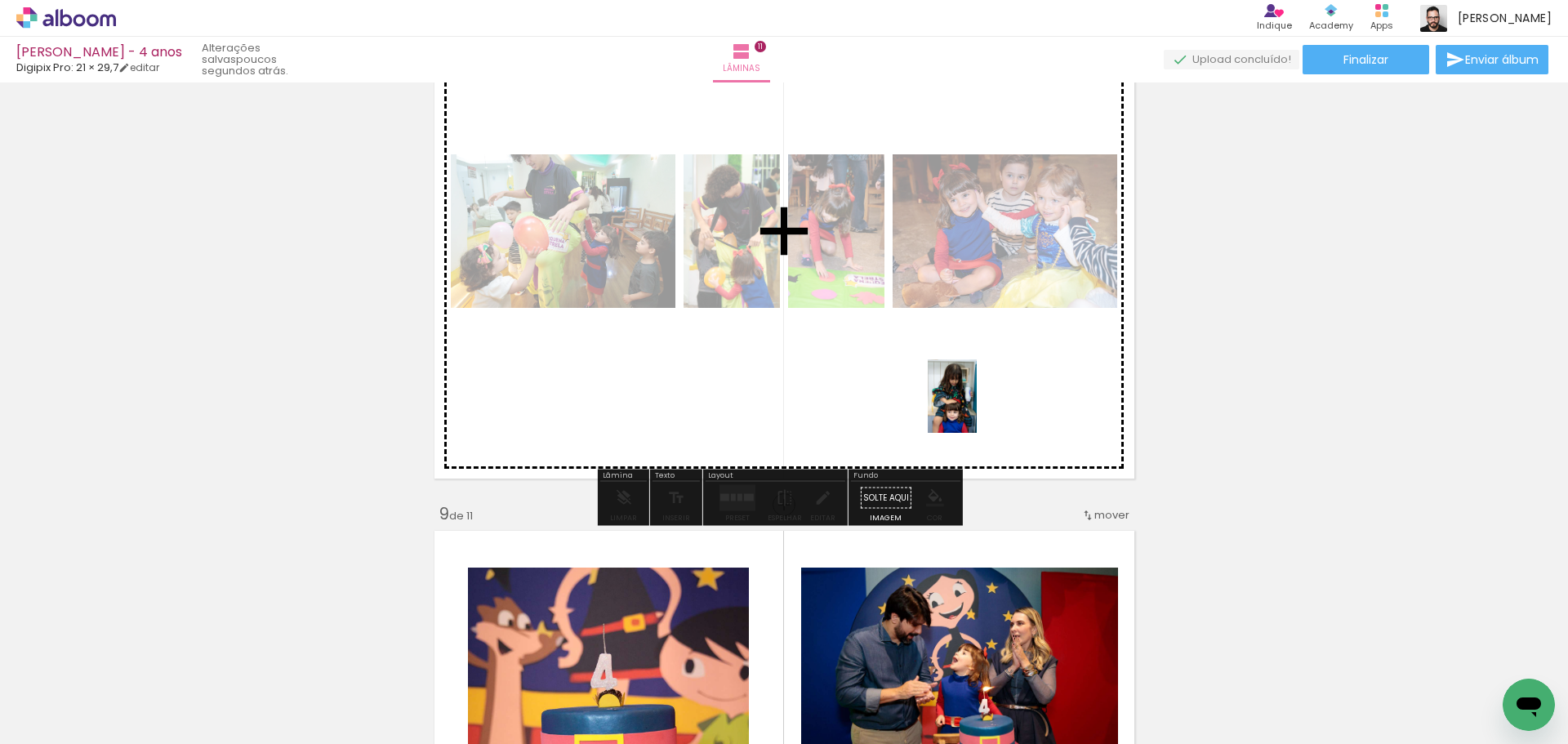
drag, startPoint x: 994, startPoint y: 704, endPoint x: 976, endPoint y: 408, distance: 296.5
click at [976, 408] on quentale-workspace at bounding box center [784, 372] width 1568 height 744
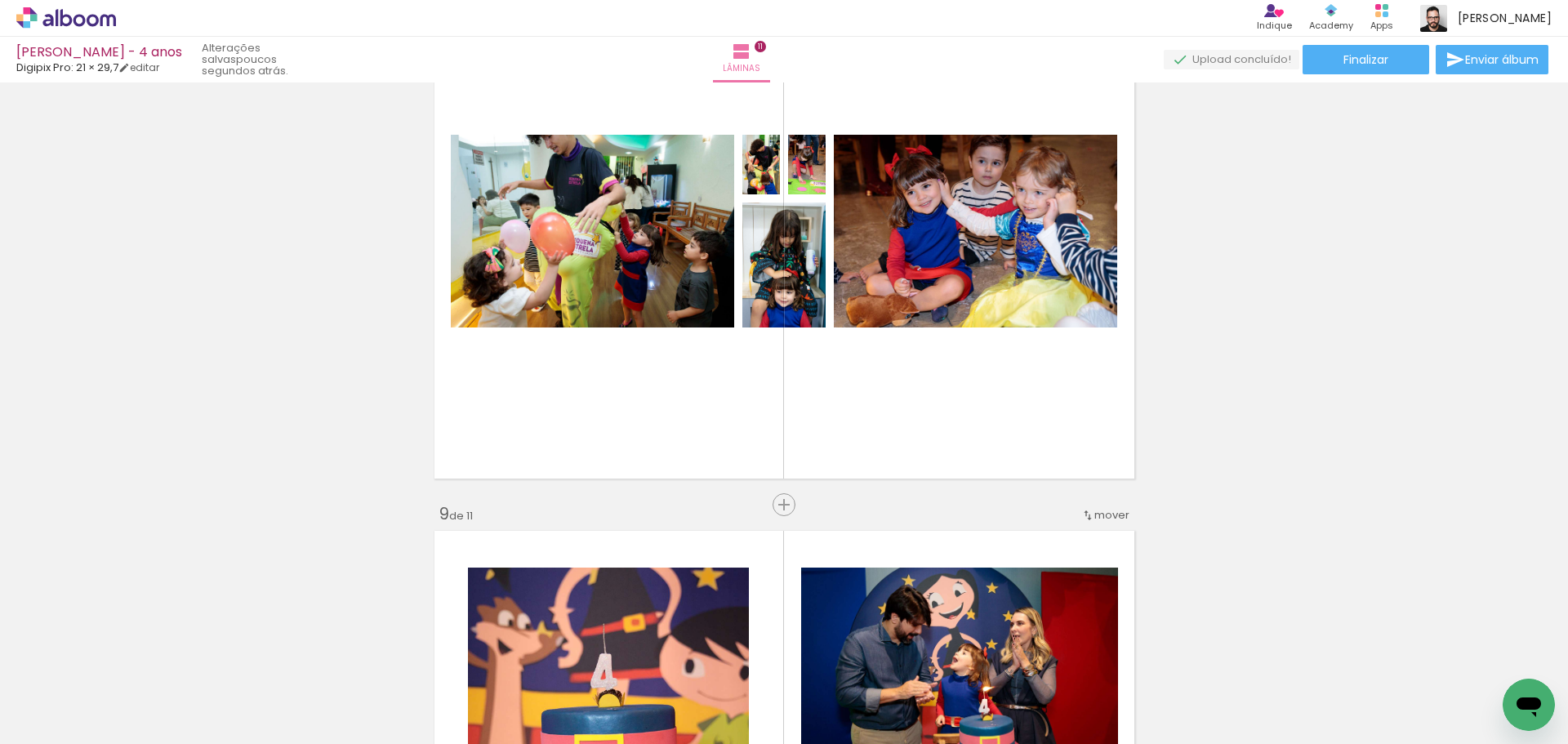
scroll to position [0, 489]
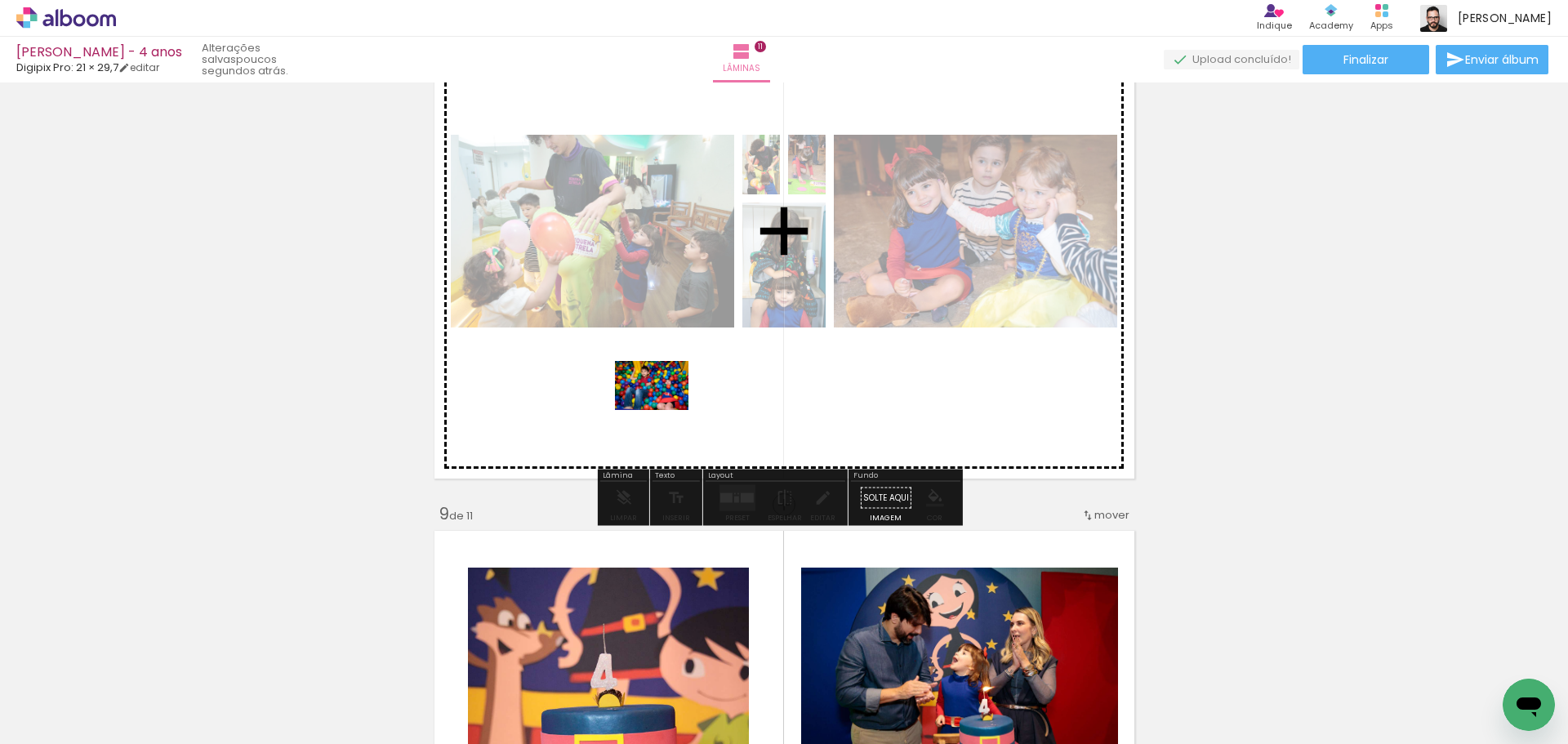
drag, startPoint x: 481, startPoint y: 691, endPoint x: 664, endPoint y: 410, distance: 335.3
click at [664, 410] on quentale-workspace at bounding box center [784, 372] width 1568 height 744
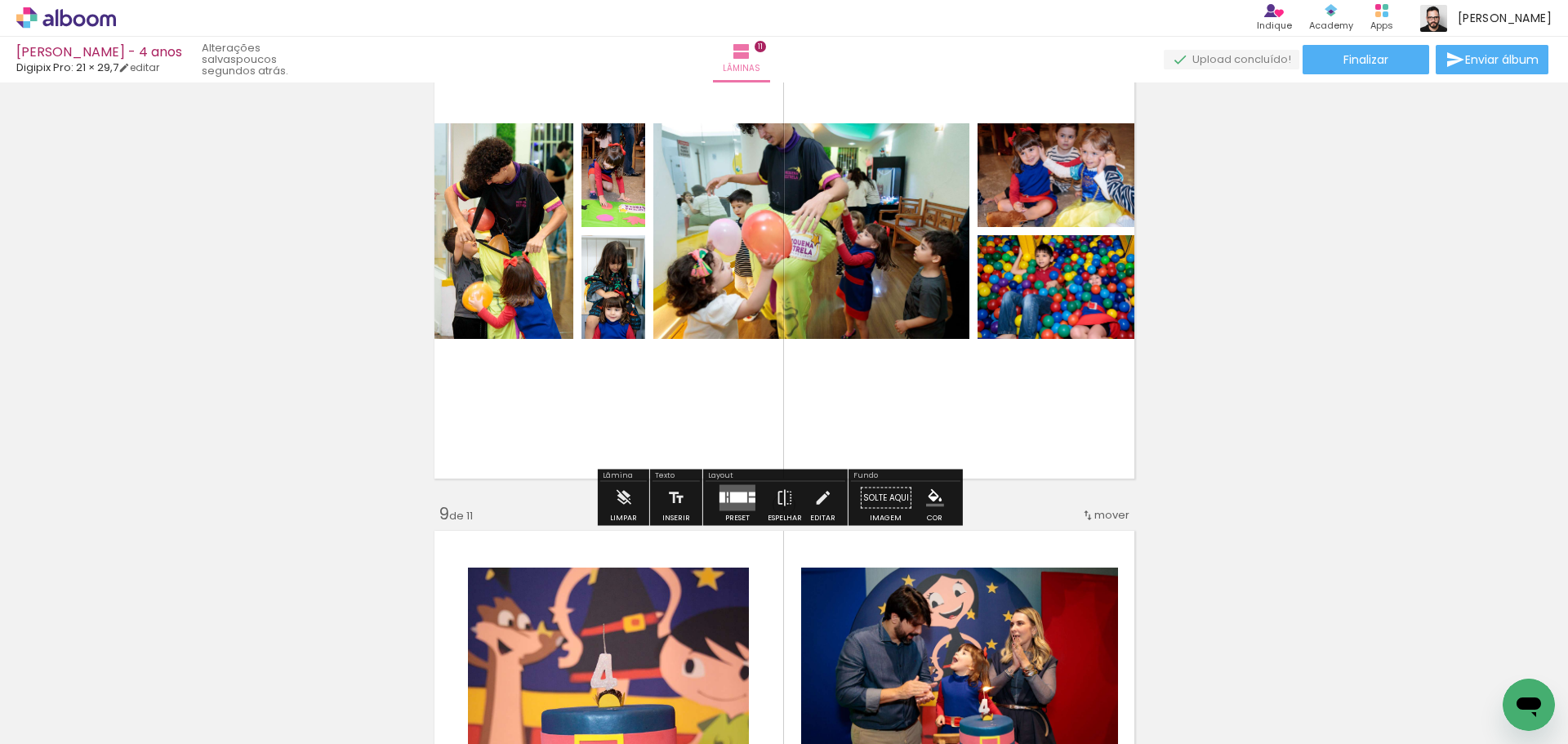
click at [742, 509] on quentale-layouter at bounding box center [737, 497] width 36 height 26
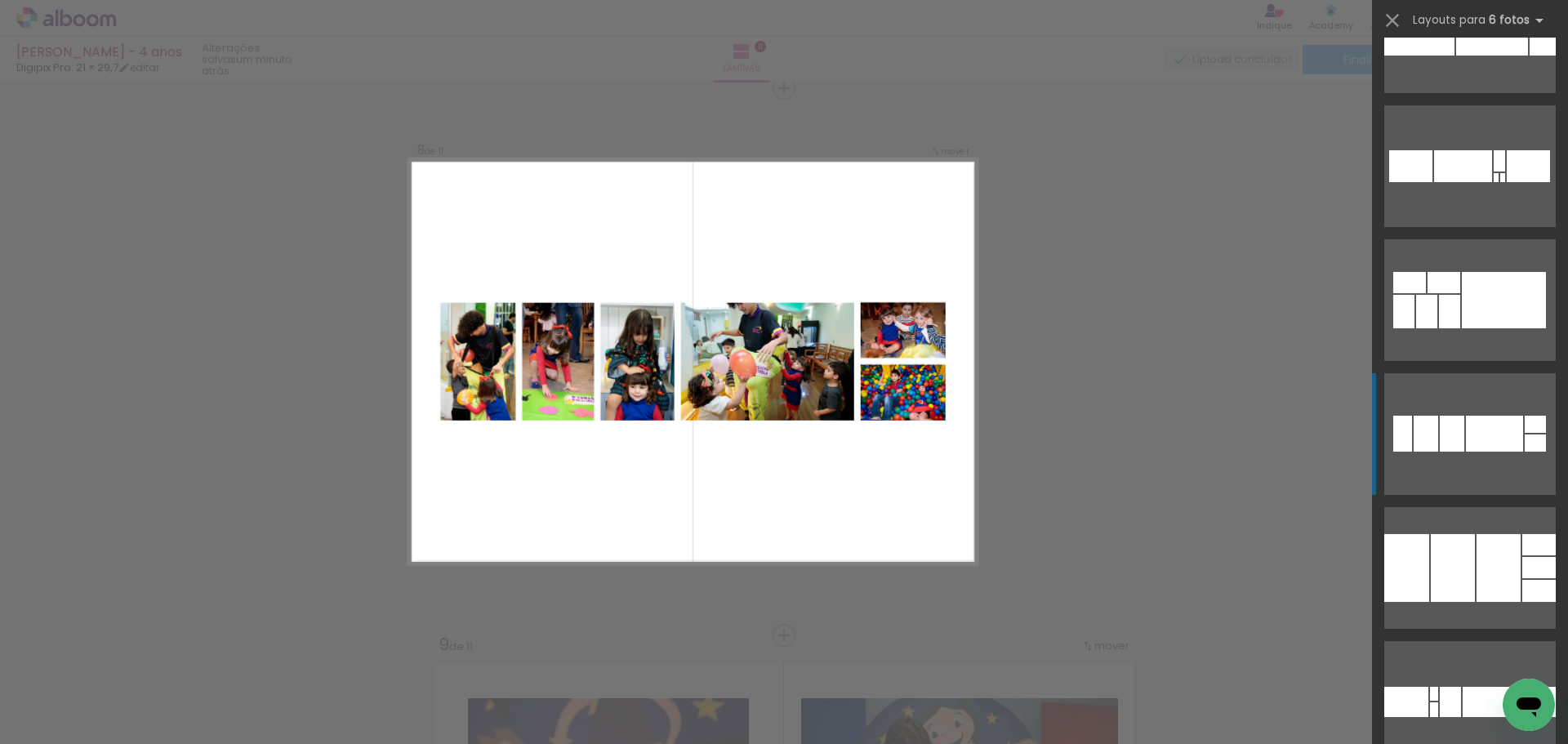
scroll to position [4000, 0]
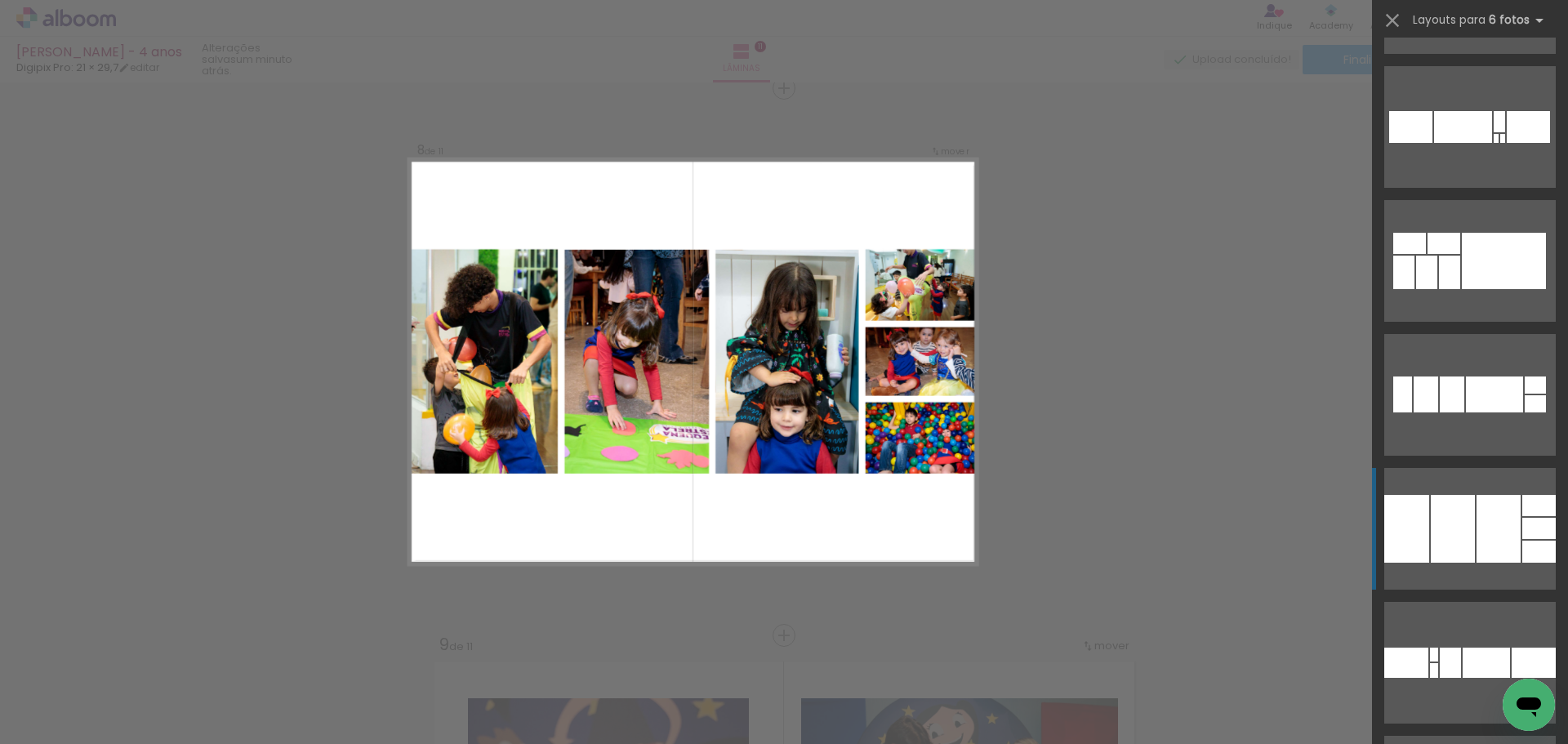
click at [1439, 508] on div at bounding box center [1452, 528] width 44 height 68
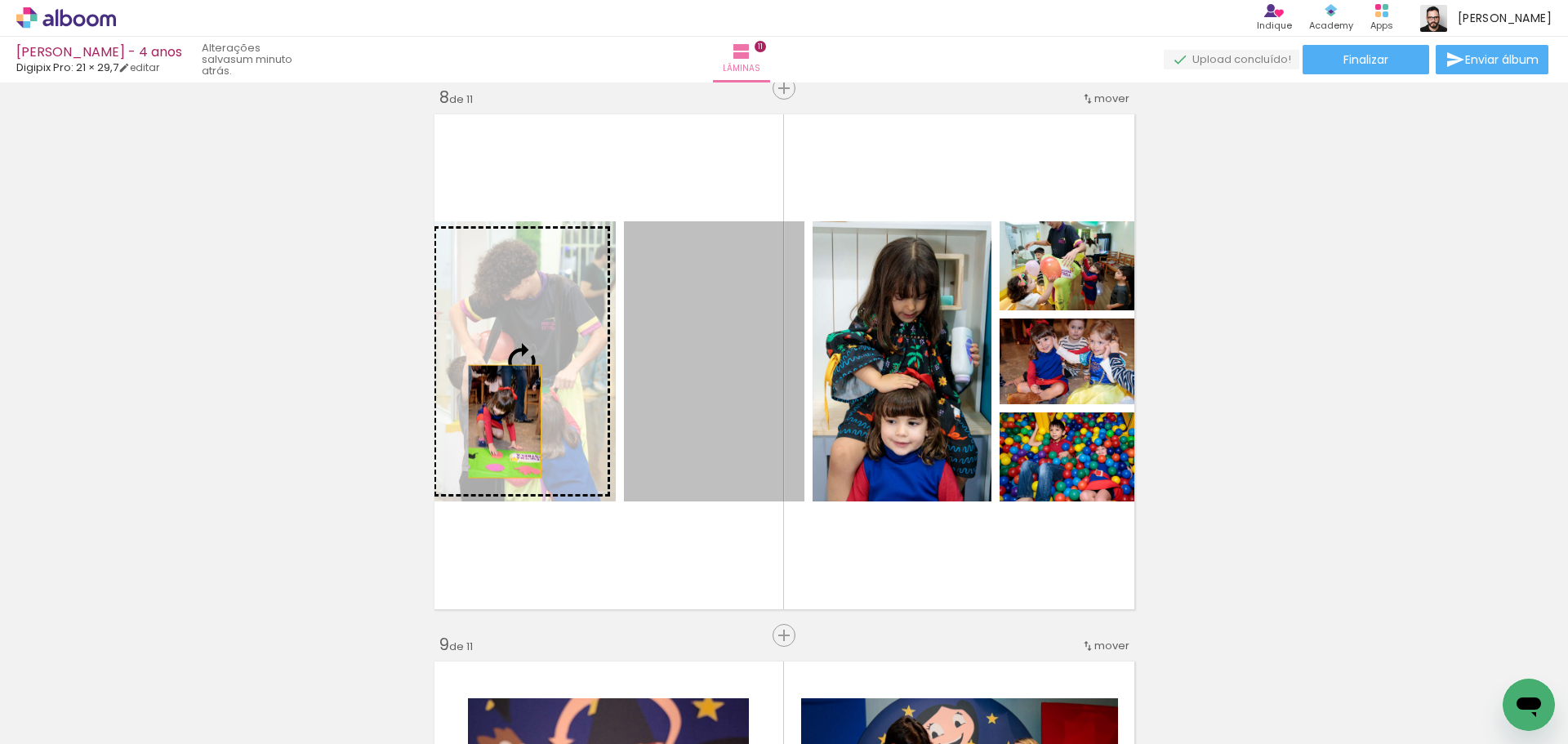
drag, startPoint x: 699, startPoint y: 420, endPoint x: 496, endPoint y: 422, distance: 203.0
click at [0, 0] on slot at bounding box center [0, 0] width 0 height 0
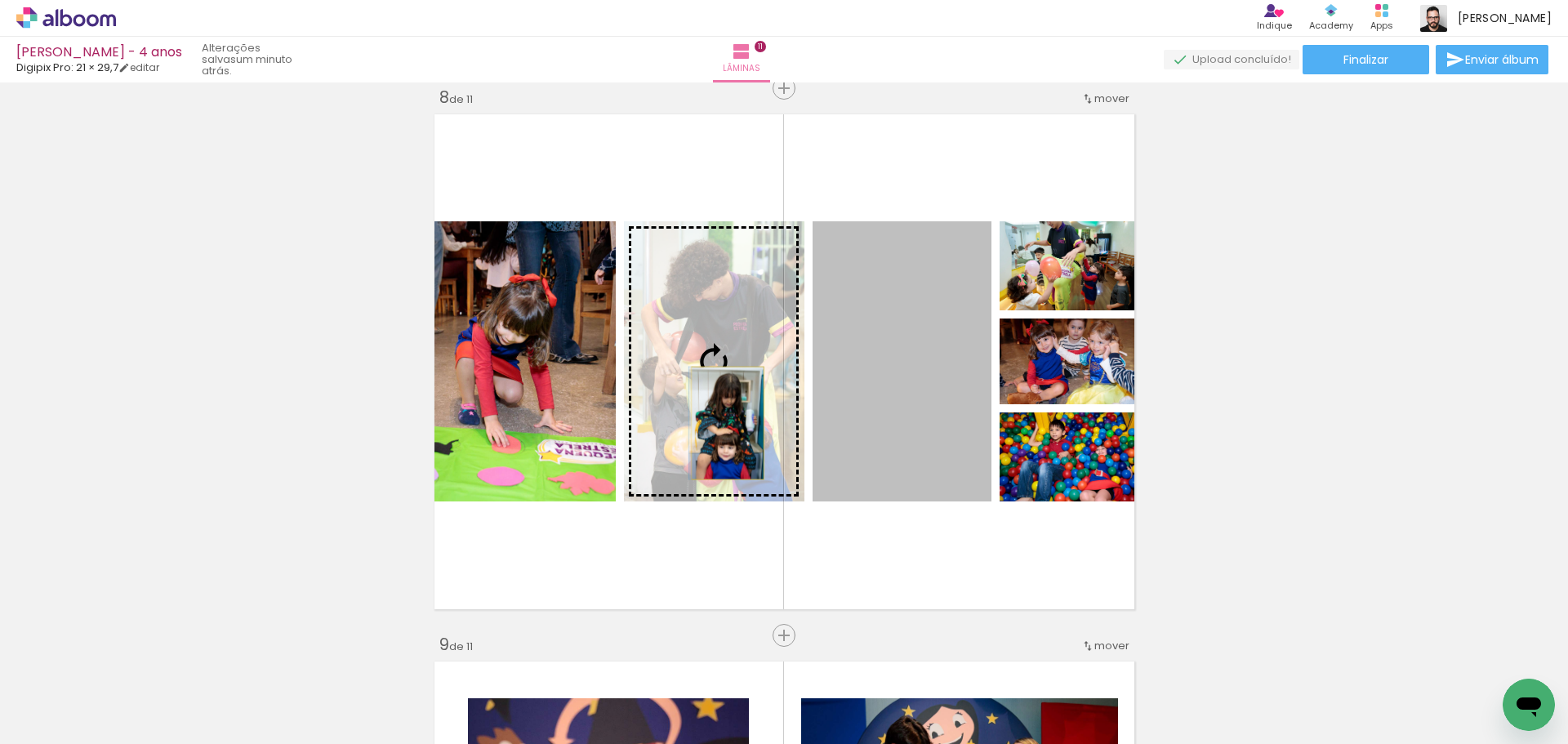
drag, startPoint x: 908, startPoint y: 439, endPoint x: 721, endPoint y: 422, distance: 187.8
click at [0, 0] on slot at bounding box center [0, 0] width 0 height 0
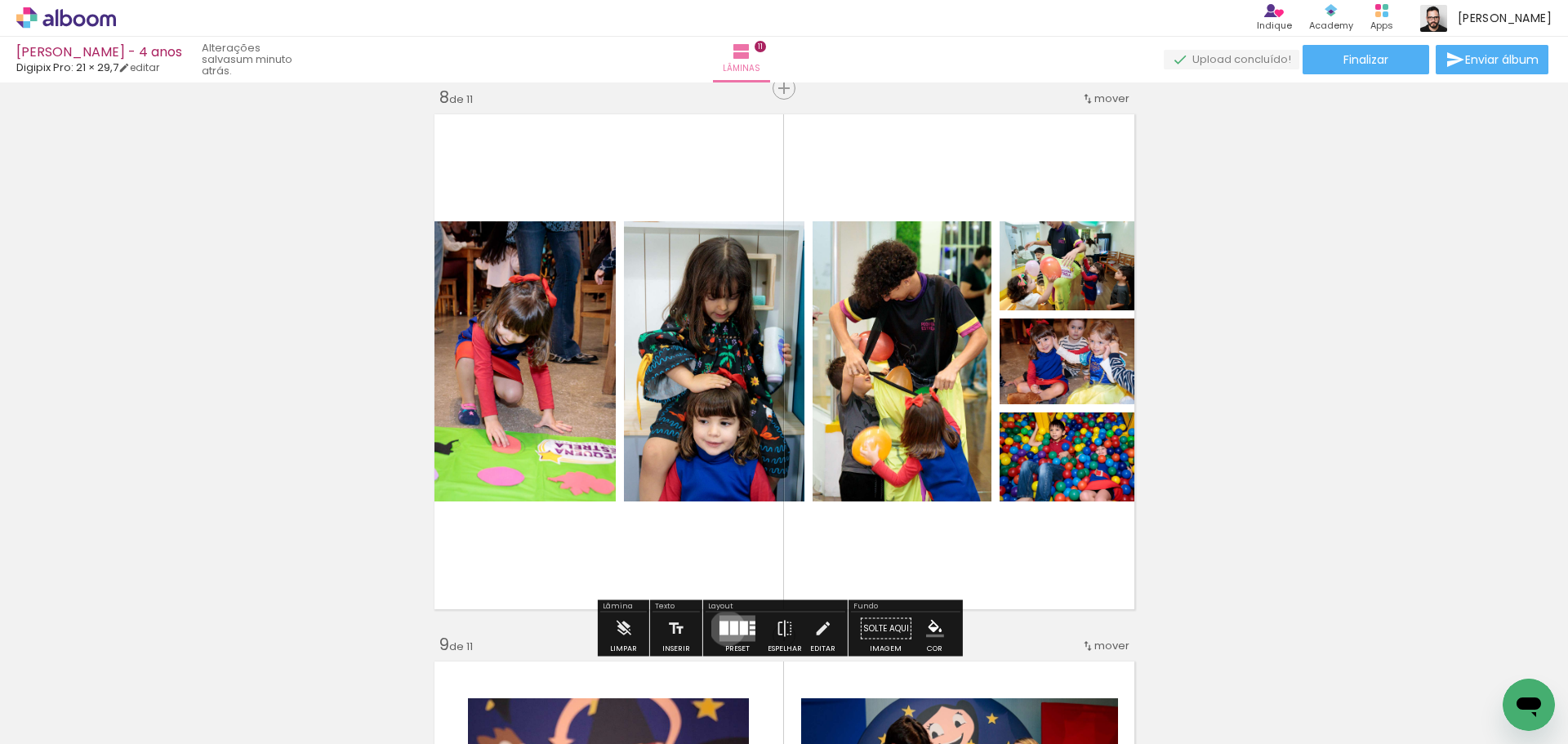
click at [724, 628] on div at bounding box center [724, 628] width 9 height 14
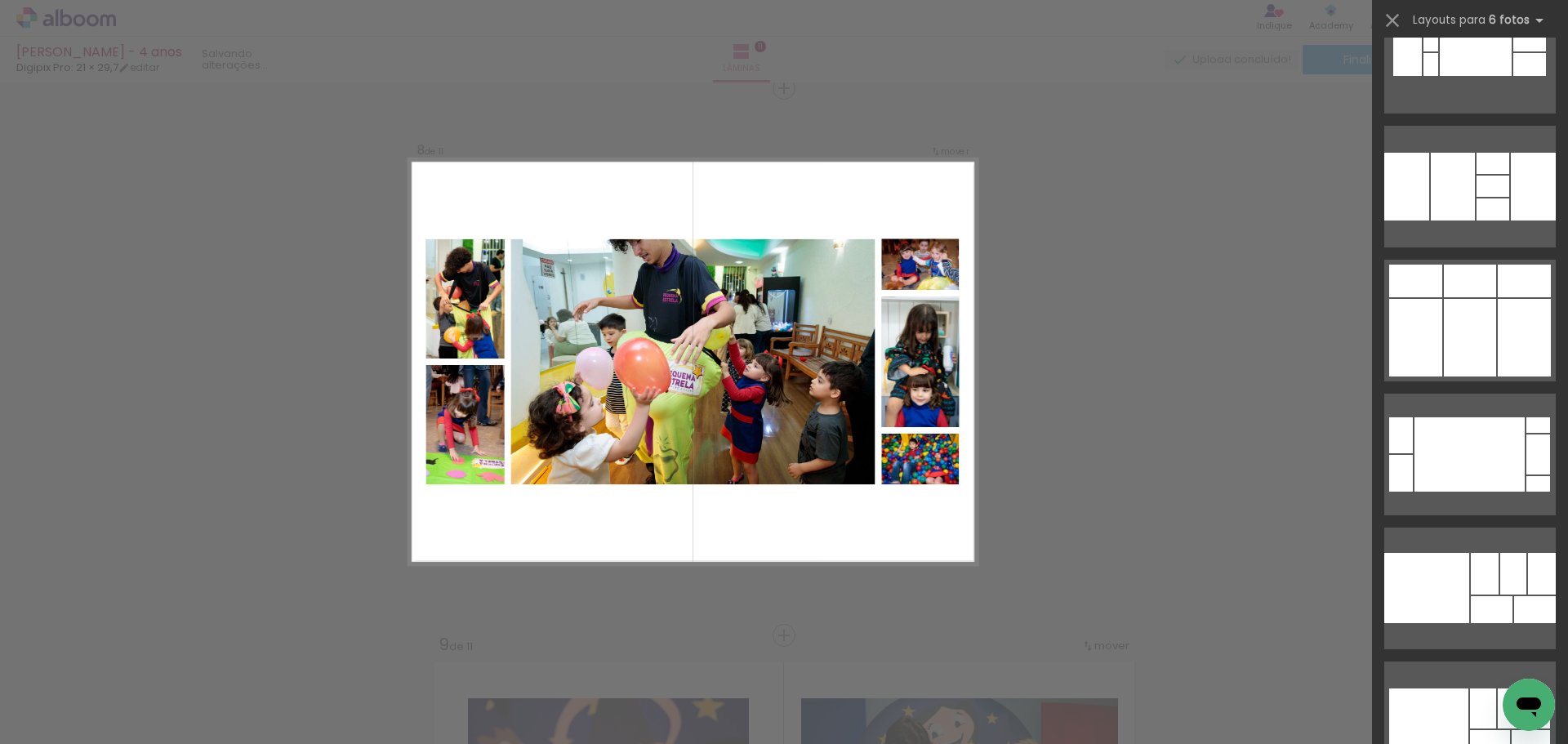
scroll to position [4908, 0]
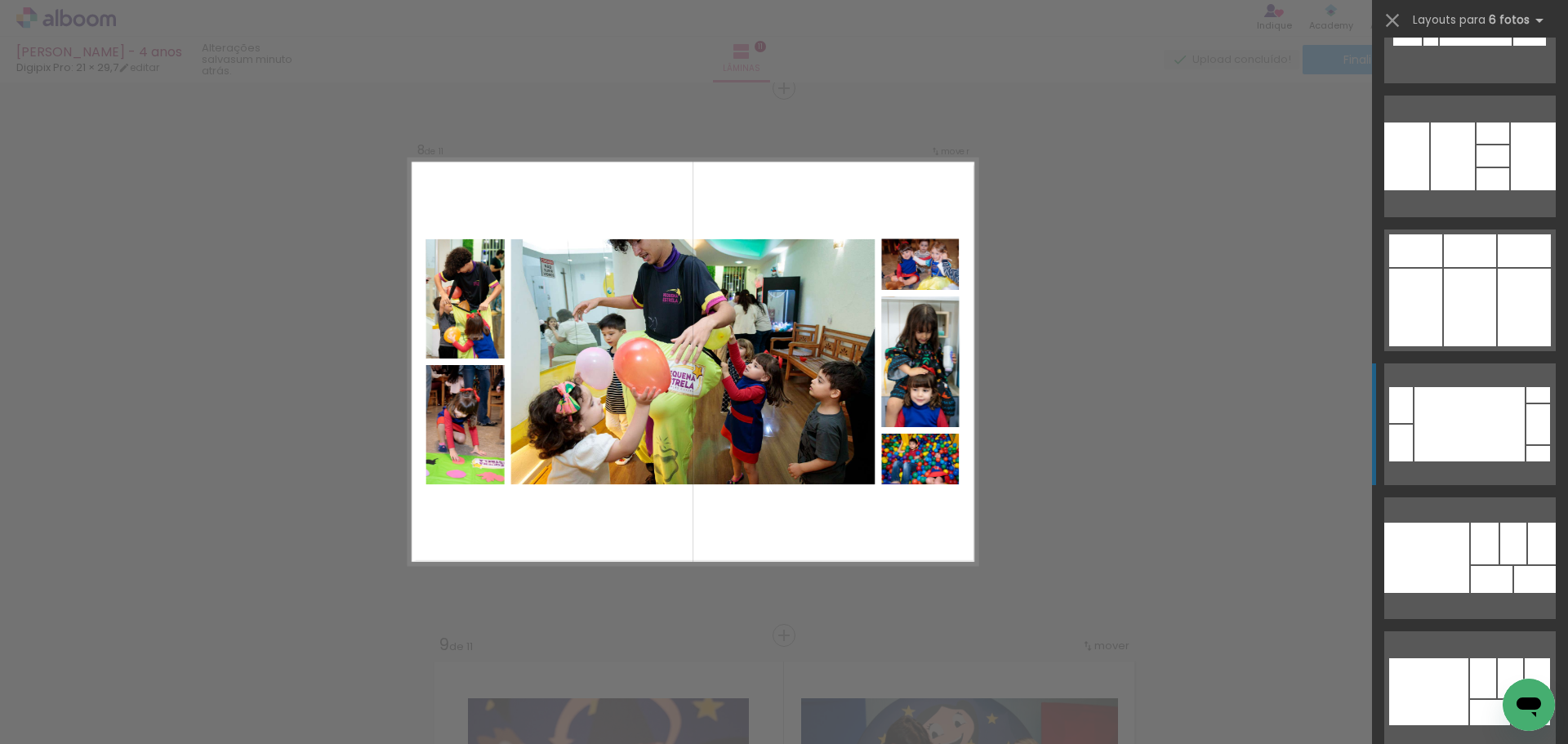
click at [1456, 445] on div at bounding box center [1470, 424] width 110 height 74
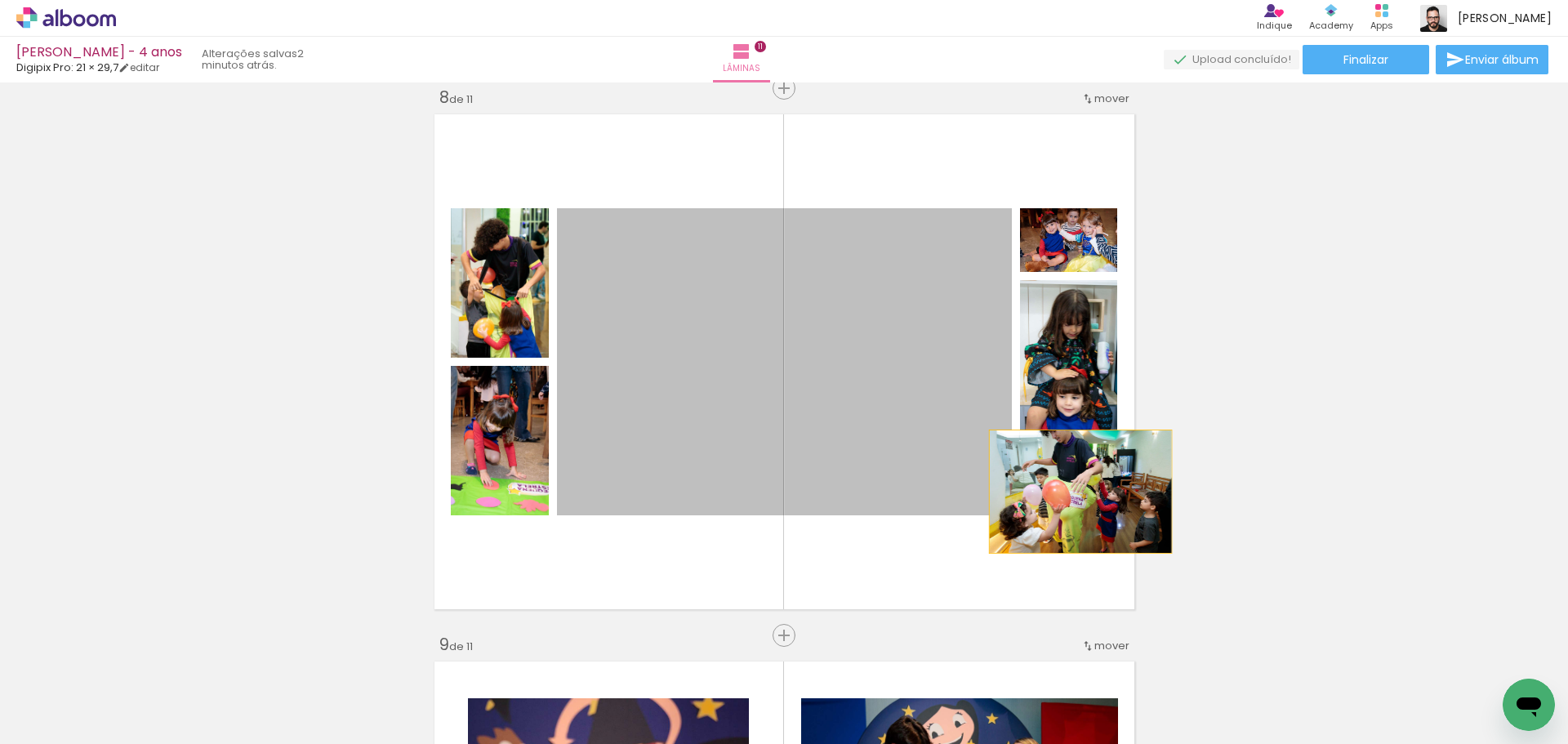
drag, startPoint x: 833, startPoint y: 450, endPoint x: 1074, endPoint y: 491, distance: 244.5
click at [0, 0] on slot at bounding box center [0, 0] width 0 height 0
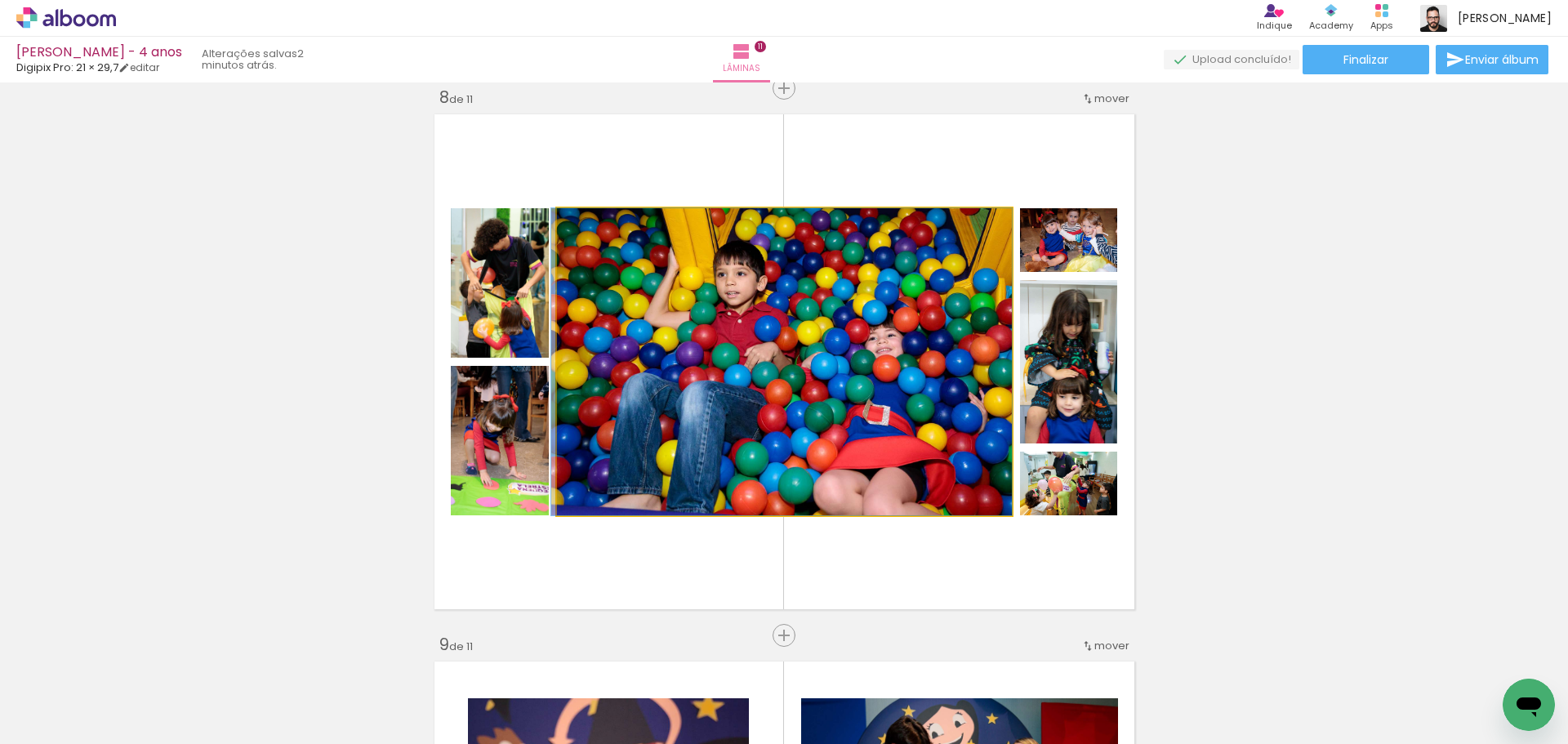
drag, startPoint x: 828, startPoint y: 427, endPoint x: 793, endPoint y: 403, distance: 42.4
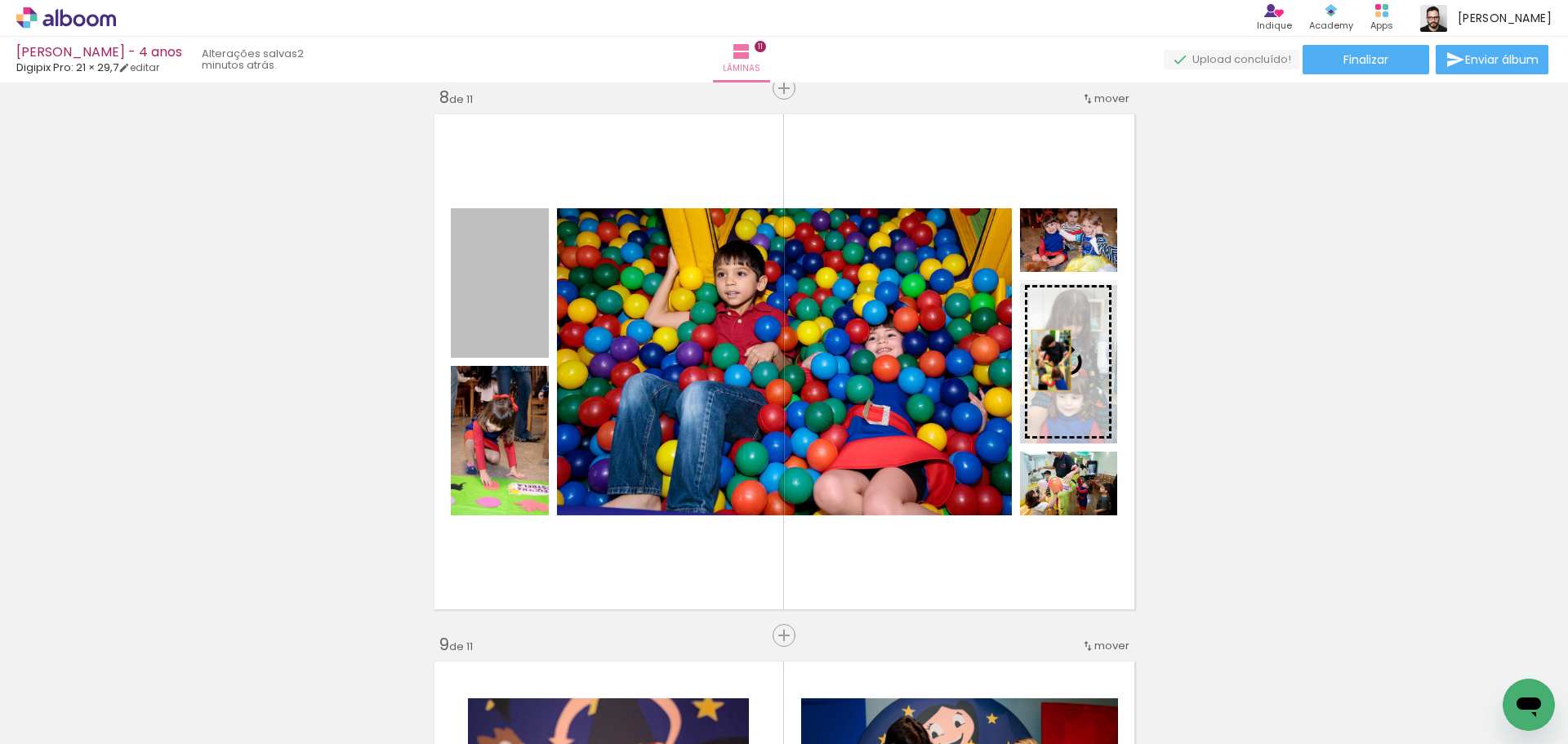
drag, startPoint x: 485, startPoint y: 311, endPoint x: 1043, endPoint y: 361, distance: 560.2
click at [0, 0] on slot at bounding box center [0, 0] width 0 height 0
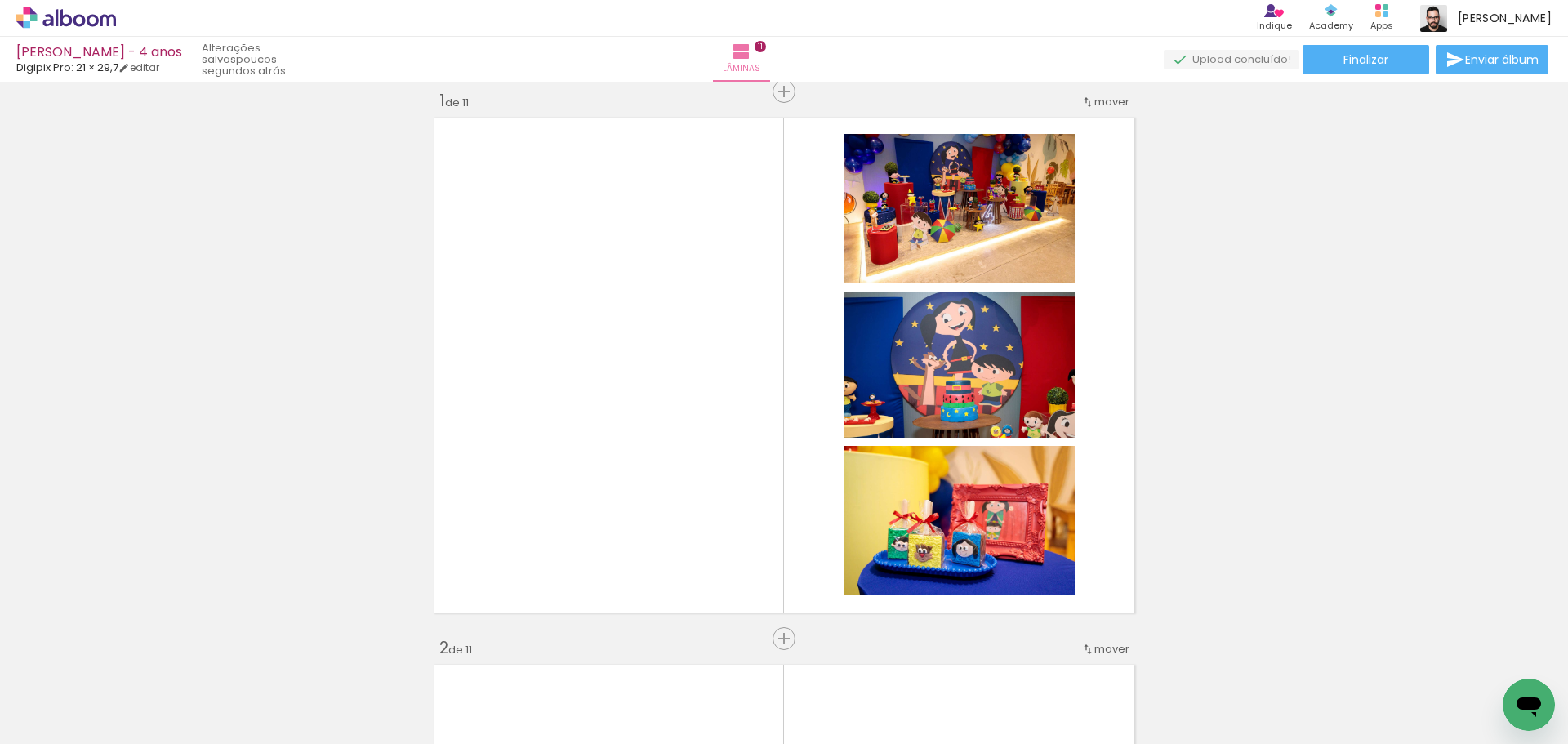
scroll to position [0, 0]
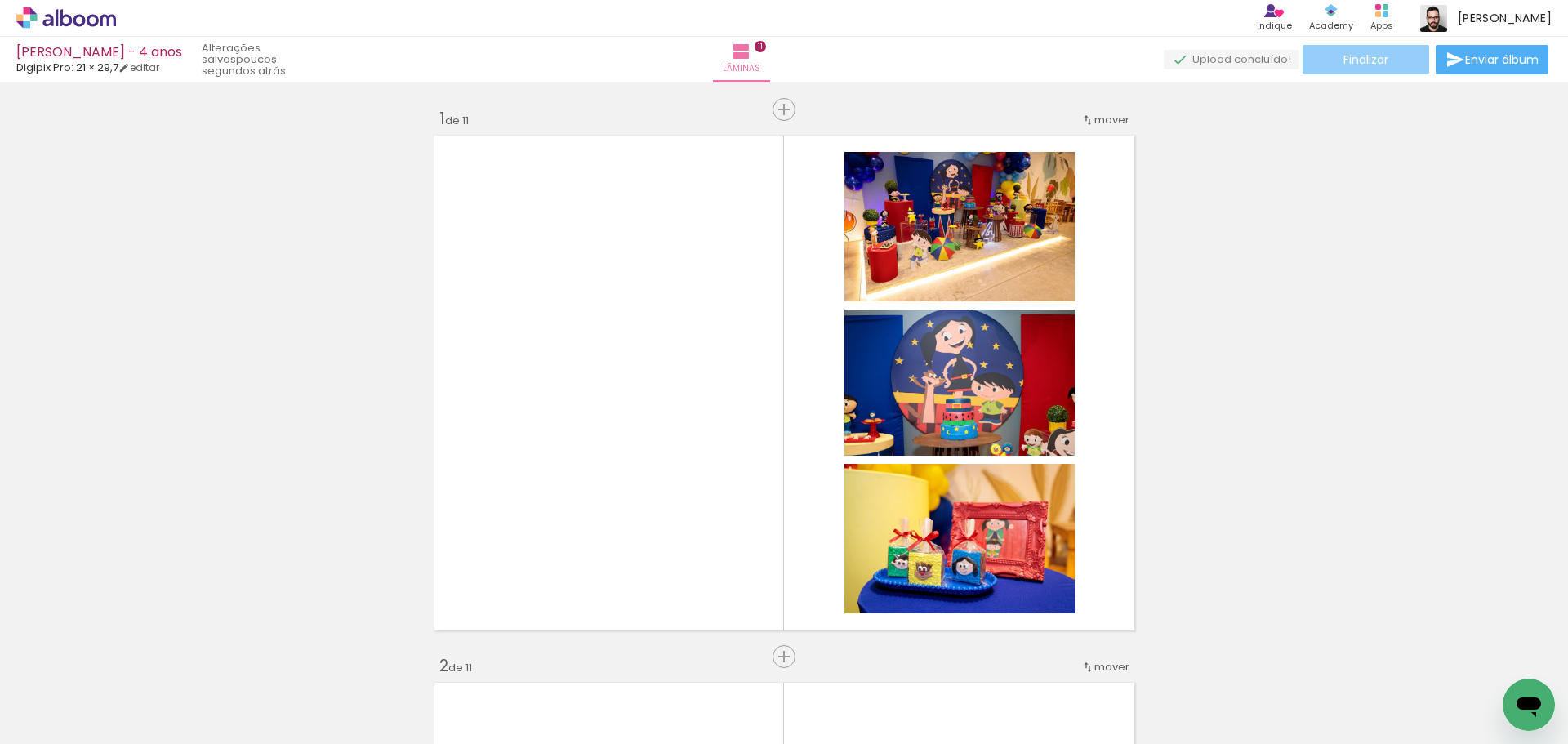
click at [1378, 72] on paper-button "Finalizar" at bounding box center [1365, 59] width 127 height 29
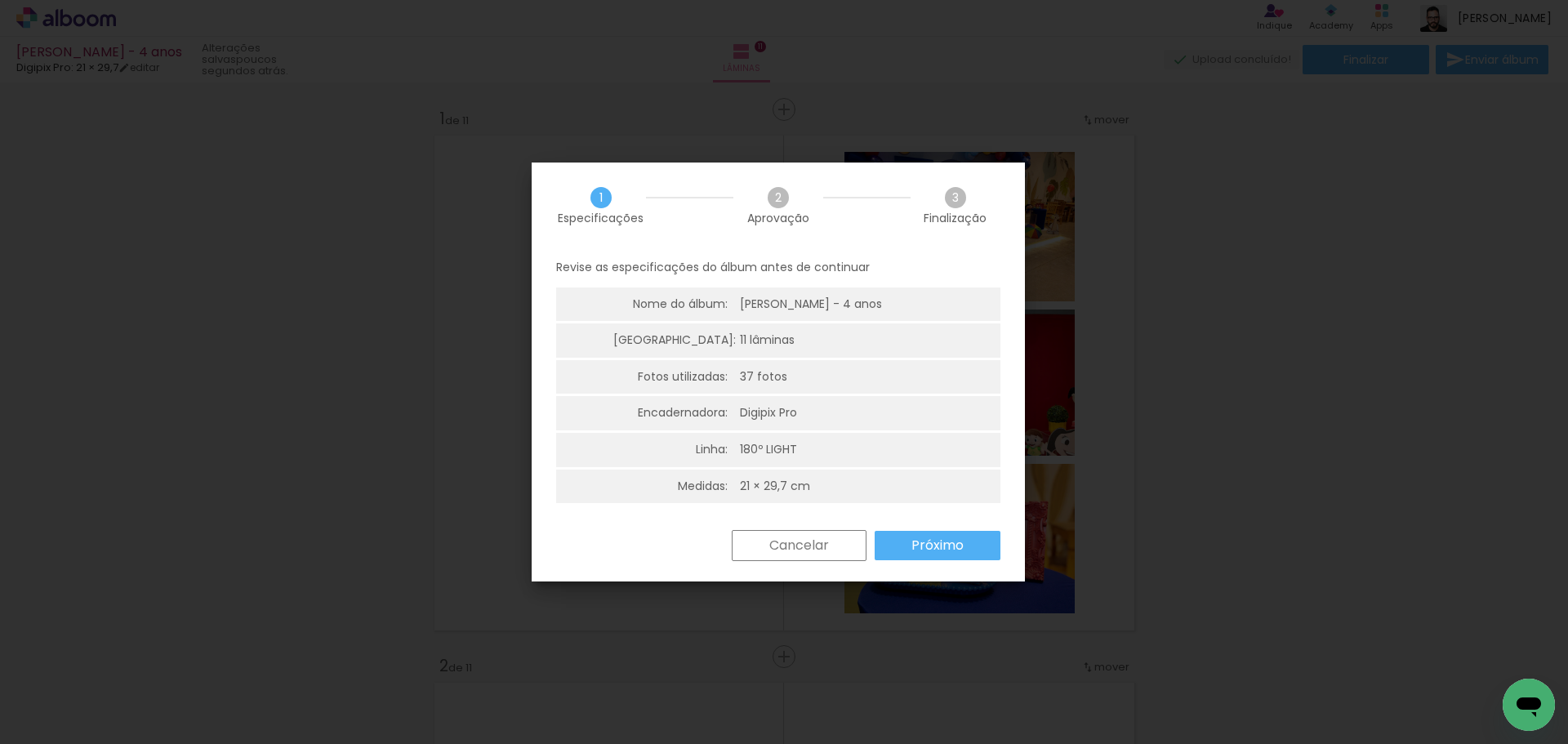
click at [0, 0] on slot "Próximo" at bounding box center [0, 0] width 0 height 0
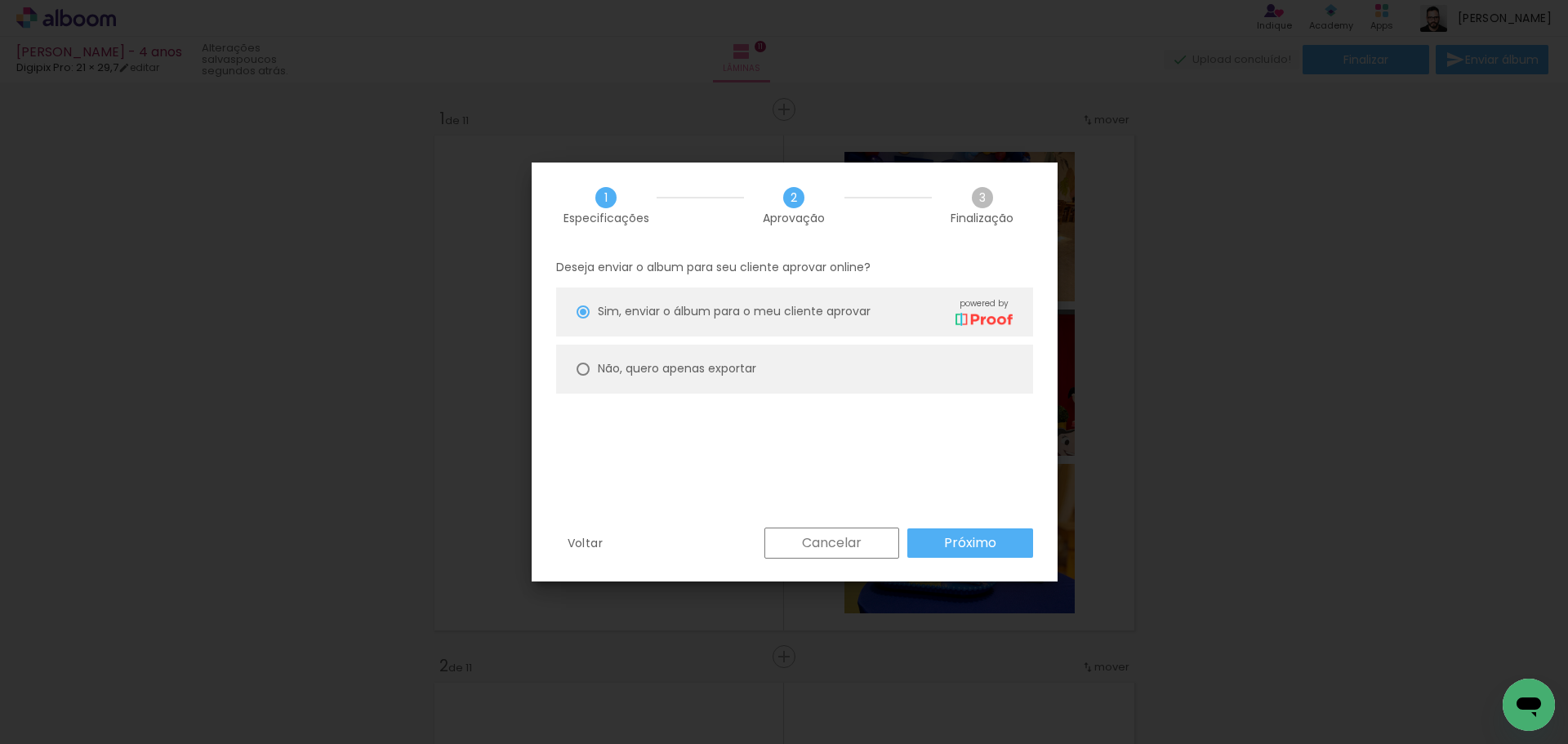
click at [988, 531] on paper-button "Próximo" at bounding box center [970, 543] width 126 height 29
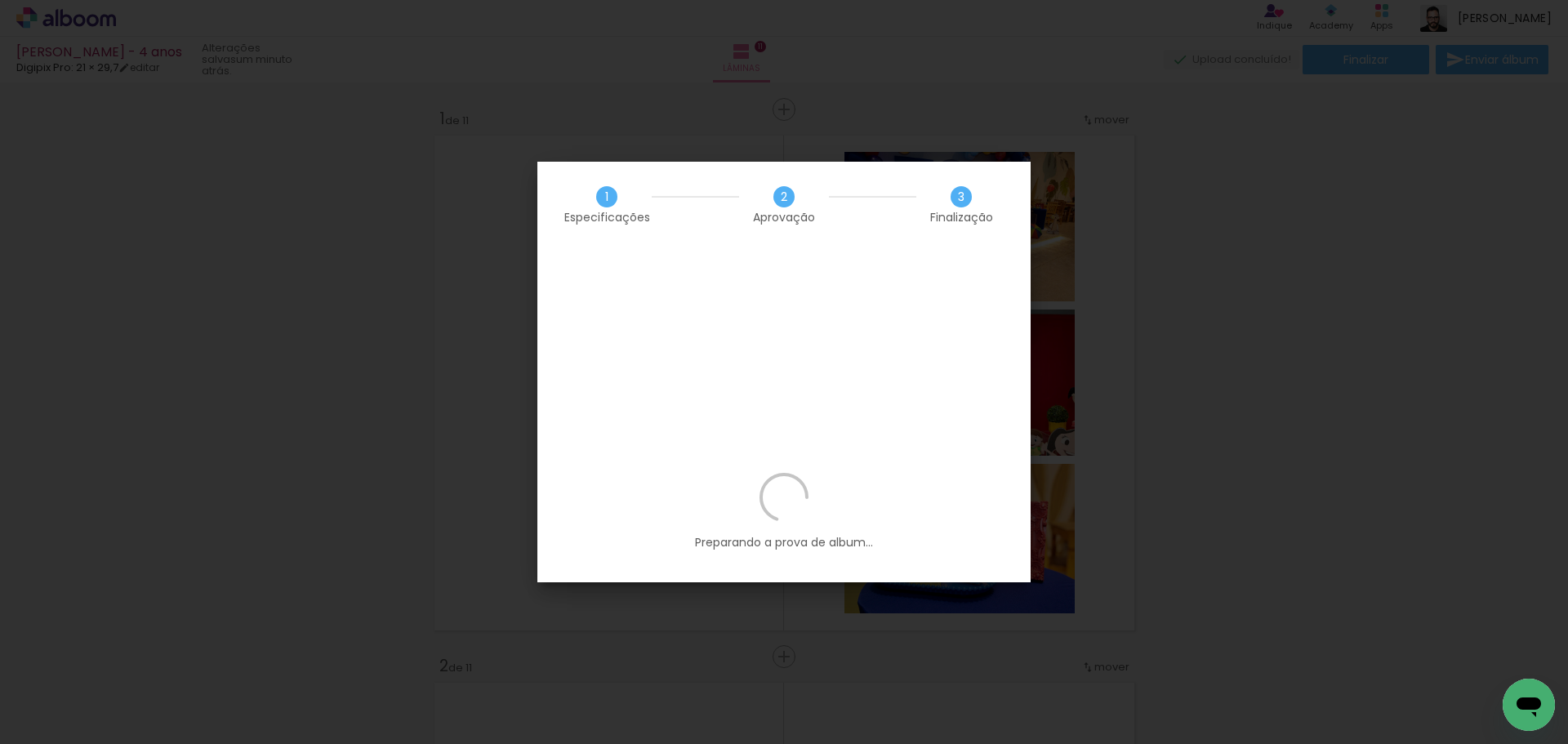
scroll to position [0, 3052]
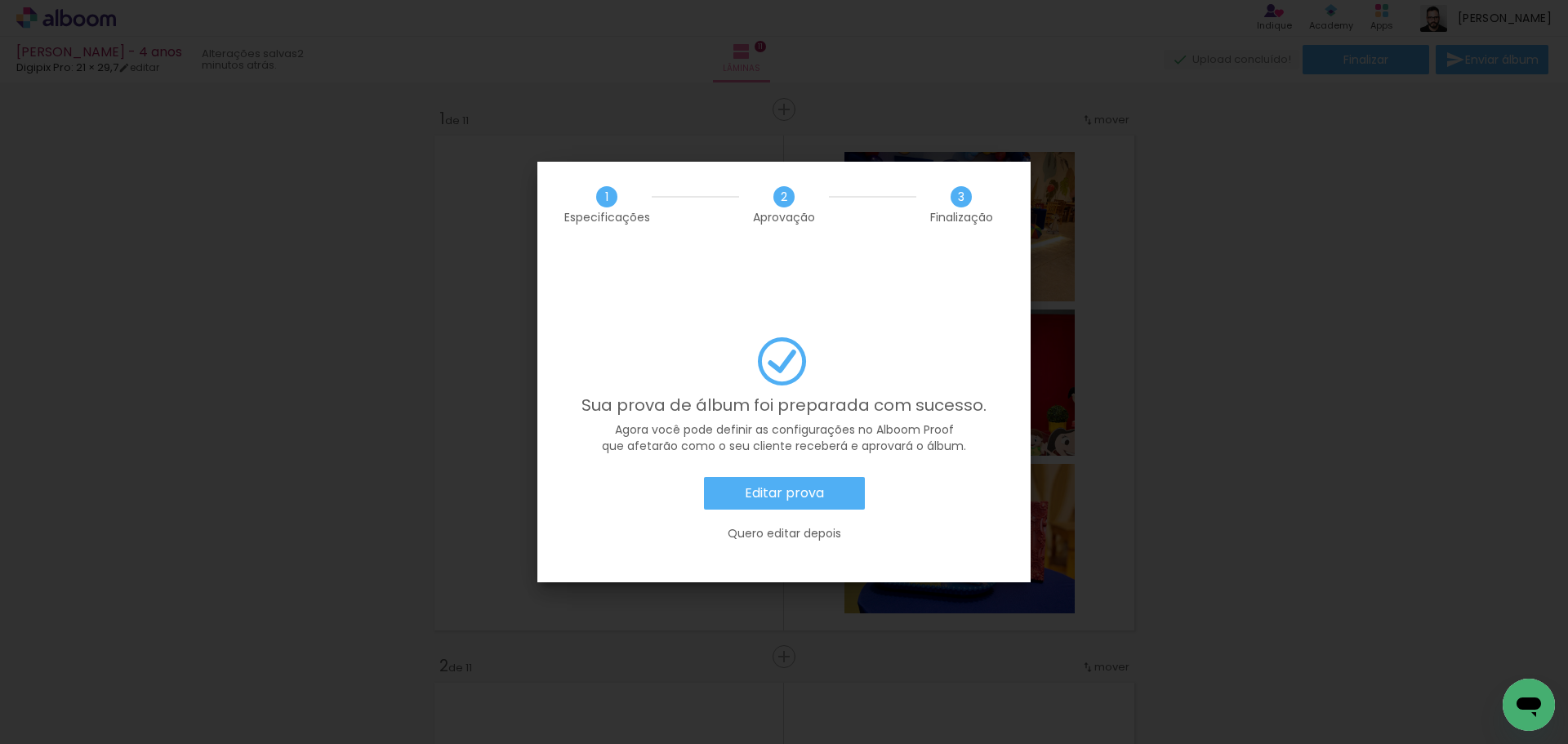
click at [804, 477] on paper-button "Editar prova" at bounding box center [784, 493] width 161 height 33
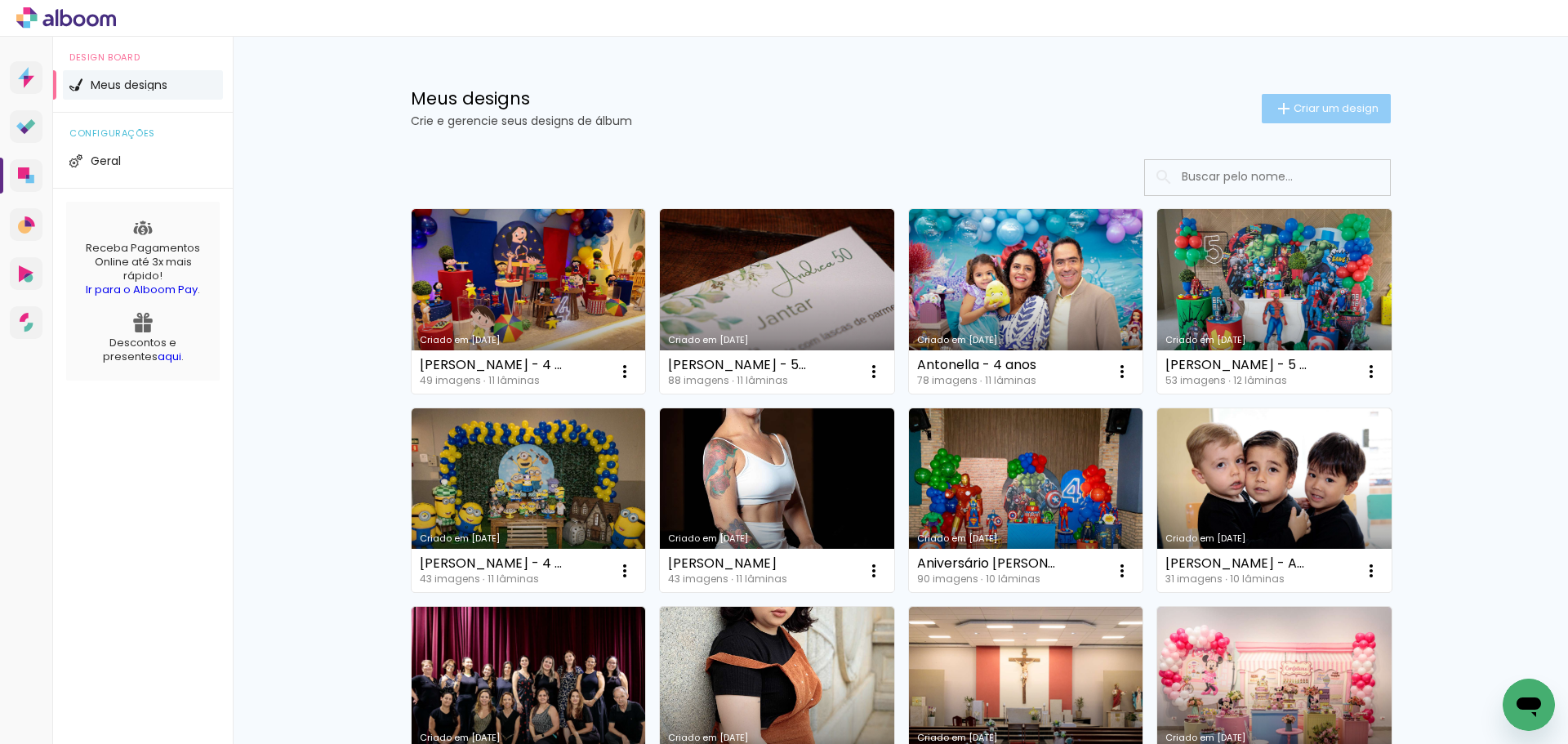
click at [1305, 114] on span "Criar um design" at bounding box center [1336, 108] width 85 height 10
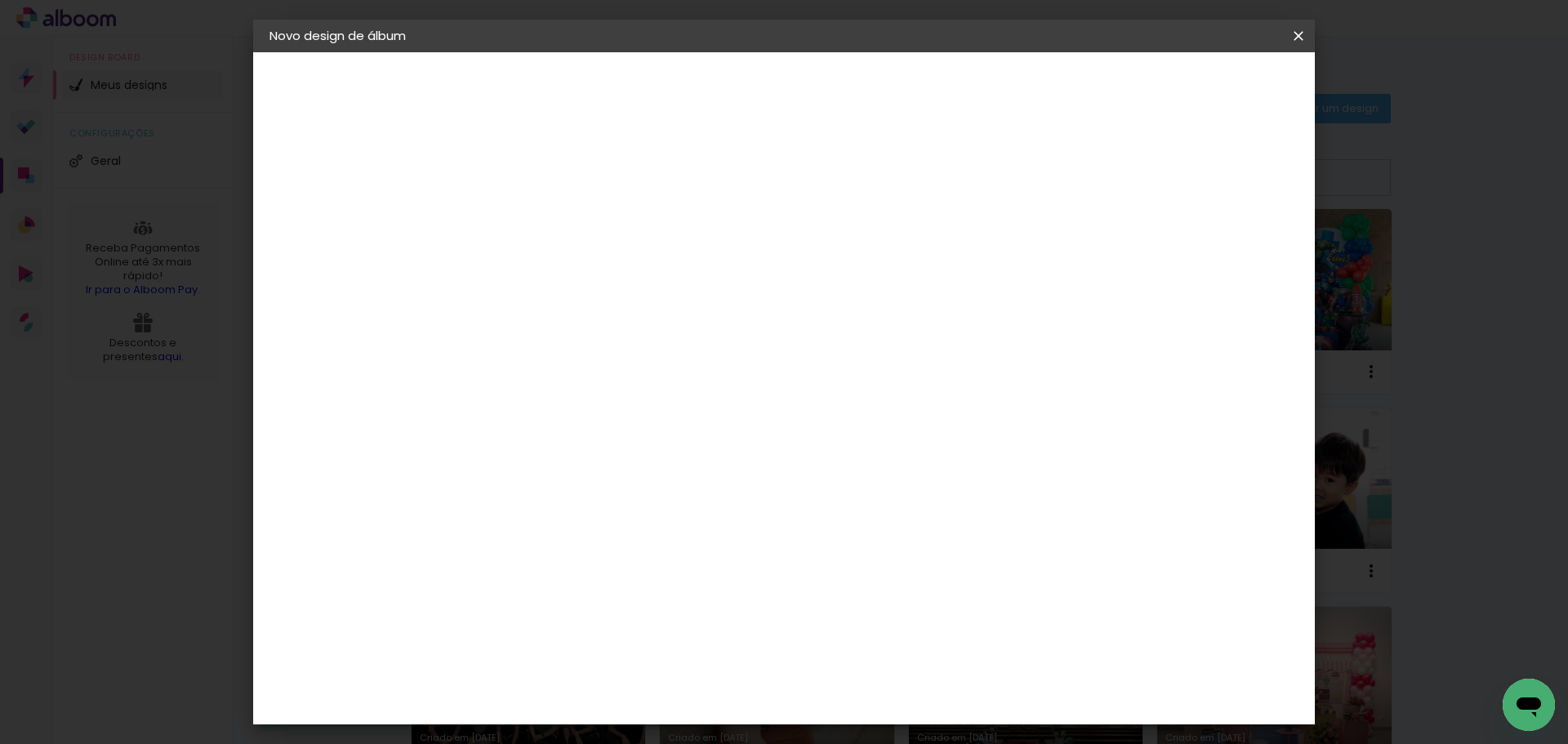
click at [543, 235] on paper-input-container "Título do álbum" at bounding box center [536, 220] width 11 height 41
type input "Lis Chedid"
type paper-input "Lis Chedid"
type input "Lis Chedid - 4 anos"
type paper-input "Lis Chedid - 4 anos"
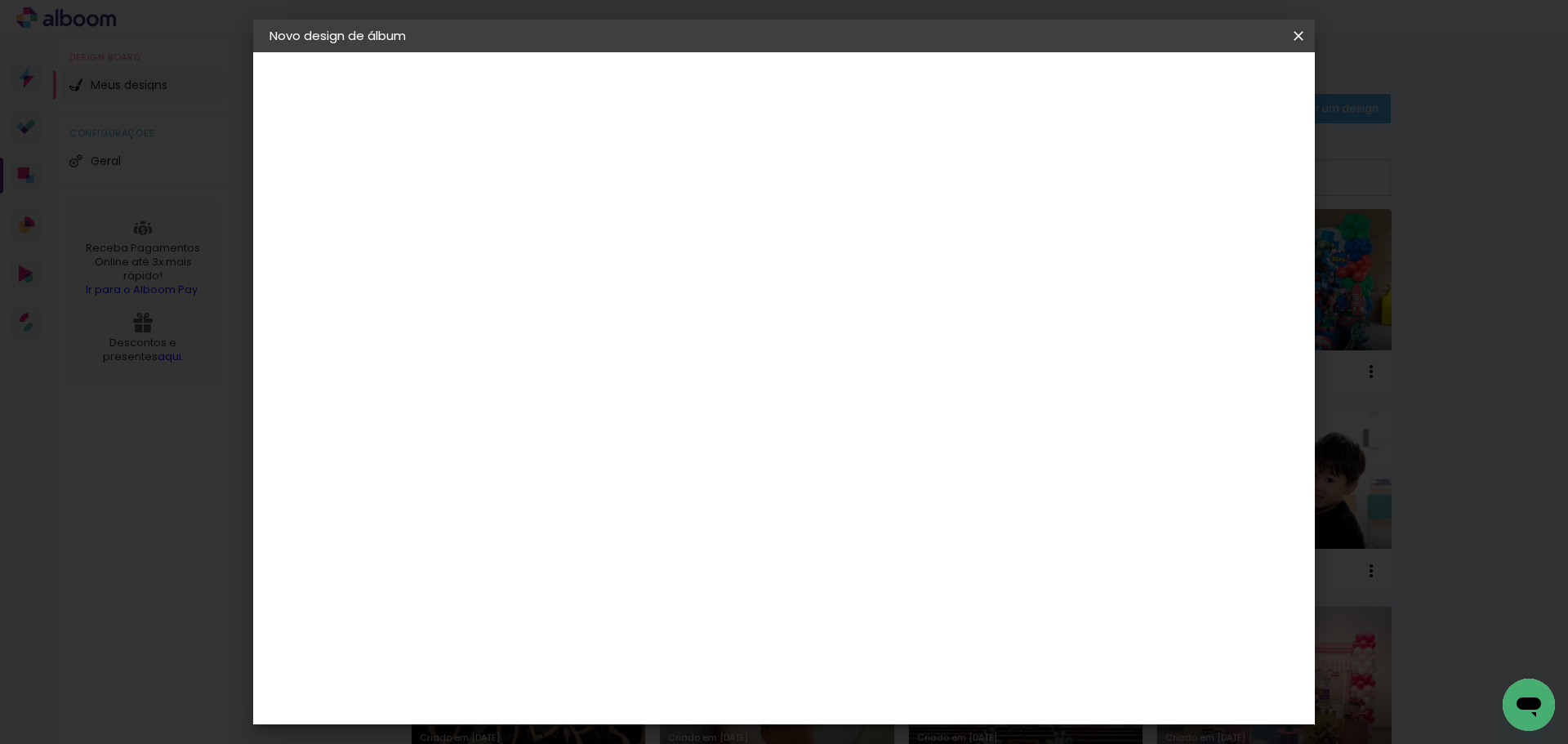
click at [607, 103] on header "Informações Dê um título ao seu álbum. Avançar" at bounding box center [536, 101] width 142 height 97
click at [704, 96] on paper-button "Avançar" at bounding box center [663, 86] width 80 height 28
click at [655, 316] on input at bounding box center [578, 310] width 165 height 21
type input "digip"
type paper-input "digip"
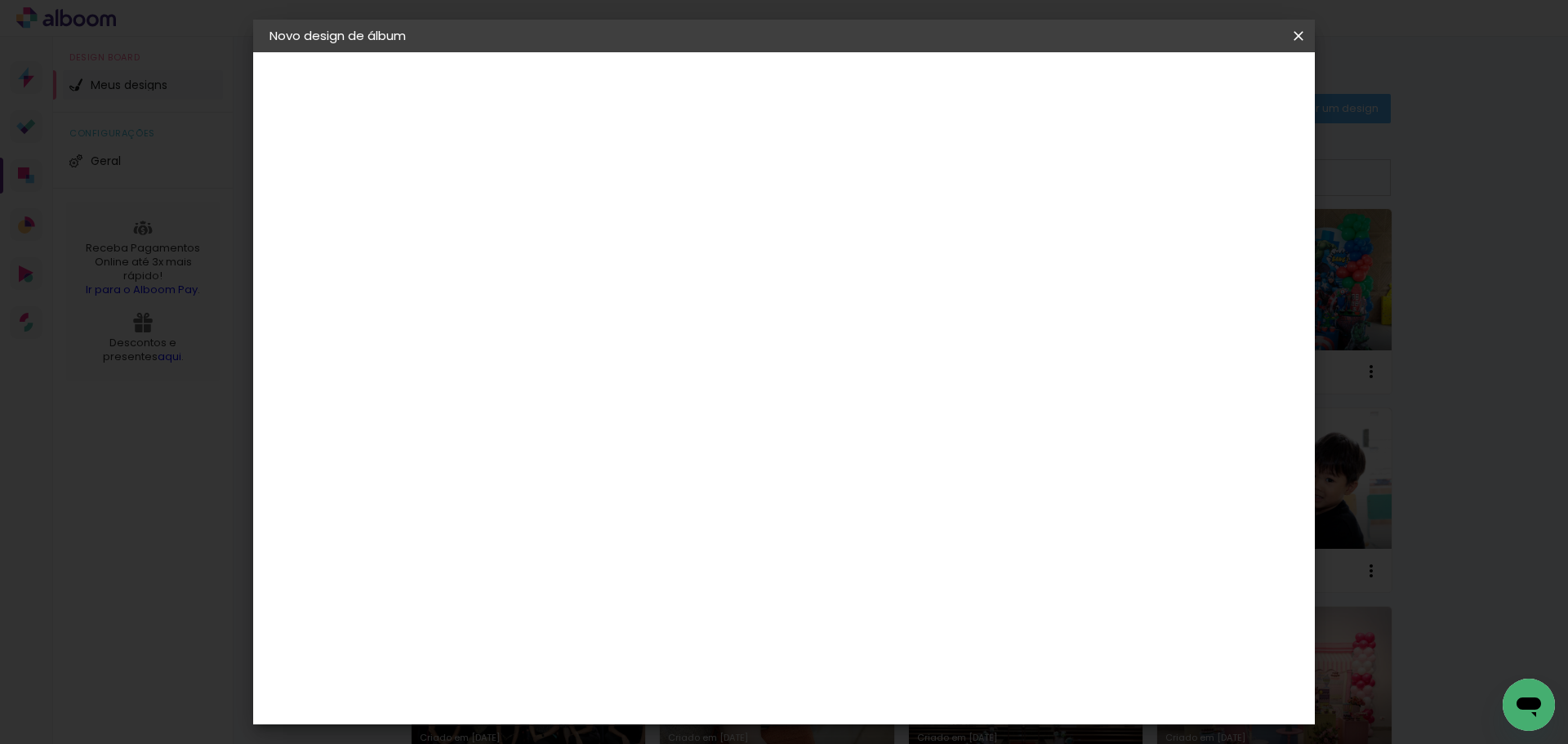
click at [567, 372] on div "Digipix Pro" at bounding box center [546, 372] width 41 height 26
click at [0, 0] on slot "Avançar" at bounding box center [0, 0] width 0 height 0
click at [625, 289] on paper-input-container "Linha" at bounding box center [578, 285] width 95 height 41
click at [0, 0] on slot "180º LIGHT" at bounding box center [0, 0] width 0 height 0
type input "180º LIGHT"
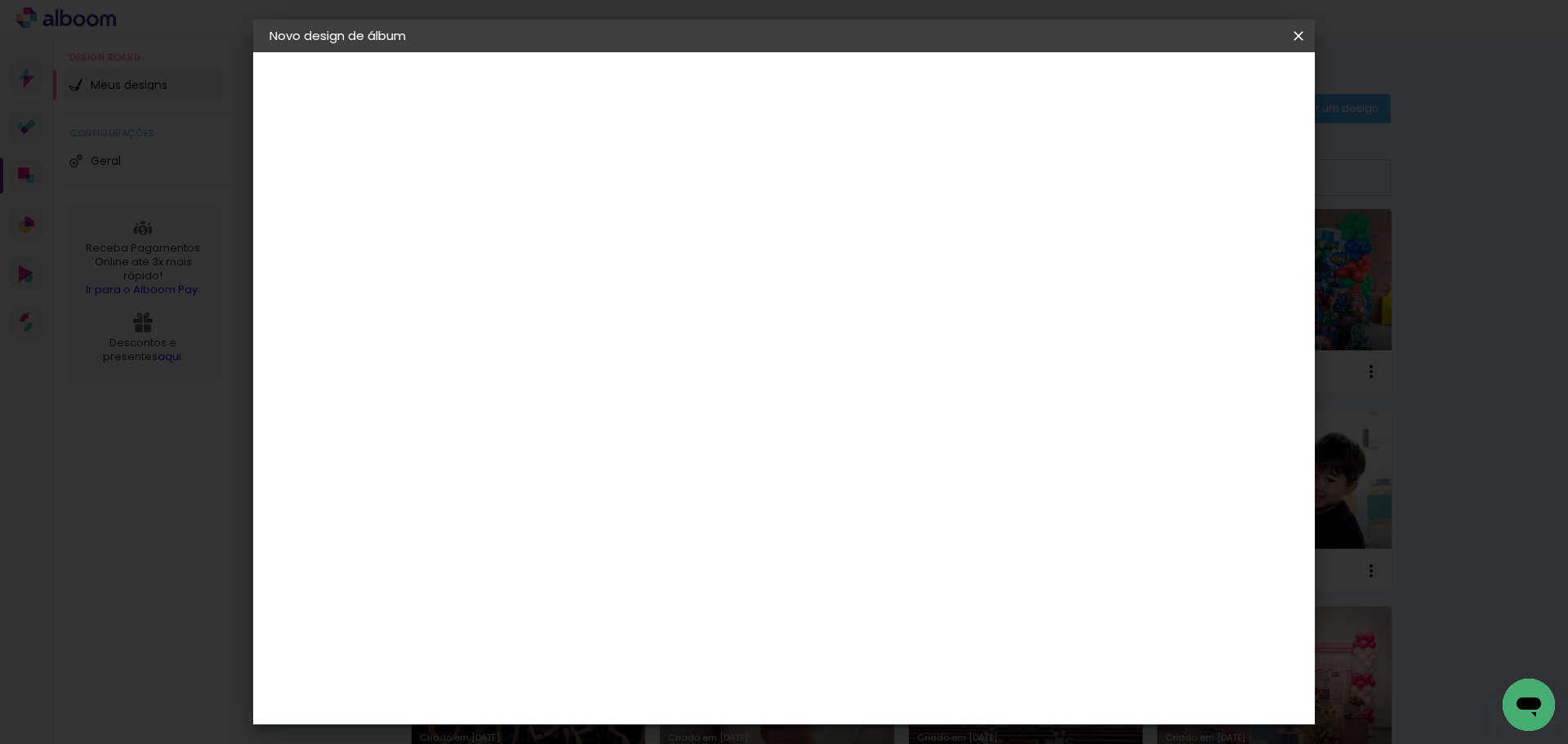
click at [647, 712] on span "21 × 29,7" at bounding box center [609, 734] width 76 height 43
click at [0, 0] on slot "Avançar" at bounding box center [0, 0] width 0 height 0
type input "3"
type paper-input "3"
click at [546, 170] on input "3" at bounding box center [524, 176] width 56 height 21
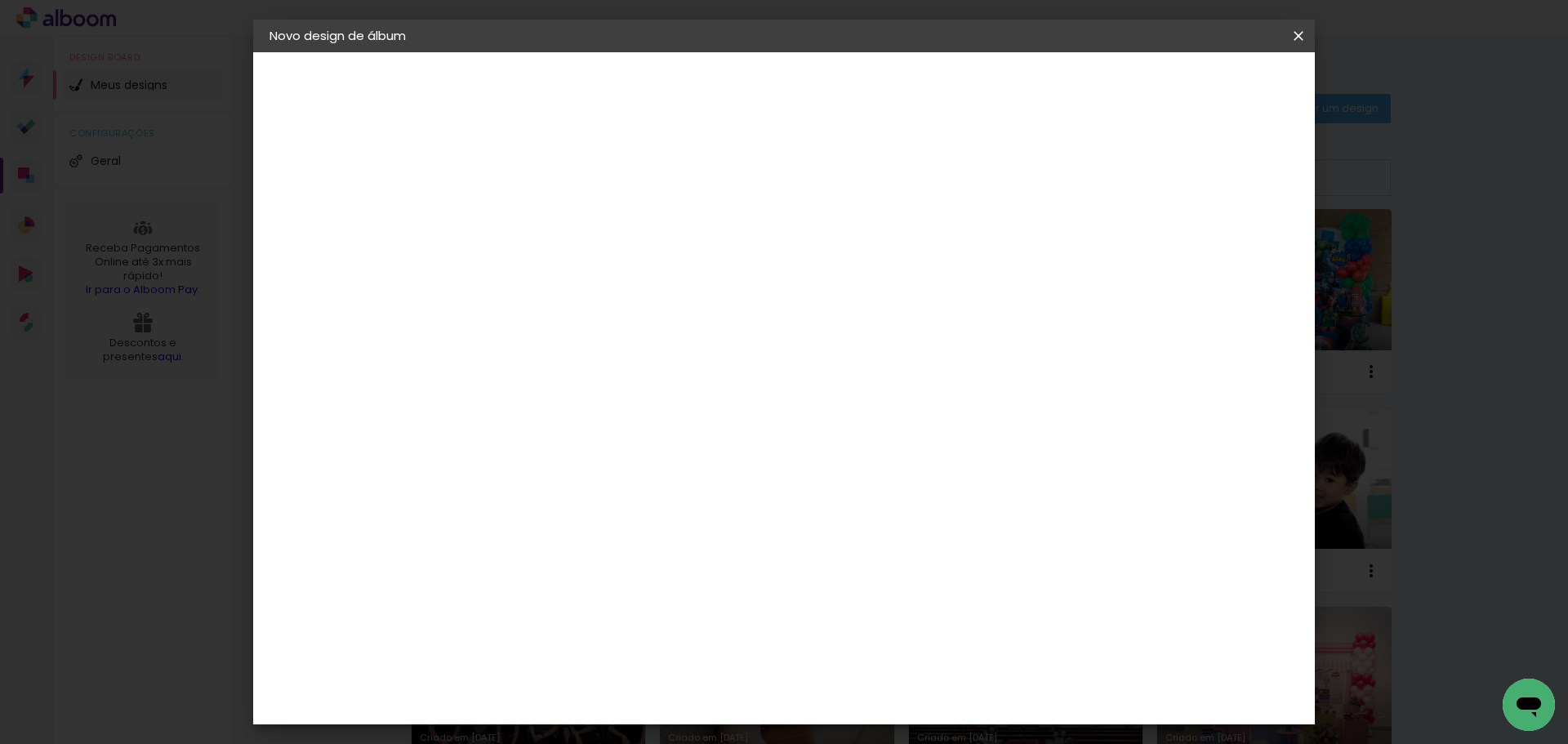
type input "4"
type paper-input "4"
click at [546, 170] on input "4" at bounding box center [524, 176] width 56 height 21
type input "5"
type paper-input "5"
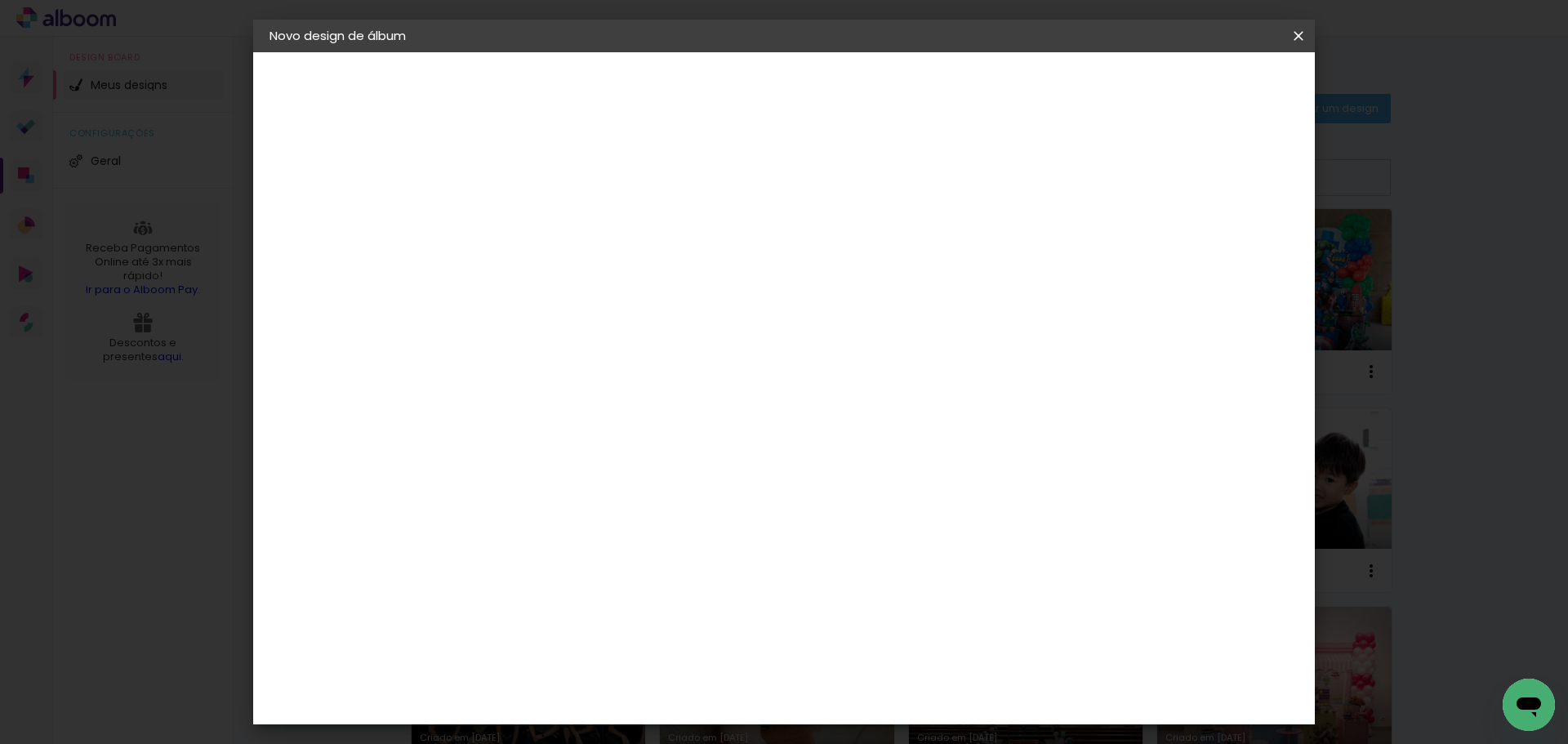
click at [546, 169] on input "5" at bounding box center [524, 176] width 56 height 21
click at [986, 178] on div at bounding box center [978, 176] width 15 height 15
type paper-checkbox "on"
click at [1078, 90] on span "Iniciar design" at bounding box center [1041, 86] width 74 height 11
